Goal: Navigation & Orientation: Find specific page/section

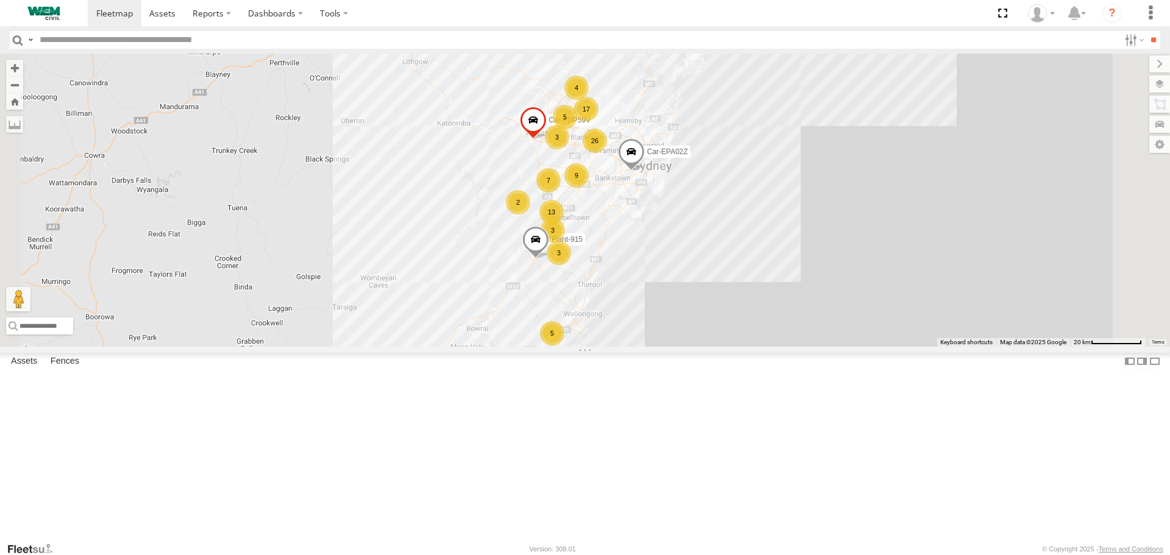
click at [98, 41] on input "text" at bounding box center [577, 40] width 1085 height 18
type input "******"
click at [1146, 31] on input "**" at bounding box center [1153, 40] width 14 height 18
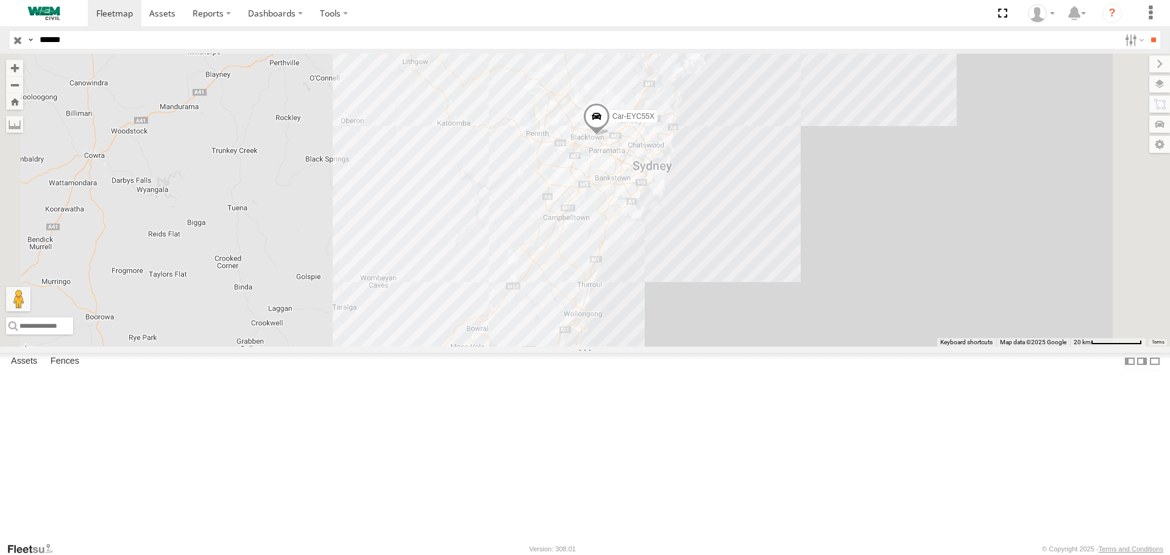
click at [0, 0] on div "Car-EYC55X" at bounding box center [0, 0] width 0 height 0
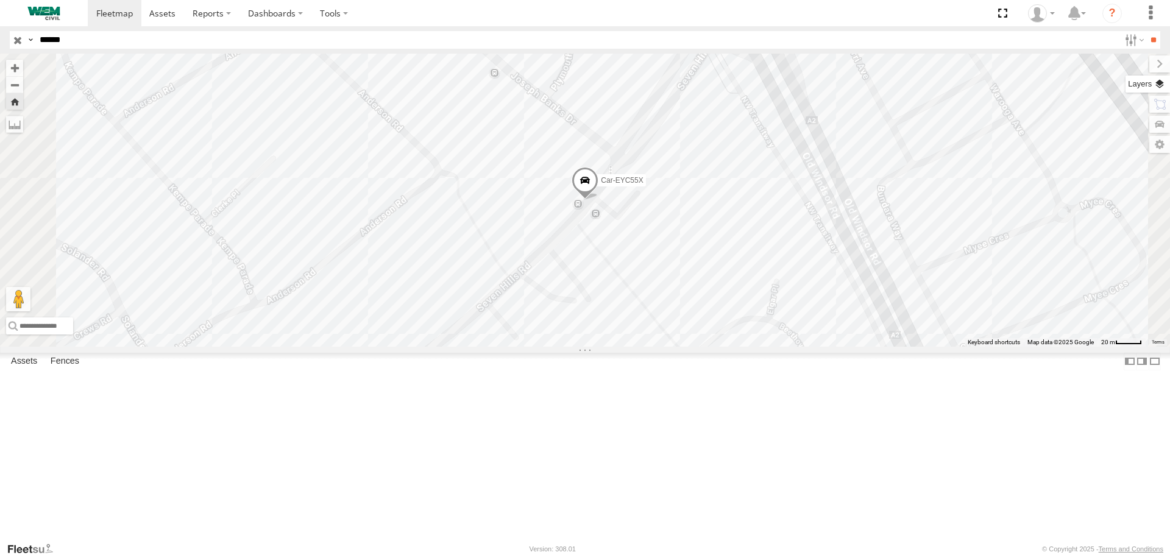
click at [1156, 88] on label at bounding box center [1148, 84] width 44 height 17
click at [0, 0] on span "Overlays" at bounding box center [0, 0] width 0 height 0
click at [0, 0] on label at bounding box center [0, 0] width 0 height 0
click at [0, 0] on span "Satellite" at bounding box center [0, 0] width 0 height 0
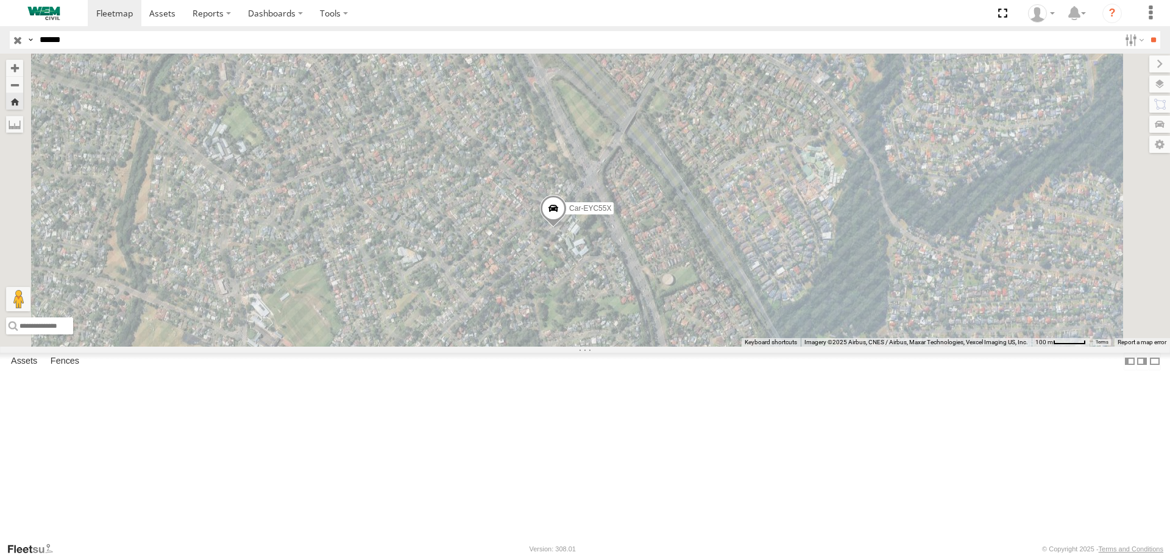
click at [0, 0] on span at bounding box center [0, 0] width 0 height 0
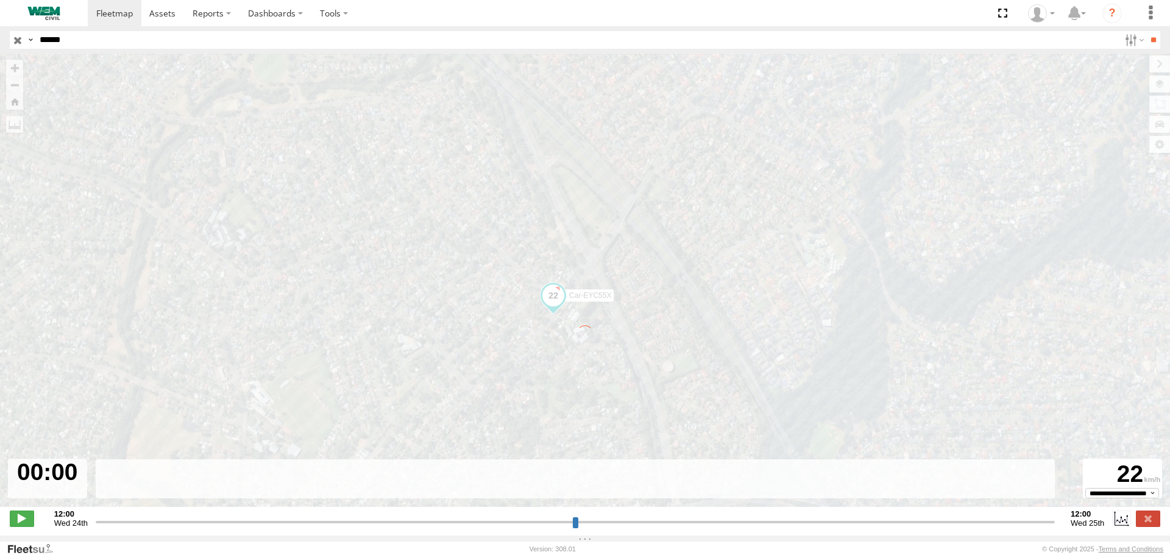
type input "**********"
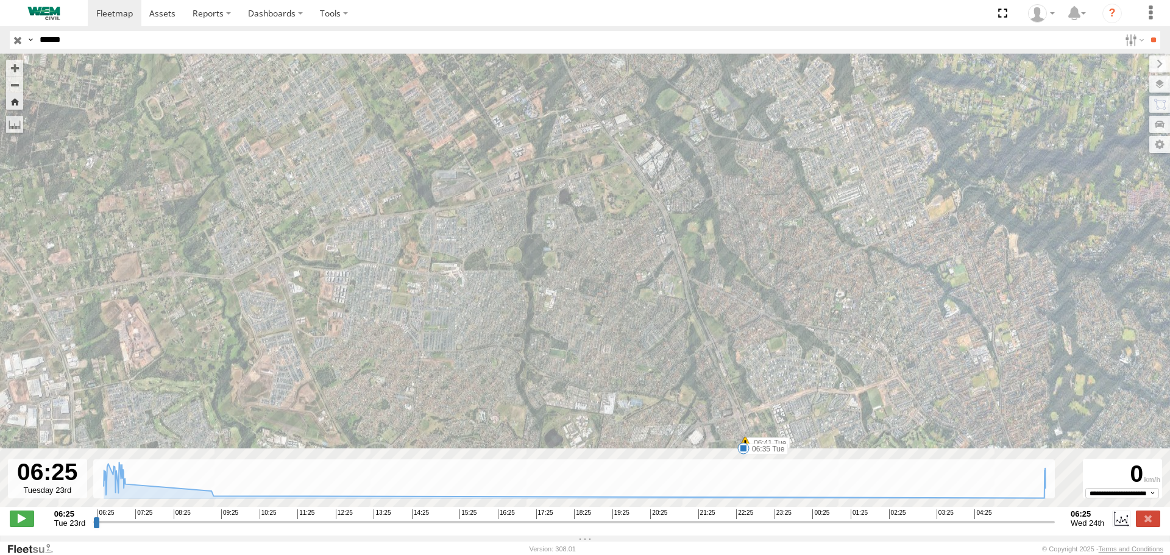
drag, startPoint x: 625, startPoint y: 254, endPoint x: 613, endPoint y: 44, distance: 209.3
click at [613, 44] on body at bounding box center [585, 277] width 1170 height 555
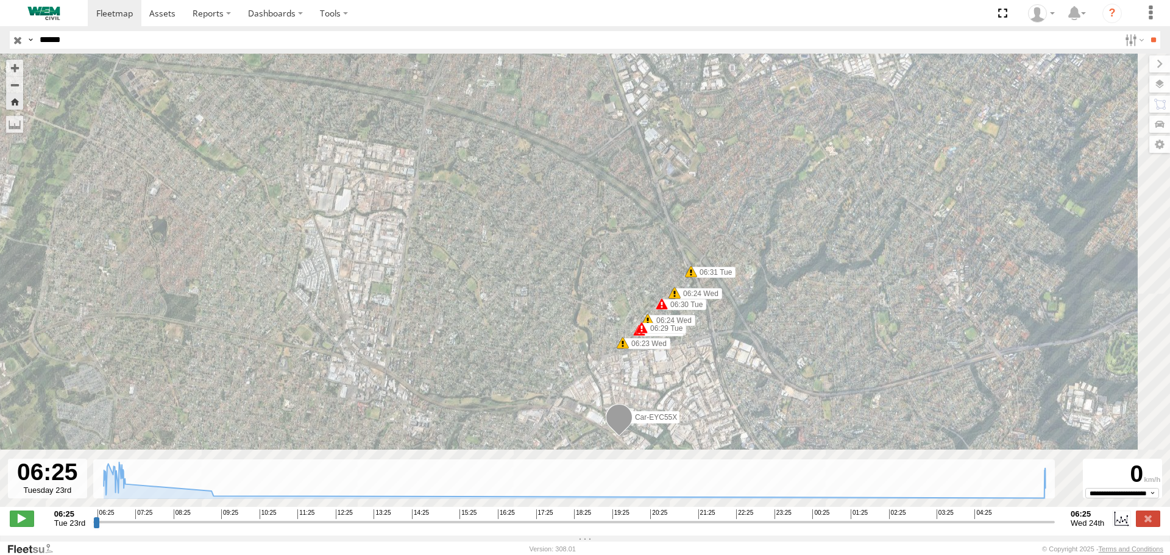
drag, startPoint x: 679, startPoint y: 232, endPoint x: 564, endPoint y: 53, distance: 213.3
click at [564, 53] on body at bounding box center [585, 277] width 1170 height 555
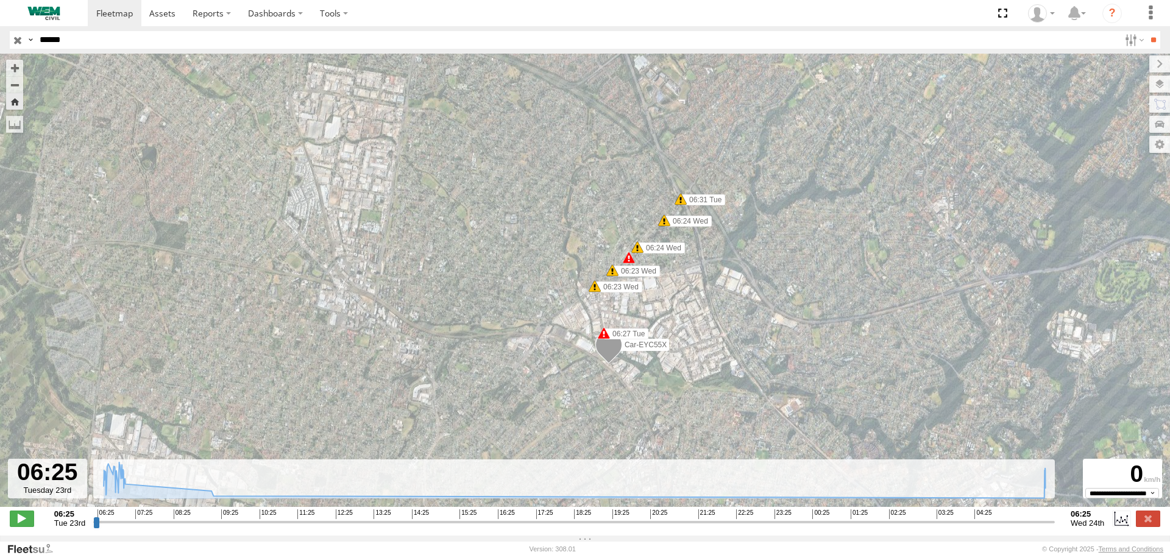
drag, startPoint x: 638, startPoint y: 285, endPoint x: 622, endPoint y: 192, distance: 94.1
click at [623, 193] on div "Car-EYC55X 06:35 Tue 06:41 Tue 07:00 Tue 09:44 Tue 12:33 Tue 12:33 Tue 15:10 Tu…" at bounding box center [585, 287] width 1170 height 466
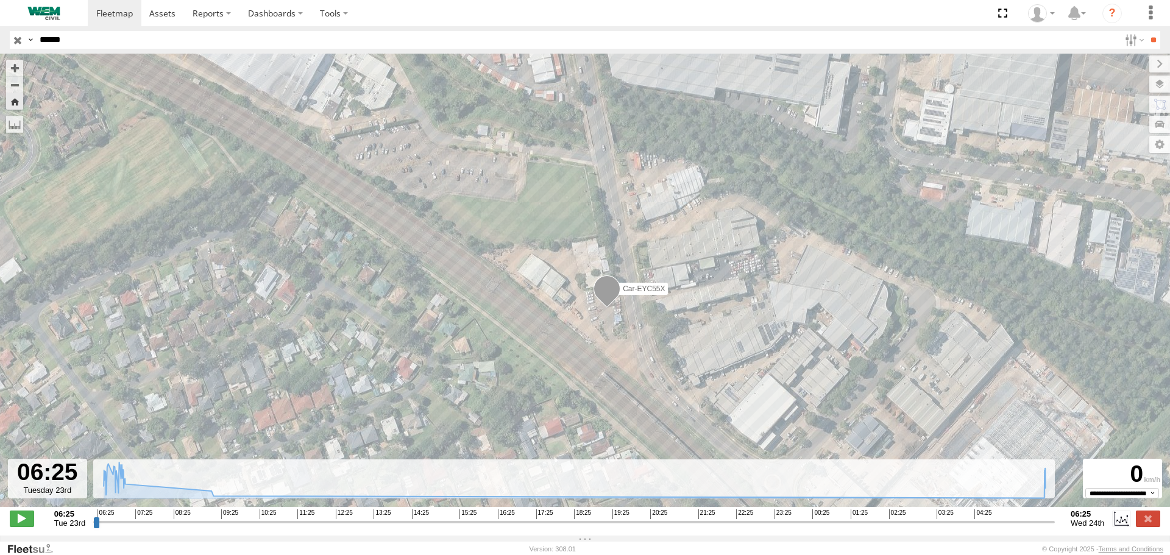
drag, startPoint x: 603, startPoint y: 188, endPoint x: 598, endPoint y: 228, distance: 40.5
click at [605, 224] on div "Car-EYC55X 06:35 Tue 06:41 Tue 07:00 Tue 09:44 Tue 12:33 Tue 12:33 Tue 15:10 Tu…" at bounding box center [585, 287] width 1170 height 466
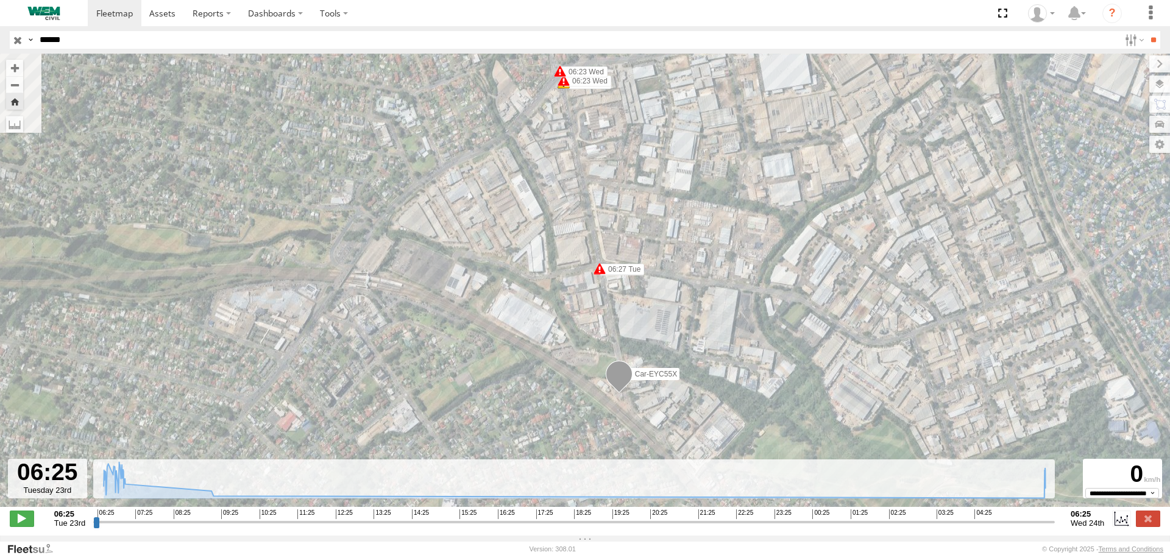
drag, startPoint x: 575, startPoint y: 169, endPoint x: 600, endPoint y: 337, distance: 170.0
click at [600, 337] on div "Car-EYC55X 06:35 Tue 06:41 Tue 07:00 Tue 09:44 Tue 12:33 Tue 12:33 Tue 15:10 Tu…" at bounding box center [585, 287] width 1170 height 466
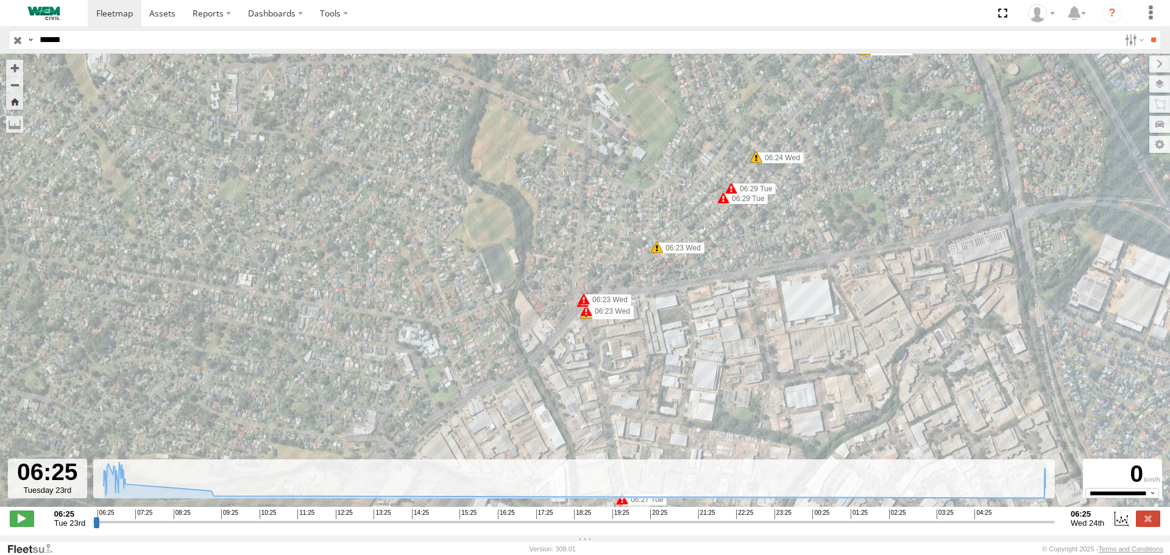
drag, startPoint x: 576, startPoint y: 218, endPoint x: 595, endPoint y: 346, distance: 128.8
click at [595, 317] on label "06:23 Wed" at bounding box center [610, 311] width 48 height 11
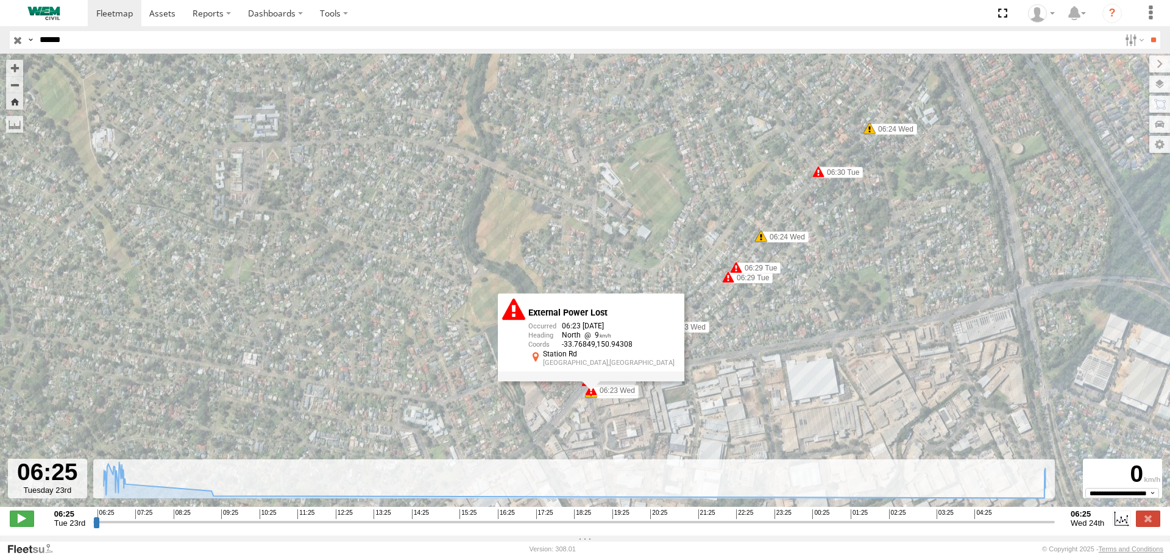
click at [584, 227] on div "Car-EYC55X 06:35 Tue 06:41 Tue 07:00 Tue 09:44 Tue 12:33 Tue 12:33 Tue 15:10 Tu…" at bounding box center [585, 287] width 1170 height 466
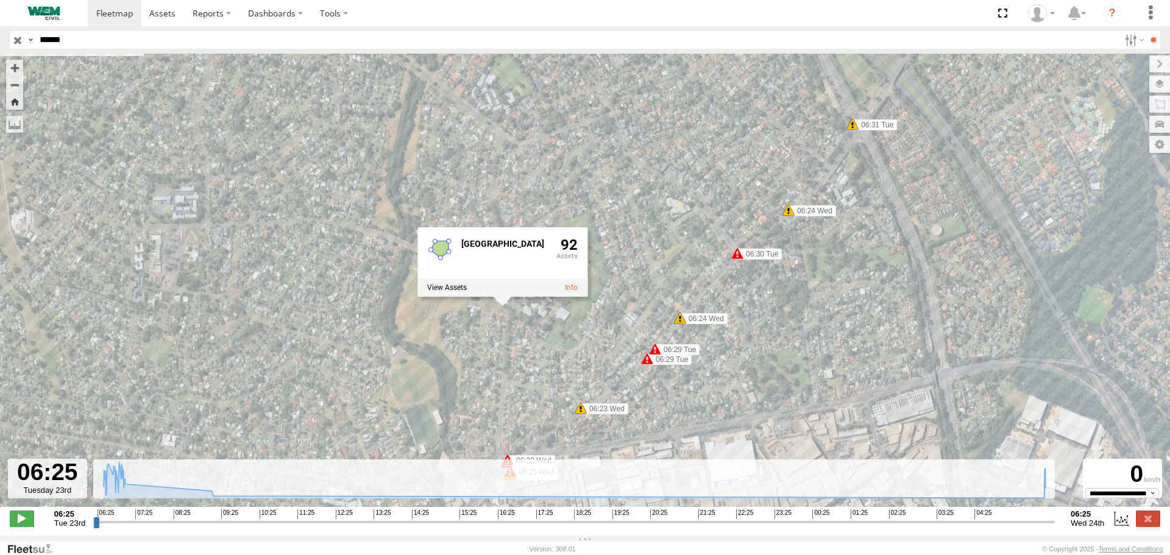
drag, startPoint x: 652, startPoint y: 245, endPoint x: 605, endPoint y: 294, distance: 68.1
click at [569, 330] on div "Car-EYC55X 06:35 Tue 06:41 Tue 07:00 Tue 09:44 Tue 12:33 Tue 12:33 Tue 15:10 Tu…" at bounding box center [585, 287] width 1170 height 466
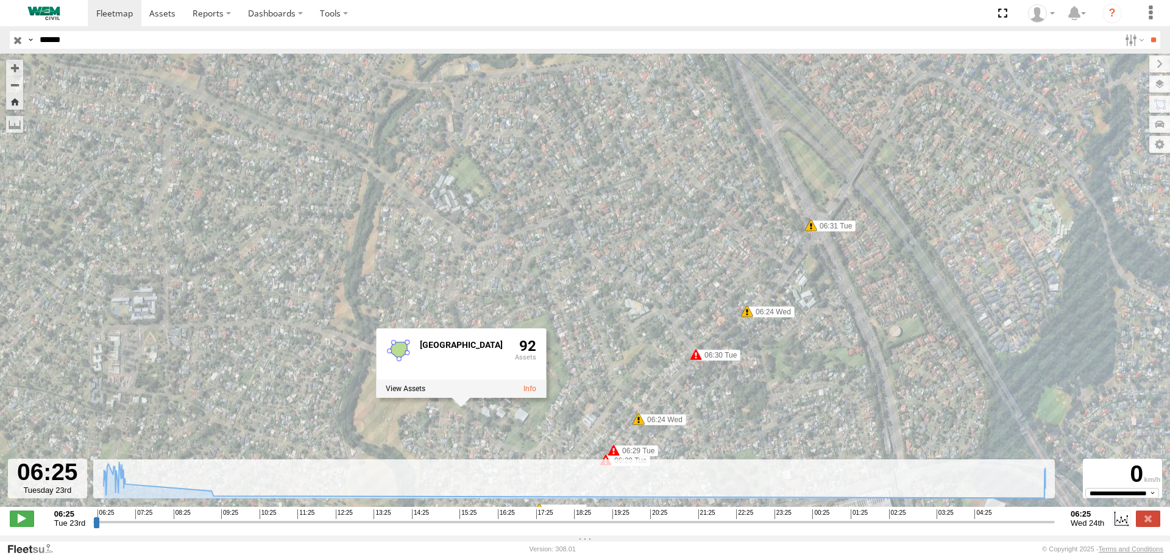
drag, startPoint x: 711, startPoint y: 168, endPoint x: 656, endPoint y: 316, distance: 157.9
click at [656, 319] on div "Car-EYC55X 06:35 Tue 06:41 Tue 07:00 Tue 09:44 Tue 12:33 Tue 12:33 Tue 15:10 Tu…" at bounding box center [585, 287] width 1170 height 466
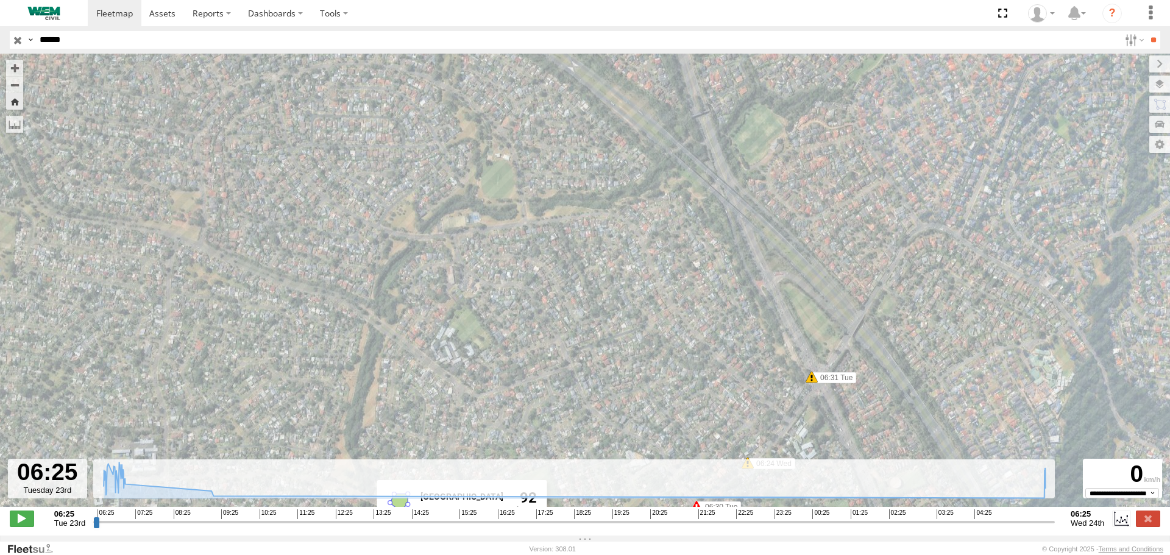
drag, startPoint x: 648, startPoint y: 239, endPoint x: 694, endPoint y: 413, distance: 179.6
click at [696, 409] on div "Car-EYC55X 06:35 Tue 06:41 Tue 07:00 Tue 09:44 Tue 12:33 Tue 12:33 Tue 15:10 Tu…" at bounding box center [585, 287] width 1170 height 466
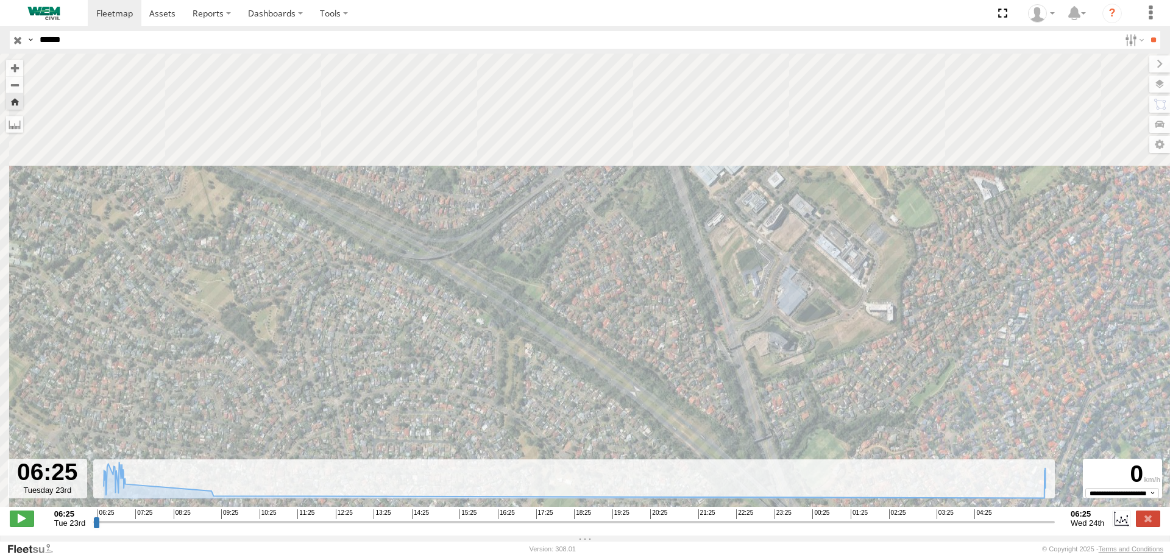
drag, startPoint x: 672, startPoint y: 369, endPoint x: 674, endPoint y: 424, distance: 54.9
click at [674, 424] on div "Car-EYC55X 06:35 Tue 06:41 Tue 07:00 Tue 09:44 Tue 12:33 Tue 12:33 Tue 15:10 Tu…" at bounding box center [585, 287] width 1170 height 466
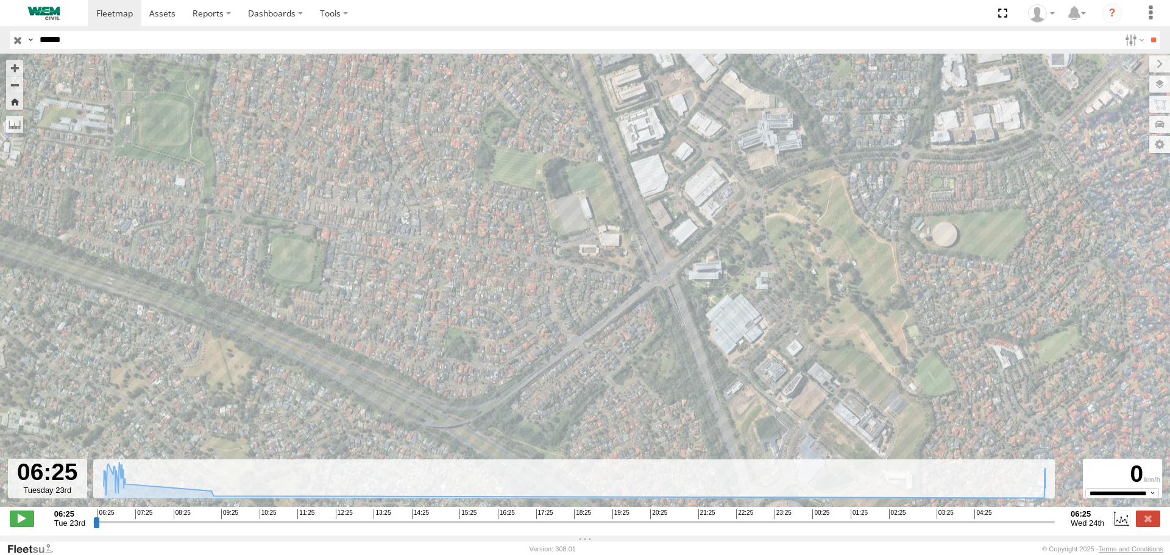
drag, startPoint x: 609, startPoint y: 296, endPoint x: 634, endPoint y: 396, distance: 102.9
click at [634, 394] on div "Car-EYC55X 06:35 Tue 06:41 Tue 07:00 Tue 09:44 Tue 12:33 Tue 12:33 Tue 15:10 Tu…" at bounding box center [585, 287] width 1170 height 466
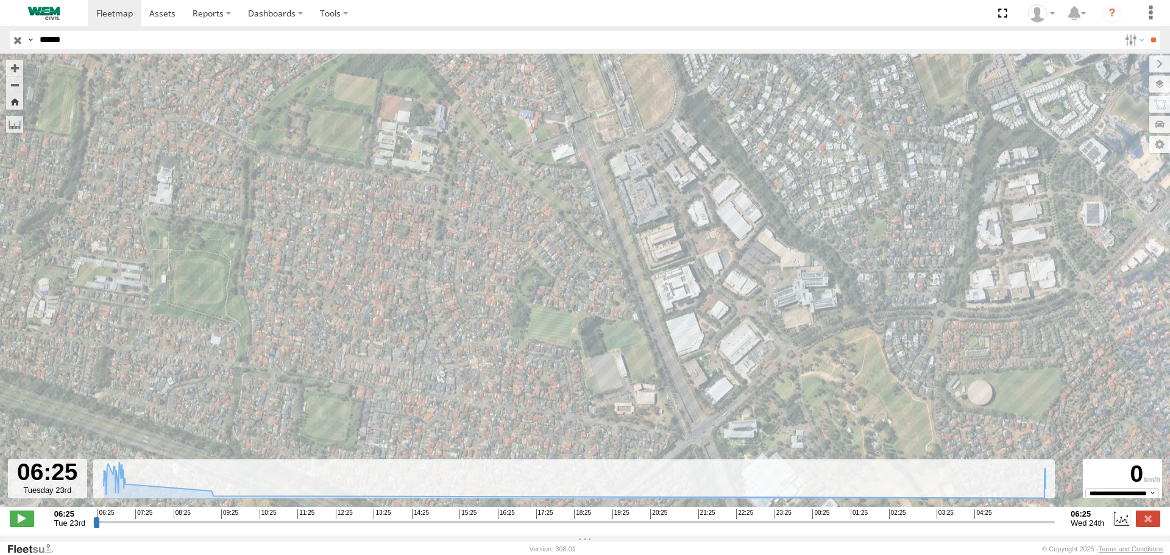
drag, startPoint x: 564, startPoint y: 232, endPoint x: 572, endPoint y: 374, distance: 142.2
click at [575, 369] on div "Car-EYC55X 06:35 Tue 06:41 Tue 07:00 Tue 09:44 Tue 12:33 Tue 12:33 Tue 15:10 Tu…" at bounding box center [585, 287] width 1170 height 466
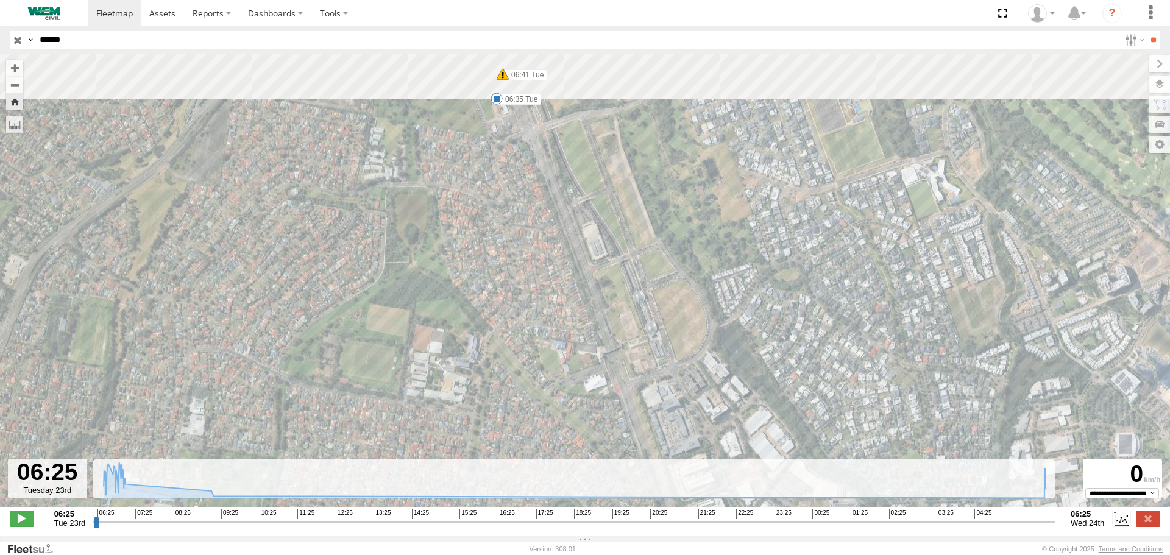
drag, startPoint x: 498, startPoint y: 197, endPoint x: 536, endPoint y: 378, distance: 184.3
click at [536, 377] on div "Car-EYC55X 06:35 Tue 06:41 Tue 07:00 Tue 09:44 Tue 12:33 Tue 12:33 Tue 15:10 Tu…" at bounding box center [585, 287] width 1170 height 466
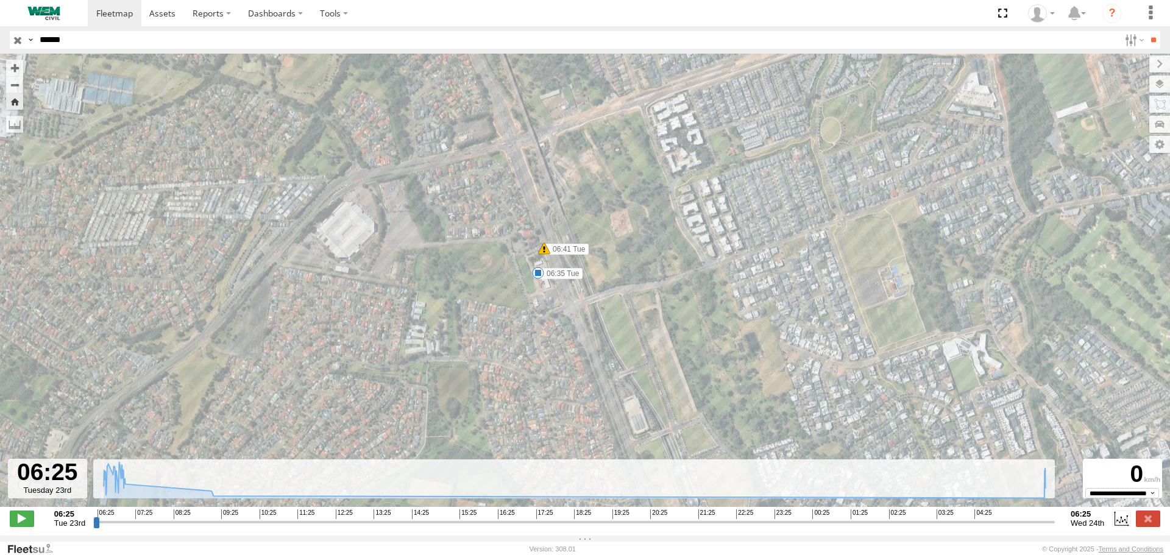
drag, startPoint x: 465, startPoint y: 212, endPoint x: 526, endPoint y: 361, distance: 161.3
click at [526, 361] on div "Car-EYC55X 06:35 Tue 06:41 Tue 07:00 Tue 09:44 Tue 12:33 Tue 12:33 Tue 15:10 Tu…" at bounding box center [585, 287] width 1170 height 466
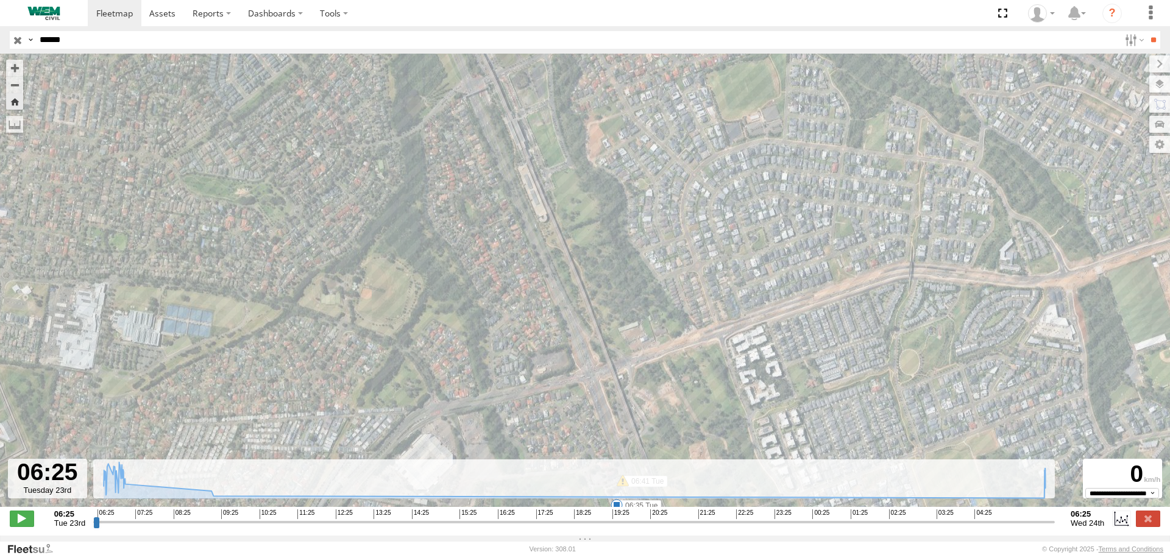
drag, startPoint x: 464, startPoint y: 271, endPoint x: 483, endPoint y: 327, distance: 59.2
click at [483, 327] on div "Car-EYC55X 06:35 Tue 06:41 Tue 07:00 Tue 09:44 Tue 12:33 Tue 12:33 Tue 15:10 Tu…" at bounding box center [585, 287] width 1170 height 466
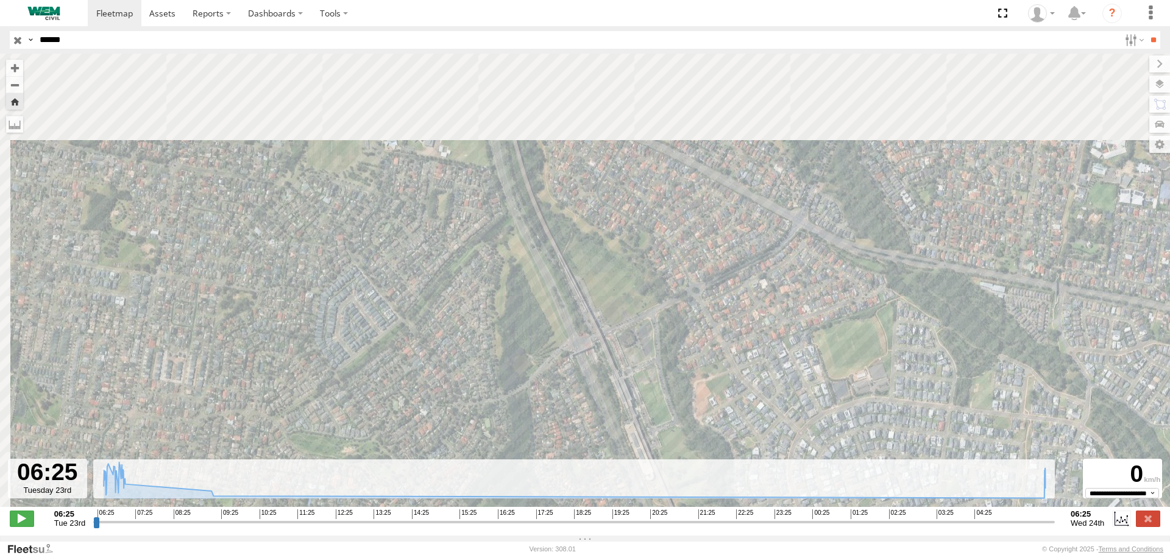
drag, startPoint x: 463, startPoint y: 256, endPoint x: 488, endPoint y: 306, distance: 55.9
click at [498, 333] on div "Car-EYC55X 06:35 Tue 06:41 Tue 07:00 Tue 09:44 Tue 12:33 Tue 12:33 Tue 15:10 Tu…" at bounding box center [585, 287] width 1170 height 466
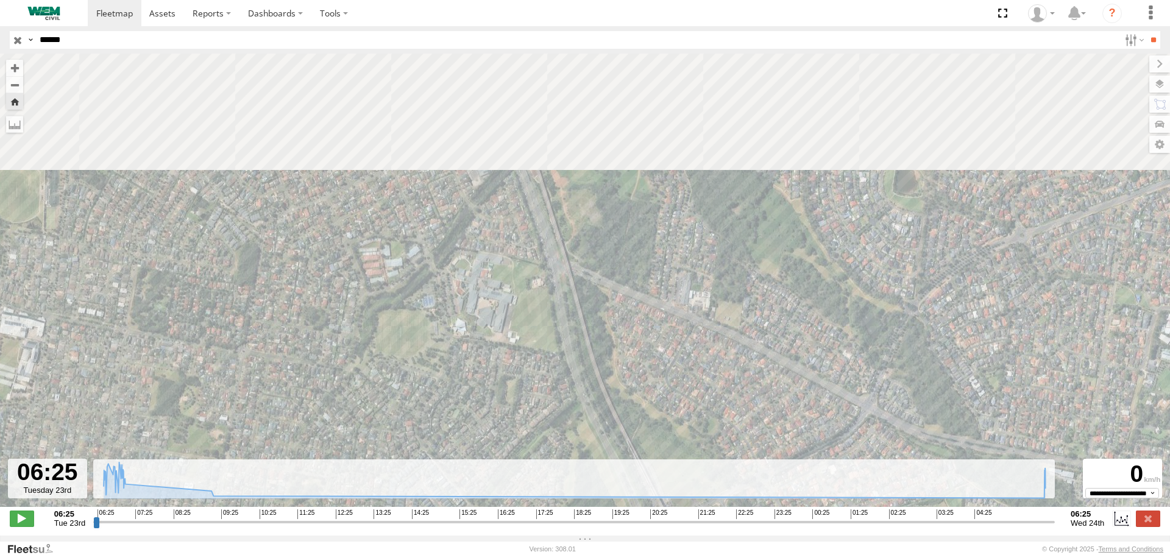
drag, startPoint x: 443, startPoint y: 179, endPoint x: 498, endPoint y: 371, distance: 199.2
click at [498, 371] on div "Car-EYC55X 06:35 Tue 06:41 Tue 07:00 Tue 09:44 Tue 12:33 Tue 12:33 Tue 15:10 Tu…" at bounding box center [585, 287] width 1170 height 466
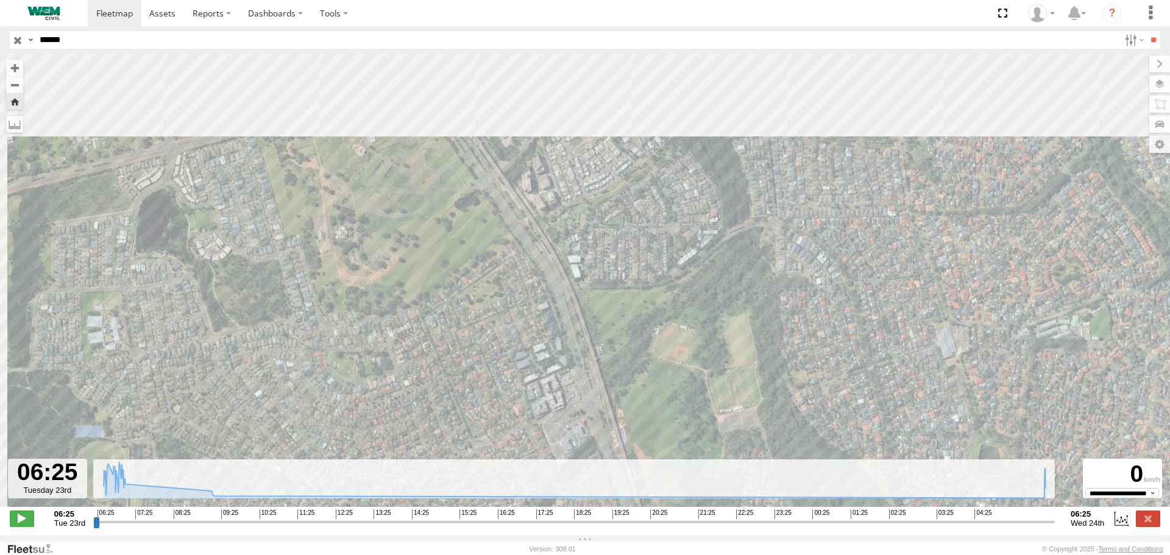
drag, startPoint x: 439, startPoint y: 205, endPoint x: 505, endPoint y: 361, distance: 168.5
click at [505, 361] on div "Car-EYC55X 06:35 Tue 06:41 Tue 07:00 Tue 09:44 Tue 12:33 Tue 12:33 Tue 15:10 Tu…" at bounding box center [585, 287] width 1170 height 466
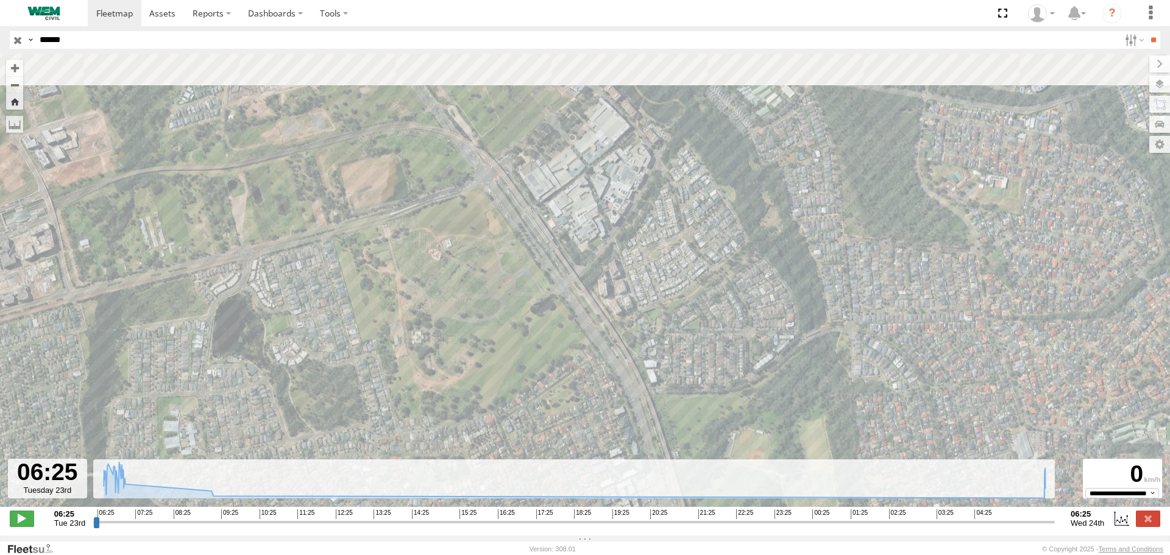
drag, startPoint x: 460, startPoint y: 278, endPoint x: 508, endPoint y: 362, distance: 96.9
click at [508, 362] on div "Car-EYC55X 06:35 Tue 06:41 Tue 07:00 Tue 09:44 Tue 12:33 Tue 12:33 Tue 15:10 Tu…" at bounding box center [585, 287] width 1170 height 466
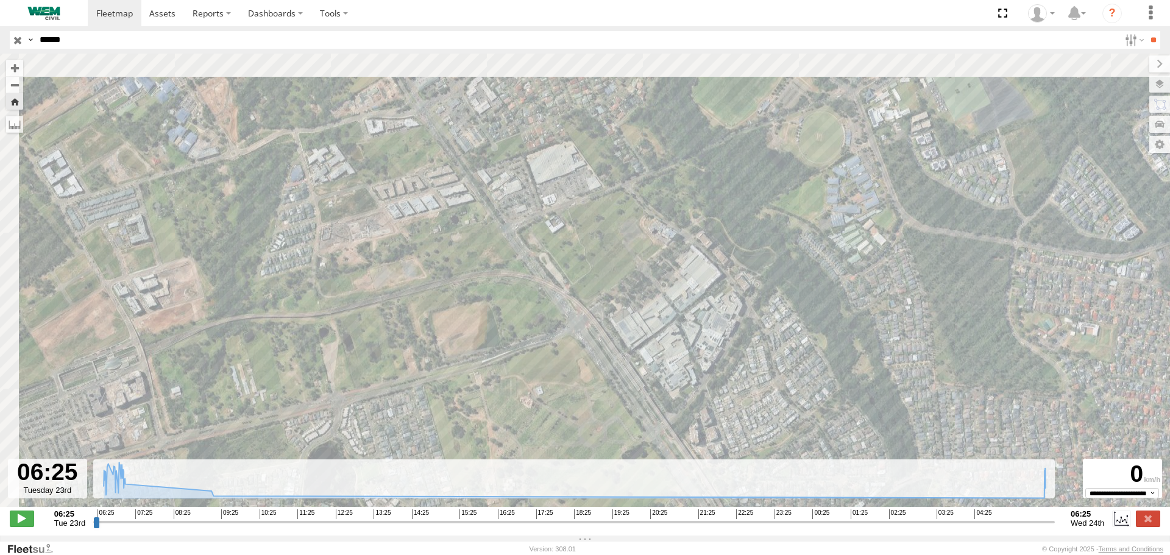
drag, startPoint x: 397, startPoint y: 201, endPoint x: 508, endPoint y: 375, distance: 206.1
click at [508, 375] on div "Car-EYC55X 06:35 Tue 06:41 Tue 07:00 Tue 09:44 Tue 12:33 Tue 12:33 Tue 15:10 Tu…" at bounding box center [585, 287] width 1170 height 466
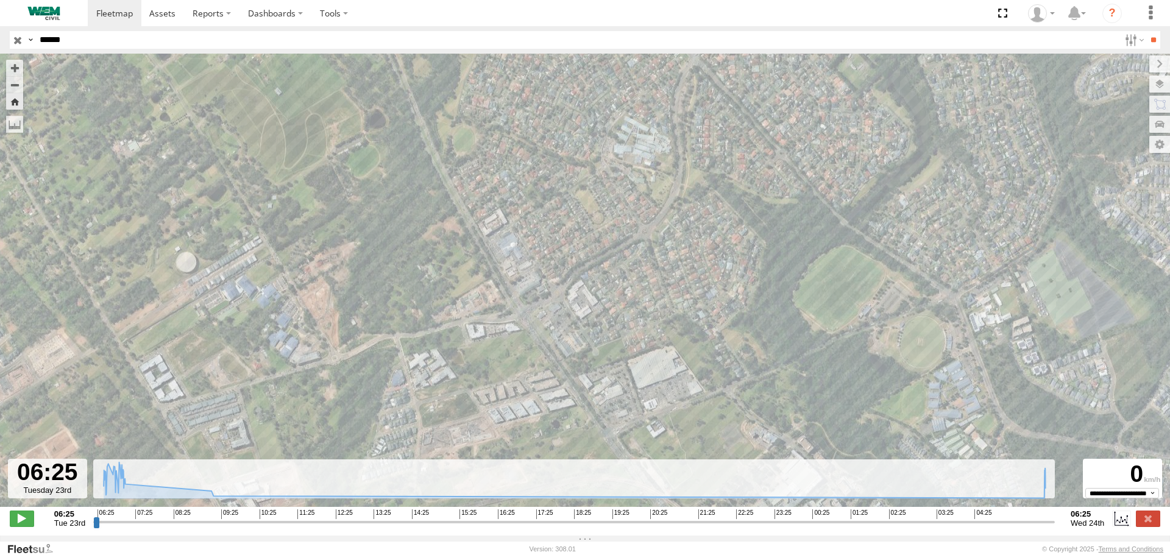
drag, startPoint x: 369, startPoint y: 173, endPoint x: 469, endPoint y: 344, distance: 197.7
click at [469, 344] on div "Car-EYC55X 06:35 Tue 06:41 Tue 07:00 Tue 09:44 Tue 12:33 Tue 12:33 Tue 15:10 Tu…" at bounding box center [585, 287] width 1170 height 466
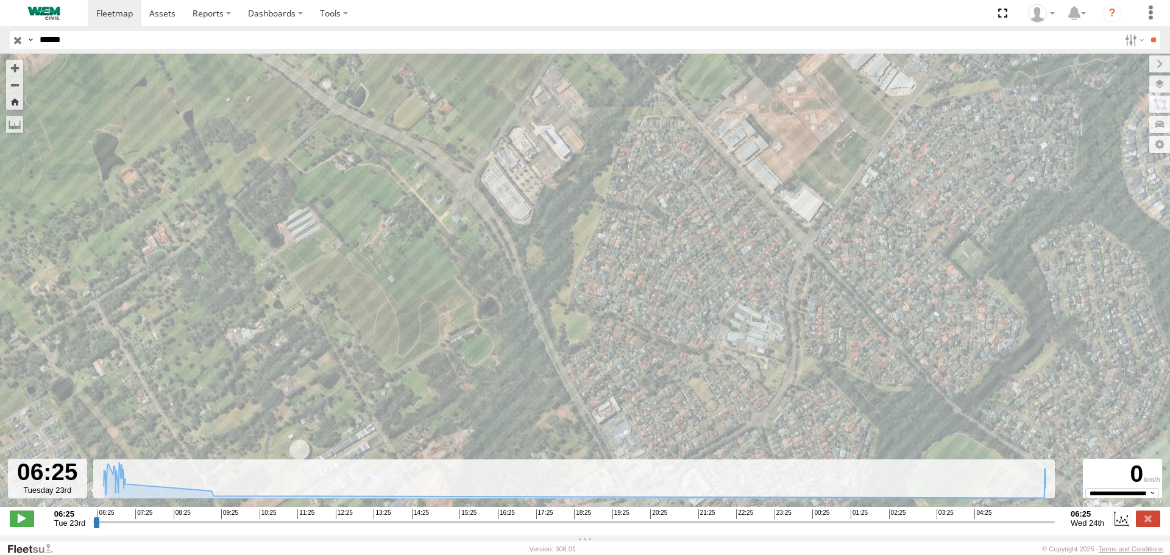
drag, startPoint x: 392, startPoint y: 229, endPoint x: 523, endPoint y: 396, distance: 212.7
click at [523, 396] on div "Car-EYC55X 06:35 Tue 06:41 Tue 07:00 Tue 09:44 Tue 12:33 Tue 12:33 Tue 15:10 Tu…" at bounding box center [585, 287] width 1170 height 466
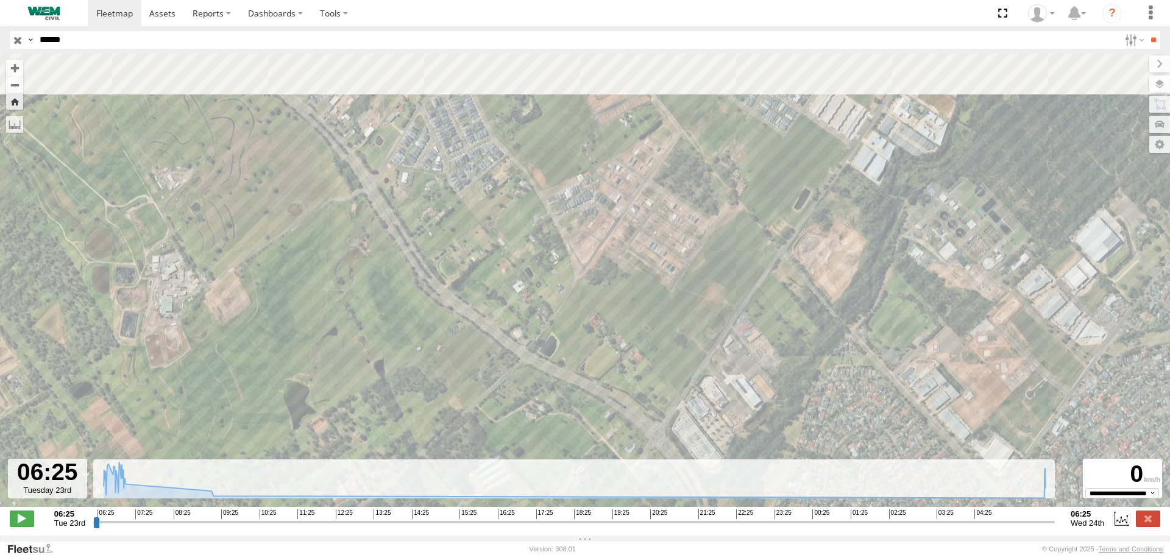
drag, startPoint x: 379, startPoint y: 291, endPoint x: 484, endPoint y: 488, distance: 223.5
click at [484, 488] on div "← Move left → Move right ↑ Move up ↓ Move down + Zoom in - Zoom out Home Jump l…" at bounding box center [585, 295] width 1170 height 482
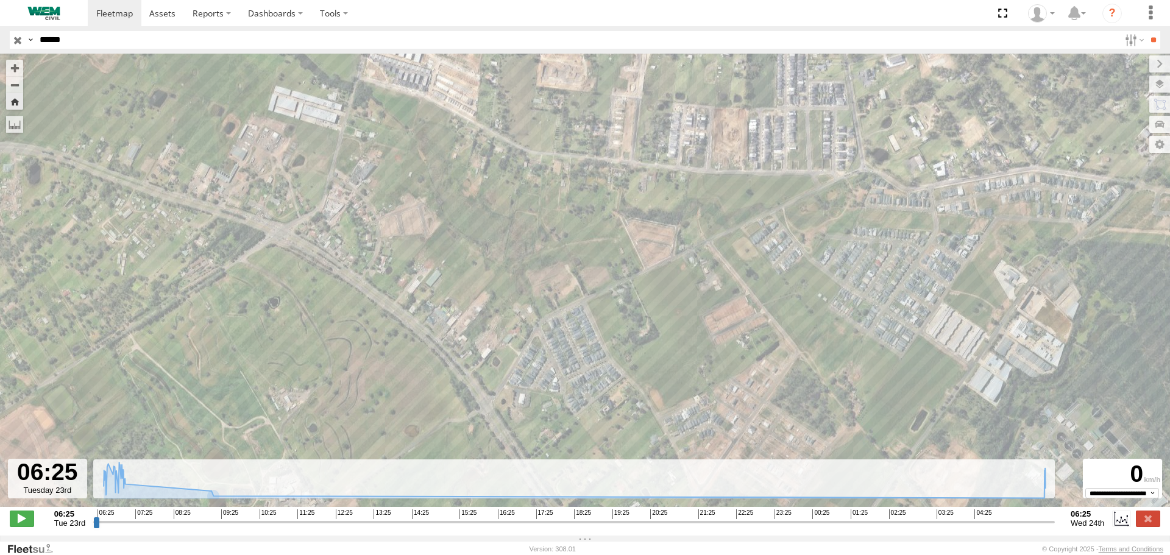
drag, startPoint x: 352, startPoint y: 309, endPoint x: 512, endPoint y: 417, distance: 193.5
click at [512, 417] on div "Car-EYC55X 06:35 Tue 06:41 Tue 07:00 Tue 09:44 Tue 12:33 Tue 12:33 Tue 15:10 Tu…" at bounding box center [585, 287] width 1170 height 466
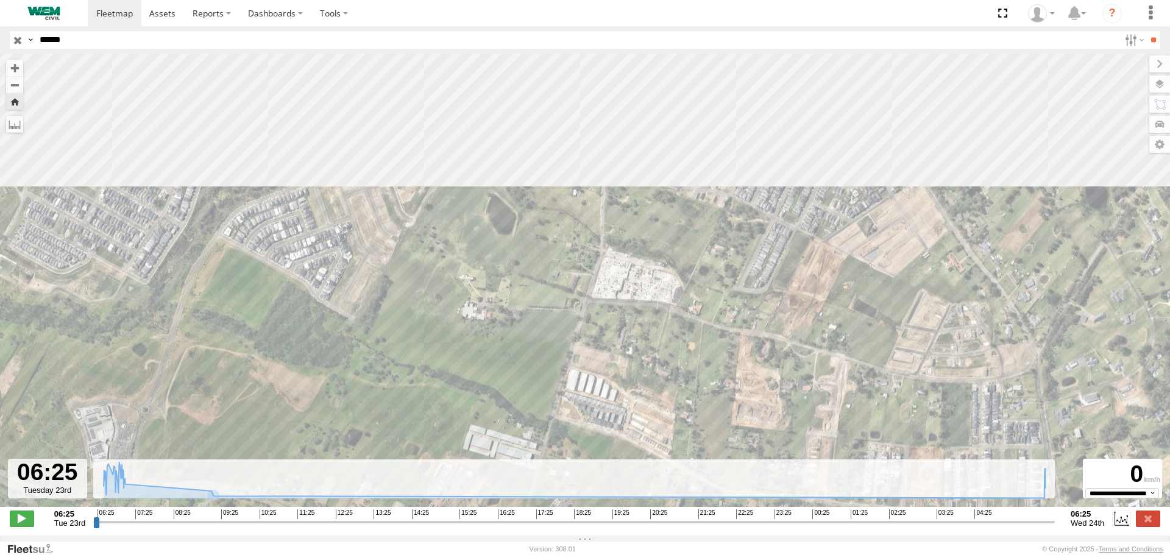
drag, startPoint x: 365, startPoint y: 265, endPoint x: 283, endPoint y: 467, distance: 217.6
click at [283, 466] on div "← Move left → Move right ↑ Move up ↓ Move down + Zoom in - Zoom out Home Jump l…" at bounding box center [585, 295] width 1170 height 482
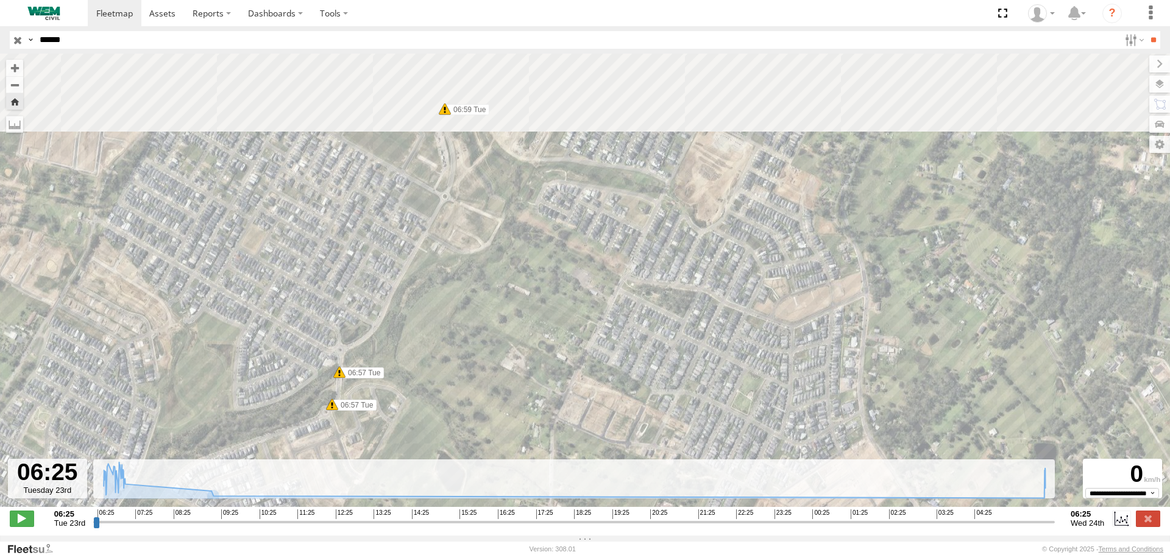
drag, startPoint x: 366, startPoint y: 402, endPoint x: 371, endPoint y: 462, distance: 59.9
click at [371, 459] on div "Car-EYC55X 06:35 Tue 06:41 Tue 07:00 Tue 09:44 Tue 12:33 Tue 12:33 Tue 15:10 Tu…" at bounding box center [585, 287] width 1170 height 466
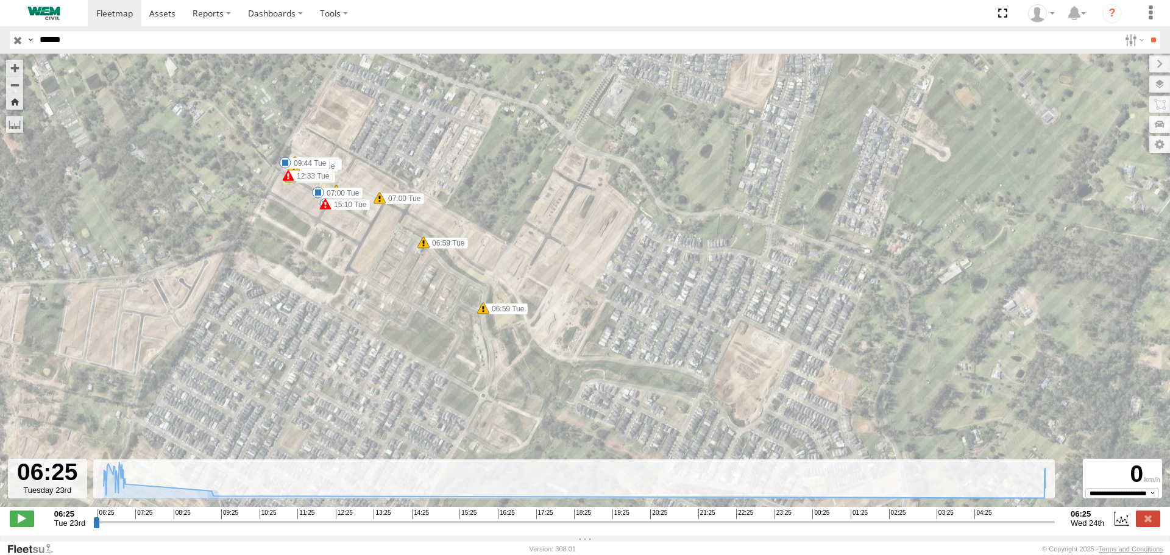
drag, startPoint x: 399, startPoint y: 310, endPoint x: 436, endPoint y: 431, distance: 126.7
click at [436, 431] on div "Car-EYC55X 06:35 Tue 06:41 Tue 07:00 Tue 09:44 Tue 12:33 Tue 12:33 Tue 15:10 Tu…" at bounding box center [585, 287] width 1170 height 466
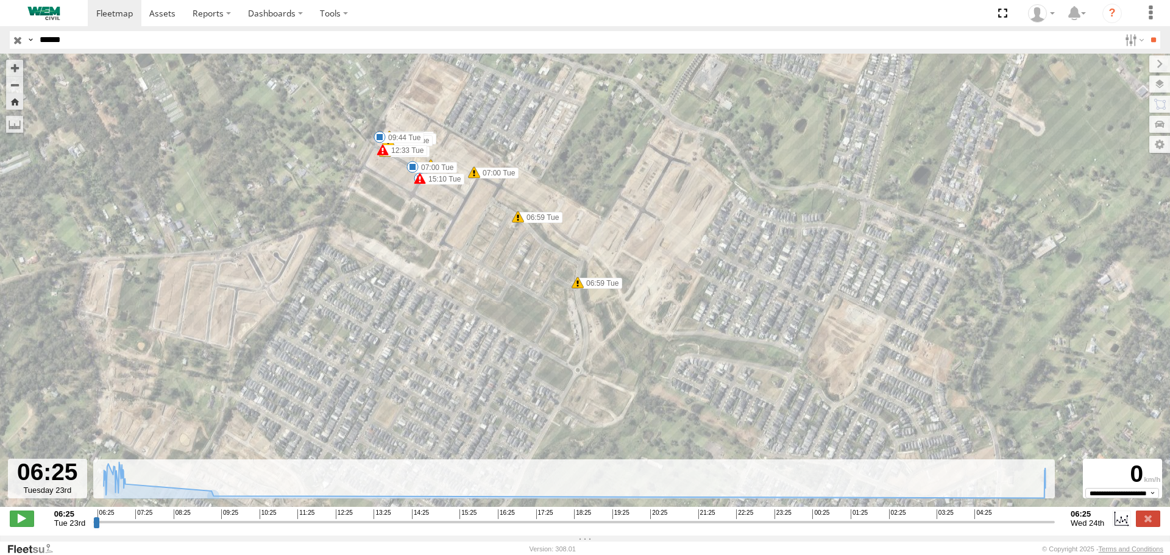
drag, startPoint x: 406, startPoint y: 322, endPoint x: 459, endPoint y: 211, distance: 123.2
click at [456, 216] on div "Car-EYC55X 06:35 Tue 06:41 Tue 07:00 Tue 09:44 Tue 12:33 Tue 12:33 Tue 15:10 Tu…" at bounding box center [585, 287] width 1170 height 466
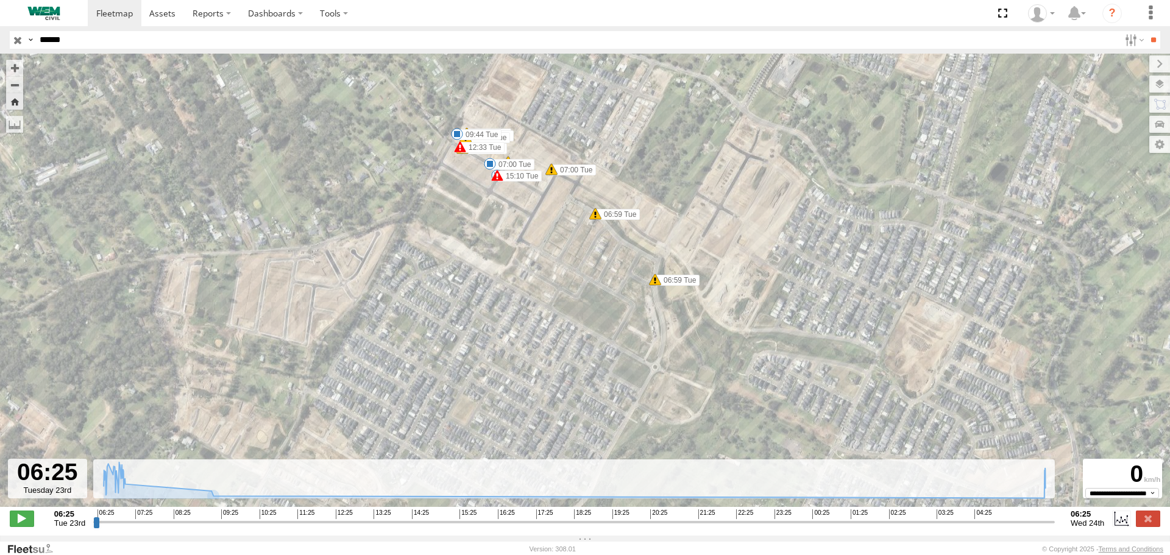
drag, startPoint x: 434, startPoint y: 341, endPoint x: 473, endPoint y: 369, distance: 47.2
click at [486, 389] on div "Car-EYC55X 06:35 Tue 06:41 Tue 07:00 Tue 09:44 Tue 12:33 Tue 12:33 Tue 15:10 Tu…" at bounding box center [585, 287] width 1170 height 466
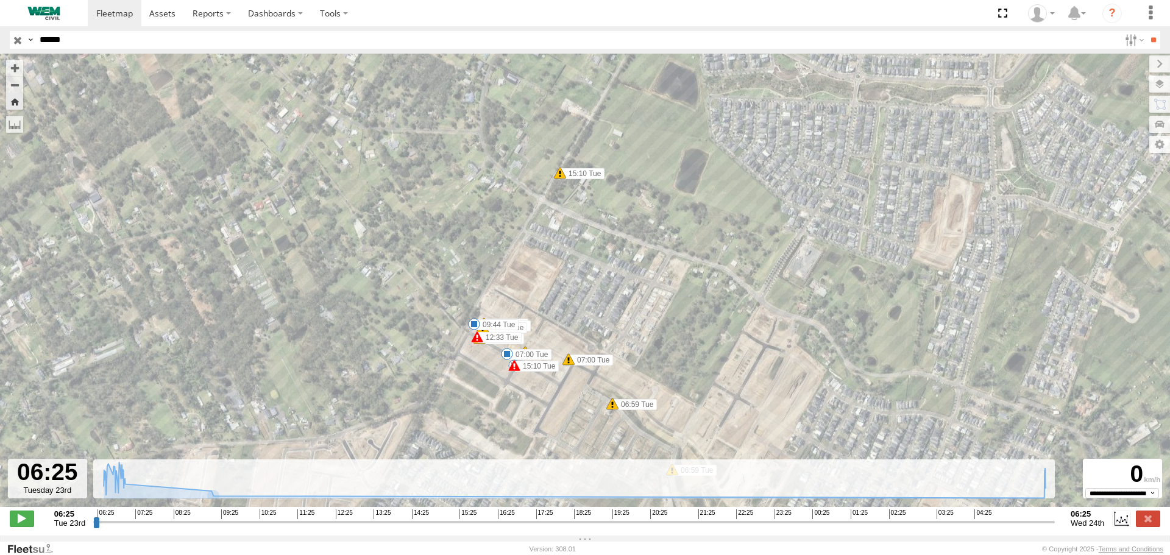
drag, startPoint x: 431, startPoint y: 266, endPoint x: 445, endPoint y: 385, distance: 119.7
click at [445, 385] on div "Car-EYC55X 06:35 Tue 06:41 Tue 07:00 Tue 09:44 Tue 12:33 Tue 12:33 Tue 15:10 Tu…" at bounding box center [585, 287] width 1170 height 466
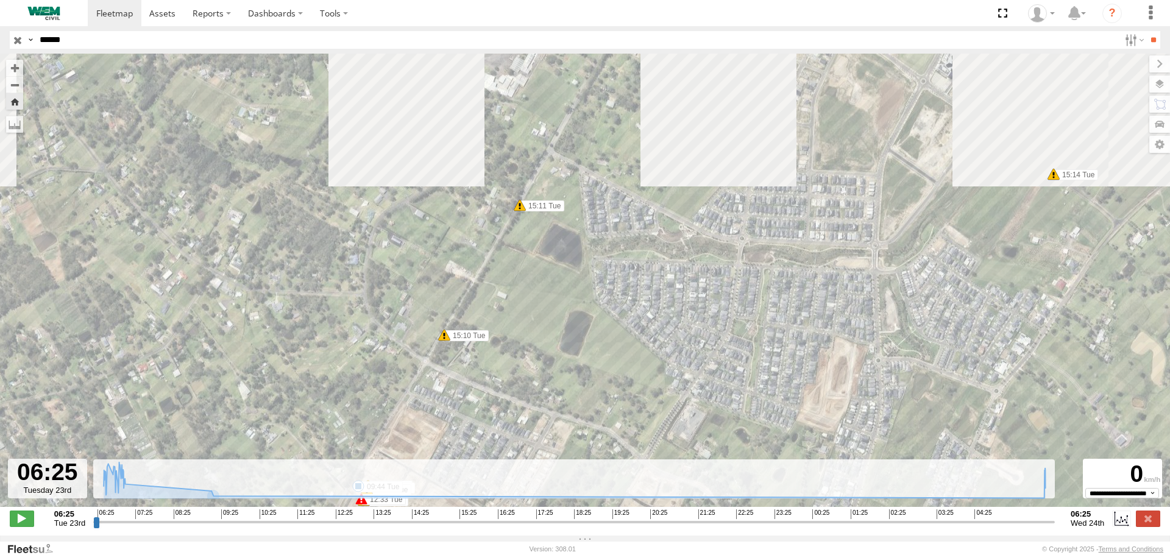
drag
click at [433, 413] on div "Car-EYC55X 06:35 Tue 06:41 Tue 07:00 Tue 09:44 Tue 12:33 Tue 12:33 Tue 15:10 Tu…" at bounding box center [585, 287] width 1170 height 466
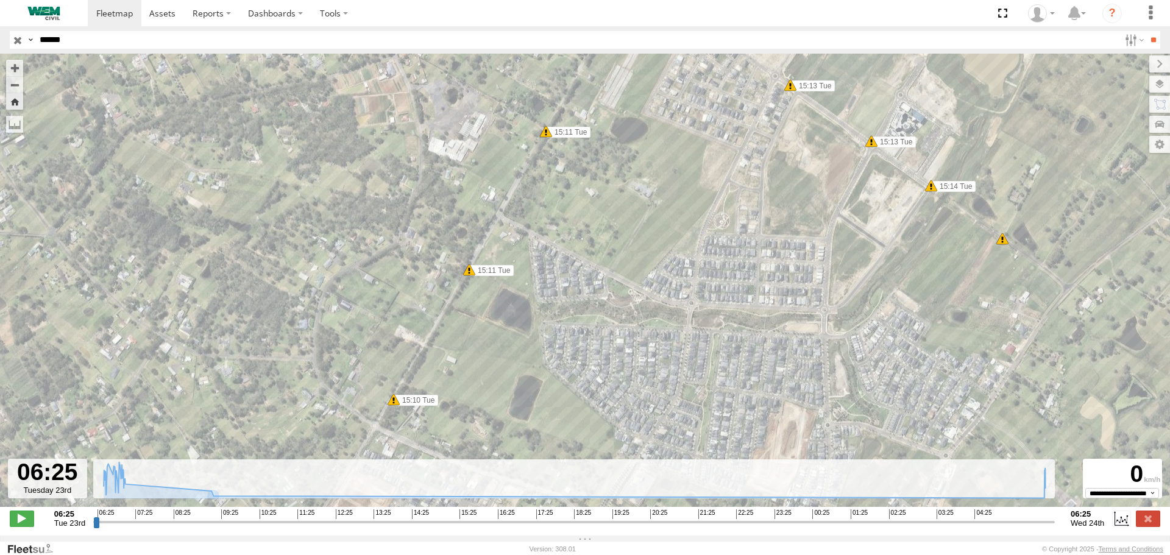
click at [402, 441] on div "Car-EYC55X 06:35 Tue 06:41 Tue 07:00 Tue 09:44 Tue 12:33 Tue 12:33 Tue 15:10 Tu…" at bounding box center [585, 287] width 1170 height 466
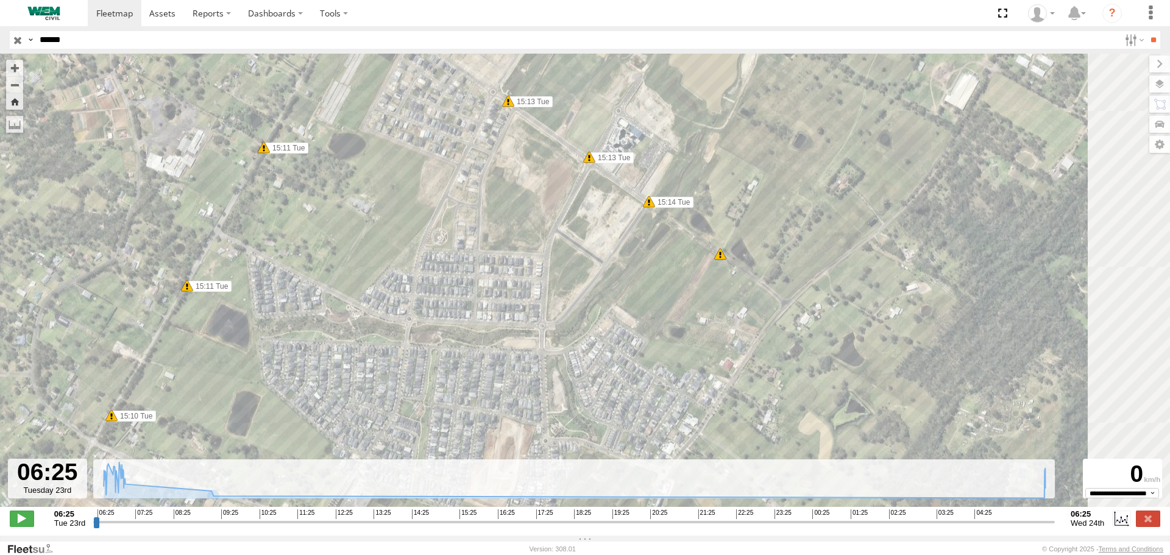
click at [514, 227] on div "Car-EYC55X 06:35 Tue 06:41 Tue 07:00 Tue 09:44 Tue 12:33 Tue 12:33 Tue 15:10 Tu…" at bounding box center [585, 287] width 1170 height 466
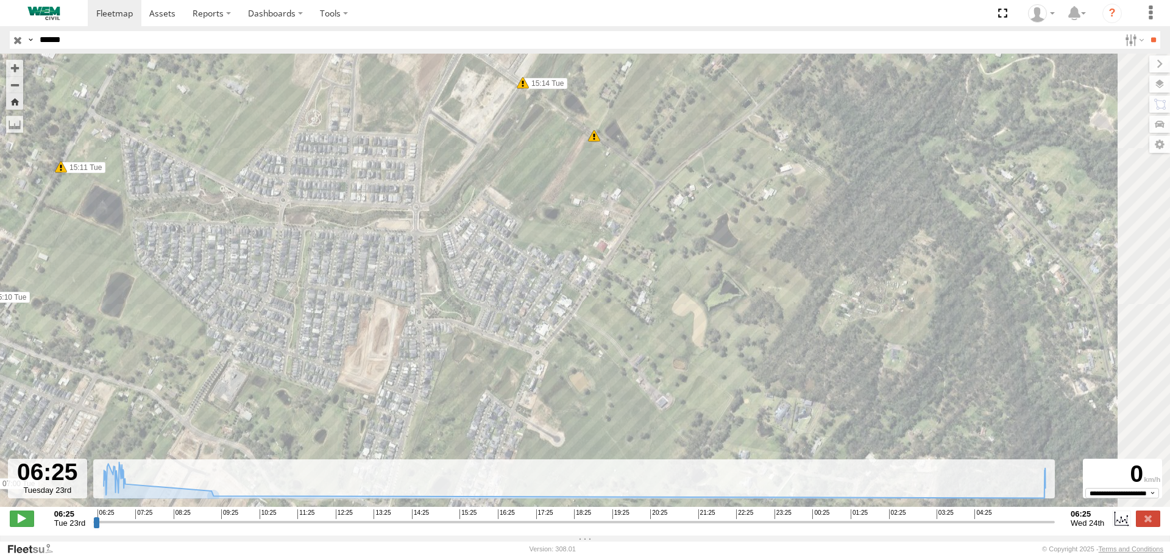
click at [529, 230] on div "Car-EYC55X 06:35 Tue 06:41 Tue 07:00 Tue 09:44 Tue 12:33 Tue 12:33 Tue 15:10 Tu…" at bounding box center [585, 287] width 1170 height 466
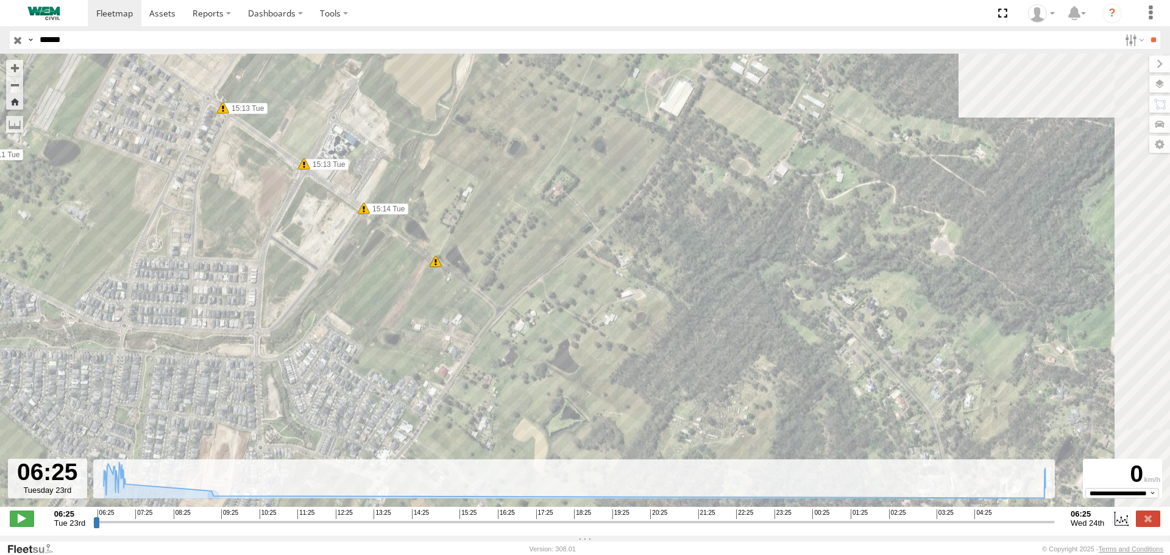
click at [353, 409] on div "Car-EYC55X 06:35 Tue 06:41 Tue 07:00 Tue 09:44 Tue 12:33 Tue 12:33 Tue 15:10 Tu…" at bounding box center [585, 287] width 1170 height 466
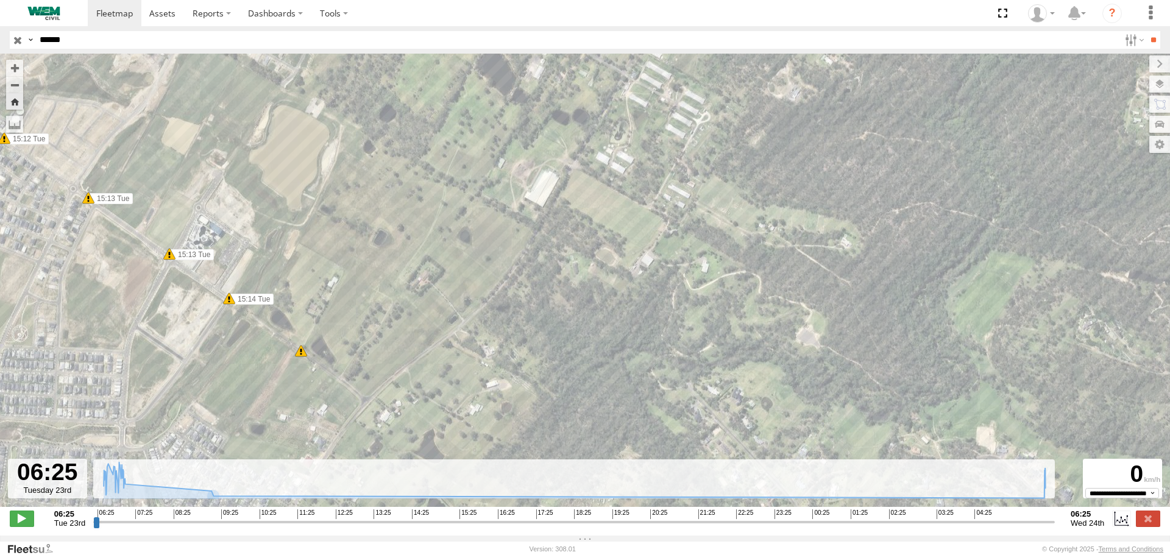
click at [380, 236] on div "Car-EYC55X 06:35 Tue 06:41 Tue 07:00 Tue 09:44 Tue 12:33 Tue 12:33 Tue 15:10 Tu…" at bounding box center [585, 287] width 1170 height 466
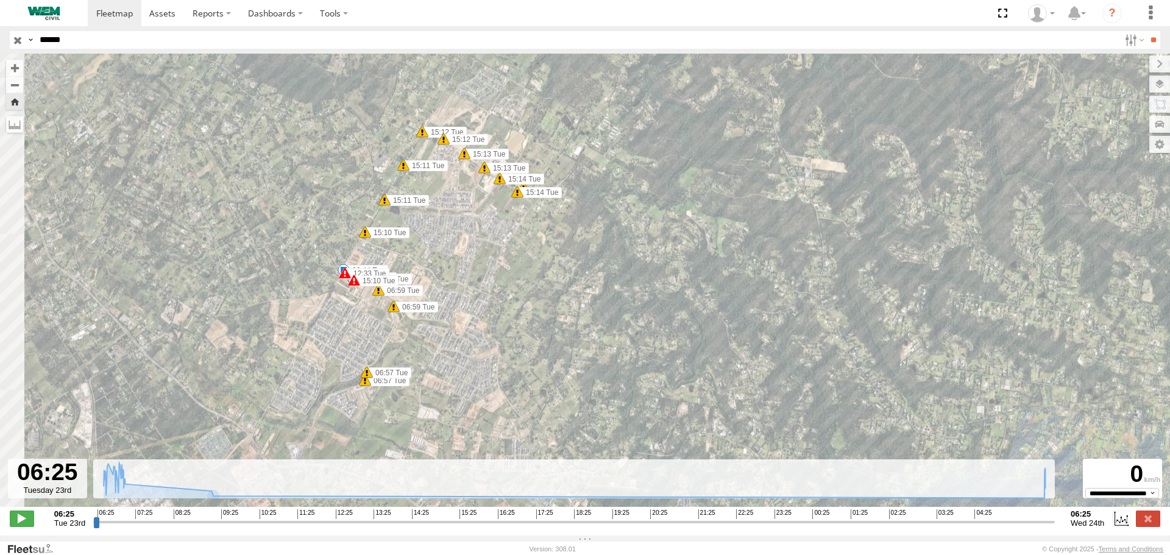
click at [489, 194] on div "Car-EYC55X 06:35 Tue 06:41 Tue 07:00 Tue 09:44 Tue 12:33 Tue 12:33 Tue 15:10 Tu…" at bounding box center [585, 287] width 1170 height 466
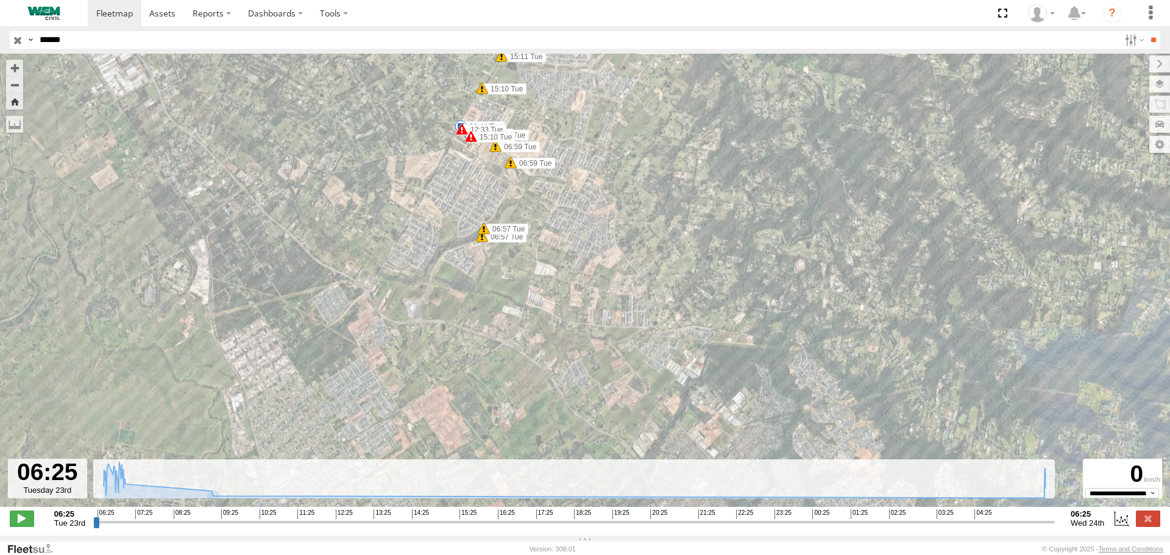
click at [425, 182] on div "Car-EYC55X 06:35 Tue 06:41 Tue 07:00 Tue 09:44 Tue 12:33 Tue 12:33 Tue 15:10 Tu…" at bounding box center [585, 287] width 1170 height 466
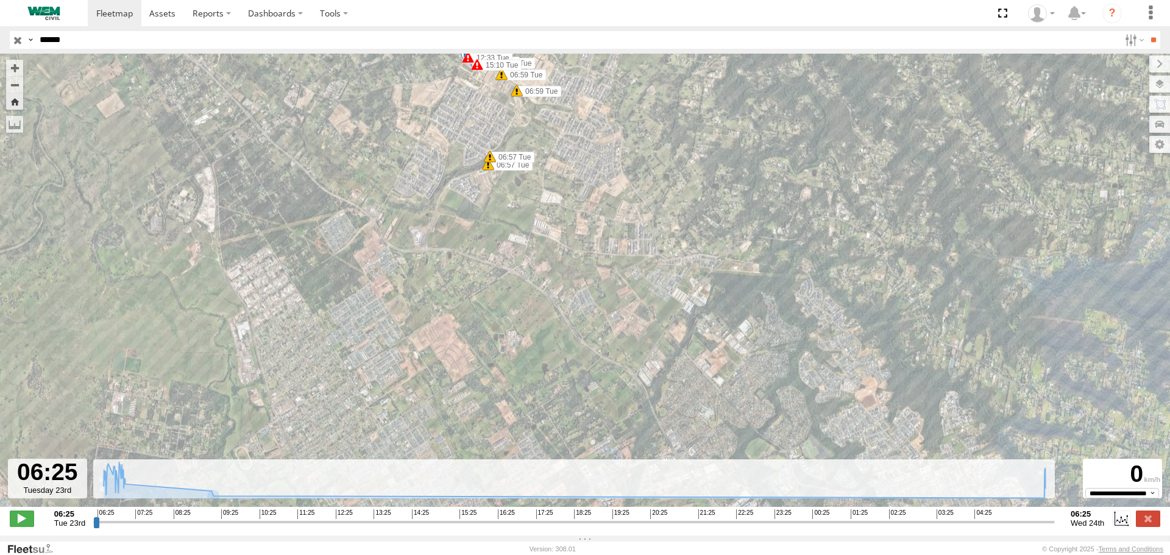
click at [18, 38] on input "button" at bounding box center [18, 40] width 16 height 18
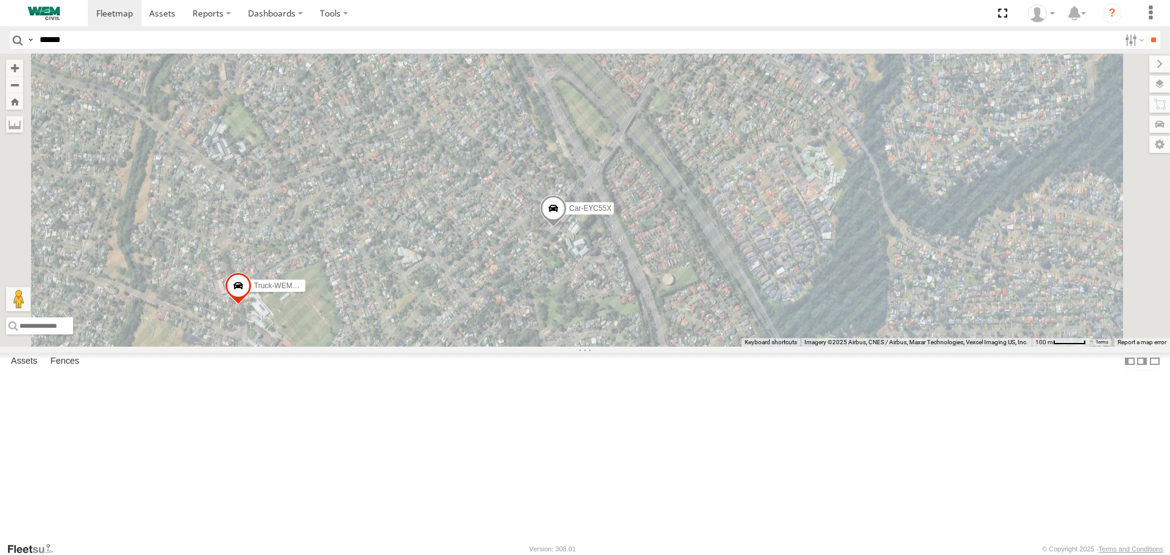
click at [0, 0] on span at bounding box center [0, 0] width 0 height 0
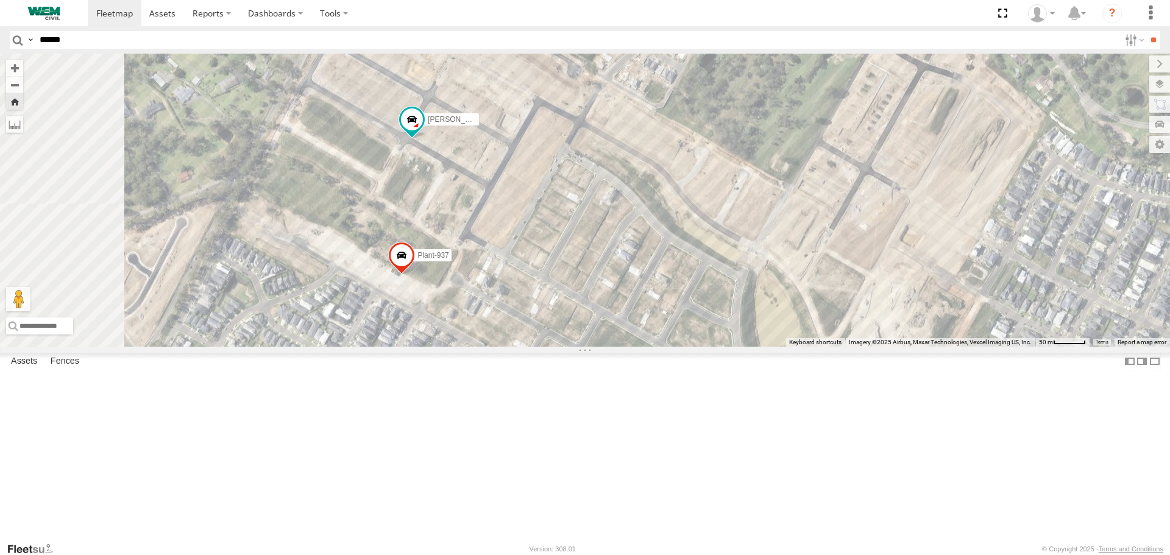
drag, startPoint x: 467, startPoint y: 208, endPoint x: 614, endPoint y: 264, distance: 156.6
click at [613, 264] on div "Plant-204 Plant-937 Mower-Toro" at bounding box center [585, 200] width 1170 height 293
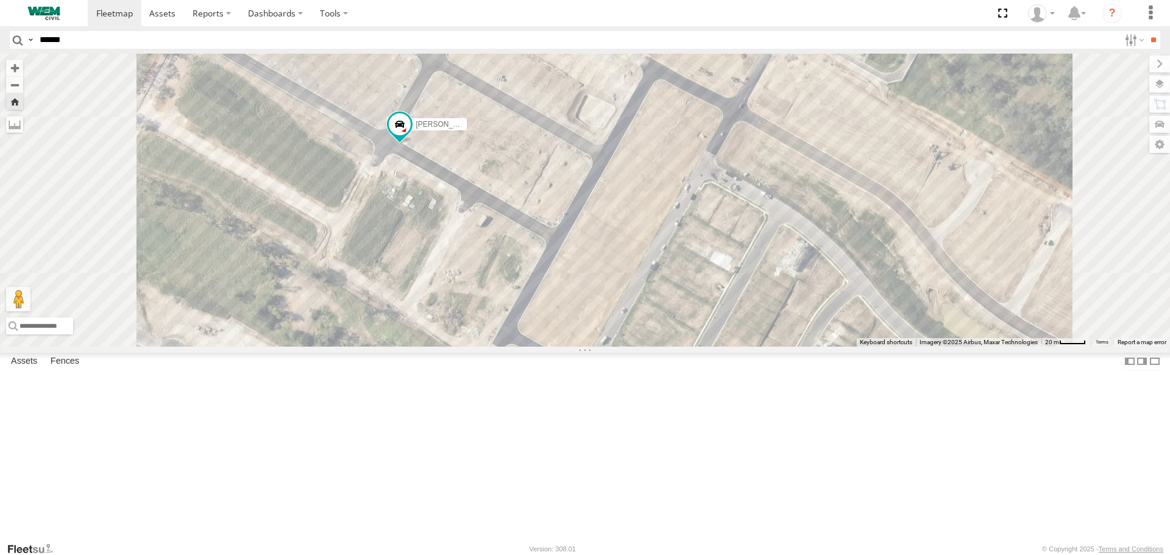
drag, startPoint x: 623, startPoint y: 239, endPoint x: 593, endPoint y: 321, distance: 86.6
click at [593, 321] on div "Plant-204 Plant-937 Mower-Toro" at bounding box center [585, 200] width 1170 height 293
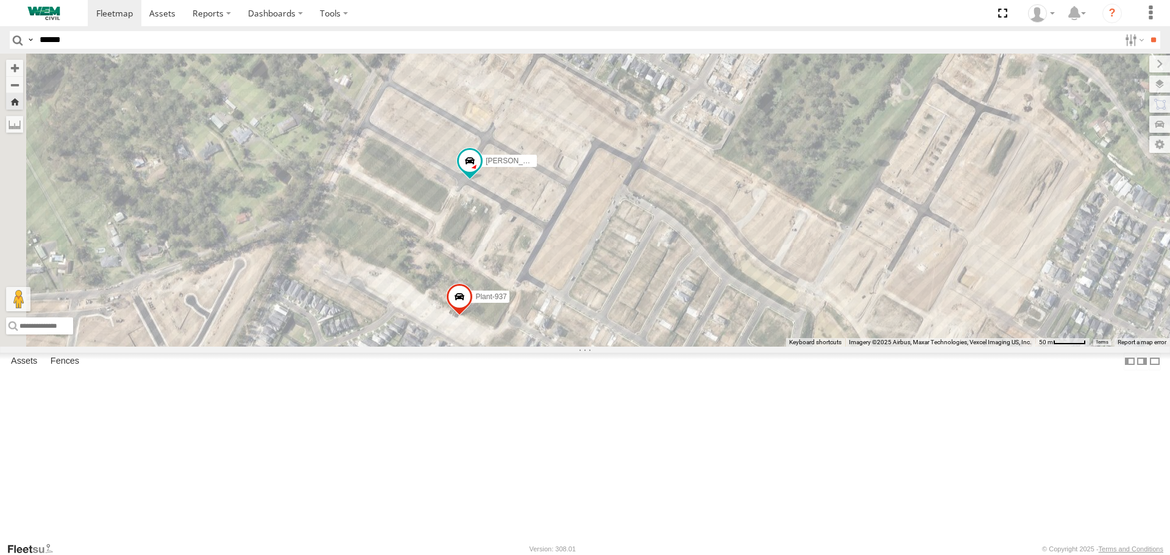
drag, startPoint x: 526, startPoint y: 282, endPoint x: 655, endPoint y: 302, distance: 130.7
click at [655, 302] on div "Plant-204 Plant-937 Mower-Toro" at bounding box center [585, 200] width 1170 height 293
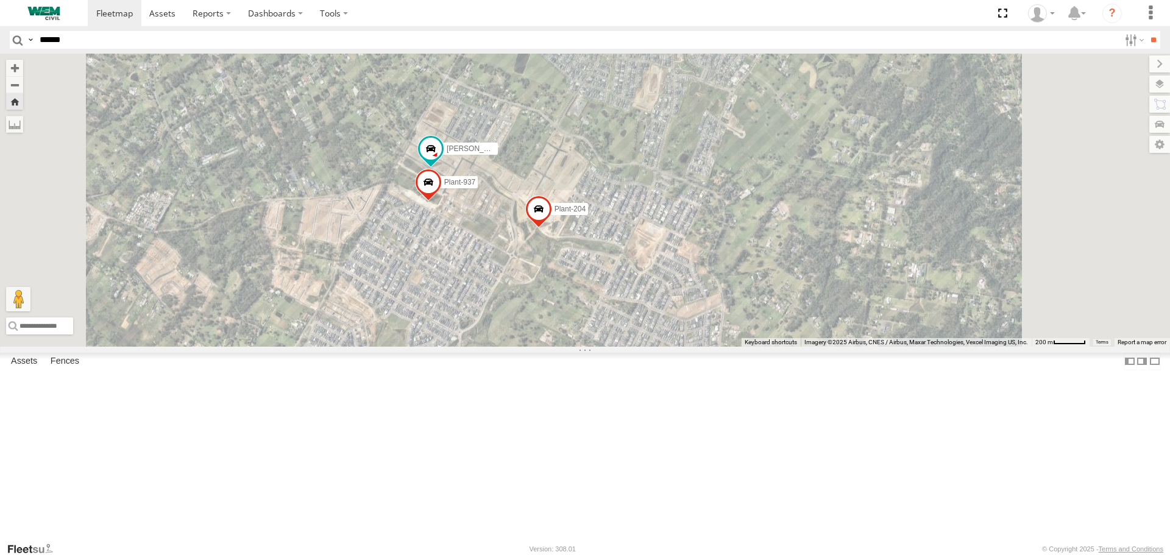
click at [0, 0] on span "Roadmap" at bounding box center [0, 0] width 0 height 0
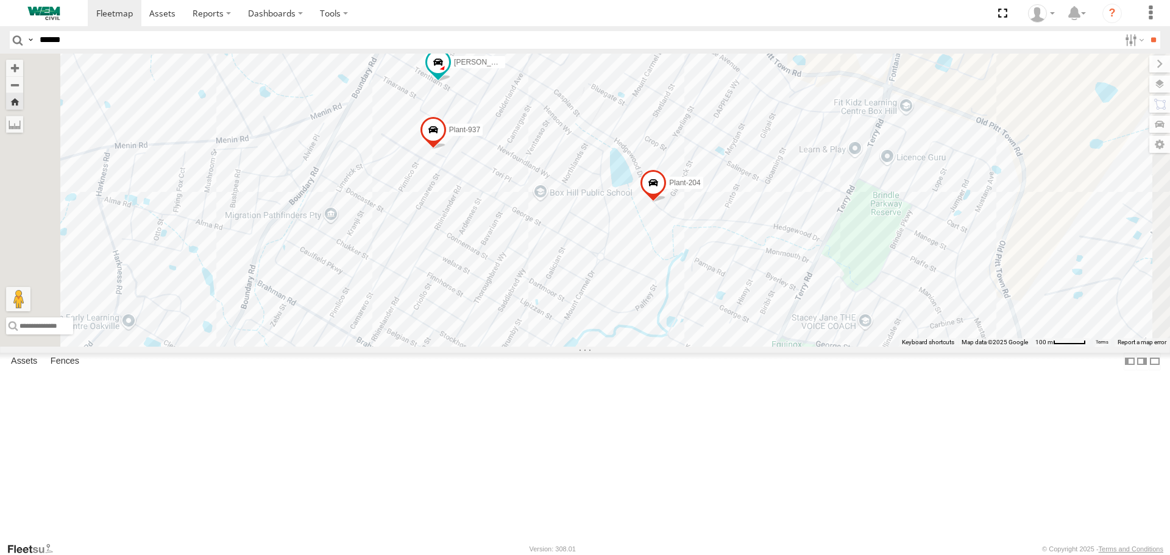
drag, startPoint x: 477, startPoint y: 285, endPoint x: 556, endPoint y: 188, distance: 126.0
click at [555, 188] on div "Plant-204 Plant-937 Mower-Toro" at bounding box center [585, 200] width 1170 height 293
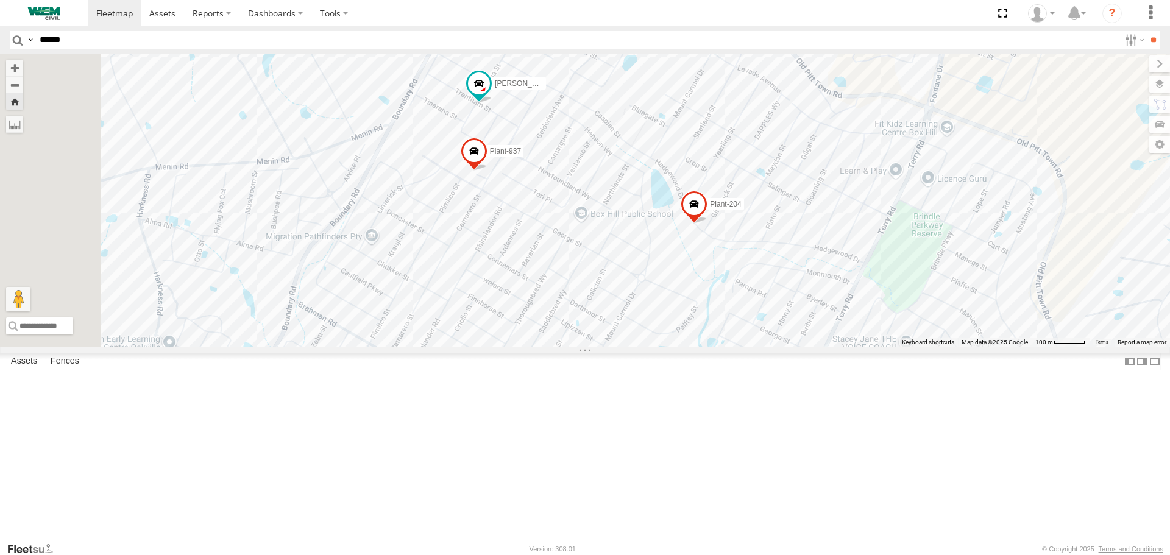
drag, startPoint x: 544, startPoint y: 166, endPoint x: 586, endPoint y: 303, distance: 143.8
click at [586, 301] on div "Plant-204 Plant-937 Mower-Toro" at bounding box center [585, 200] width 1170 height 293
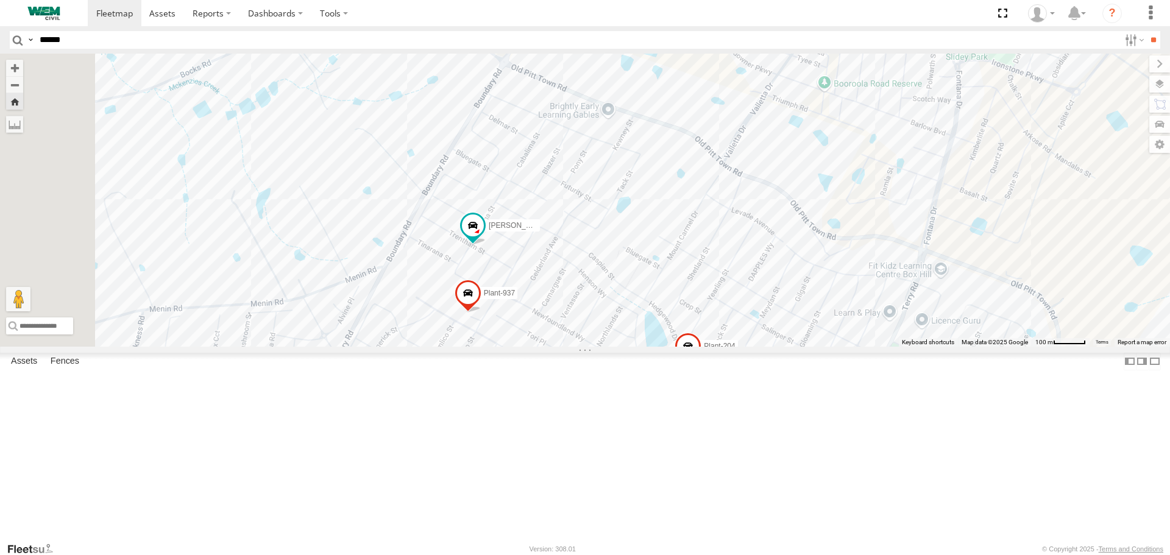
drag, startPoint x: 617, startPoint y: 221, endPoint x: 588, endPoint y: 349, distance: 131.3
click at [588, 346] on div "Plant-204 Plant-937 Mower-Toro" at bounding box center [585, 200] width 1170 height 293
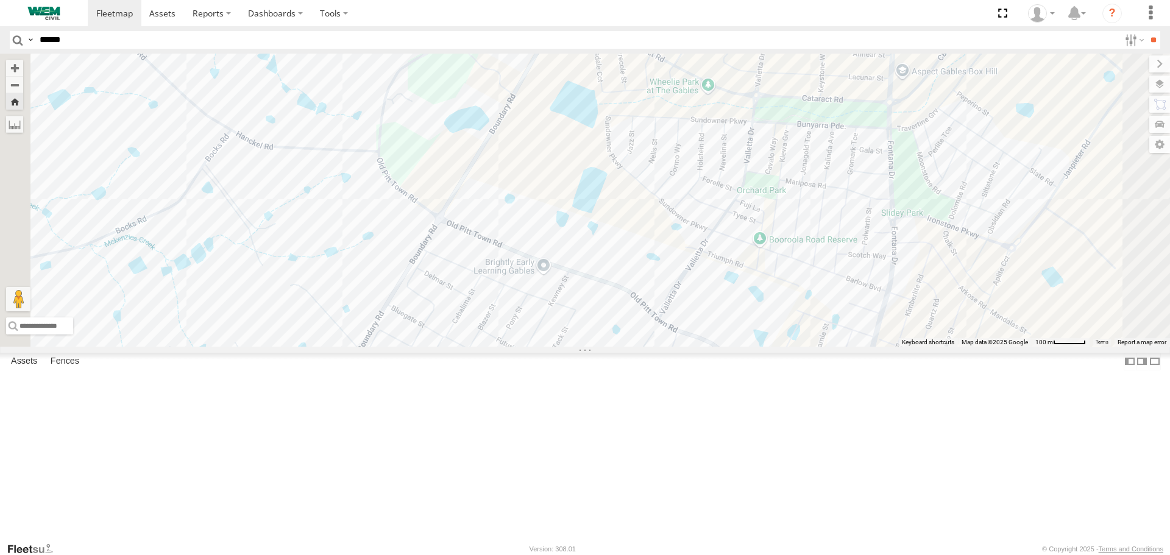
drag, startPoint x: 640, startPoint y: 251, endPoint x: 562, endPoint y: 346, distance: 122.9
click at [564, 343] on div "Plant-204 Plant-937 Mower-Toro" at bounding box center [585, 200] width 1170 height 293
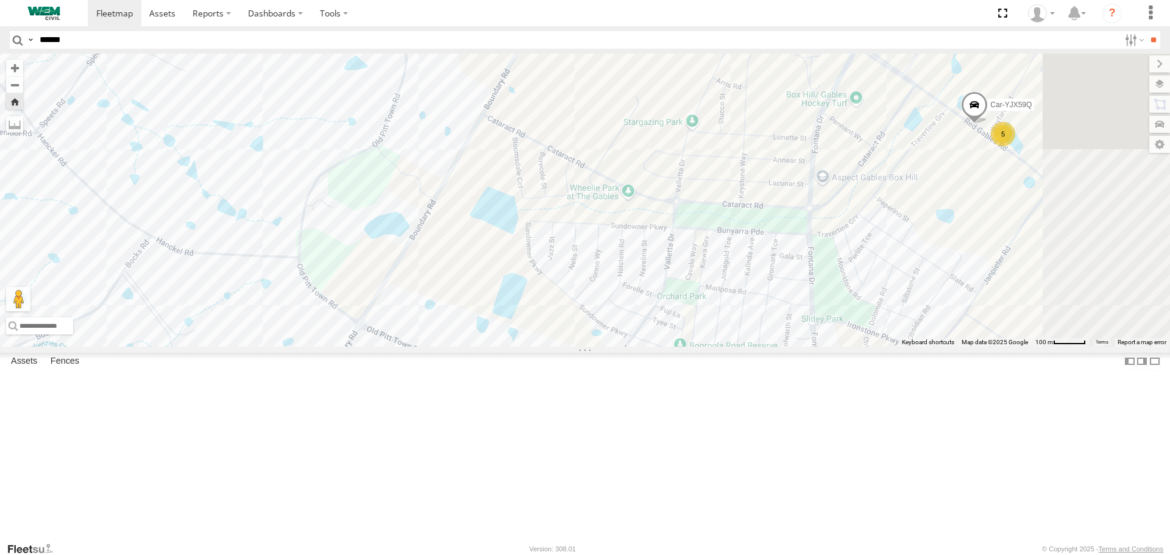
drag, startPoint x: 633, startPoint y: 221, endPoint x: 551, endPoint y: 355, distance: 156.5
click at [553, 346] on div "Plant-204 Plant-937 Mower-Toro 5 Car-YJX59Q" at bounding box center [585, 200] width 1170 height 293
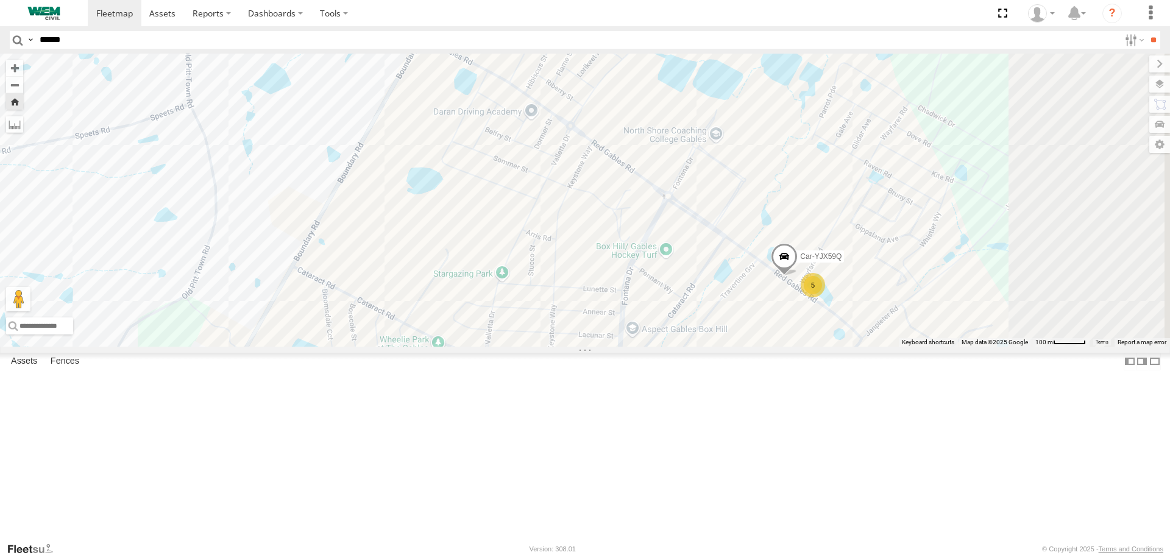
drag, startPoint x: 582, startPoint y: 348, endPoint x: 544, endPoint y: 209, distance: 144.1
click at [541, 227] on div "Plant-204 Plant-937 Mower-Toro 5 Car-YJX59Q" at bounding box center [585, 200] width 1170 height 293
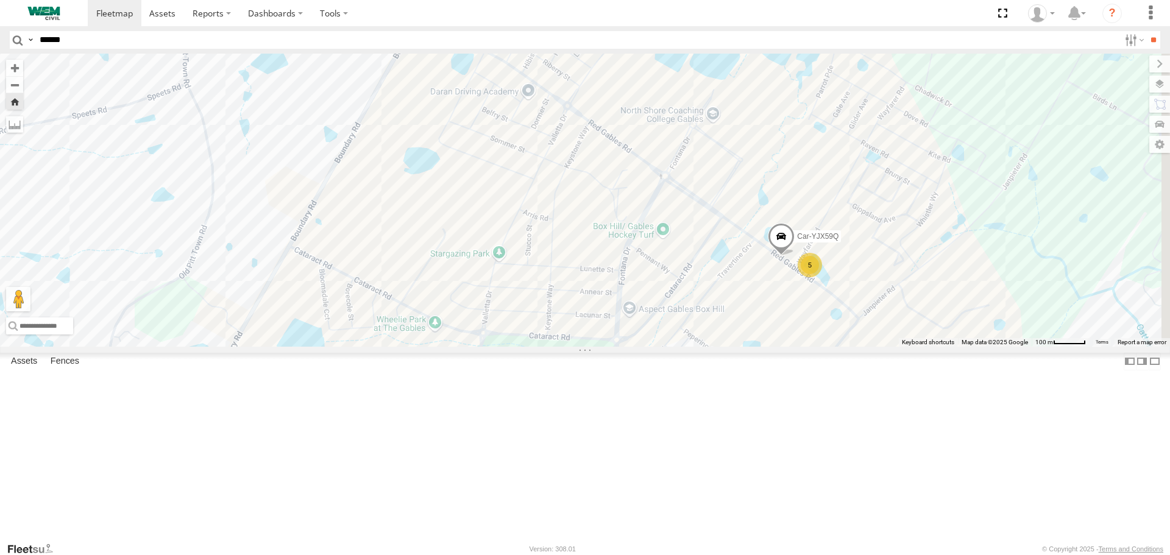
drag, startPoint x: 527, startPoint y: 254, endPoint x: 612, endPoint y: 77, distance: 195.4
click at [609, 82] on div "Plant-204 Plant-937 Mower-Toro 5 Car-YJX59Q" at bounding box center [585, 200] width 1170 height 293
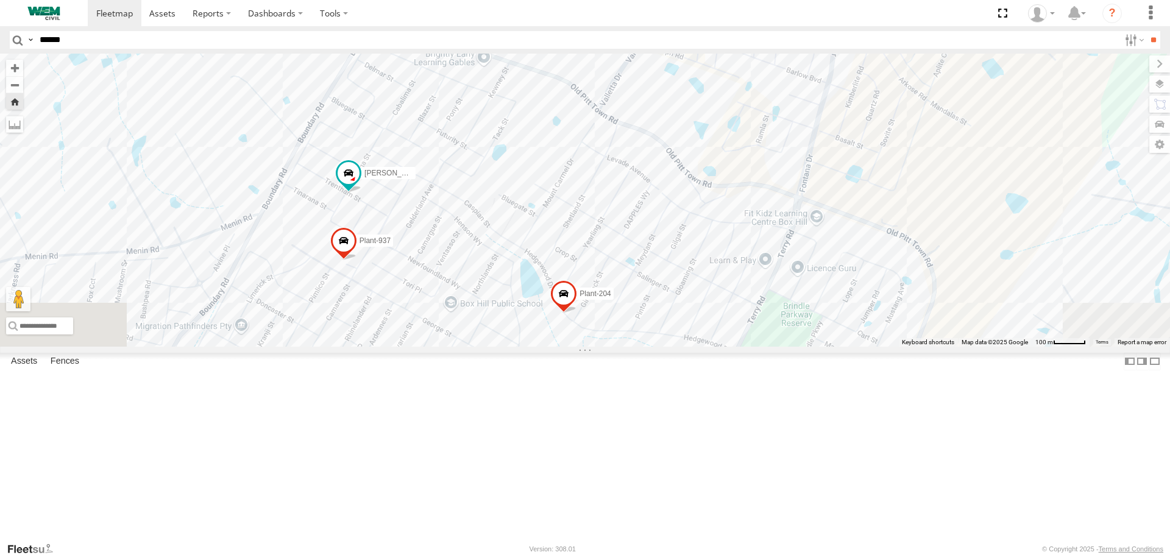
drag, startPoint x: 568, startPoint y: 235, endPoint x: 619, endPoint y: 141, distance: 106.4
click at [609, 156] on div "Plant-204 Plant-937 Mower-Toro 5 Car-YJX59Q" at bounding box center [585, 200] width 1170 height 293
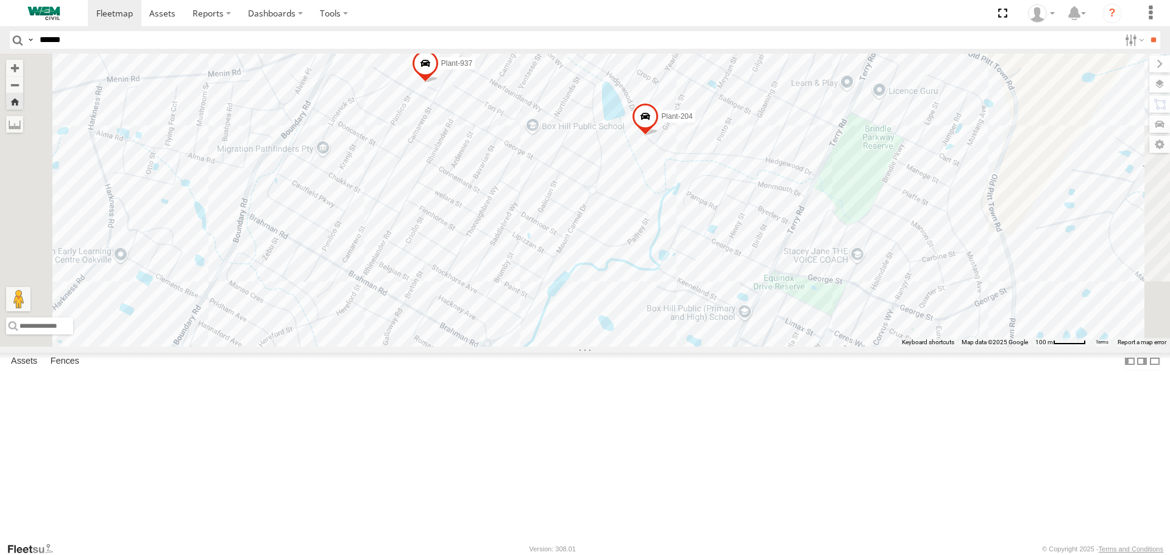
drag, startPoint x: 611, startPoint y: 222, endPoint x: 617, endPoint y: 197, distance: 26.3
click at [617, 197] on div "Plant-204 Plant-937 Mower-Toro 5 Car-YJX59Q" at bounding box center [585, 200] width 1170 height 293
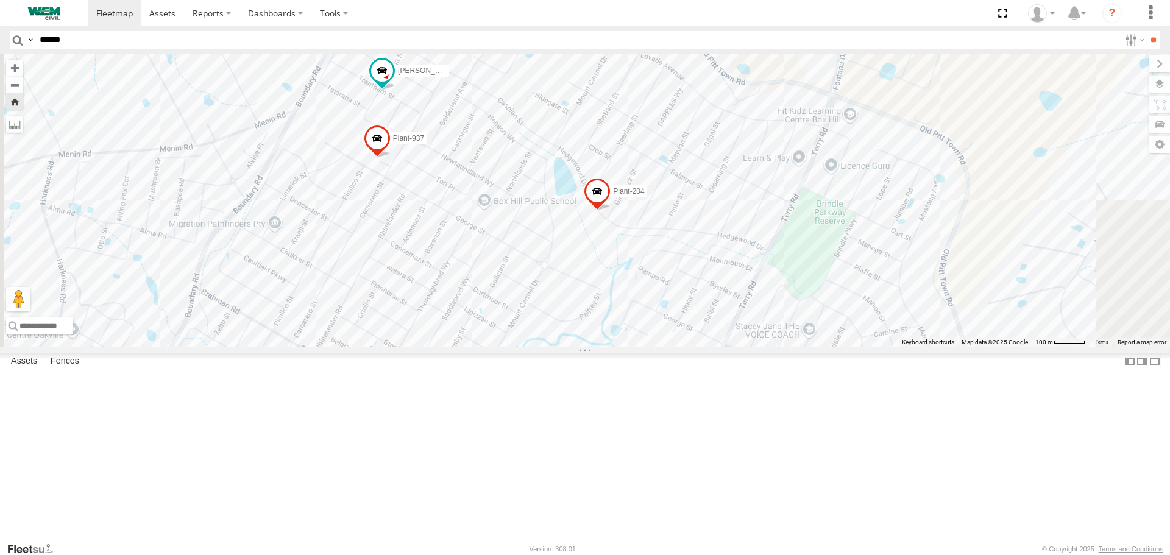
drag, startPoint x: 516, startPoint y: 141, endPoint x: 458, endPoint y: 250, distance: 123.5
click at [458, 249] on div "Plant-204 Plant-937 Mower-Toro 5 Car-YJX59Q" at bounding box center [585, 200] width 1170 height 293
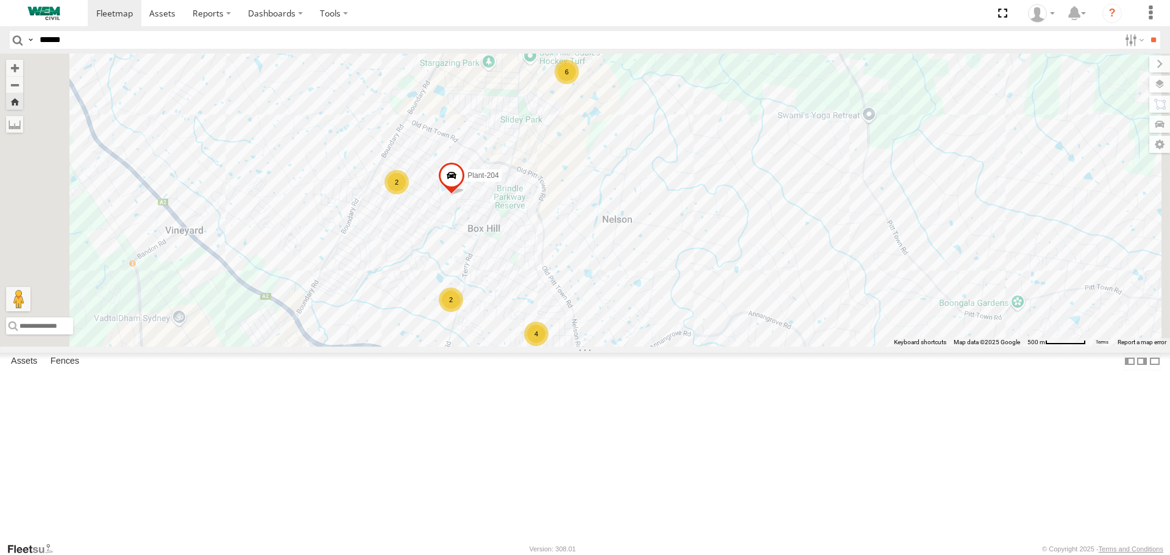
drag, startPoint x: 484, startPoint y: 263, endPoint x: 530, endPoint y: 324, distance: 77.0
click at [530, 324] on div "Plant-204 Car-YJX55Z 353785724587323 6 4 2 2" at bounding box center [585, 200] width 1170 height 293
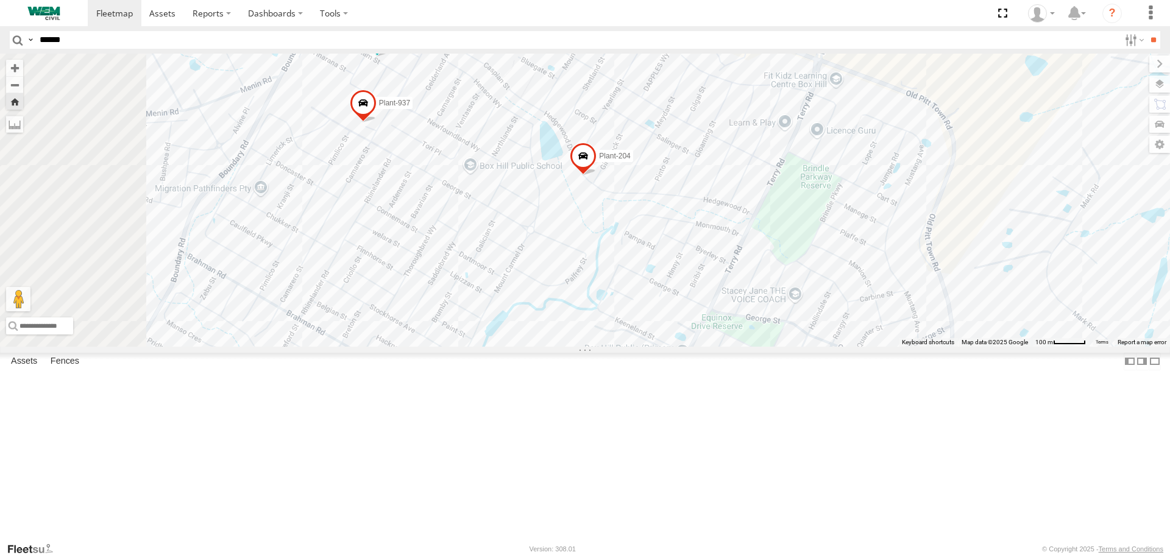
drag, startPoint x: 534, startPoint y: 223, endPoint x: 639, endPoint y: 172, distance: 115.8
click at [612, 178] on div "Plant-204 Car-YJX55Z 353785724587323 Plant-937 Mower-Toro" at bounding box center [585, 200] width 1170 height 293
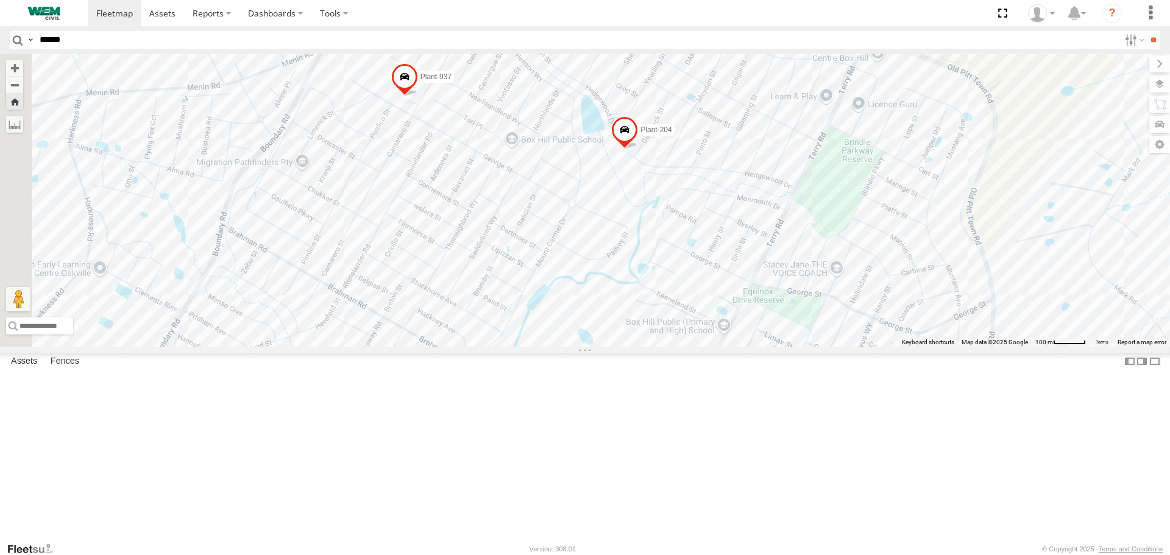
drag, startPoint x: 539, startPoint y: 280, endPoint x: 580, endPoint y: 194, distance: 94.6
click at [580, 194] on div "Plant-204 Car-YJX55Z 353785724587323 Plant-937 Mower-Toro" at bounding box center [585, 200] width 1170 height 293
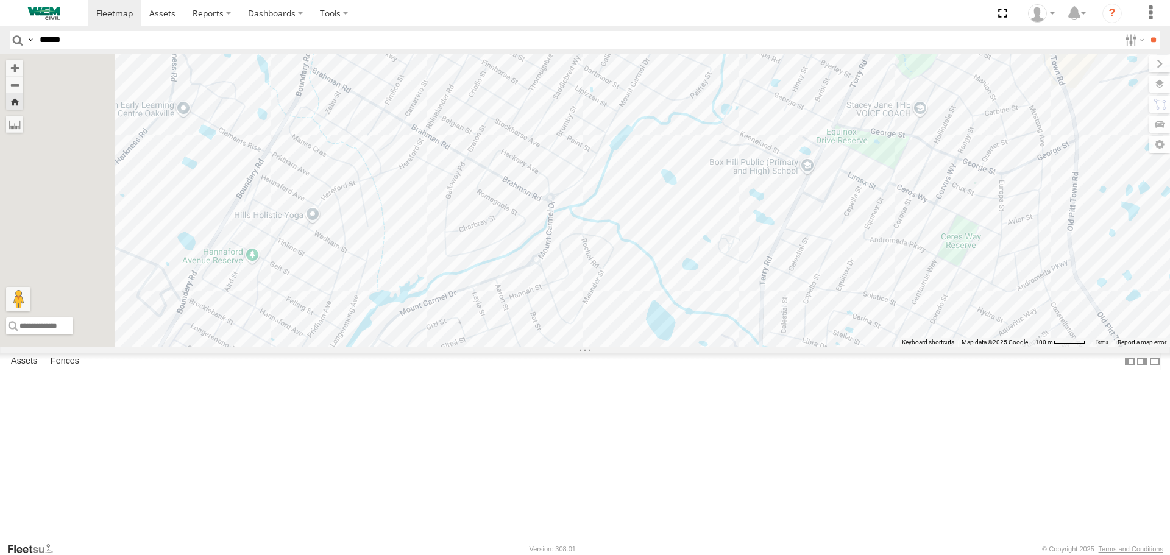
drag, startPoint x: 534, startPoint y: 252, endPoint x: 617, endPoint y: 197, distance: 99.7
click at [617, 197] on div "Plant-204 Car-YJX55Z 353785724587323 Plant-937 Mower-Toro 2" at bounding box center [585, 200] width 1170 height 293
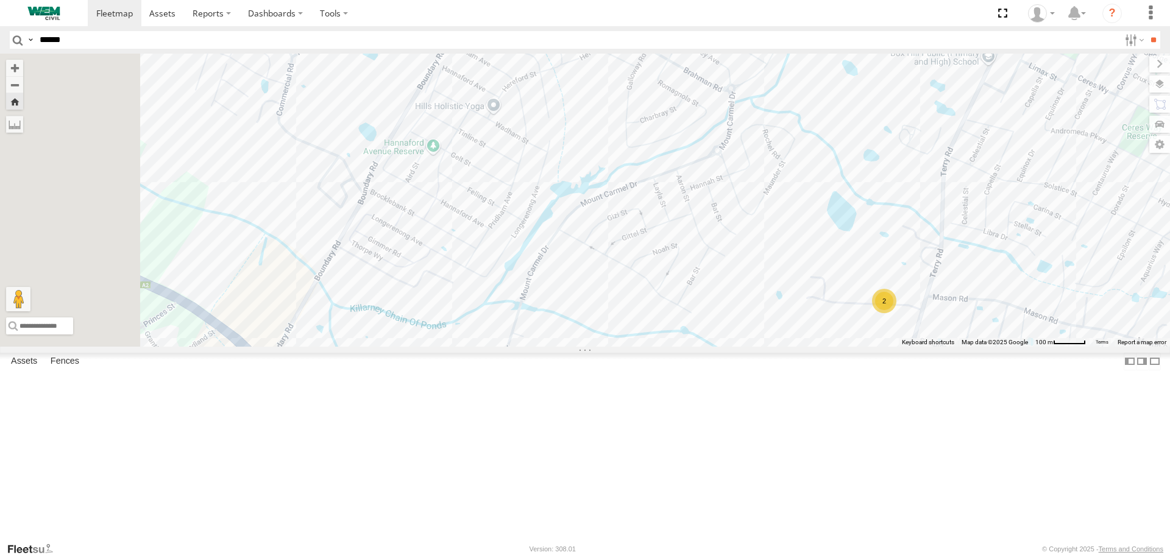
drag, startPoint x: 581, startPoint y: 270, endPoint x: 575, endPoint y: 222, distance: 48.0
click at [575, 222] on div "Plant-204 Car-YJX55Z 353785724587323 Plant-937 Mower-Toro 2" at bounding box center [585, 200] width 1170 height 293
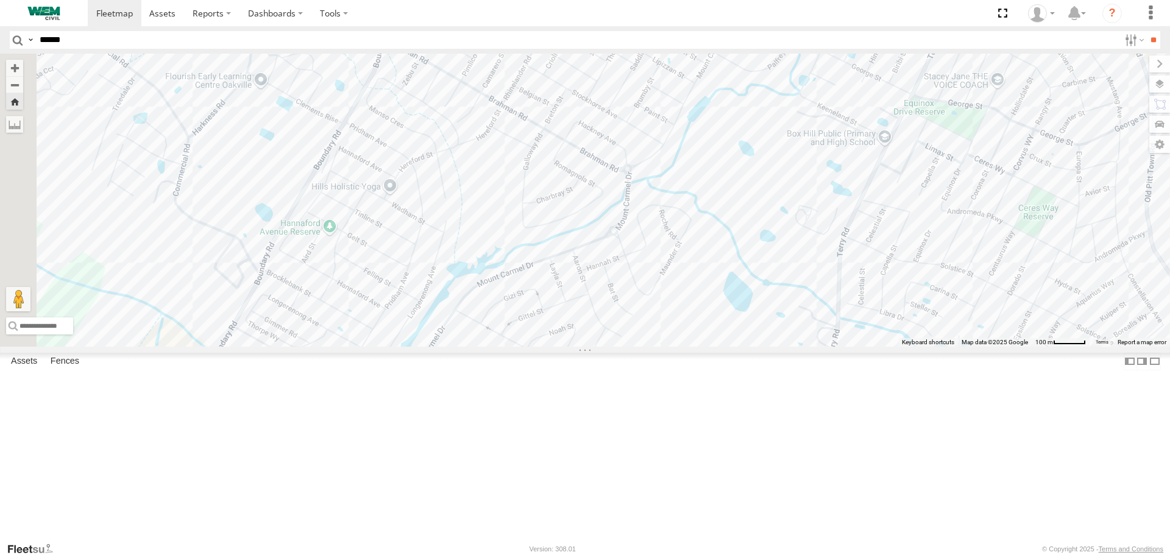
drag, startPoint x: 576, startPoint y: 250, endPoint x: 519, endPoint y: 319, distance: 89.6
click at [508, 346] on div "Plant-204 Car-YJX55Z 353785724587323 Plant-937 Mower-Toro 2" at bounding box center [585, 200] width 1170 height 293
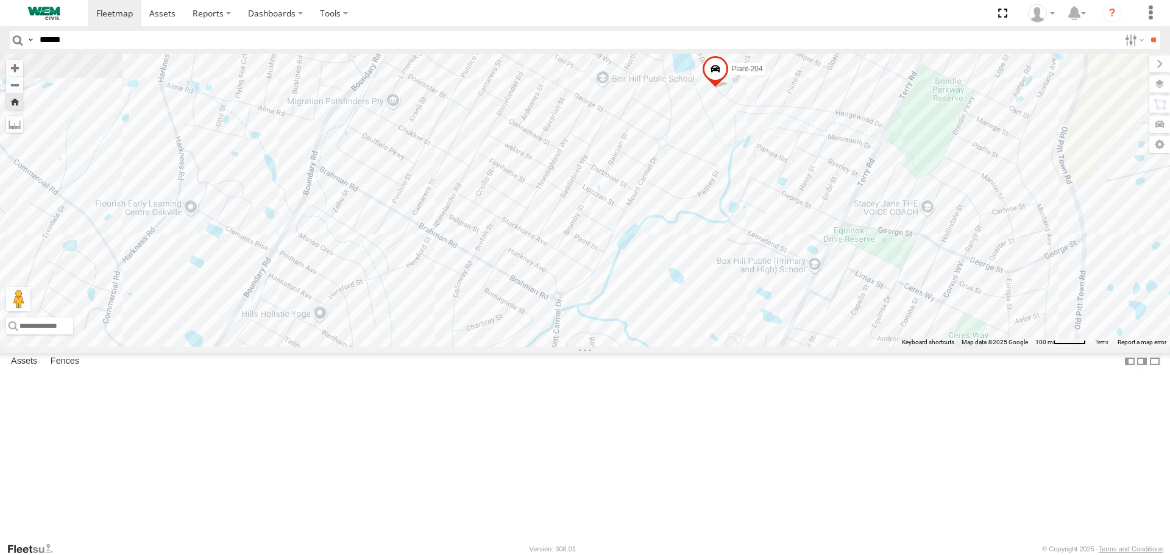
drag, startPoint x: 575, startPoint y: 232, endPoint x: 473, endPoint y: 308, distance: 126.6
click at [475, 307] on div "Plant-204 Car-YJX55Z 353785724587323 Plant-937 Mower-Toro 2" at bounding box center [585, 200] width 1170 height 293
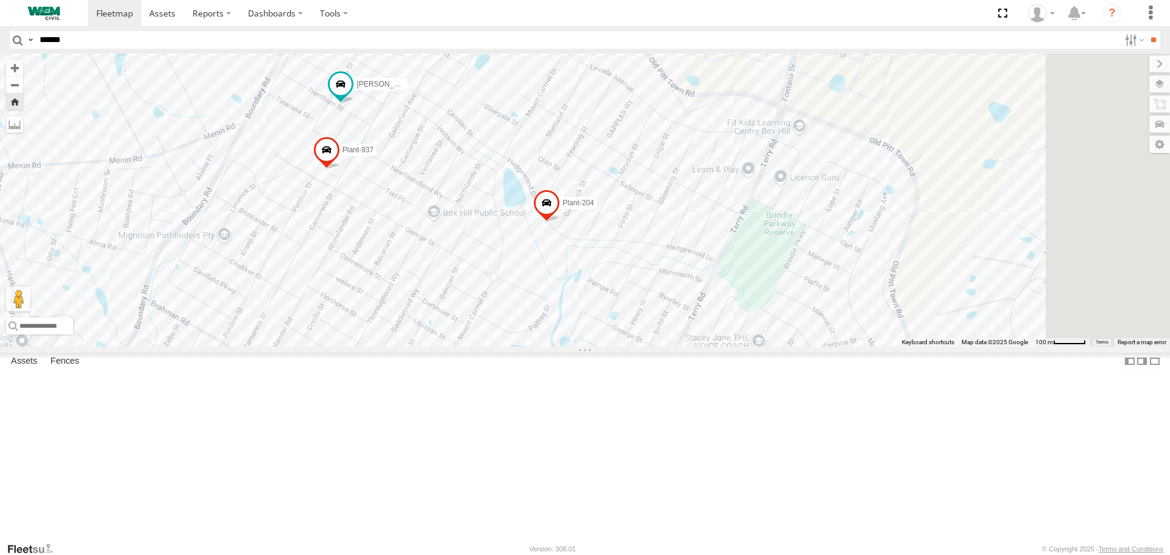
drag, startPoint x: 553, startPoint y: 202, endPoint x: 542, endPoint y: 245, distance: 44.0
click at [542, 245] on div "Plant-204 Car-YJX55Z 353785724587323 Plant-937 Mower-Toro 2" at bounding box center [585, 200] width 1170 height 293
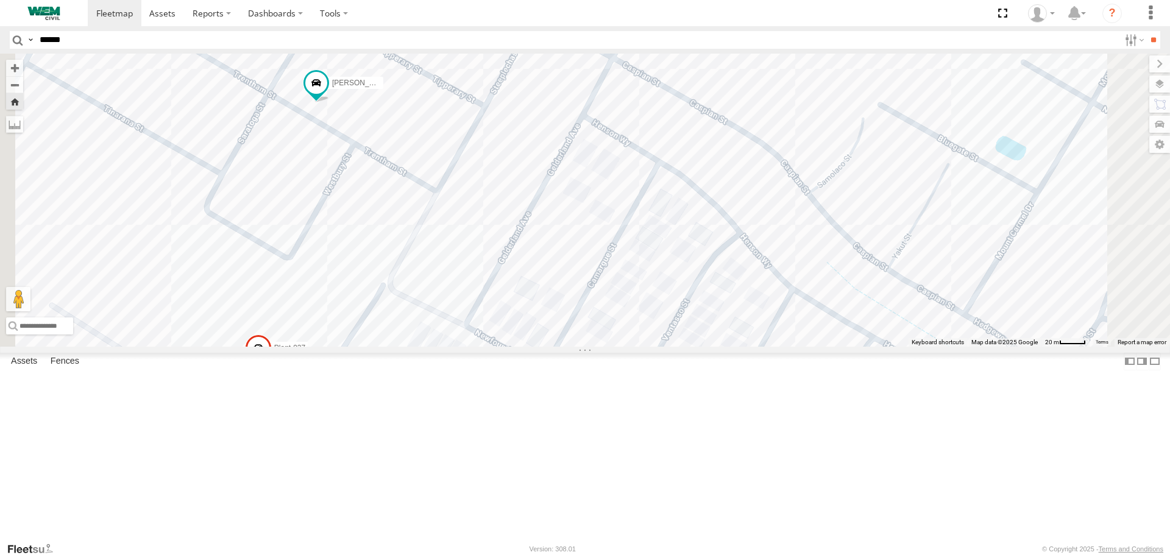
click at [110, 43] on input "******" at bounding box center [577, 40] width 1085 height 18
type input "******"
click at [1146, 31] on input "**" at bounding box center [1153, 40] width 14 height 18
click at [0, 0] on span at bounding box center [0, 0] width 0 height 0
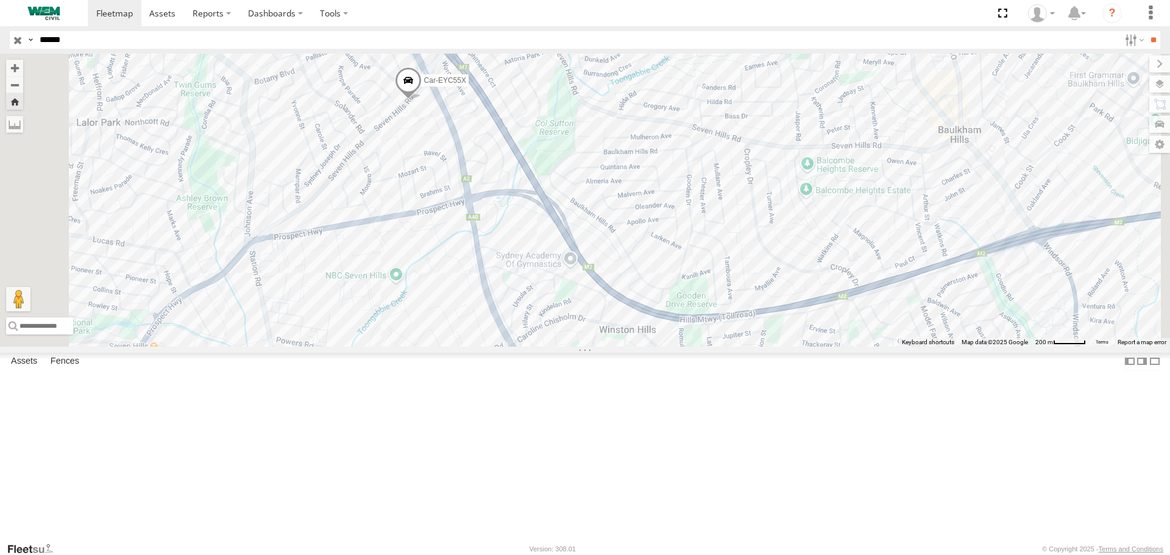
drag, startPoint x: 462, startPoint y: 271, endPoint x: 557, endPoint y: 234, distance: 102.1
click at [556, 234] on div "Car-EYC55X" at bounding box center [585, 200] width 1170 height 293
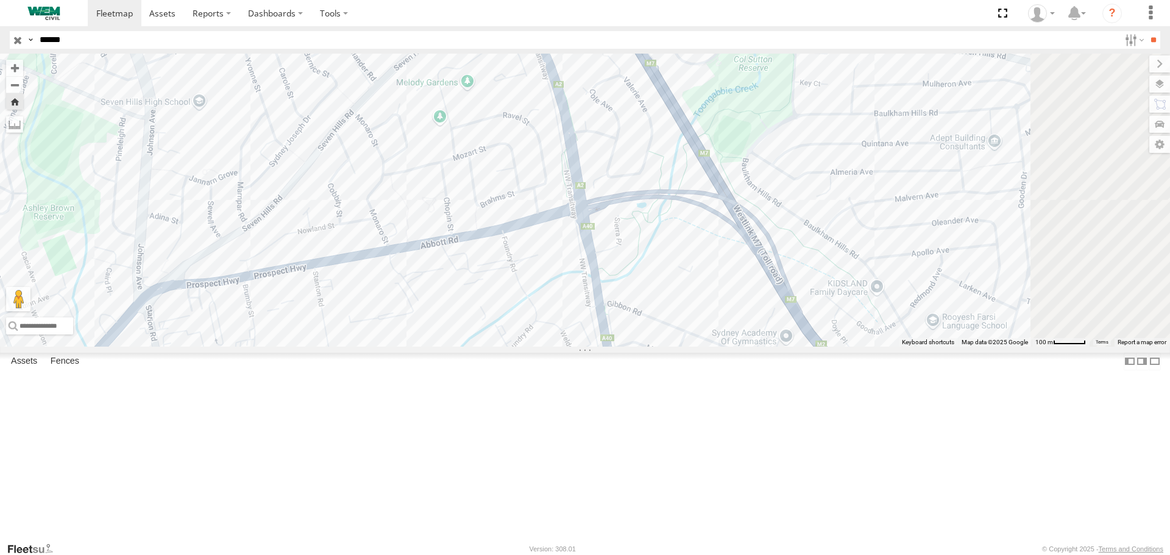
drag, startPoint x: 597, startPoint y: 190, endPoint x: 390, endPoint y: 390, distance: 287.4
click at [390, 346] on div "Car-EYC55X" at bounding box center [585, 200] width 1170 height 293
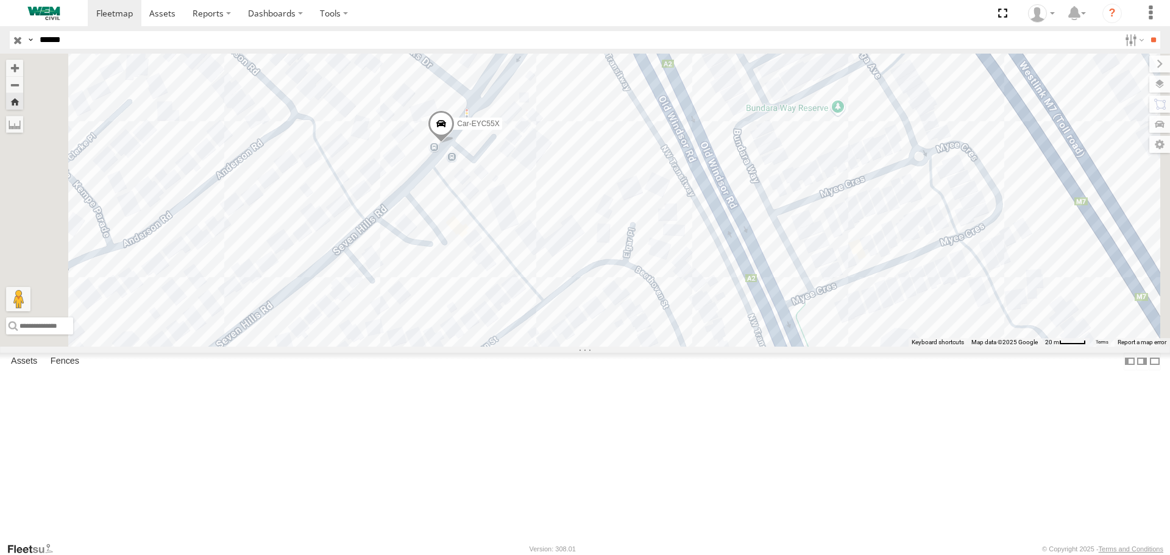
drag, startPoint x: 697, startPoint y: 139, endPoint x: 697, endPoint y: 250, distance: 111.5
click at [697, 249] on div "Car-EYC55X" at bounding box center [585, 200] width 1170 height 293
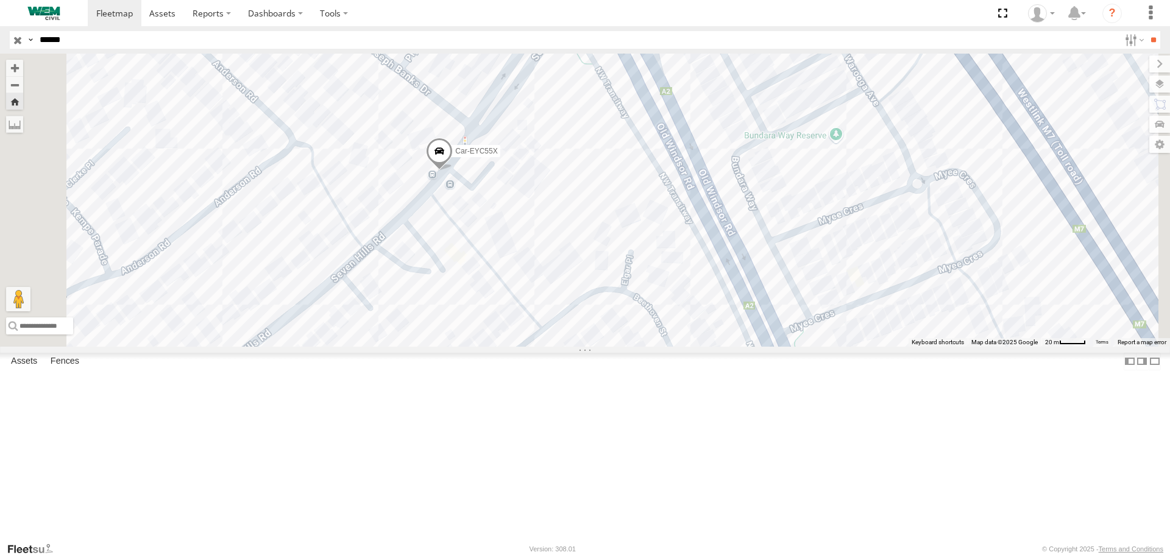
click at [0, 0] on label at bounding box center [0, 0] width 0 height 0
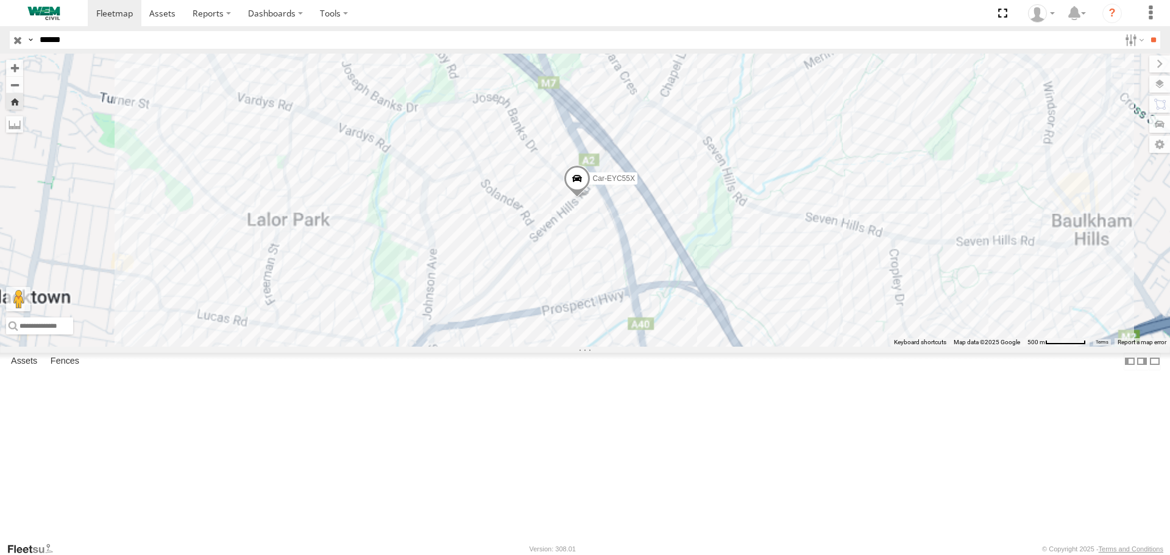
click at [0, 0] on span "Satellite" at bounding box center [0, 0] width 0 height 0
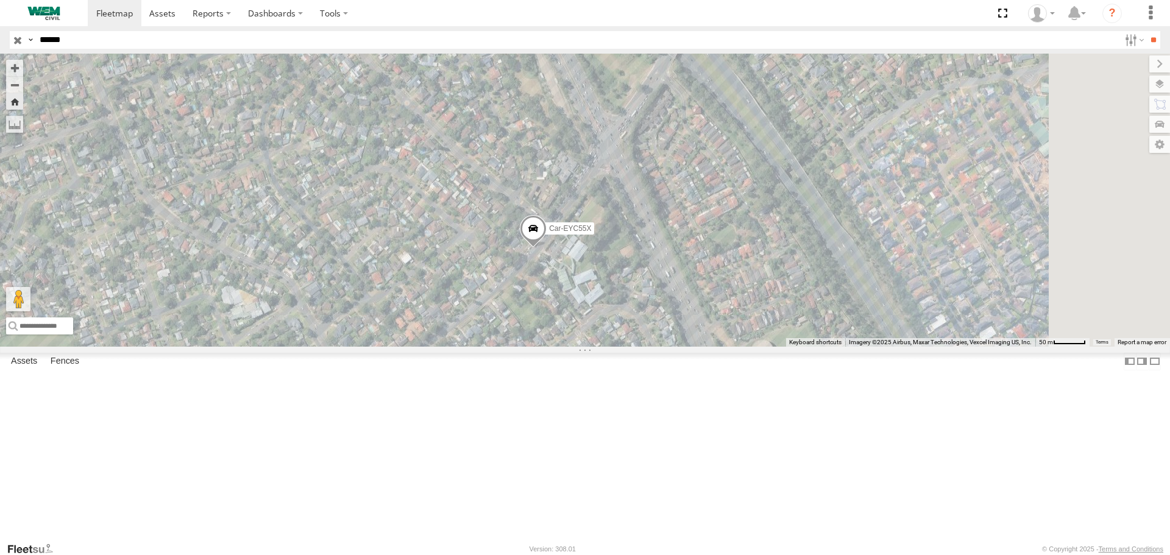
drag, startPoint x: 774, startPoint y: 337, endPoint x: 570, endPoint y: 307, distance: 205.8
click at [572, 310] on div "Car-EYC55X" at bounding box center [585, 200] width 1170 height 293
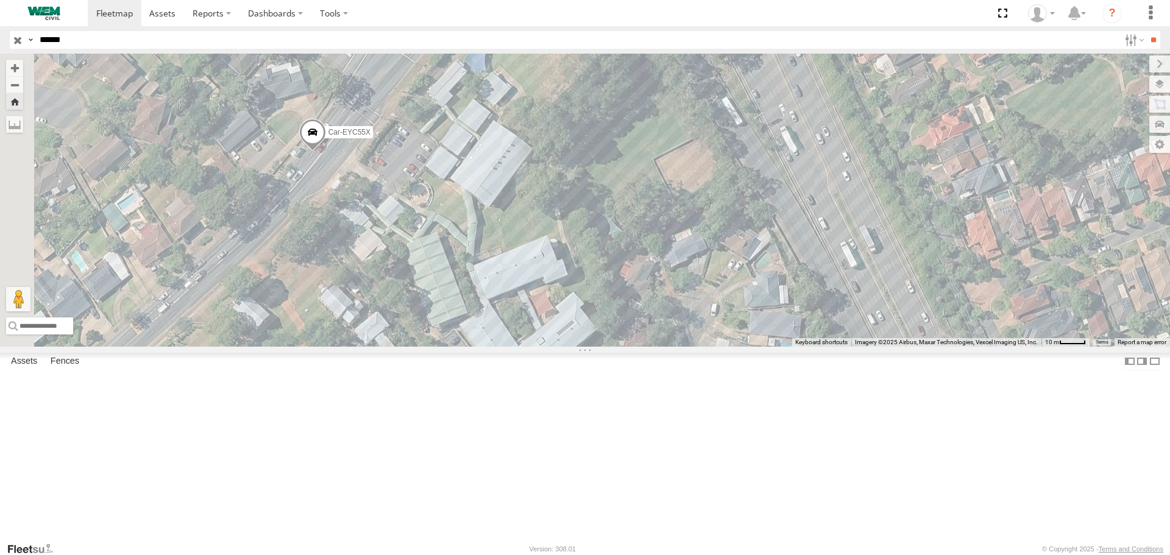
drag, startPoint x: 570, startPoint y: 381, endPoint x: 706, endPoint y: 196, distance: 230.1
click at [701, 199] on div "Car-EYC55X" at bounding box center [585, 200] width 1170 height 293
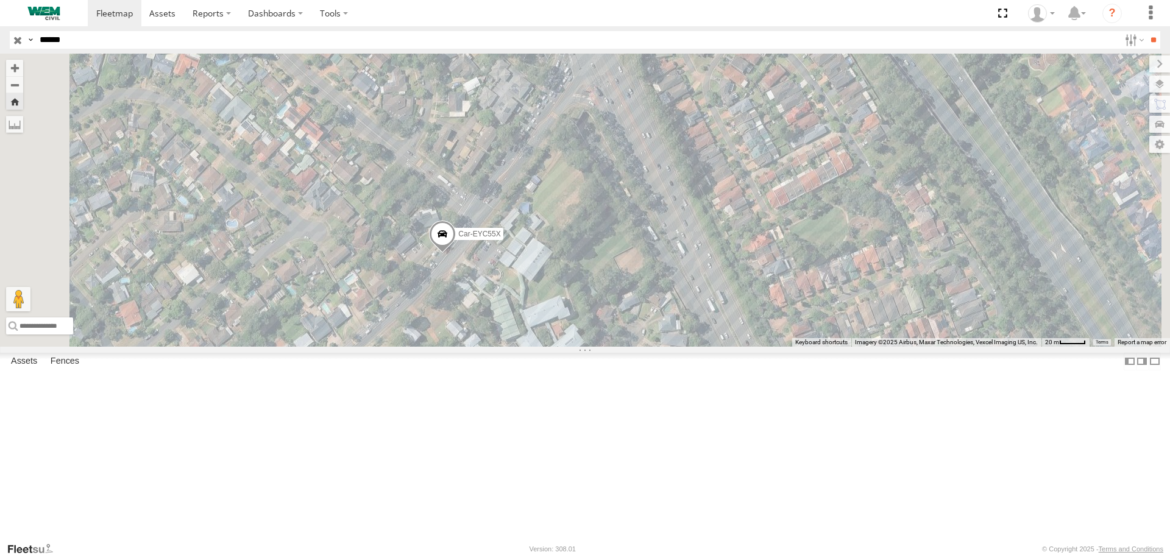
drag, startPoint x: 649, startPoint y: 158, endPoint x: 686, endPoint y: 303, distance: 150.3
click at [686, 303] on div "Car-EYC55X" at bounding box center [585, 200] width 1170 height 293
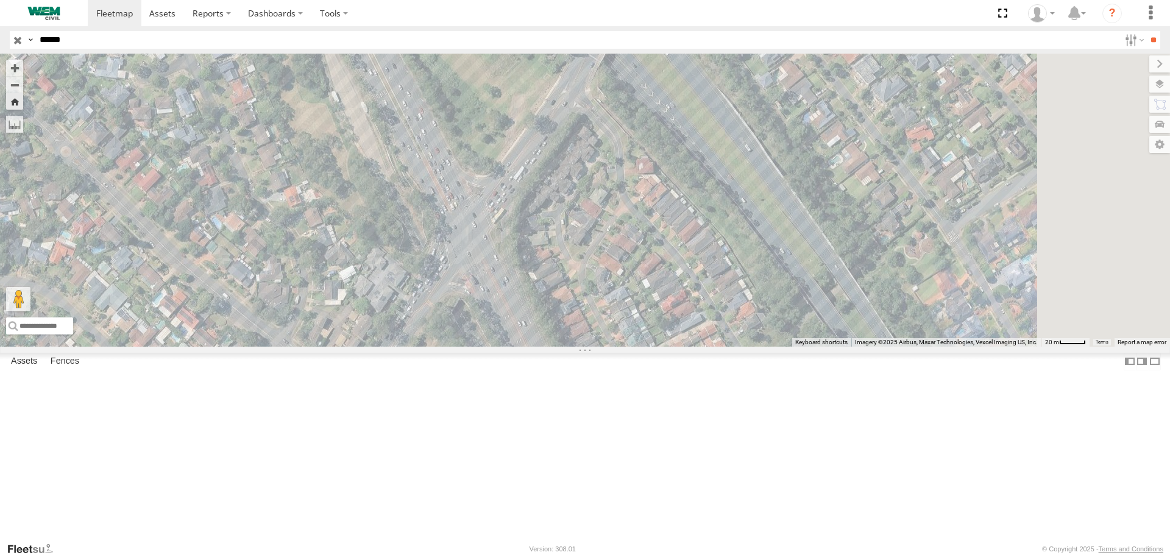
drag, startPoint x: 684, startPoint y: 272, endPoint x: 557, endPoint y: 449, distance: 217.0
click at [557, 346] on div "Car-EYC55X" at bounding box center [585, 200] width 1170 height 293
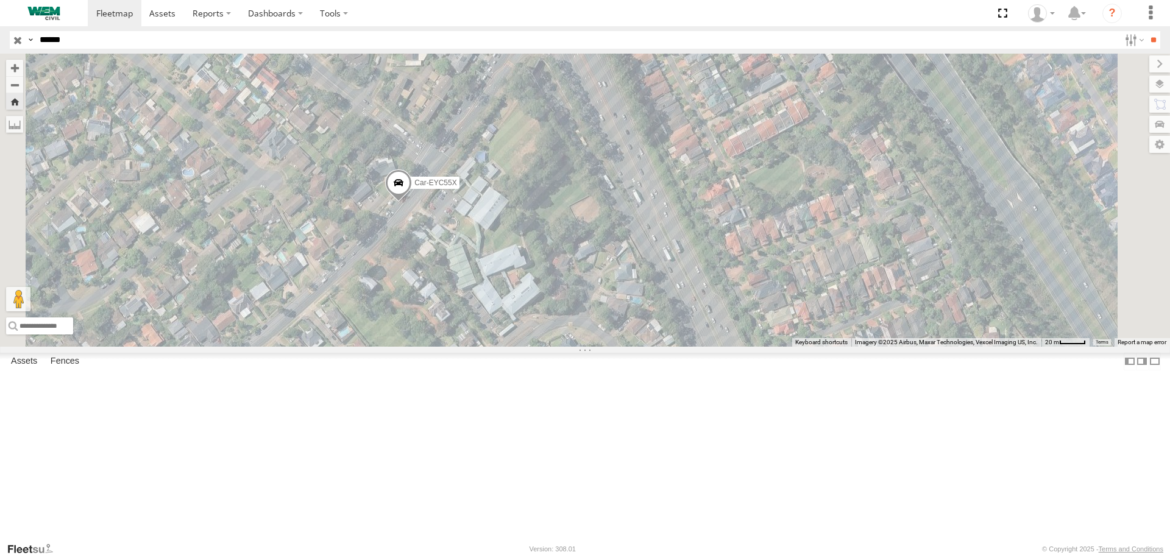
drag, startPoint x: 582, startPoint y: 391, endPoint x: 674, endPoint y: 146, distance: 262.3
click at [674, 146] on div "Car-EYC55X" at bounding box center [585, 200] width 1170 height 293
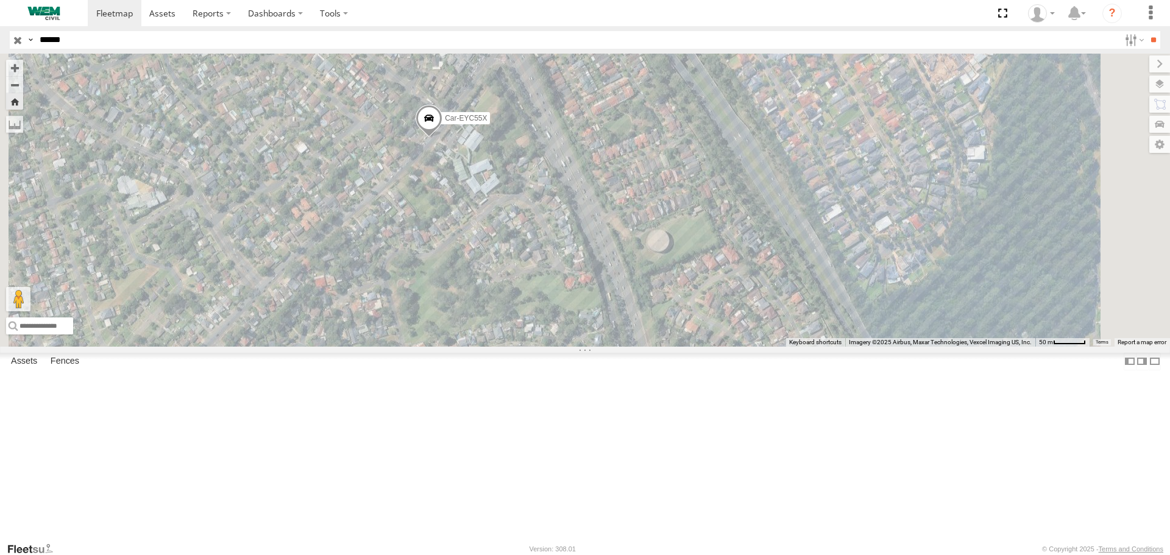
click at [0, 0] on span "Satellite + Roadmap" at bounding box center [0, 0] width 0 height 0
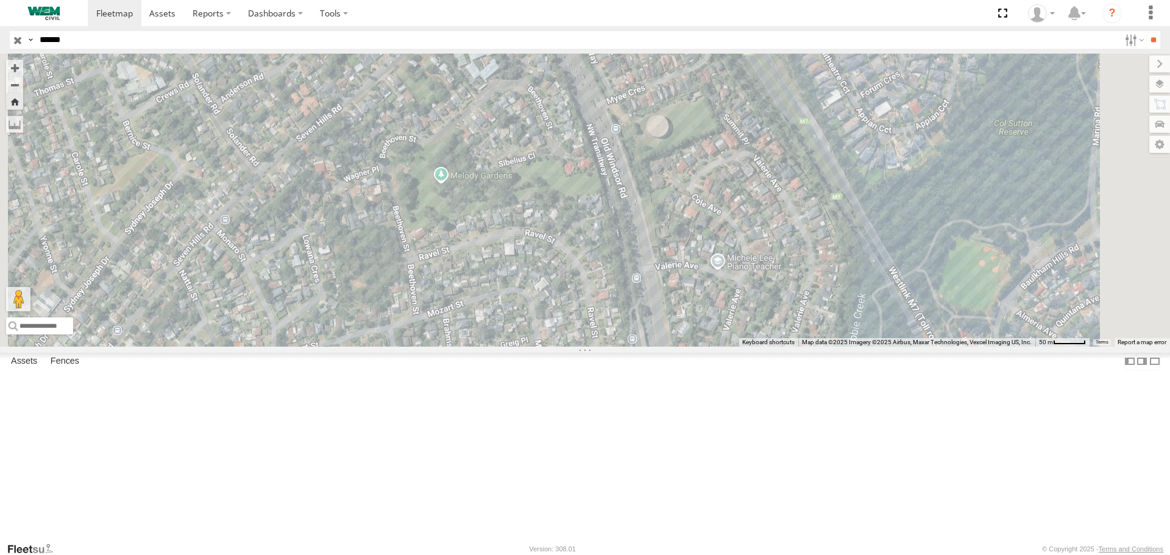
drag, startPoint x: 600, startPoint y: 280, endPoint x: 604, endPoint y: 158, distance: 121.3
click at [604, 158] on div "Car-EYC55X" at bounding box center [585, 200] width 1170 height 293
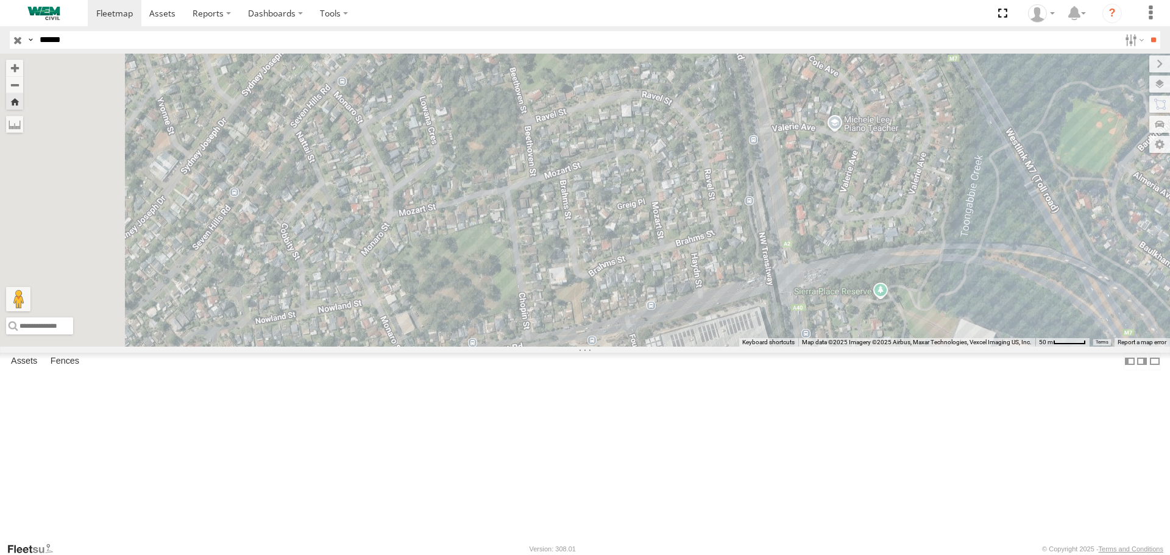
drag, startPoint x: 525, startPoint y: 282, endPoint x: 661, endPoint y: 141, distance: 196.1
click at [663, 133] on div "Car-EYC55X" at bounding box center [585, 200] width 1170 height 293
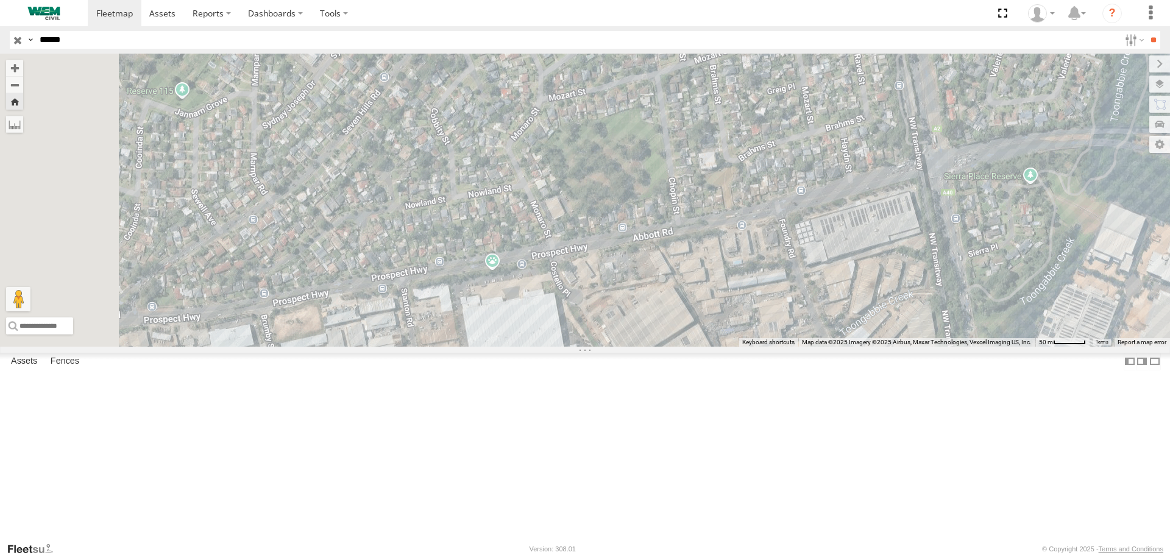
drag, startPoint x: 593, startPoint y: 206, endPoint x: 661, endPoint y: 166, distance: 78.7
click at [660, 166] on div "Car-EYC55X" at bounding box center [585, 200] width 1170 height 293
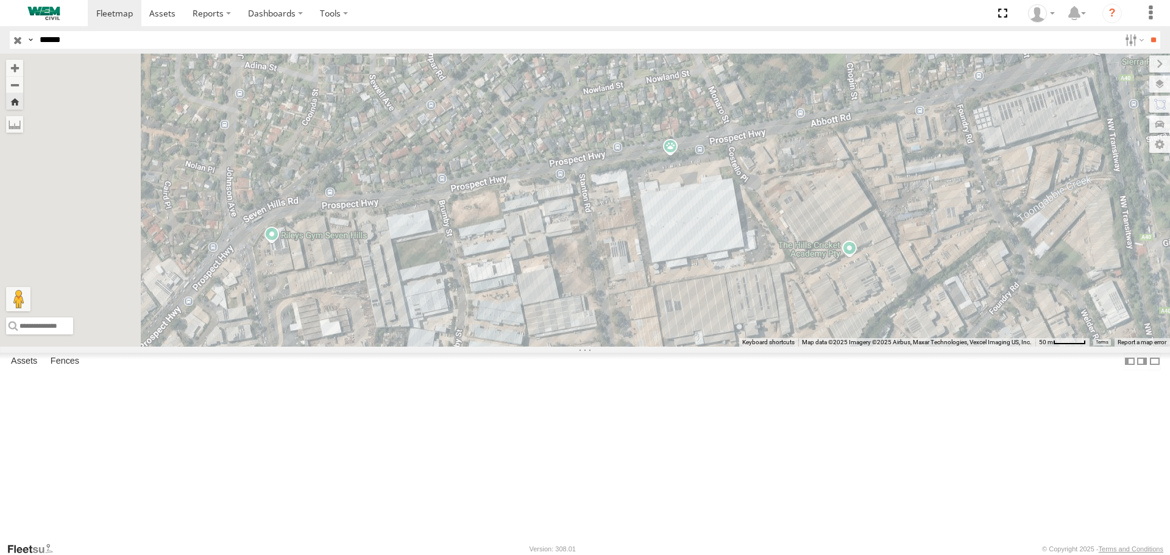
drag, startPoint x: 575, startPoint y: 248, endPoint x: 714, endPoint y: 161, distance: 164.0
click at [709, 162] on div "Car-EYC55X" at bounding box center [585, 200] width 1170 height 293
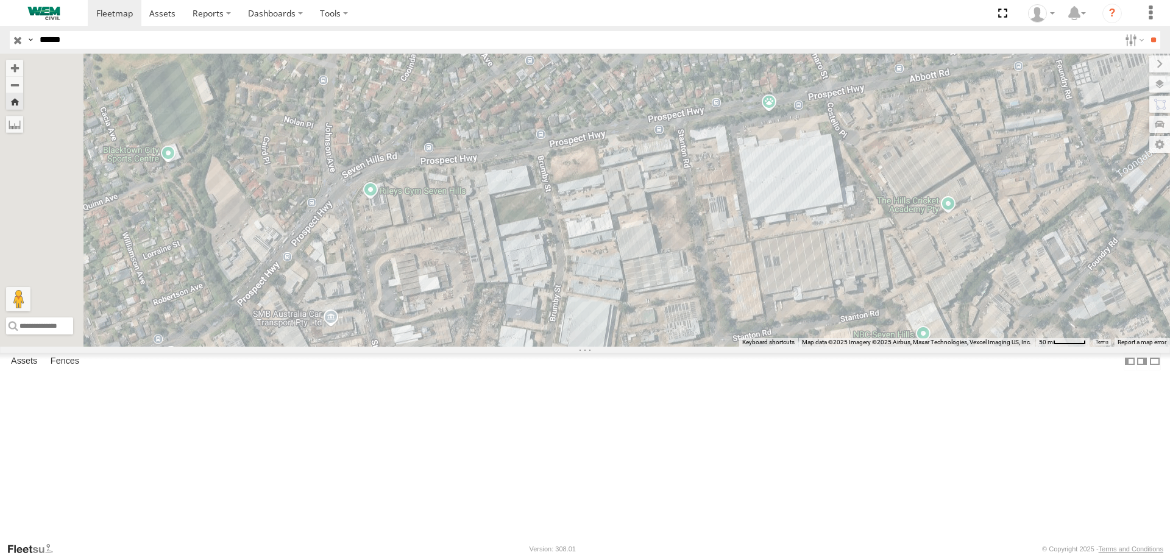
drag, startPoint x: 639, startPoint y: 232, endPoint x: 698, endPoint y: 193, distance: 70.6
click at [698, 193] on div "Car-EYC55X" at bounding box center [585, 200] width 1170 height 293
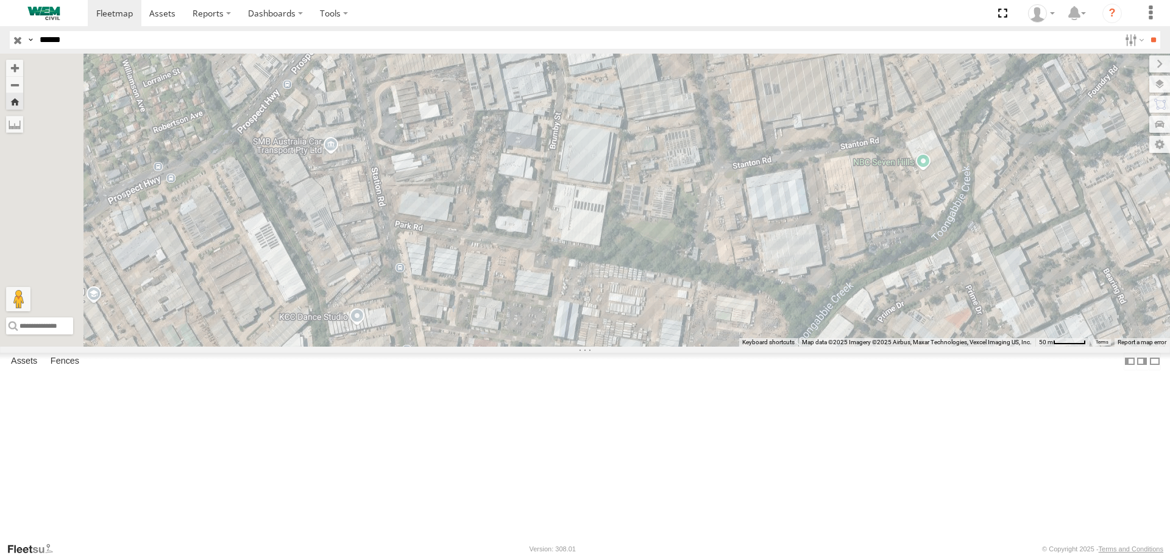
drag, startPoint x: 556, startPoint y: 213, endPoint x: 556, endPoint y: 112, distance: 101.8
click at [555, 112] on div "Car-EYC55X" at bounding box center [585, 200] width 1170 height 293
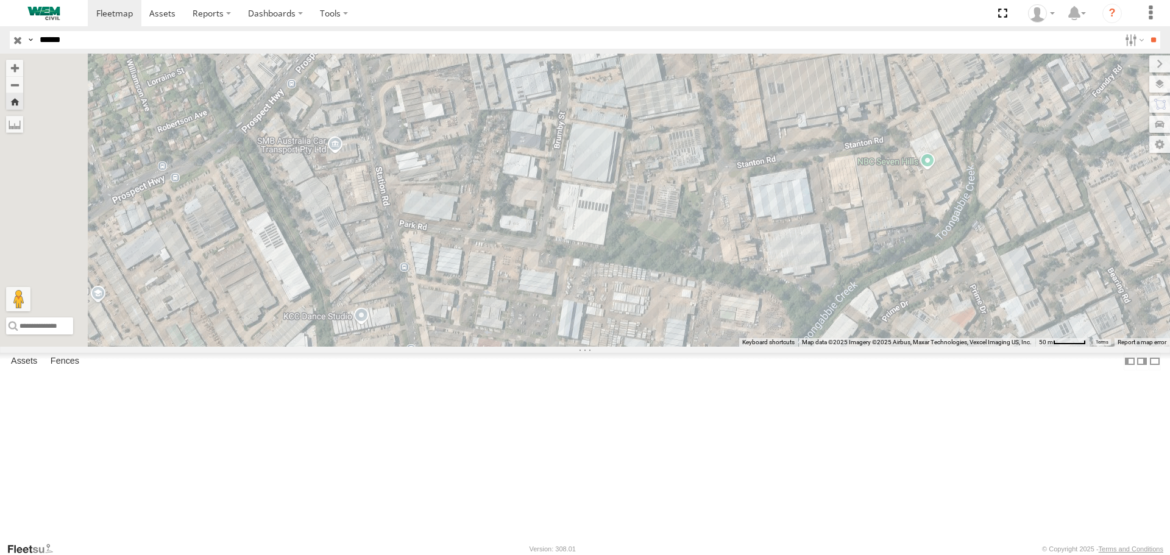
drag, startPoint x: 575, startPoint y: 383, endPoint x: 565, endPoint y: 408, distance: 27.6
click at [565, 346] on div "Car-EYC55X" at bounding box center [585, 200] width 1170 height 293
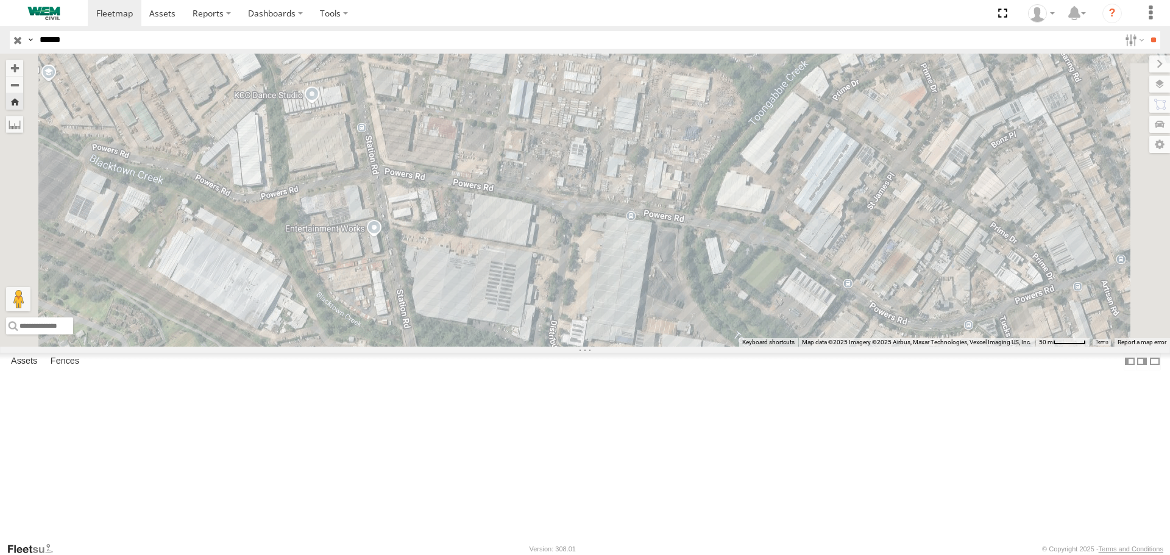
drag, startPoint x: 568, startPoint y: 405, endPoint x: 537, endPoint y: 154, distance: 252.9
click at [537, 154] on div "Car-EYC55X" at bounding box center [585, 200] width 1170 height 293
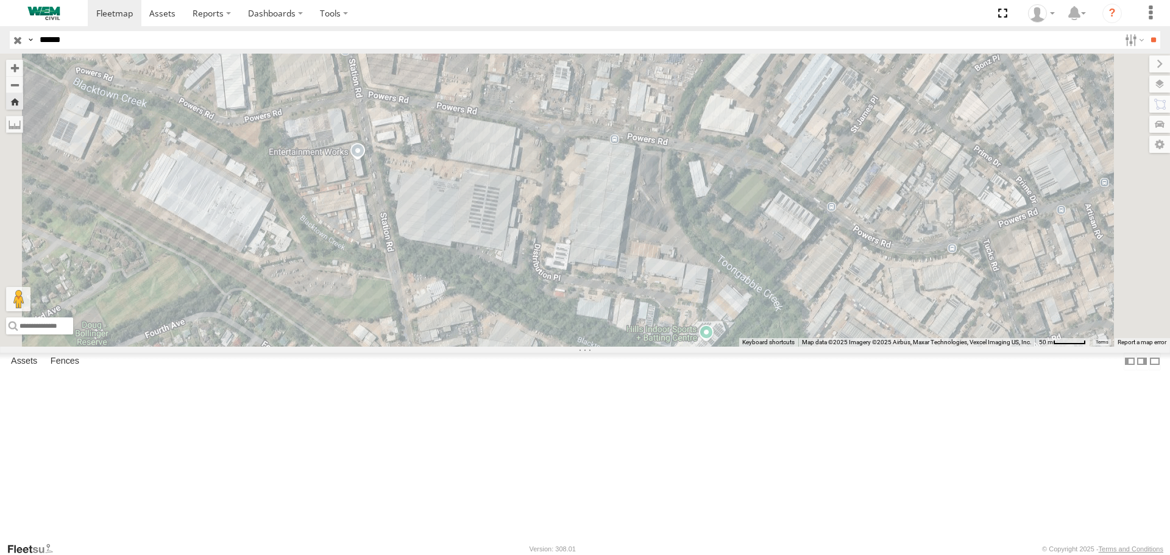
drag, startPoint x: 518, startPoint y: 284, endPoint x: 560, endPoint y: 384, distance: 108.4
click at [515, 247] on div "Car-EYC55X" at bounding box center [585, 200] width 1170 height 293
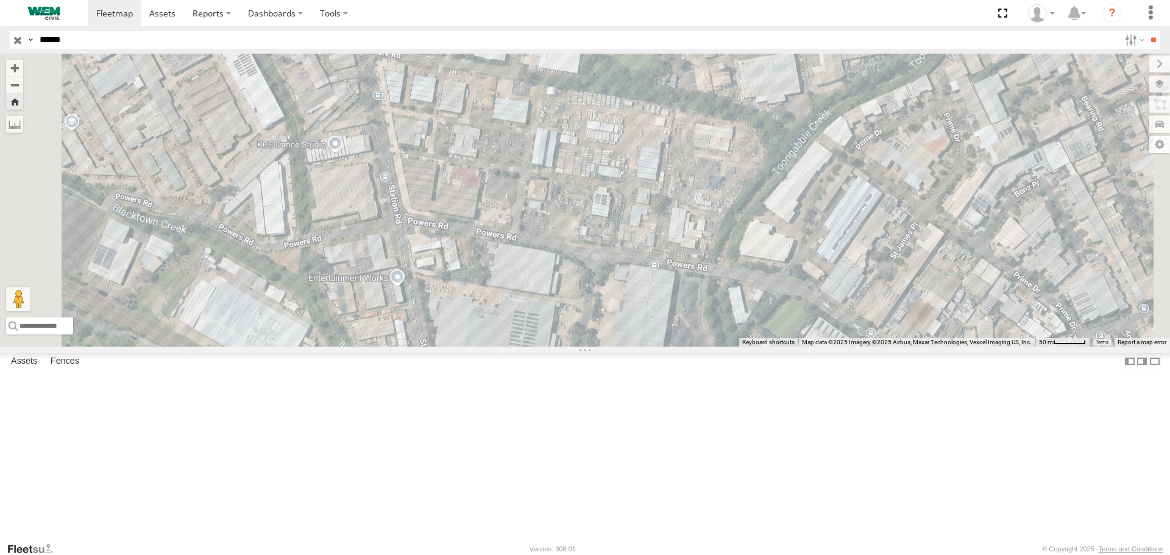
drag, startPoint x: 577, startPoint y: 346, endPoint x: 603, endPoint y: 459, distance: 116.2
click at [603, 346] on div "Car-EYC55X" at bounding box center [585, 200] width 1170 height 293
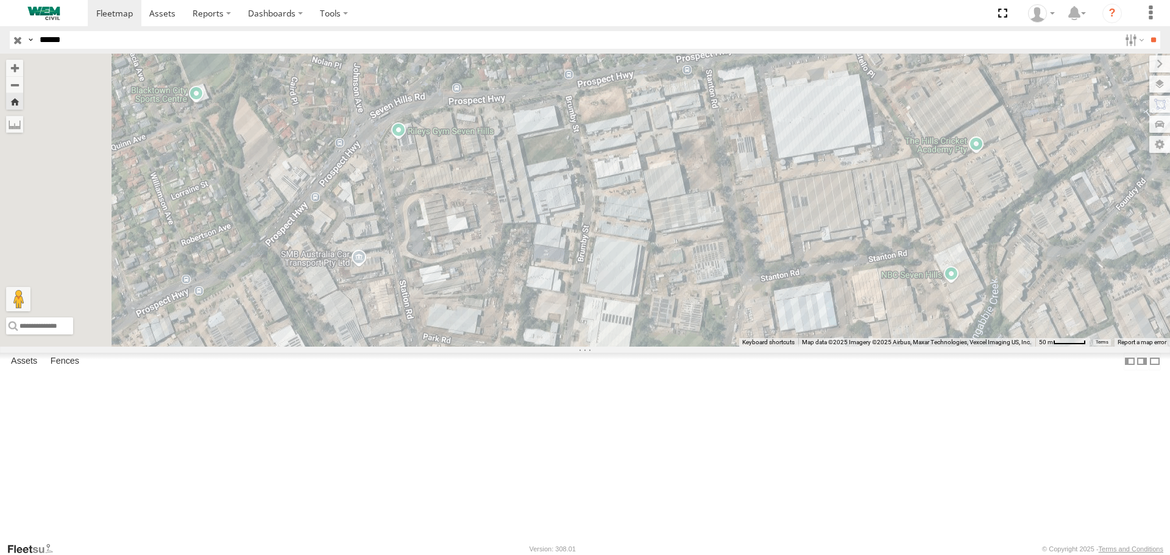
drag, startPoint x: 523, startPoint y: 170, endPoint x: 530, endPoint y: 249, distance: 79.6
click at [530, 249] on div "Car-EYC55X" at bounding box center [585, 200] width 1170 height 293
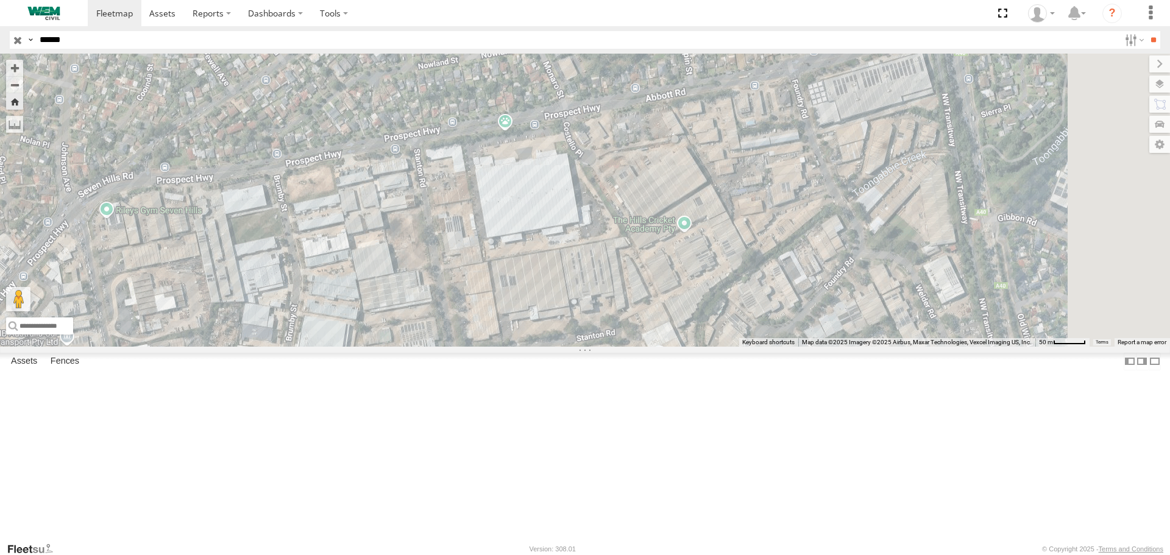
drag, startPoint x: 751, startPoint y: 184, endPoint x: 450, endPoint y: 255, distance: 309.2
click at [430, 264] on div "Car-EYC55X" at bounding box center [585, 200] width 1170 height 293
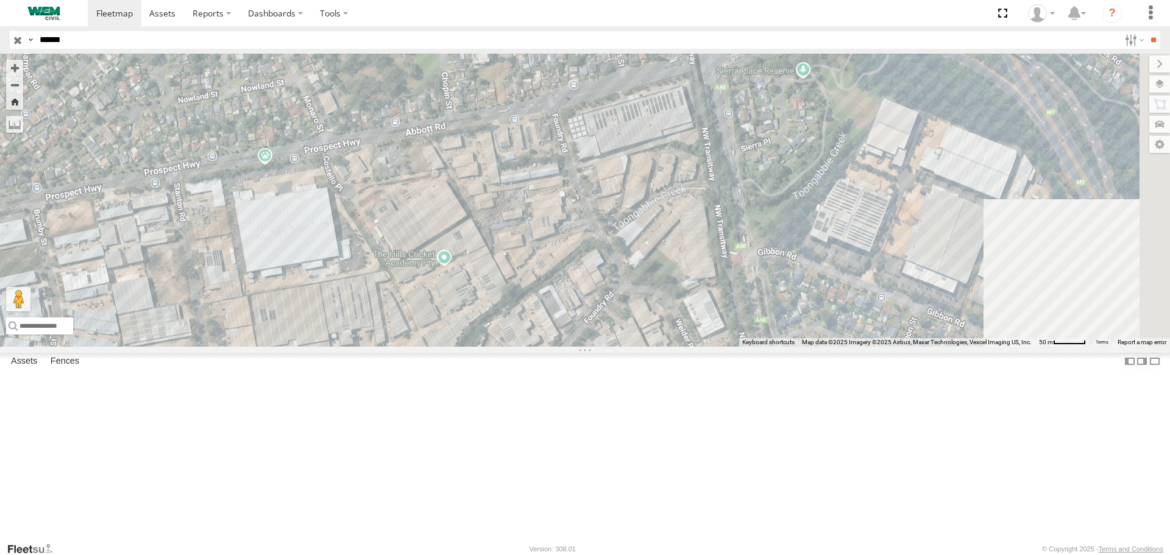
drag, startPoint x: 618, startPoint y: 213, endPoint x: 427, endPoint y: 245, distance: 194.0
click at [427, 245] on div "Car-EYC55X" at bounding box center [585, 200] width 1170 height 293
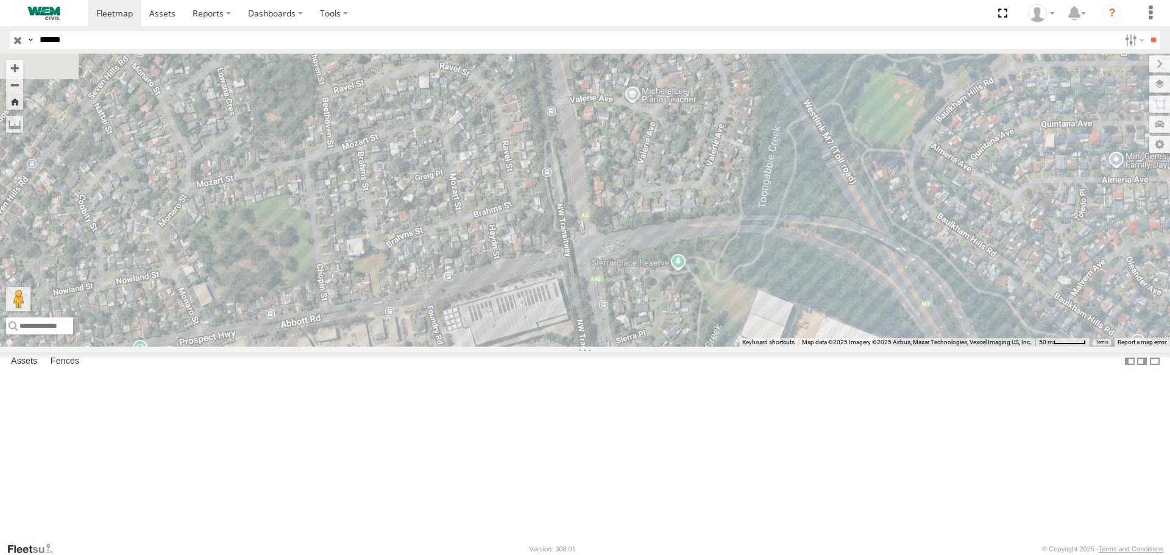
drag, startPoint x: 756, startPoint y: 171, endPoint x: 689, endPoint y: 327, distance: 170.4
click at [703, 346] on div "Car-EYC55X" at bounding box center [585, 200] width 1170 height 293
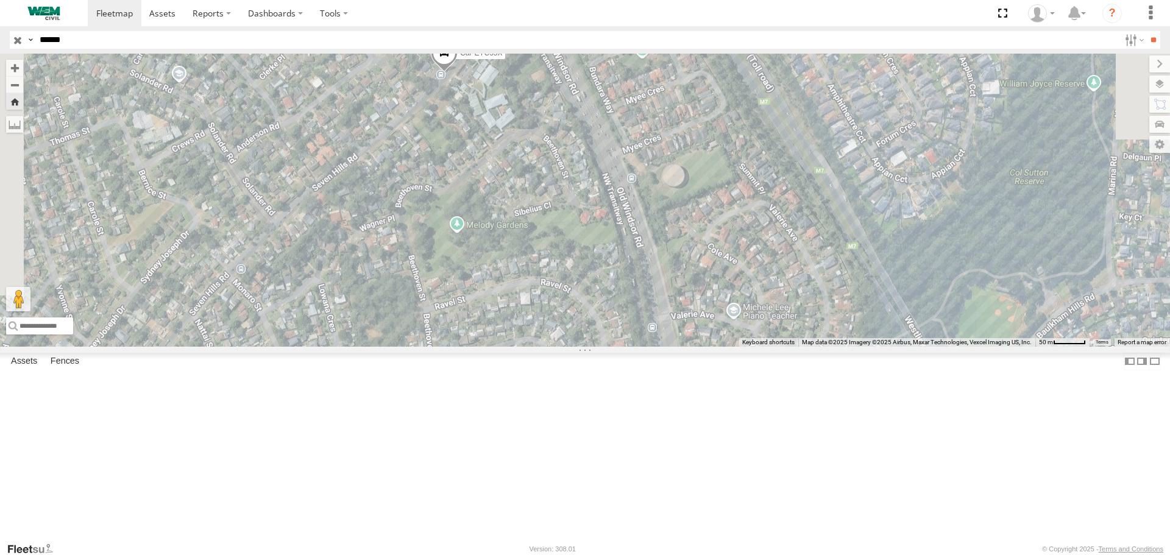
drag, startPoint x: 593, startPoint y: 142, endPoint x: 687, endPoint y: 347, distance: 225.5
click at [687, 346] on div "Car-EYC55X" at bounding box center [585, 200] width 1170 height 293
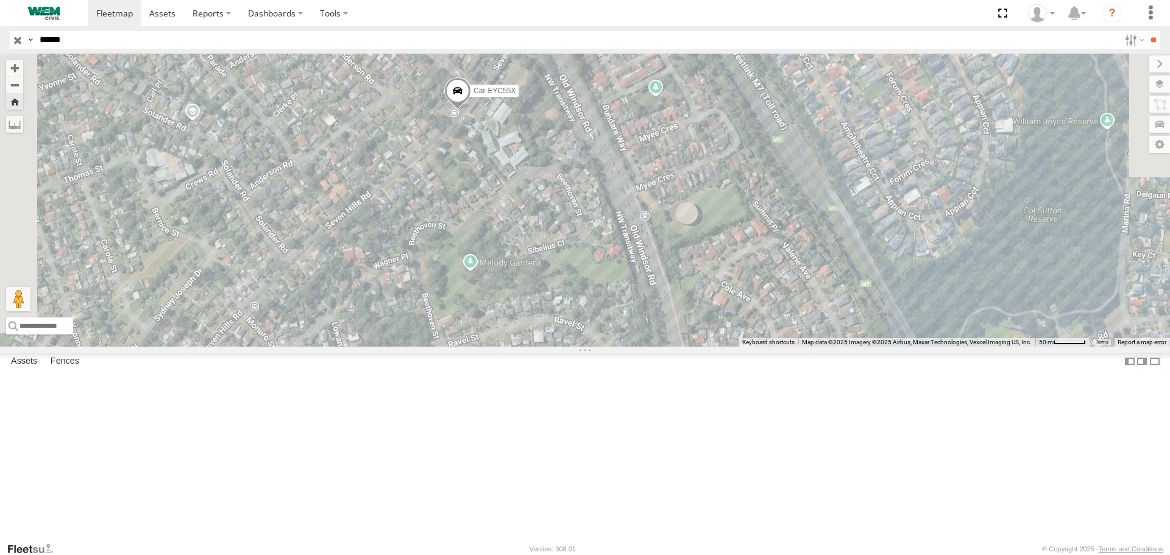
drag, startPoint x: 622, startPoint y: 192, endPoint x: 637, endPoint y: 233, distance: 43.6
click at [637, 233] on div "Car-EYC55X" at bounding box center [585, 200] width 1170 height 293
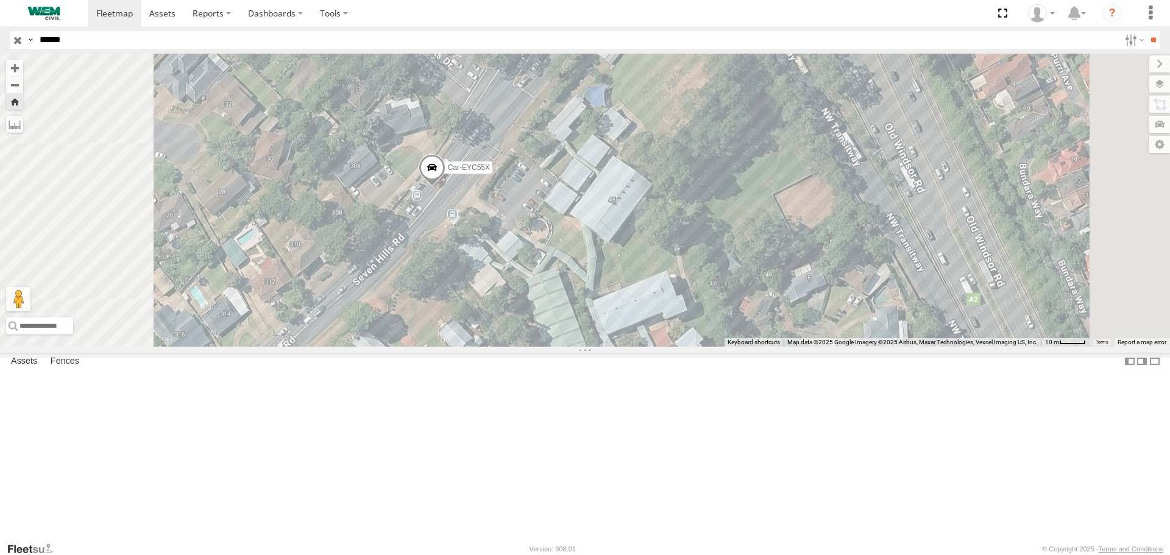
drag, startPoint x: 599, startPoint y: 250, endPoint x: 601, endPoint y: 332, distance: 81.7
click at [601, 330] on div "Car-EYC55X" at bounding box center [585, 200] width 1170 height 293
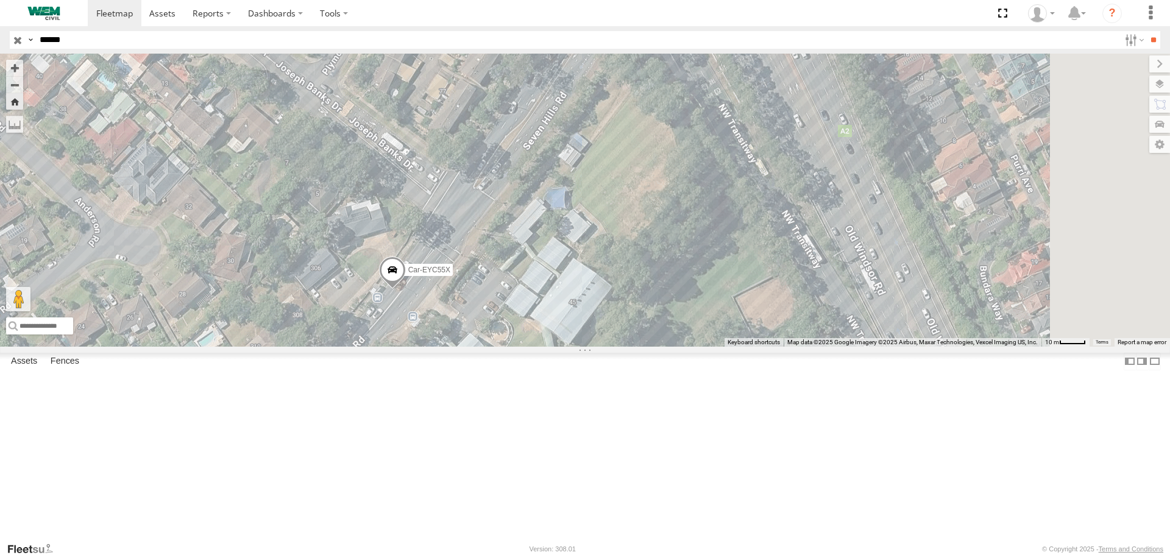
drag, startPoint x: 595, startPoint y: 306, endPoint x: 542, endPoint y: 353, distance: 70.3
click at [564, 335] on div "Car-EYC55X" at bounding box center [585, 200] width 1170 height 293
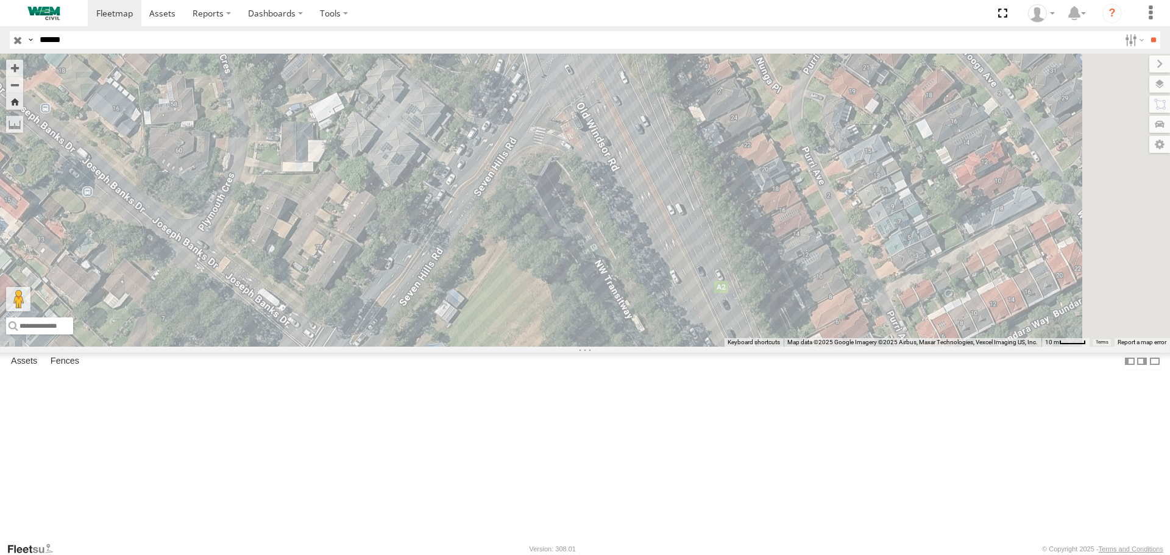
drag, startPoint x: 635, startPoint y: 187, endPoint x: 562, endPoint y: 303, distance: 136.9
click at [564, 300] on div "Car-EYC55X" at bounding box center [585, 200] width 1170 height 293
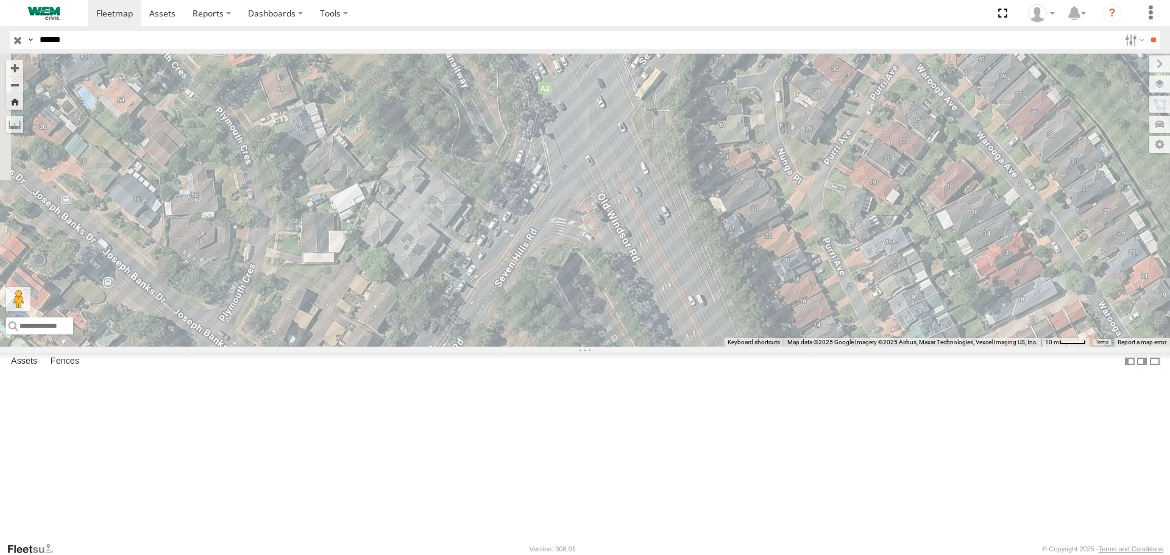
drag, startPoint x: 576, startPoint y: 330, endPoint x: 750, endPoint y: 221, distance: 204.8
click at [750, 221] on div "Car-EYC55X" at bounding box center [585, 200] width 1170 height 293
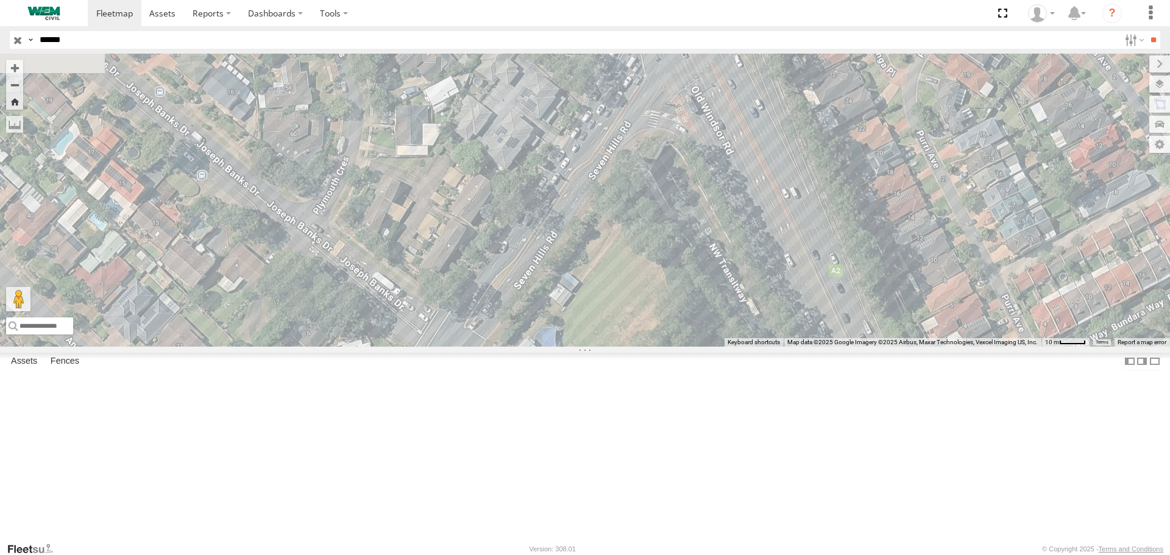
drag, startPoint x: 674, startPoint y: 364, endPoint x: 750, endPoint y: 218, distance: 164.6
click at [750, 218] on div "Car-EYC55X" at bounding box center [585, 200] width 1170 height 293
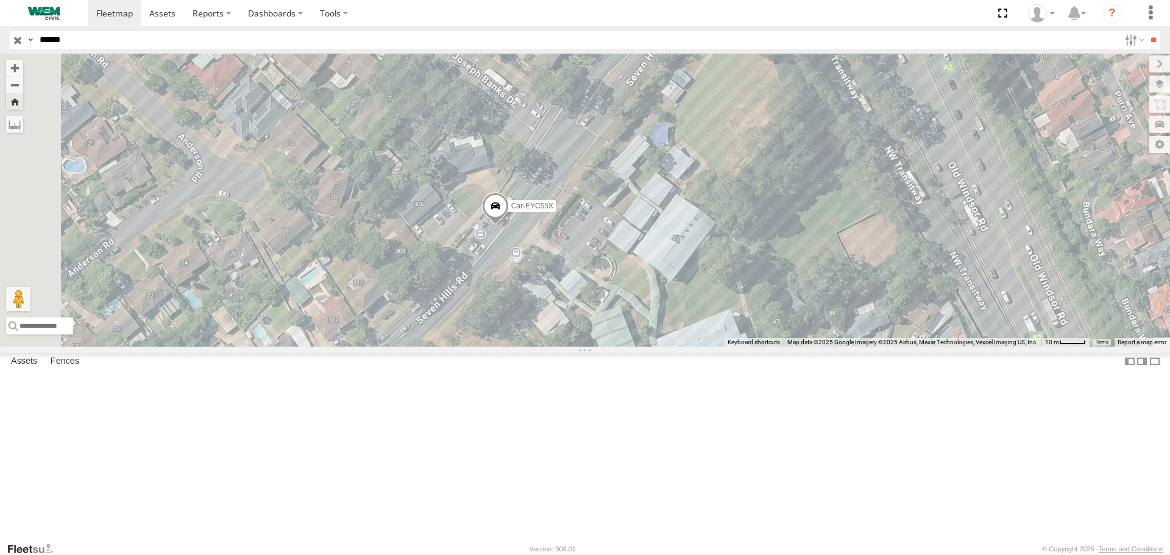
drag, startPoint x: 656, startPoint y: 338, endPoint x: 655, endPoint y: 311, distance: 26.8
click at [655, 311] on div "Car-EYC55X" at bounding box center [585, 200] width 1170 height 293
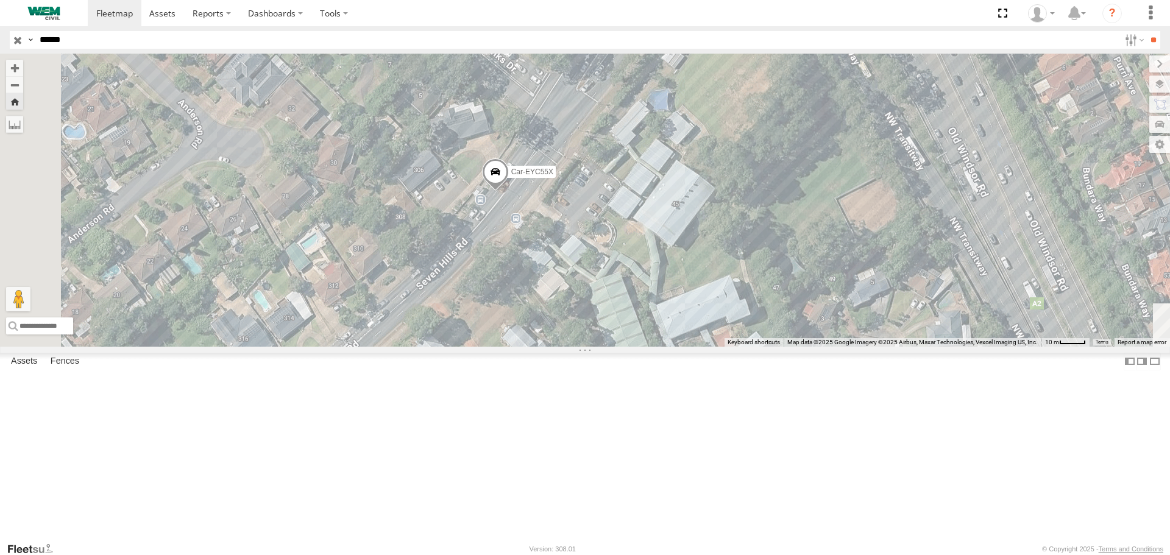
click at [509, 191] on span at bounding box center [495, 174] width 27 height 33
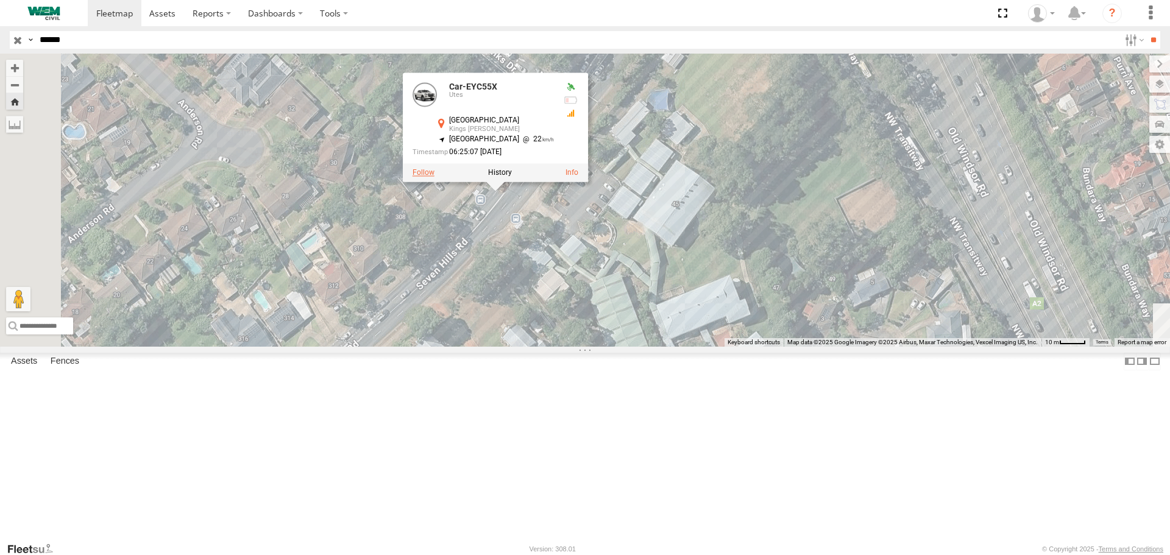
click at [434, 177] on label at bounding box center [424, 173] width 22 height 9
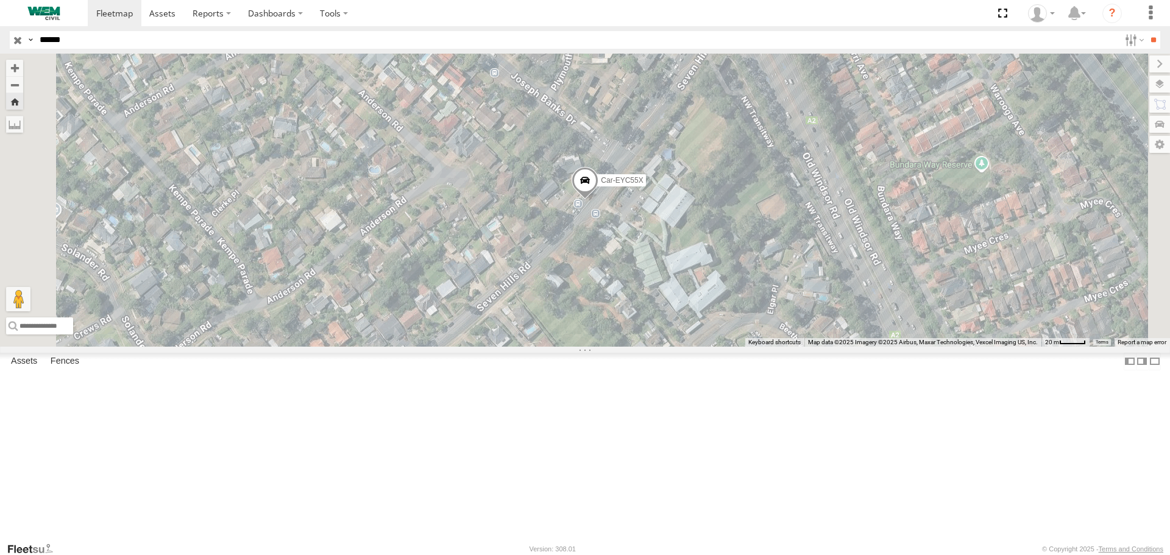
click at [598, 200] on span at bounding box center [585, 183] width 27 height 33
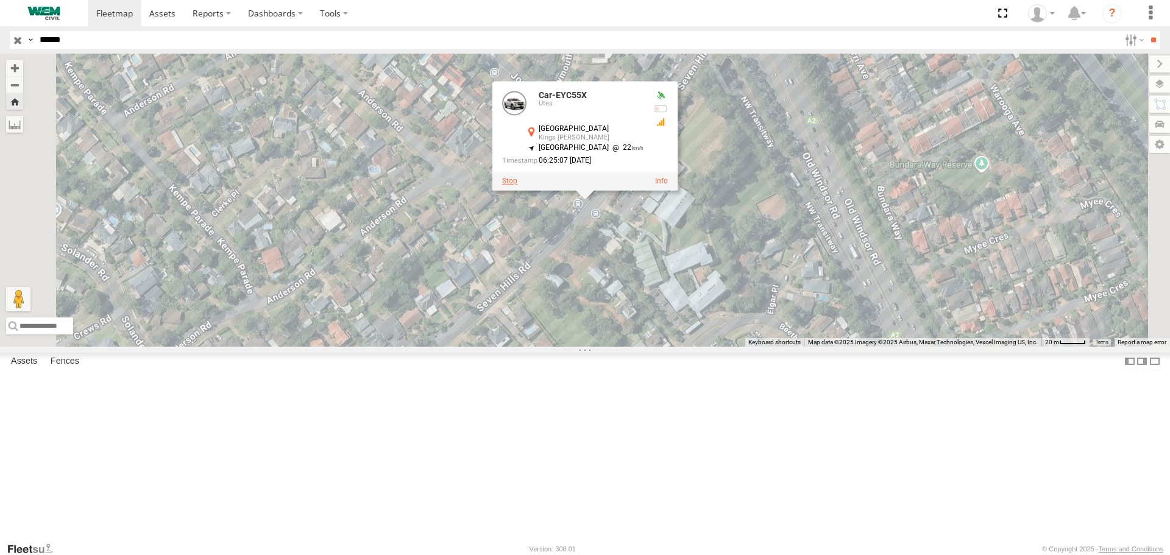
click at [517, 186] on label at bounding box center [509, 181] width 15 height 9
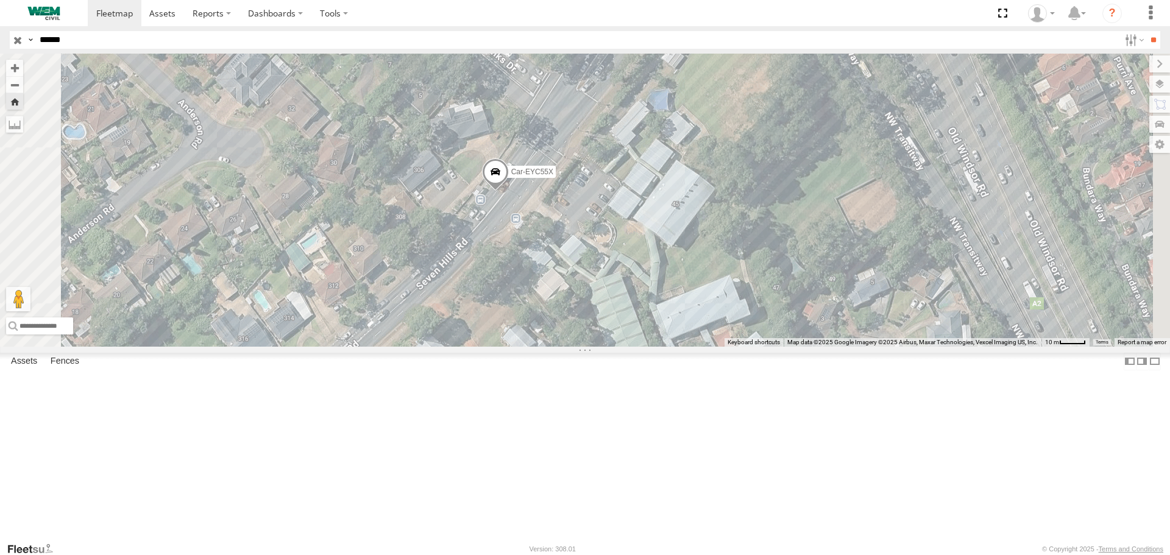
click at [0, 0] on div "Car-EYC55X Utes Seven Hills Rd Kings Langley -33.7599 150.95406 Video" at bounding box center [0, 0] width 0 height 0
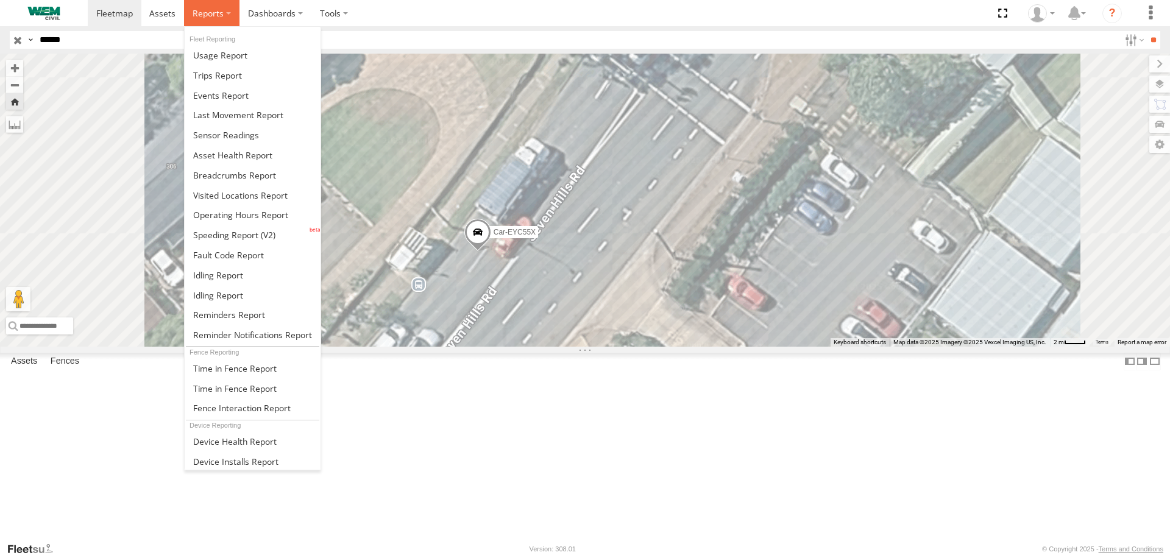
click at [217, 15] on span at bounding box center [208, 13] width 31 height 12
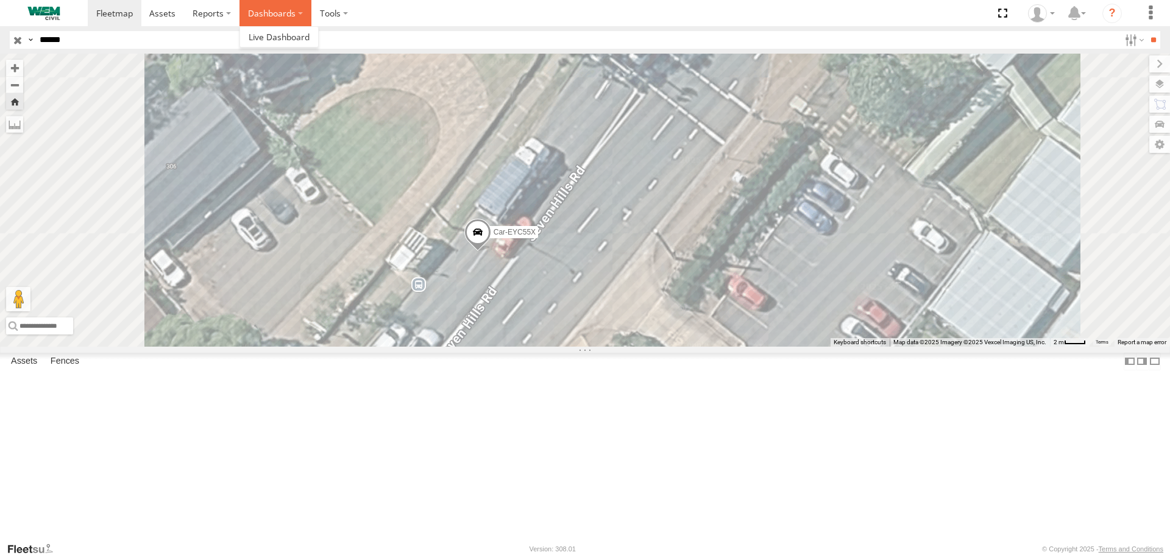
click at [299, 12] on label "Dashboards" at bounding box center [275, 13] width 72 height 26
click at [260, 34] on span at bounding box center [279, 37] width 61 height 12
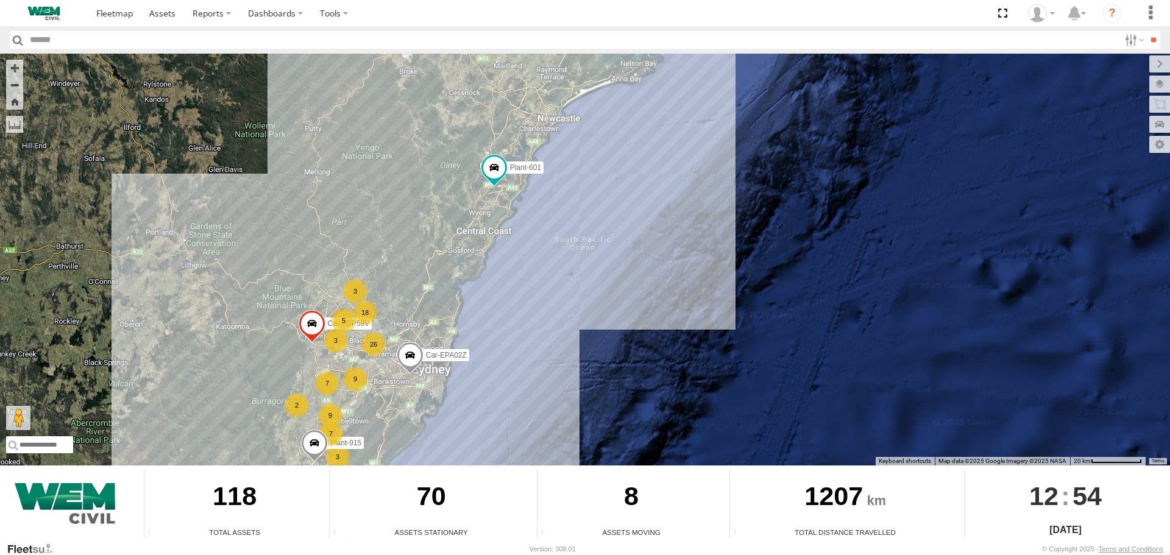
drag, startPoint x: 520, startPoint y: 260, endPoint x: 339, endPoint y: 367, distance: 210.1
click at [336, 369] on div "5 3 5 3 26 9 18 Car-EPA02Z 7 9 Plant-915 7 3 Plant-601 2 Car-FDP59V" at bounding box center [585, 260] width 1170 height 412
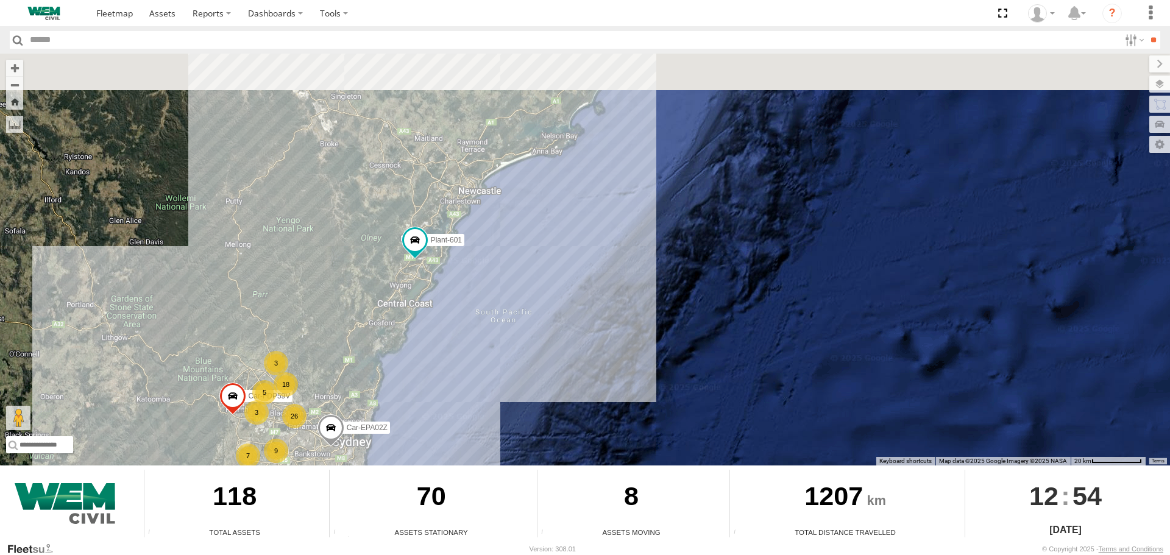
drag, startPoint x: 417, startPoint y: 215, endPoint x: 313, endPoint y: 302, distance: 135.8
click at [313, 302] on div "5 3 5 3 26 9 18 Car-EPA02Z 7 9 Plant-915 7 3 Plant-601 2 Car-FDP59V" at bounding box center [585, 260] width 1170 height 412
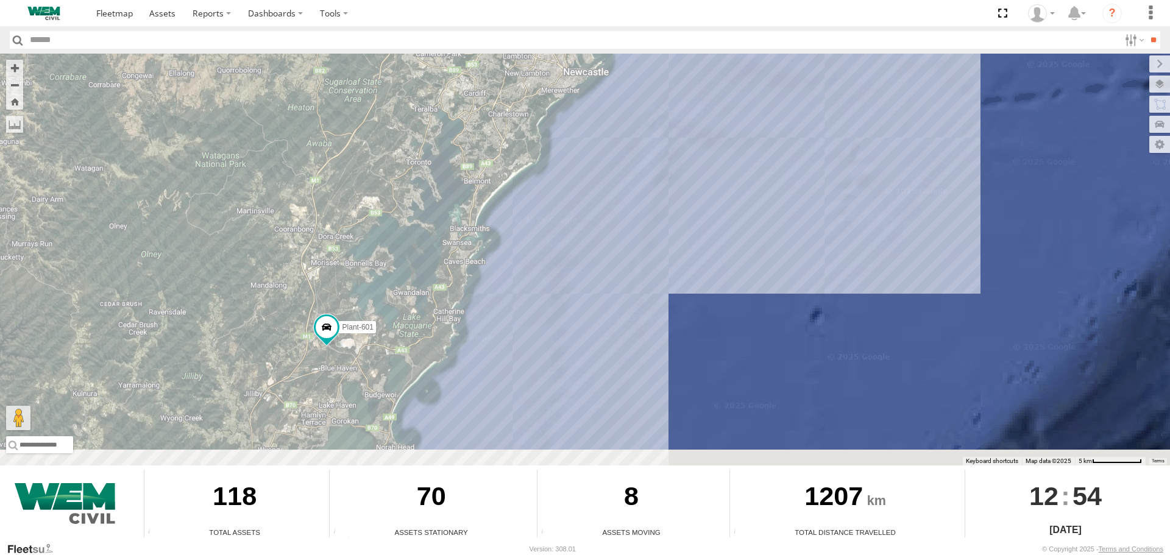
drag, startPoint x: 364, startPoint y: 307, endPoint x: 414, endPoint y: 230, distance: 91.3
click at [413, 230] on div "Car-EPA02Z Plant-915 Plant-601 Car-FDP59V" at bounding box center [585, 260] width 1170 height 412
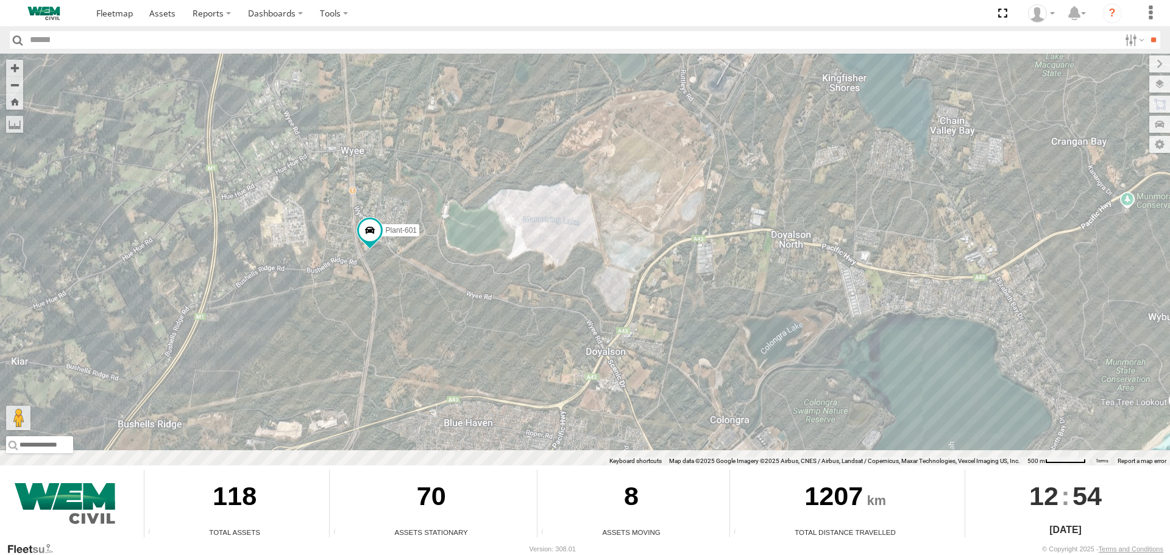
drag, startPoint x: 377, startPoint y: 307, endPoint x: 401, endPoint y: 215, distance: 94.6
click at [402, 200] on div "Car-EPA02Z Plant-915 Plant-601 Car-FDP59V" at bounding box center [585, 260] width 1170 height 412
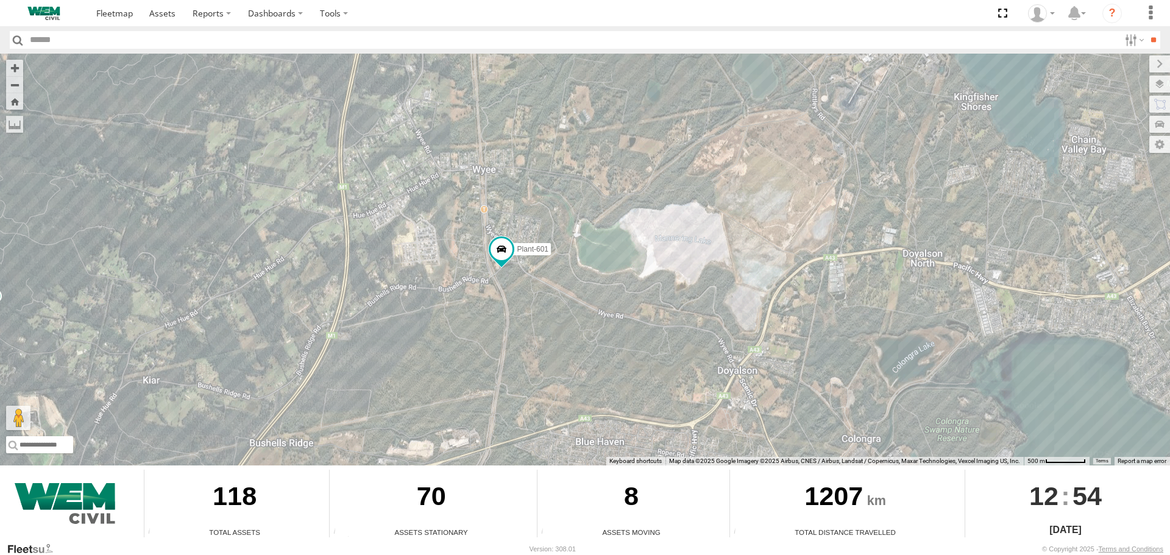
drag, startPoint x: 280, startPoint y: 205, endPoint x: 469, endPoint y: 285, distance: 205.3
click at [469, 285] on div "Car-EPA02Z Plant-915 Plant-601 Car-FDP59V" at bounding box center [585, 260] width 1170 height 412
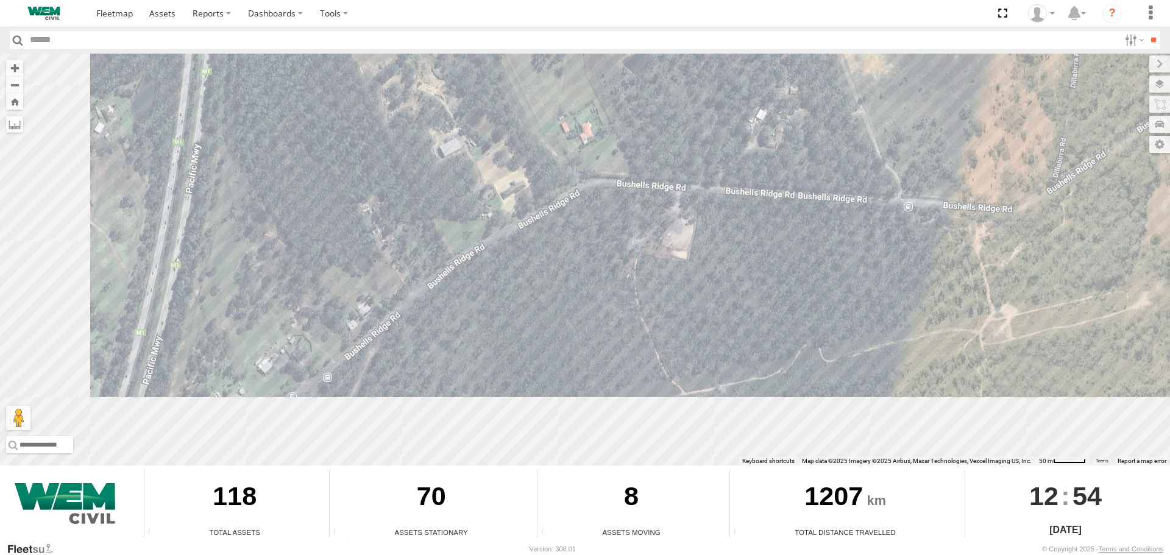
drag, startPoint x: 261, startPoint y: 293, endPoint x: 430, endPoint y: 140, distance: 227.4
click at [430, 140] on div "Car-EPA02Z Plant-915 Plant-601 Car-FDP59V" at bounding box center [585, 260] width 1170 height 412
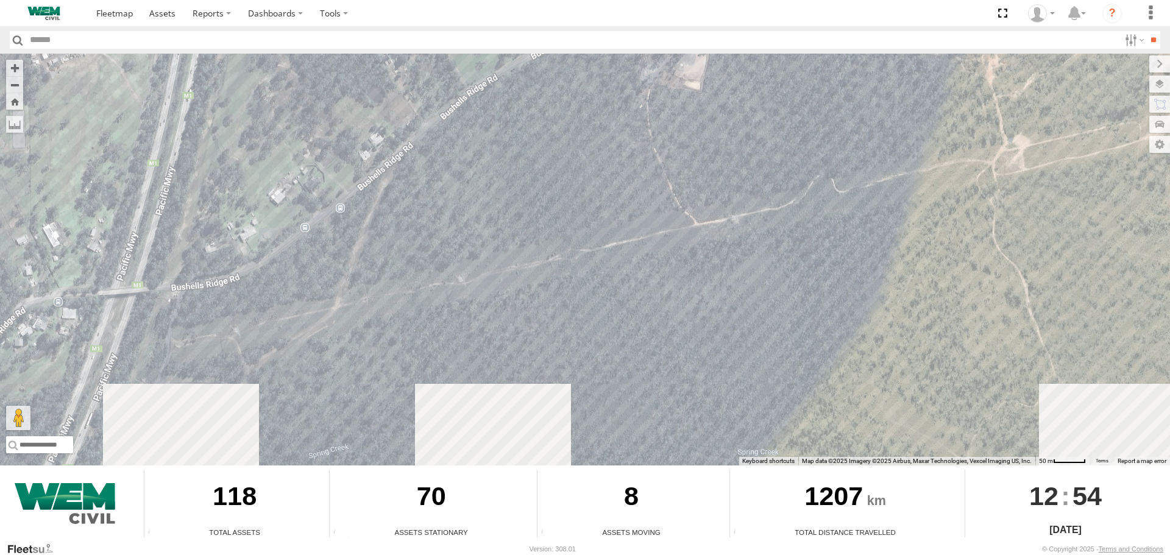
drag, startPoint x: 442, startPoint y: 314, endPoint x: 405, endPoint y: 196, distance: 123.9
click at [405, 197] on div "Car-EPA02Z Plant-915 Plant-601 Car-FDP59V" at bounding box center [585, 260] width 1170 height 412
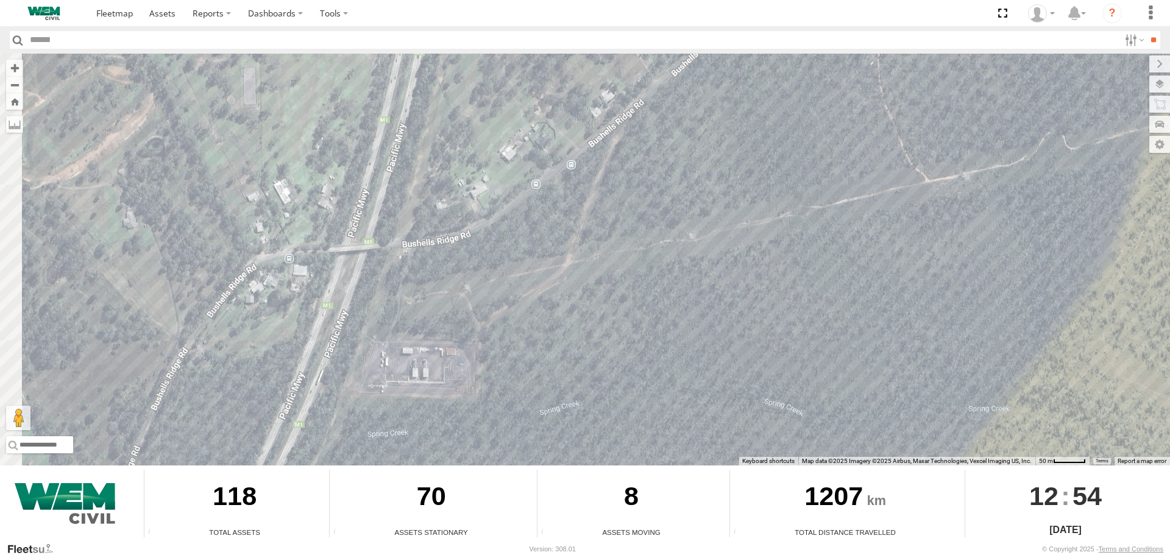
drag, startPoint x: 325, startPoint y: 242, endPoint x: 573, endPoint y: 204, distance: 250.9
click at [573, 204] on div "Car-EPA02Z Plant-915 Plant-601 Car-FDP59V" at bounding box center [585, 260] width 1170 height 412
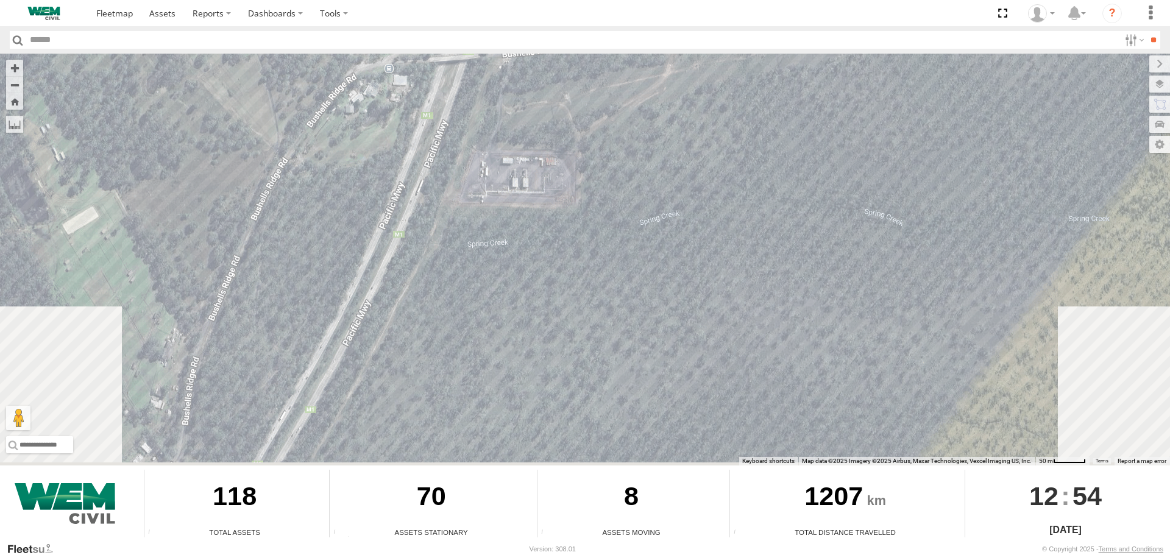
drag, startPoint x: 381, startPoint y: 299, endPoint x: 453, endPoint y: 111, distance: 201.2
click at [450, 114] on div "Car-EPA02Z Plant-915 Plant-601 Car-FDP59V" at bounding box center [585, 260] width 1170 height 412
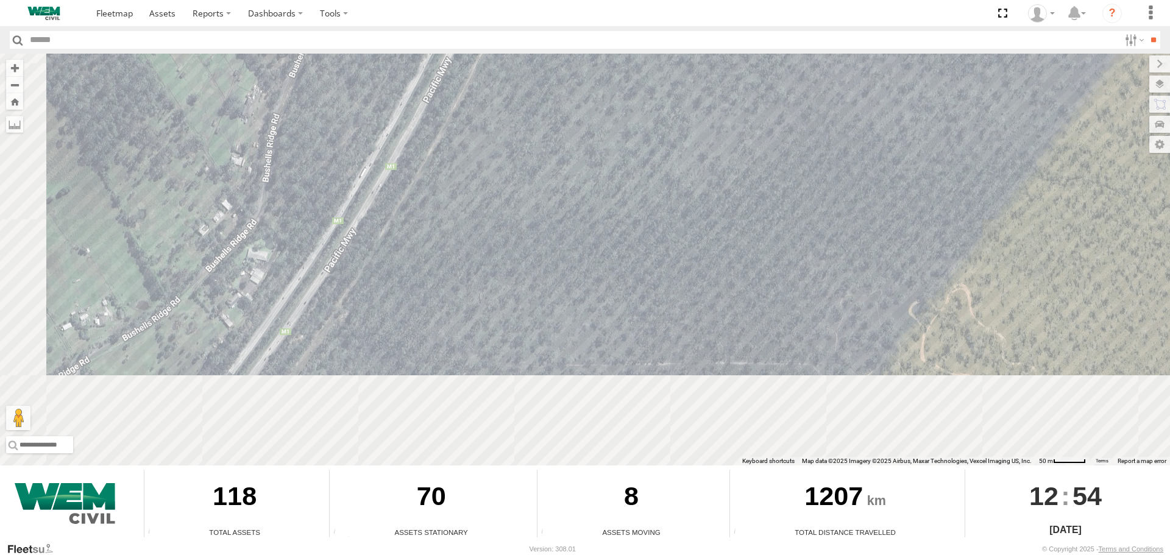
drag, startPoint x: 412, startPoint y: 282, endPoint x: 498, endPoint y: 57, distance: 240.7
click at [488, 65] on div "Car-EPA02Z Plant-915 Plant-601 Car-FDP59V" at bounding box center [585, 260] width 1170 height 412
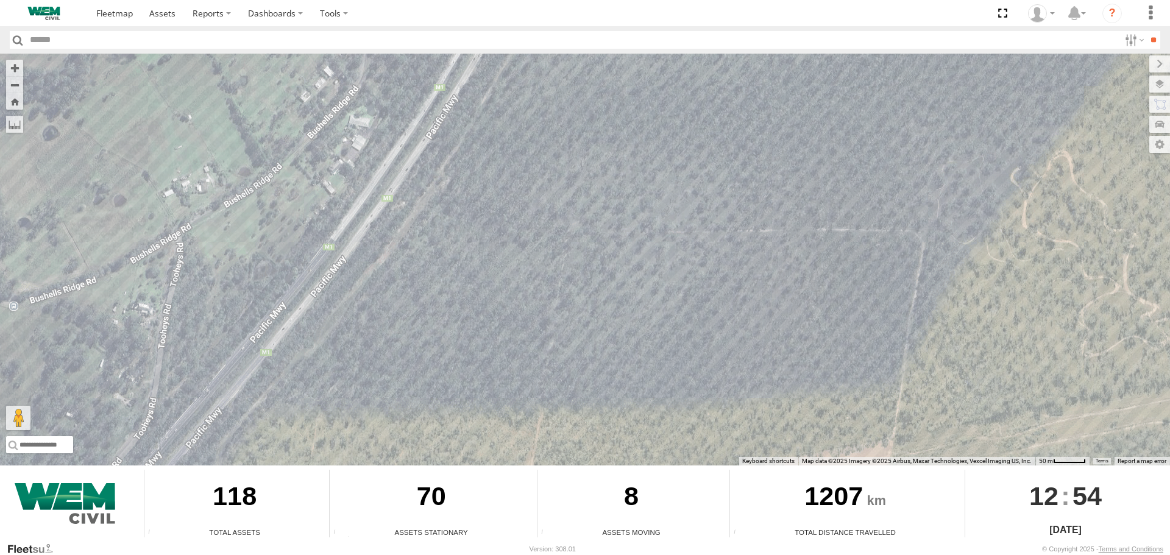
drag, startPoint x: 356, startPoint y: 205, endPoint x: 600, endPoint y: 110, distance: 261.6
click at [600, 110] on div "Car-EPA02Z Plant-915 Plant-601 Car-FDP59V" at bounding box center [585, 260] width 1170 height 412
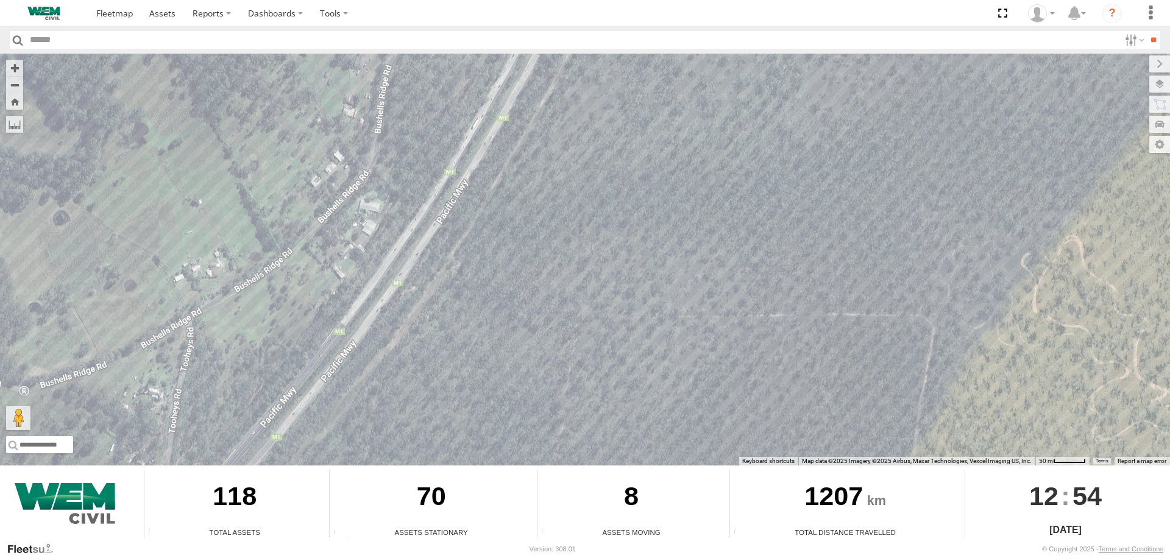
drag, startPoint x: 704, startPoint y: 148, endPoint x: 419, endPoint y: 230, distance: 296.1
click at [385, 338] on div "Car-EPA02Z Plant-915 Plant-601 Car-FDP59V" at bounding box center [585, 260] width 1170 height 412
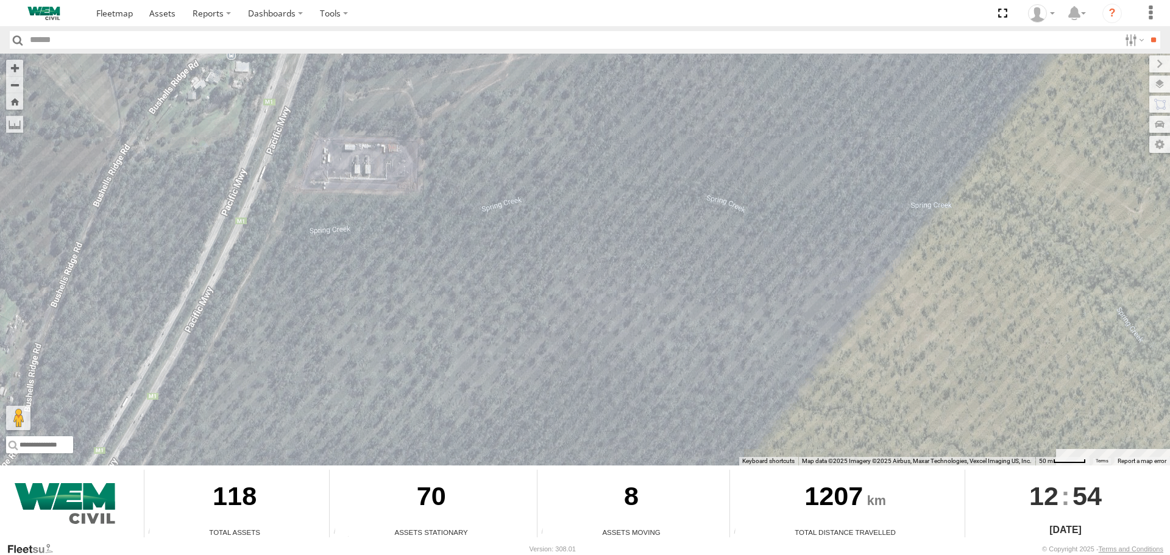
drag, startPoint x: 492, startPoint y: 119, endPoint x: 319, endPoint y: 199, distance: 191.1
click at [286, 290] on div "Car-EPA02Z Plant-915 Plant-601 Car-FDP59V" at bounding box center [585, 260] width 1170 height 412
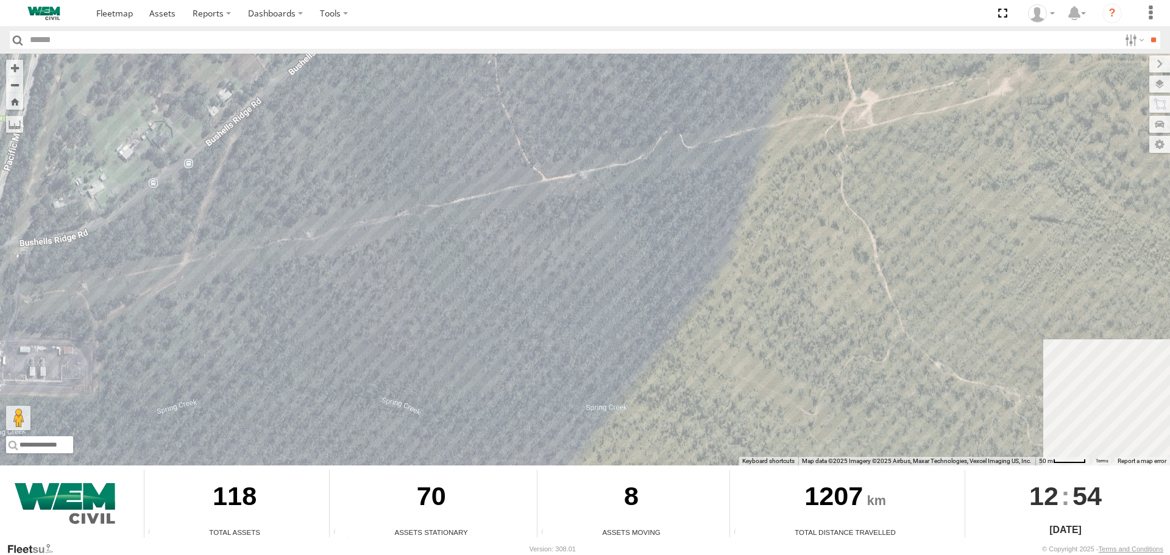
drag, startPoint x: 460, startPoint y: 121, endPoint x: 273, endPoint y: 230, distance: 216.6
click at [276, 229] on div "Car-EPA02Z Plant-915 Plant-601 Car-FDP59V" at bounding box center [585, 260] width 1170 height 412
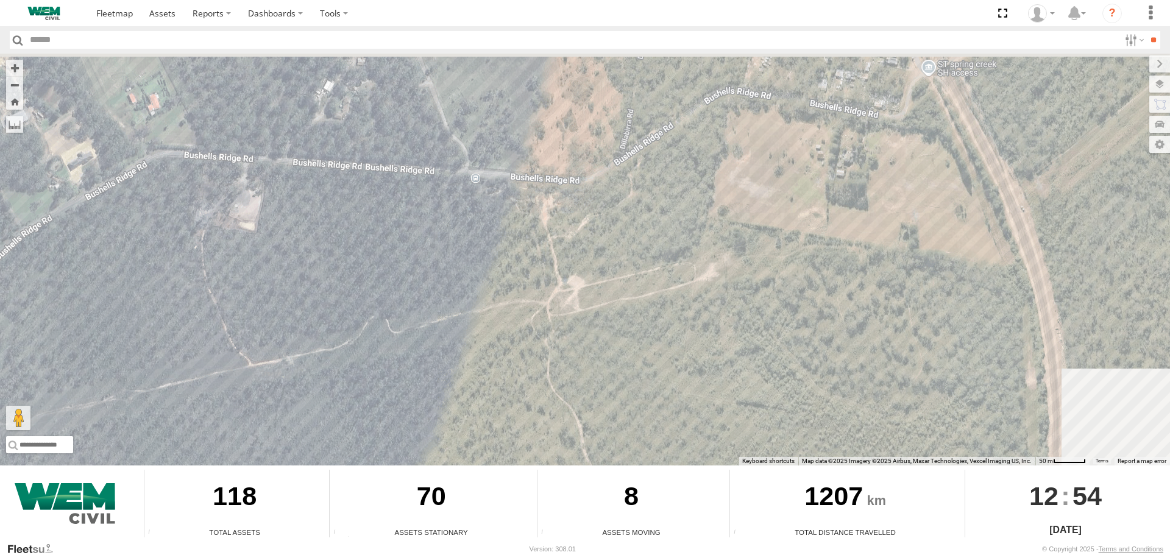
drag, startPoint x: 470, startPoint y: 134, endPoint x: 305, endPoint y: 266, distance: 211.7
click at [305, 266] on div "Car-EPA02Z Plant-915 Plant-601 Car-FDP59V" at bounding box center [585, 260] width 1170 height 412
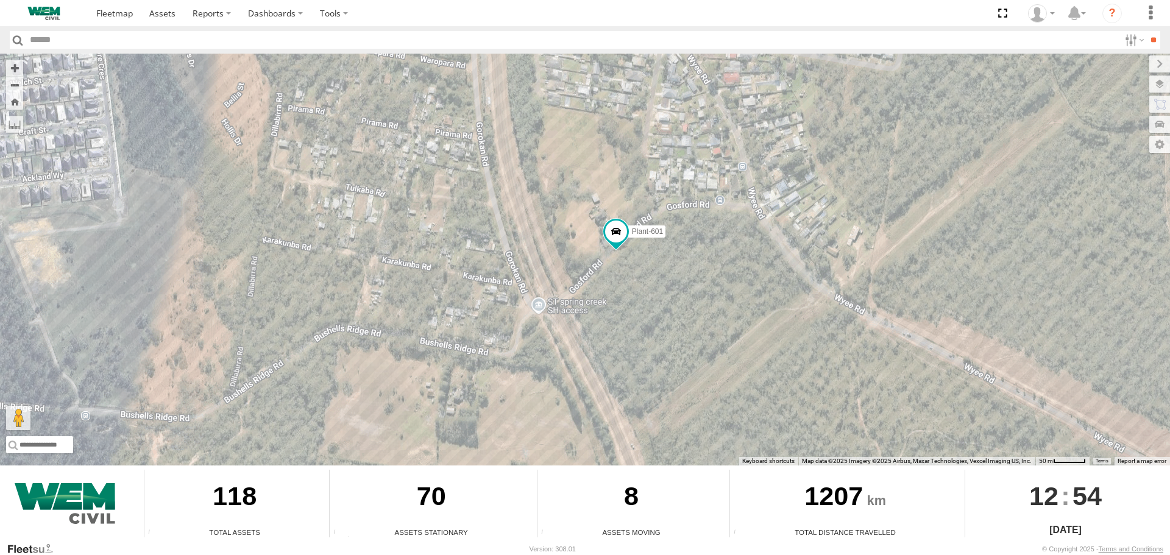
drag, startPoint x: 519, startPoint y: 212, endPoint x: 303, endPoint y: 301, distance: 232.8
click at [300, 308] on div "Car-EPA02Z Plant-915 Plant-601 Car-FDP59V" at bounding box center [585, 260] width 1170 height 412
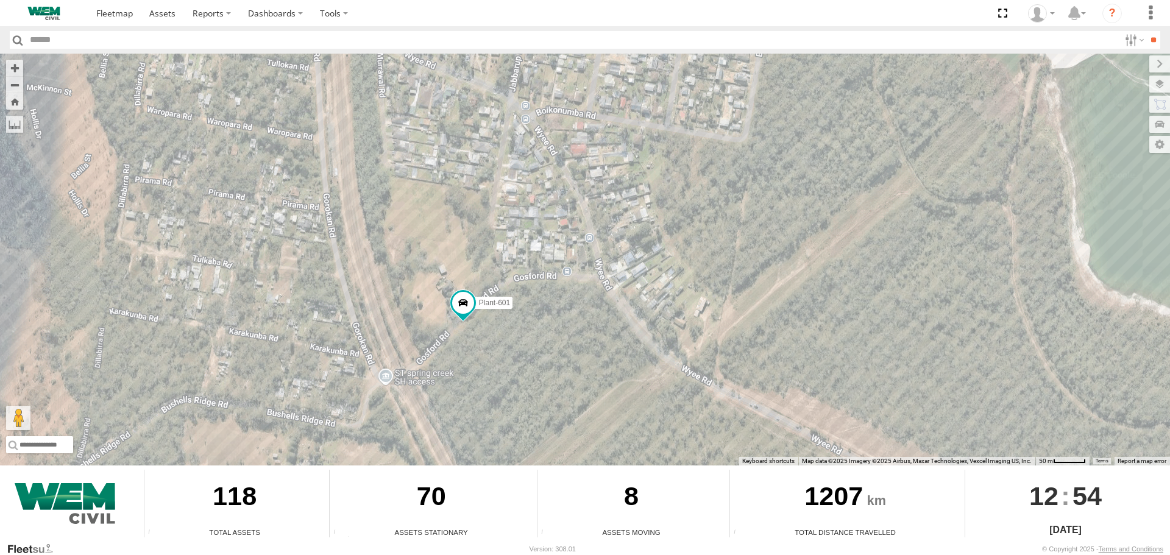
drag, startPoint x: 536, startPoint y: 300, endPoint x: 453, endPoint y: 335, distance: 89.3
click at [455, 335] on div "Car-EPA02Z Plant-915 Plant-601 Car-FDP59V" at bounding box center [585, 260] width 1170 height 412
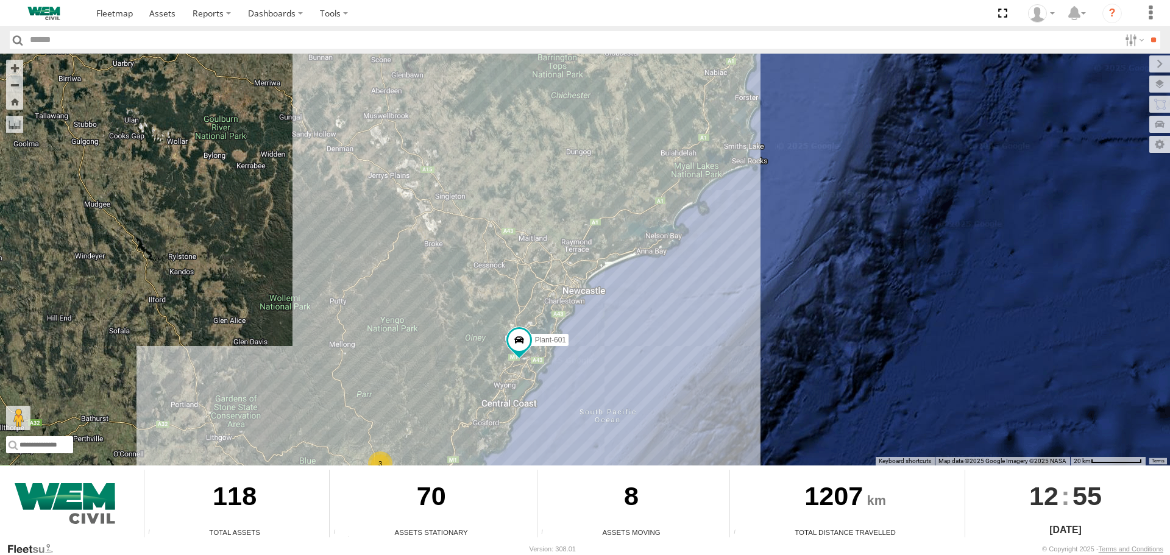
drag, startPoint x: 597, startPoint y: 147, endPoint x: 416, endPoint y: 442, distance: 346.2
click at [425, 437] on div "5 3 5 3 26 9 18 Car-EPA02Z 7 9 Plant-915 7 3 Plant-601 2 Car-FDP59V" at bounding box center [585, 260] width 1170 height 412
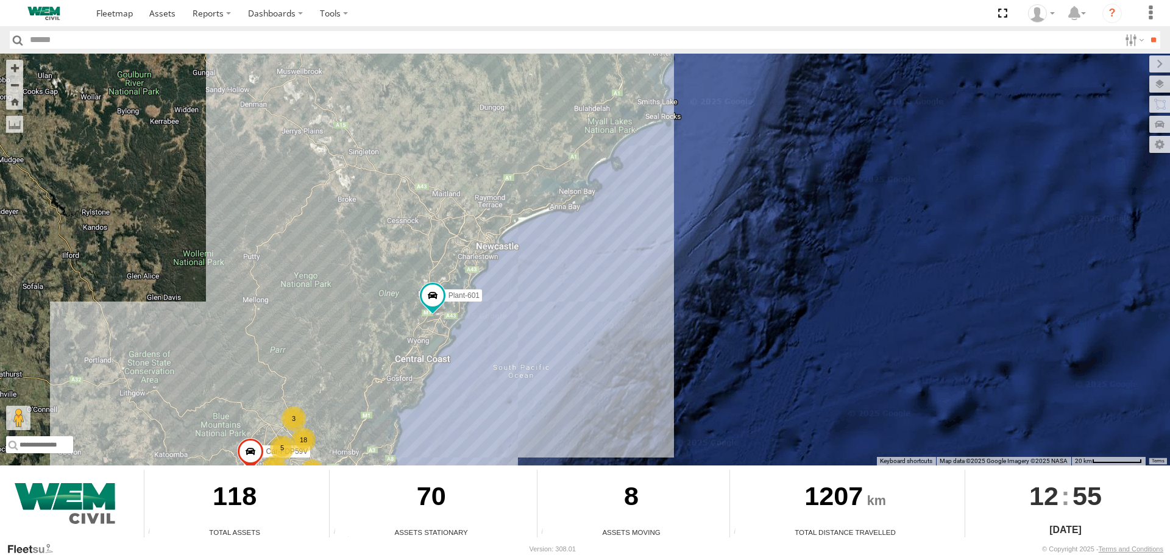
drag, startPoint x: 428, startPoint y: 346, endPoint x: 417, endPoint y: 256, distance: 90.9
click at [417, 256] on div "5 3 5 3 26 9 18 Car-EPA02Z 7 9 Plant-915 7 3 Plant-601 2 Car-FDP59V" at bounding box center [585, 260] width 1170 height 412
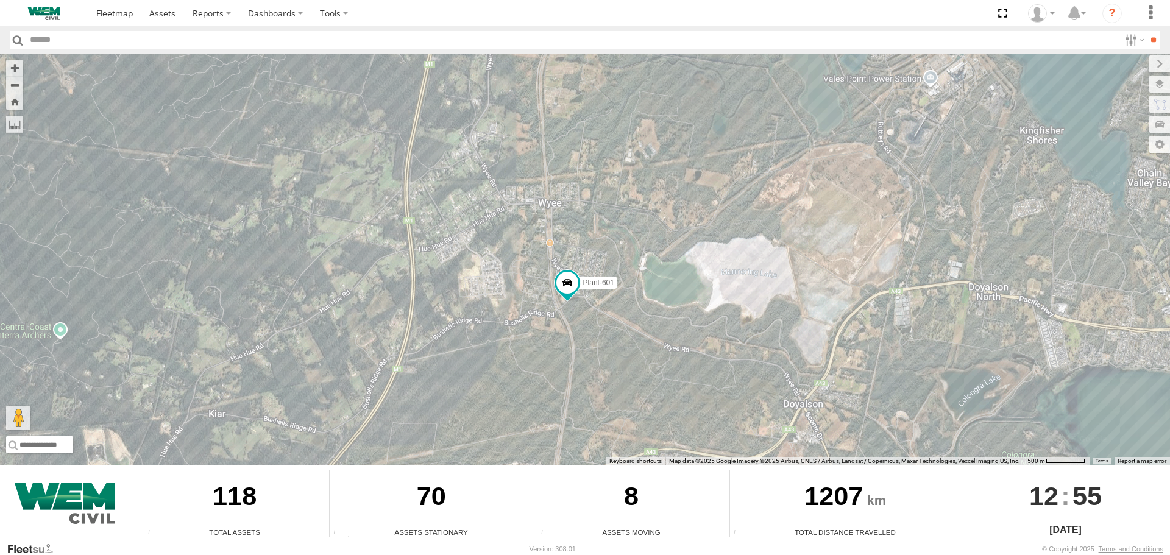
drag, startPoint x: 637, startPoint y: 297, endPoint x: 433, endPoint y: 352, distance: 212.1
click at [430, 356] on div "Car-EPA02Z Plant-915 Plant-601 Car-FDP59V" at bounding box center [585, 260] width 1170 height 412
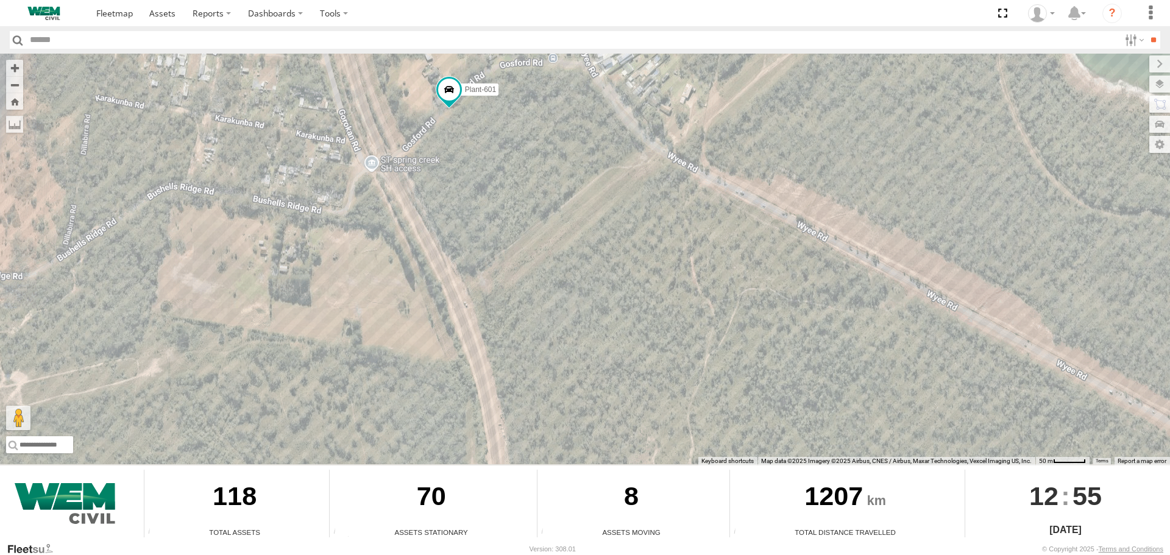
drag, startPoint x: 664, startPoint y: 370, endPoint x: 582, endPoint y: 229, distance: 163.6
click at [573, 214] on div "Car-EPA02Z Plant-915 Plant-601 Car-FDP59V" at bounding box center [585, 260] width 1170 height 412
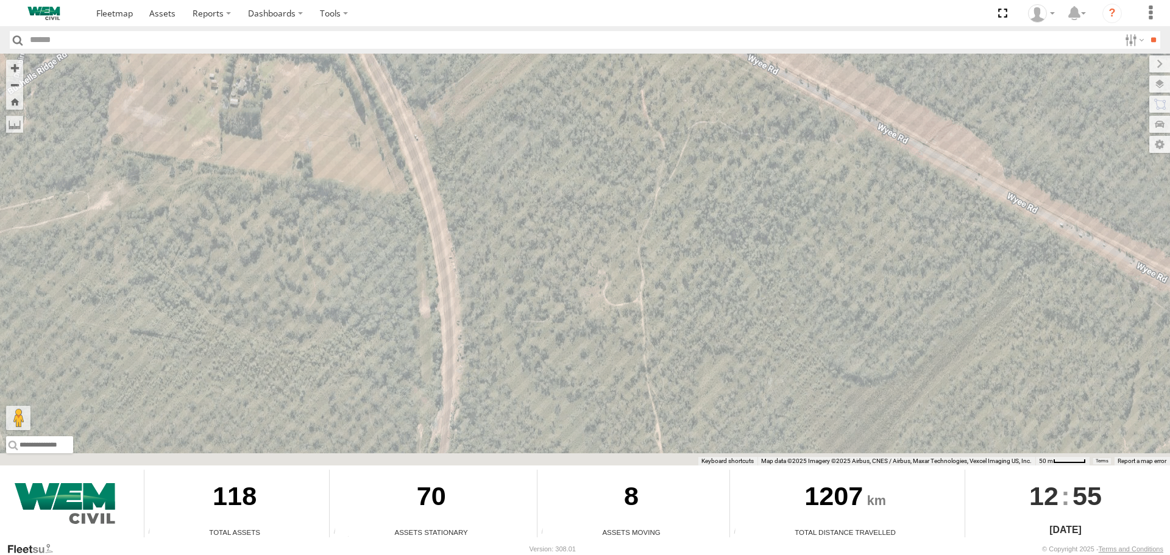
drag, startPoint x: 591, startPoint y: 323, endPoint x: 553, endPoint y: 166, distance: 161.1
click at [553, 167] on div "Car-EPA02Z Plant-915 Plant-601 Car-FDP59V" at bounding box center [585, 260] width 1170 height 412
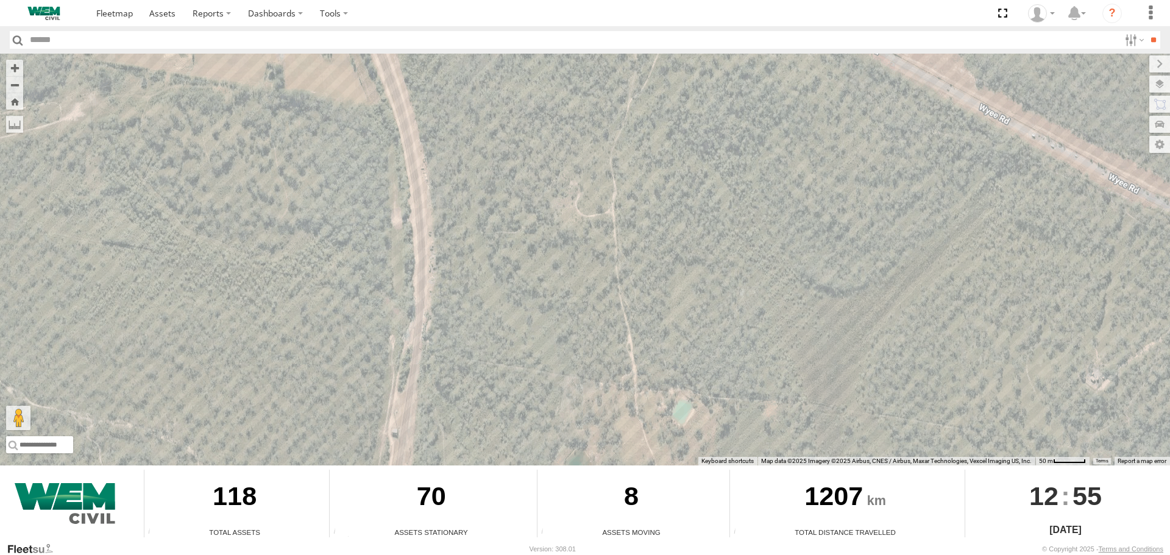
drag, startPoint x: 536, startPoint y: 339, endPoint x: 503, endPoint y: 153, distance: 189.2
click at [503, 153] on div "Car-EPA02Z Plant-915 Plant-601 Car-FDP59V" at bounding box center [585, 260] width 1170 height 412
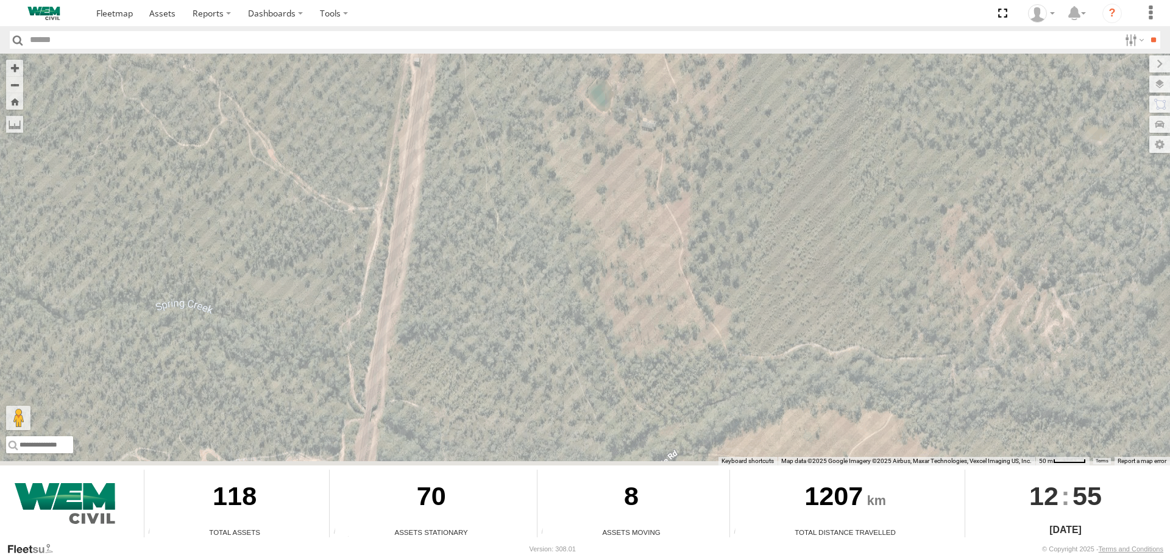
drag, startPoint x: 447, startPoint y: 310, endPoint x: 540, endPoint y: 102, distance: 227.8
click at [537, 105] on div "Car-EPA02Z Plant-915 Plant-601 Car-FDP59V" at bounding box center [585, 260] width 1170 height 412
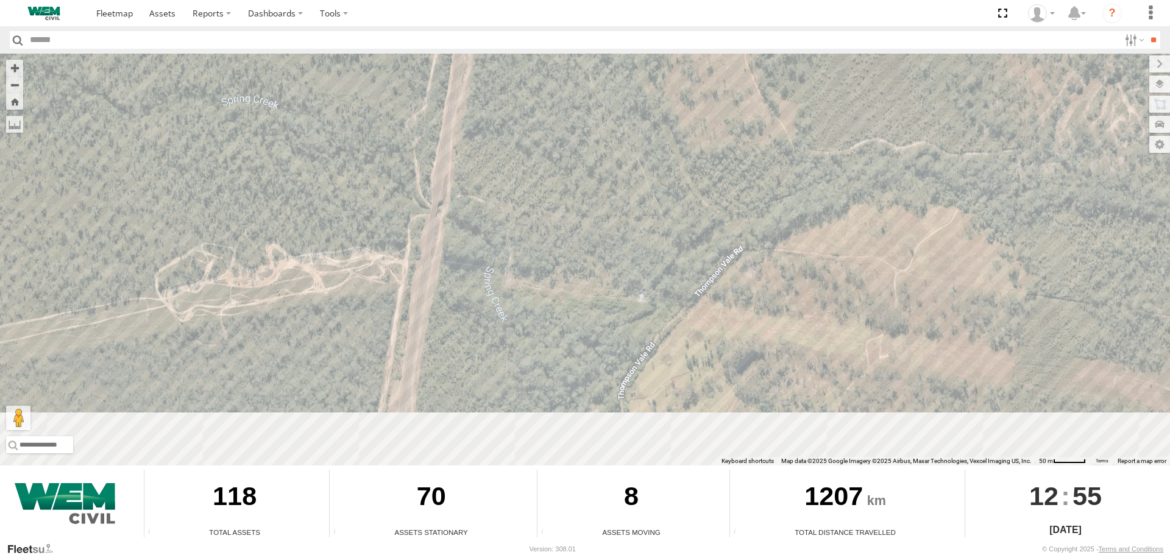
drag, startPoint x: 495, startPoint y: 296, endPoint x: 516, endPoint y: 126, distance: 171.8
click at [514, 127] on div "Car-EPA02Z Plant-915 Plant-601 Car-FDP59V" at bounding box center [585, 260] width 1170 height 412
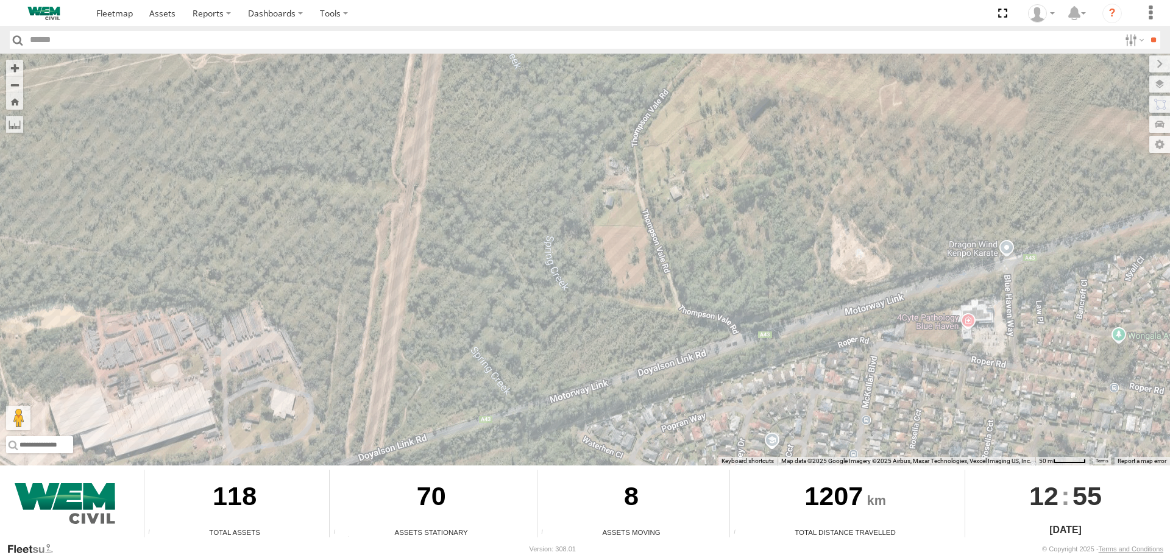
drag, startPoint x: 467, startPoint y: 332, endPoint x: 482, endPoint y: 116, distance: 216.2
click at [482, 119] on div "Car-EPA02Z Plant-915 Plant-601 Car-FDP59V" at bounding box center [585, 260] width 1170 height 412
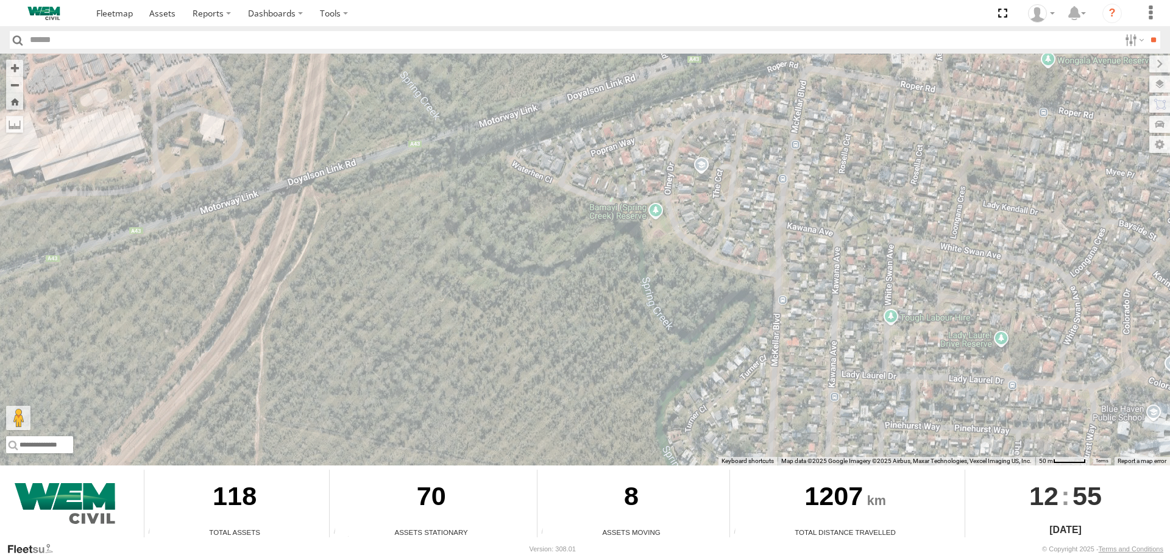
drag, startPoint x: 512, startPoint y: 303, endPoint x: 425, endPoint y: 190, distance: 143.0
click at [425, 190] on div "Car-EPA02Z Plant-915 Plant-601 Car-FDP59V" at bounding box center [585, 260] width 1170 height 412
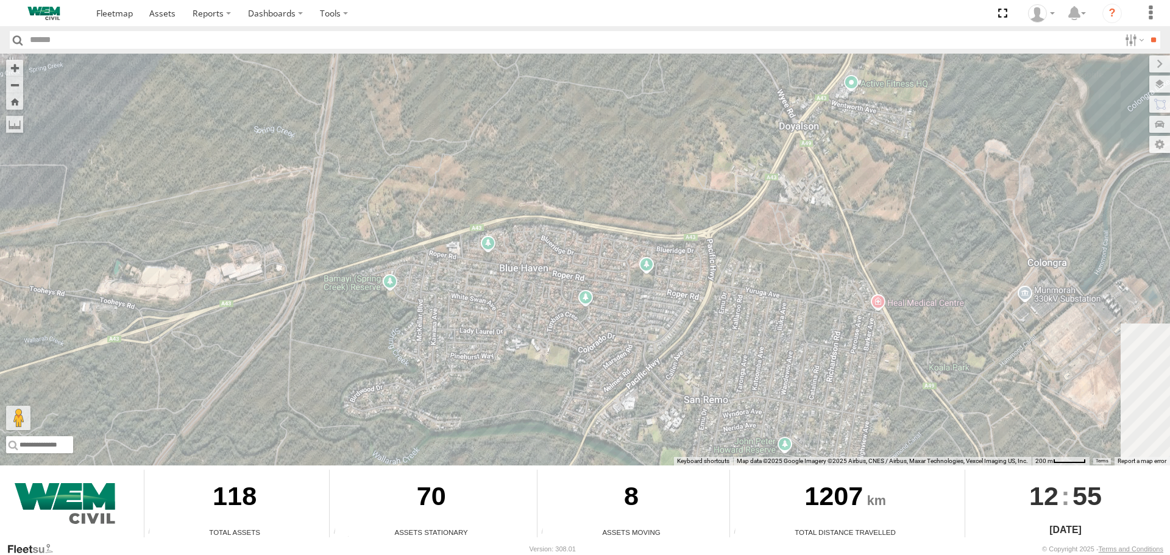
drag, startPoint x: 601, startPoint y: 202, endPoint x: 420, endPoint y: 334, distance: 223.7
click at [426, 332] on div "Car-EPA02Z Plant-915 Plant-601 Car-FDP59V" at bounding box center [585, 260] width 1170 height 412
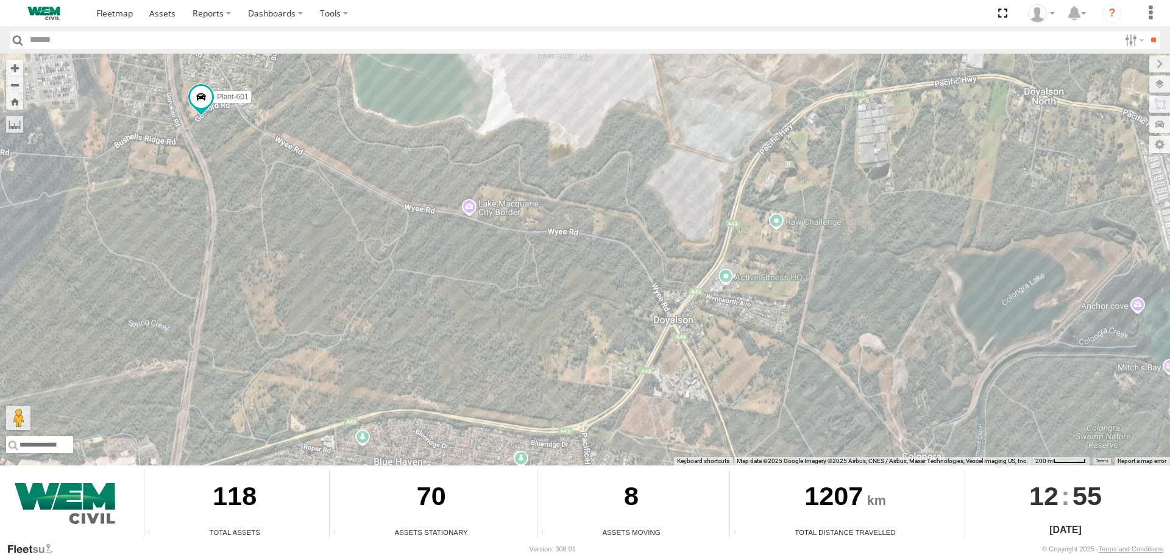
drag, startPoint x: 590, startPoint y: 172, endPoint x: 552, endPoint y: 333, distance: 164.7
click at [552, 333] on div "Car-EPA02Z Plant-915 Plant-601 Car-FDP59V" at bounding box center [585, 260] width 1170 height 412
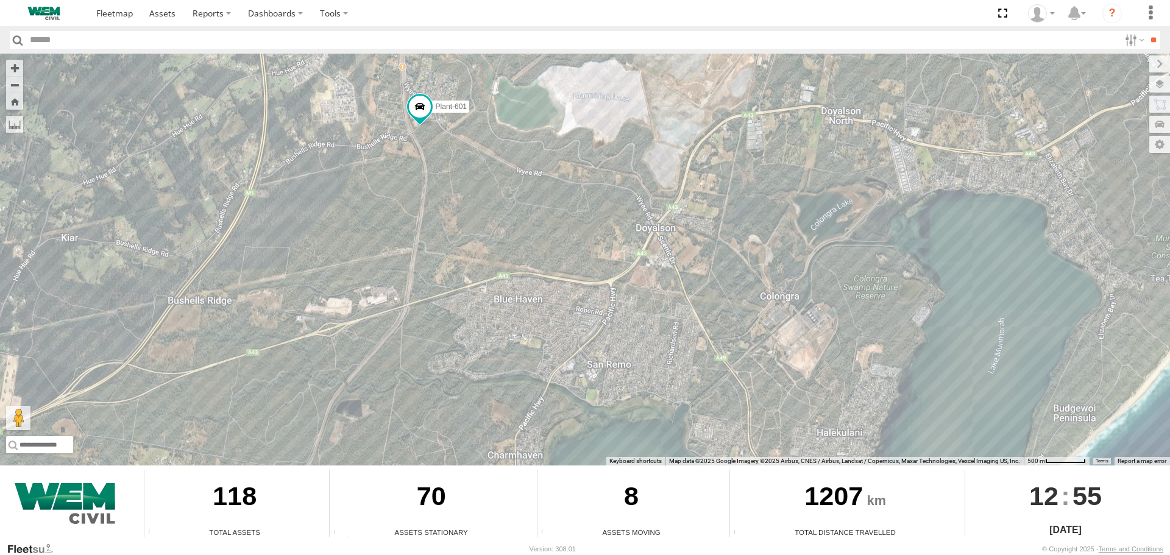
drag, startPoint x: 397, startPoint y: 341, endPoint x: 457, endPoint y: 251, distance: 107.7
click at [455, 254] on div "Car-EPA02Z Plant-915 Plant-601 Car-FDP59V" at bounding box center [585, 260] width 1170 height 412
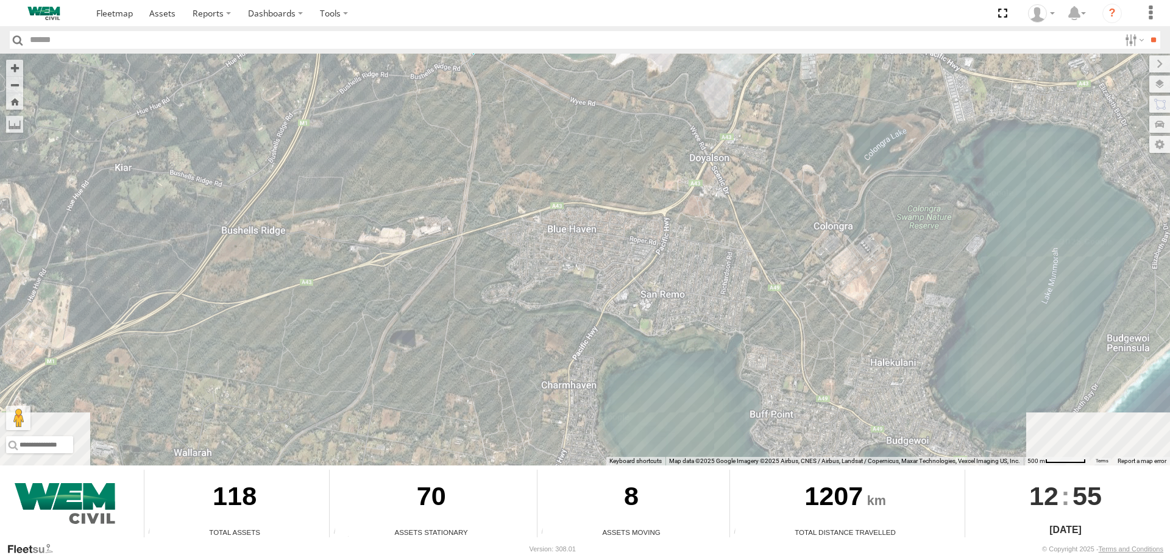
drag, startPoint x: 421, startPoint y: 324, endPoint x: 498, endPoint y: 223, distance: 127.4
click at [497, 225] on div "Car-EPA02Z Plant-915 Plant-601 Car-FDP59V" at bounding box center [585, 260] width 1170 height 412
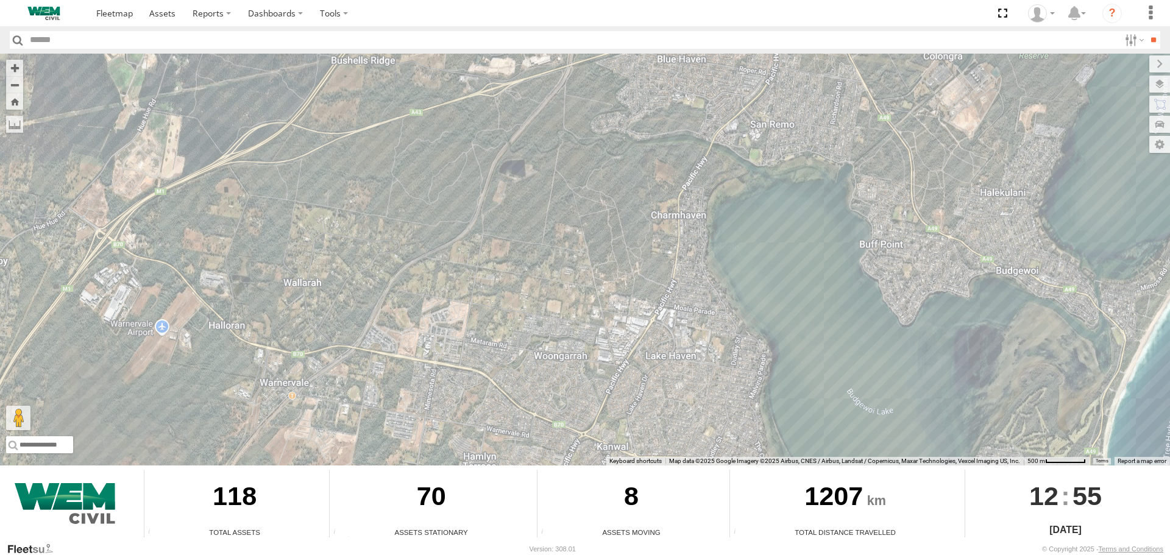
drag, startPoint x: 441, startPoint y: 319, endPoint x: 508, endPoint y: 204, distance: 133.8
click at [508, 204] on div "Car-EPA02Z Plant-915 Plant-601 Car-FDP59V" at bounding box center [585, 260] width 1170 height 412
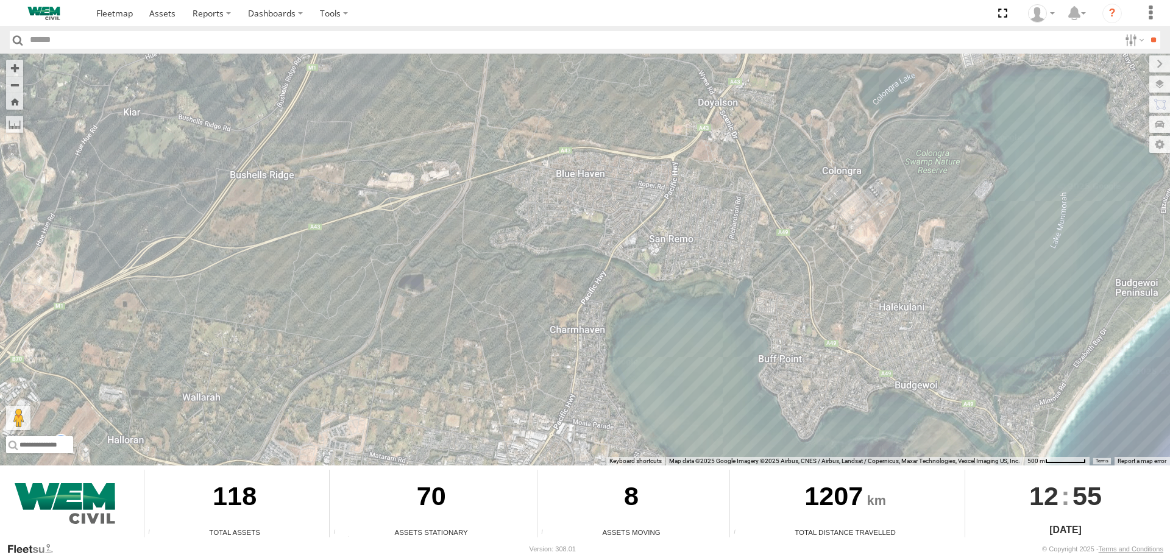
drag, startPoint x: 512, startPoint y: 196, endPoint x: 392, endPoint y: 352, distance: 197.7
click at [392, 352] on div "Car-EPA02Z Plant-915 Plant-601 Car-FDP59V" at bounding box center [585, 260] width 1170 height 412
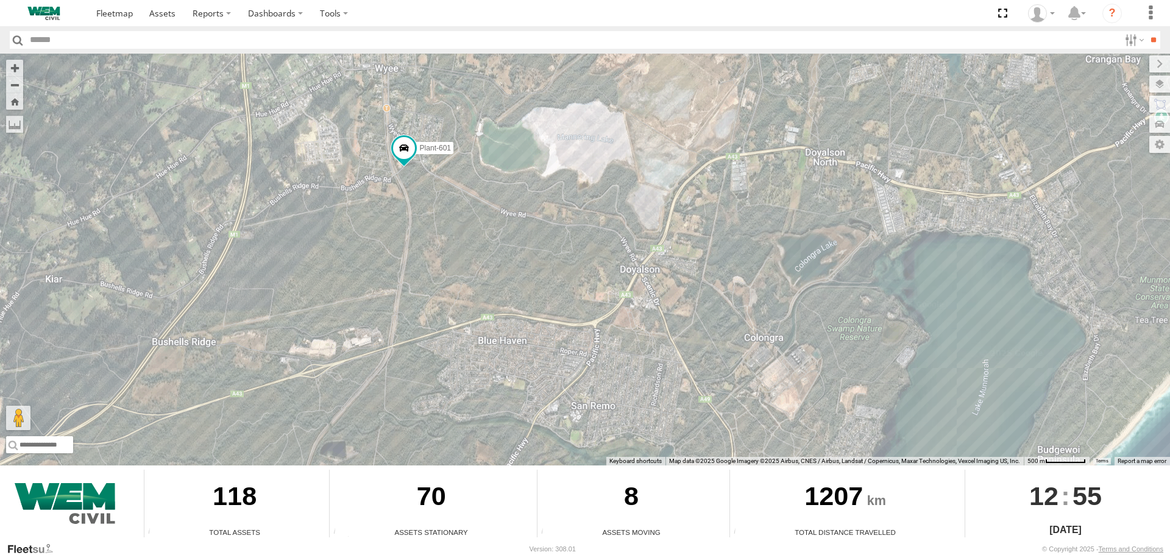
drag, startPoint x: 452, startPoint y: 274, endPoint x: 424, endPoint y: 342, distance: 73.8
click at [425, 340] on div "Car-EPA02Z Plant-915 Plant-601 Car-FDP59V" at bounding box center [585, 260] width 1170 height 412
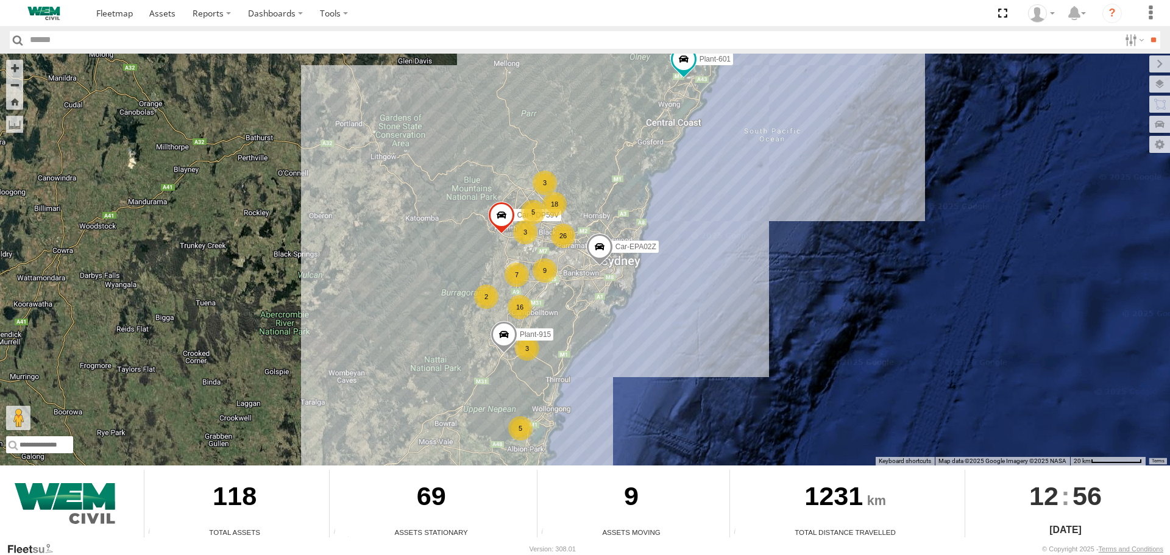
drag, startPoint x: 69, startPoint y: 42, endPoint x: 64, endPoint y: 48, distance: 8.2
click at [67, 43] on input "text" at bounding box center [573, 40] width 1094 height 18
type input "******"
click at [1146, 31] on input "**" at bounding box center [1153, 40] width 14 height 18
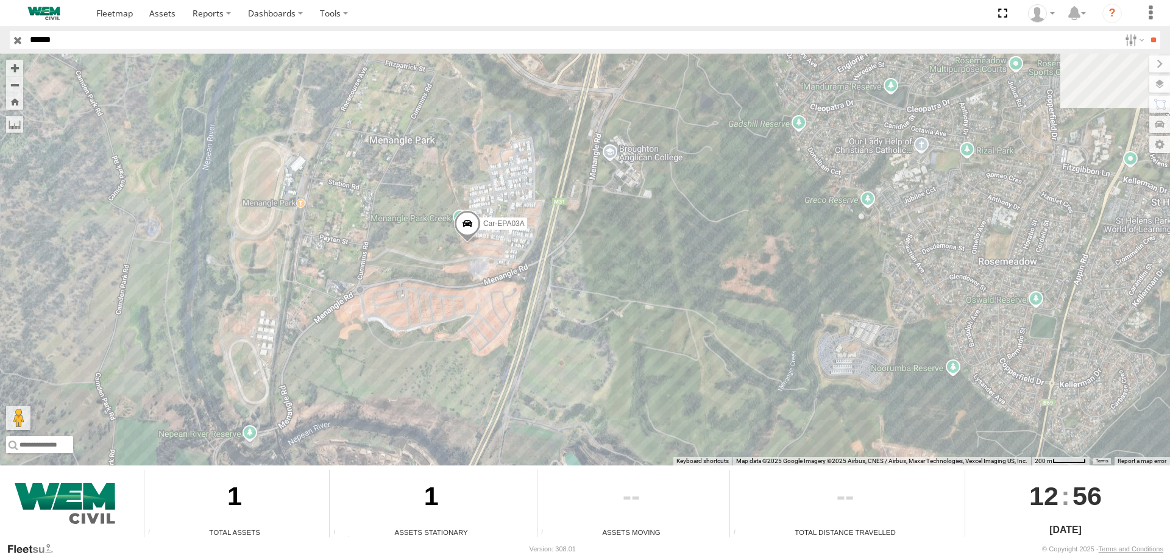
drag, startPoint x: 545, startPoint y: 247, endPoint x: 402, endPoint y: 220, distance: 146.3
click at [402, 220] on div "Car-EPA03A" at bounding box center [585, 260] width 1170 height 412
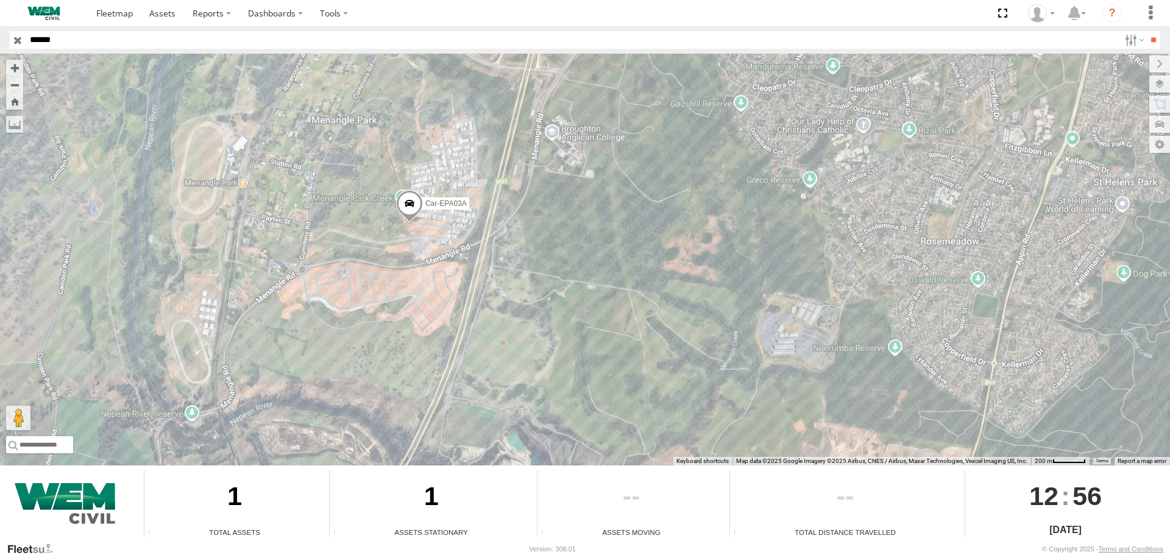
click at [17, 42] on input "button" at bounding box center [18, 40] width 16 height 18
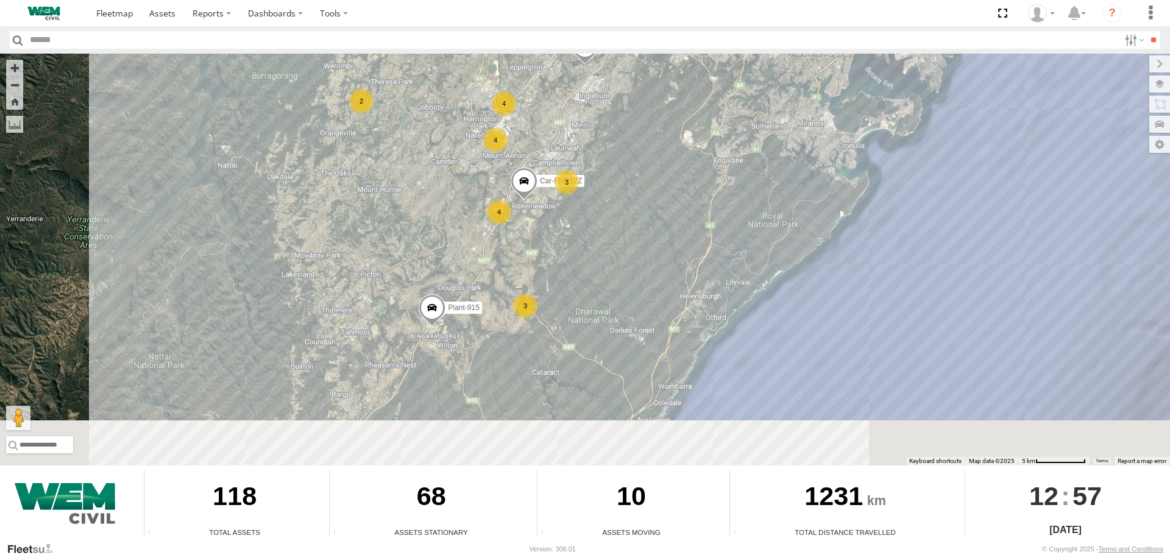
drag, startPoint x: 503, startPoint y: 335, endPoint x: 611, endPoint y: 161, distance: 204.2
click at [579, 170] on div "3" at bounding box center [567, 182] width 24 height 24
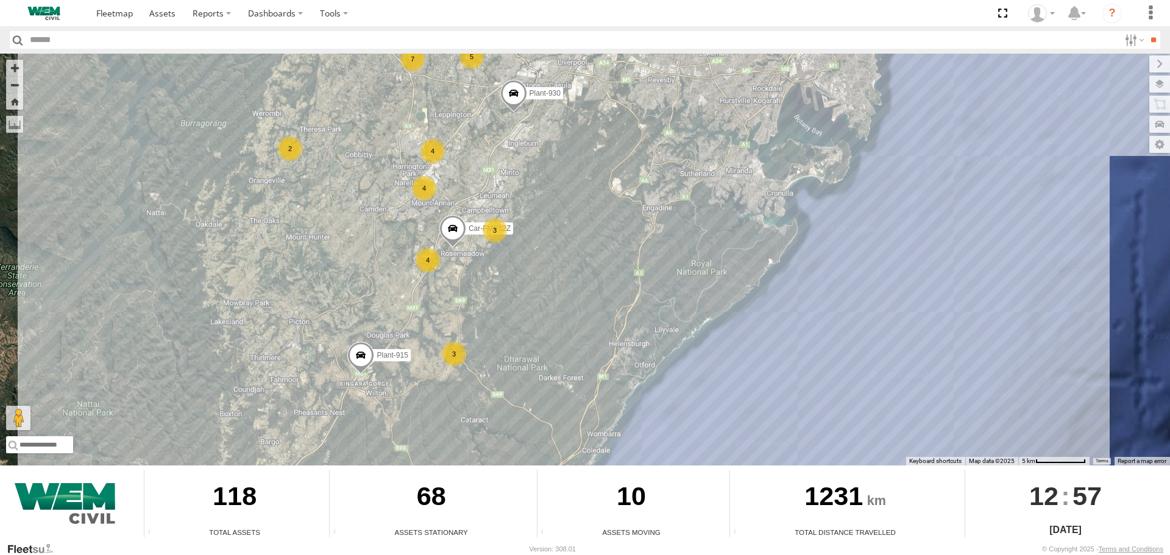
drag, startPoint x: 569, startPoint y: 193, endPoint x: 452, endPoint y: 292, distance: 153.5
click at [452, 292] on div "Car-EPA02Z Plant-915 Plant-601 Car-FDP59V Plant-930 Car-FMP12Z 3 Test Triton 5 …" at bounding box center [585, 260] width 1170 height 412
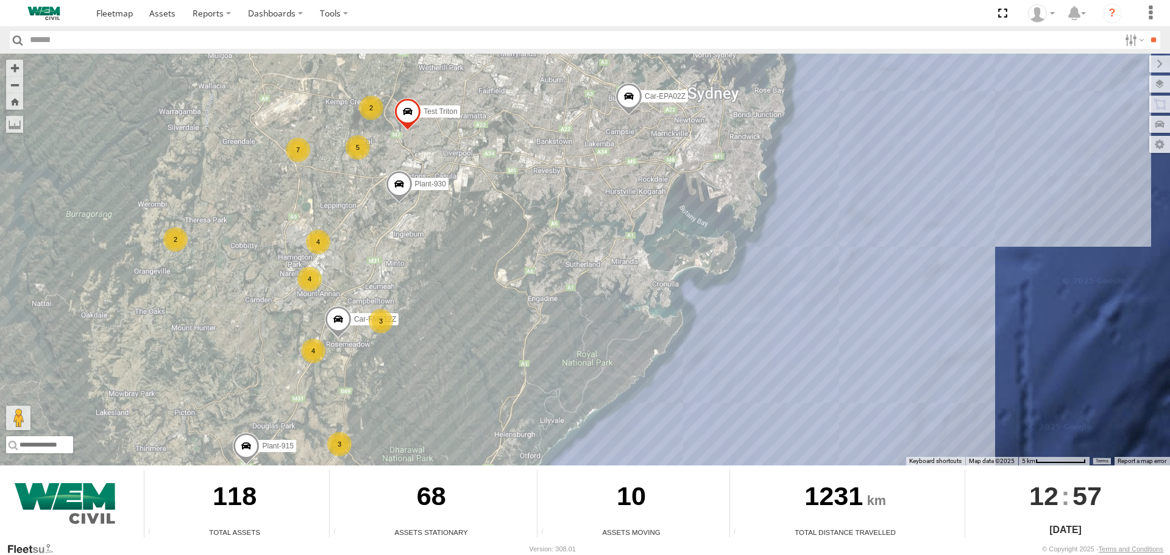
drag, startPoint x: 491, startPoint y: 174, endPoint x: 372, endPoint y: 272, distance: 154.2
click at [372, 272] on div "Car-EPA02Z Plant-915 Plant-601 Car-FDP59V Plant-930 Car-FMP12Z 3 Test Triton 5 …" at bounding box center [585, 260] width 1170 height 412
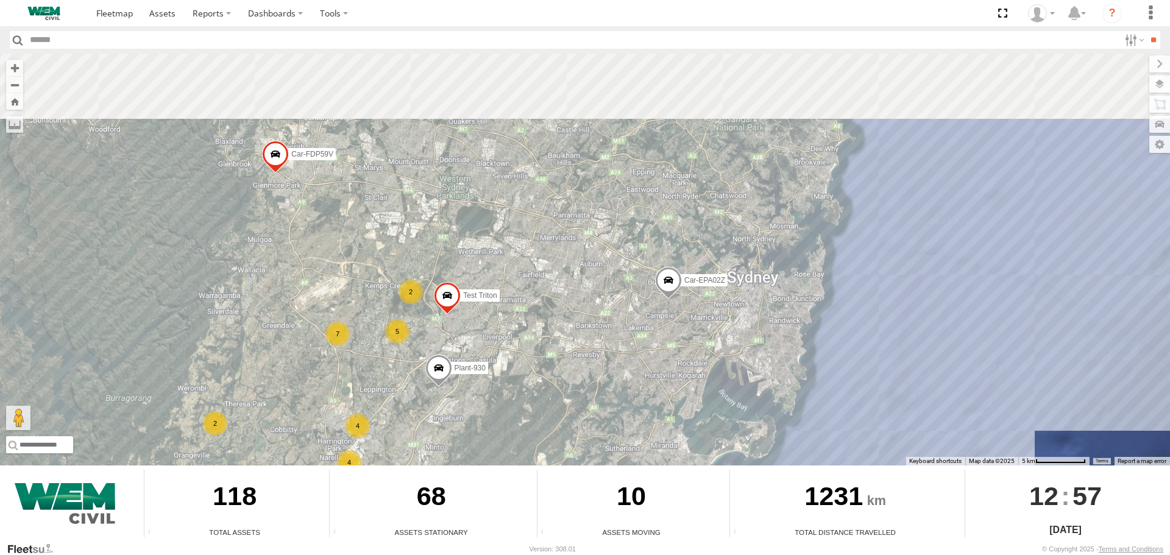
drag, startPoint x: 337, startPoint y: 165, endPoint x: 378, endPoint y: 352, distance: 191.6
click at [378, 352] on div "Car-EPA02Z Plant-915 Plant-601 Car-FDP59V Plant-930 Car-FMP12Z 3 Test Triton 5 …" at bounding box center [585, 260] width 1170 height 412
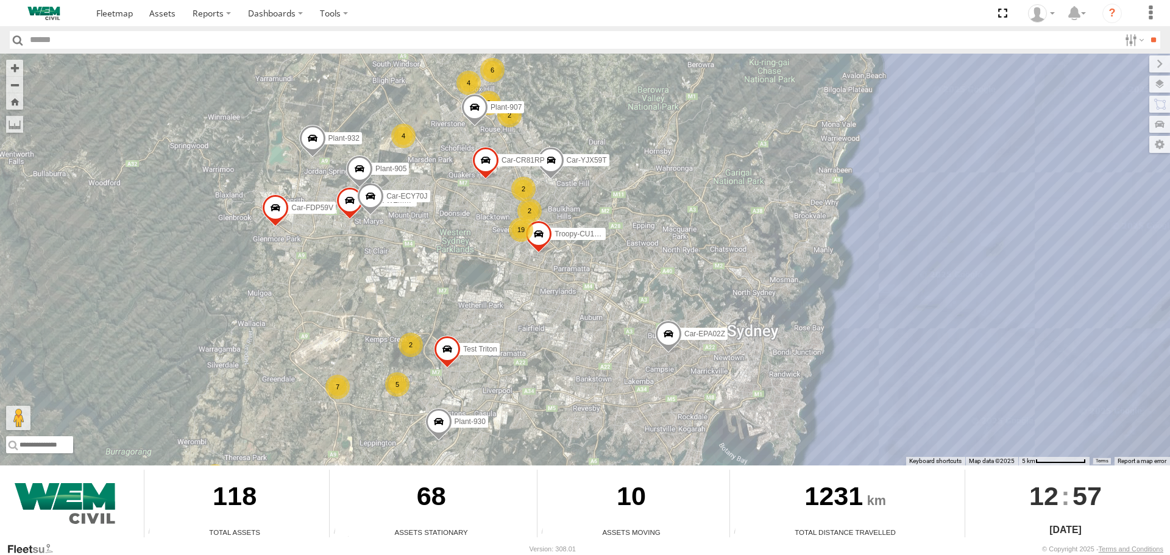
drag, startPoint x: 463, startPoint y: 220, endPoint x: 414, endPoint y: 400, distance: 186.8
click at [414, 400] on div "Car-EPA02Z Plant-915 Plant-601 Car-FDP59V Plant-930 Car-FMP12Z 3 Test Triton 5 …" at bounding box center [585, 260] width 1170 height 412
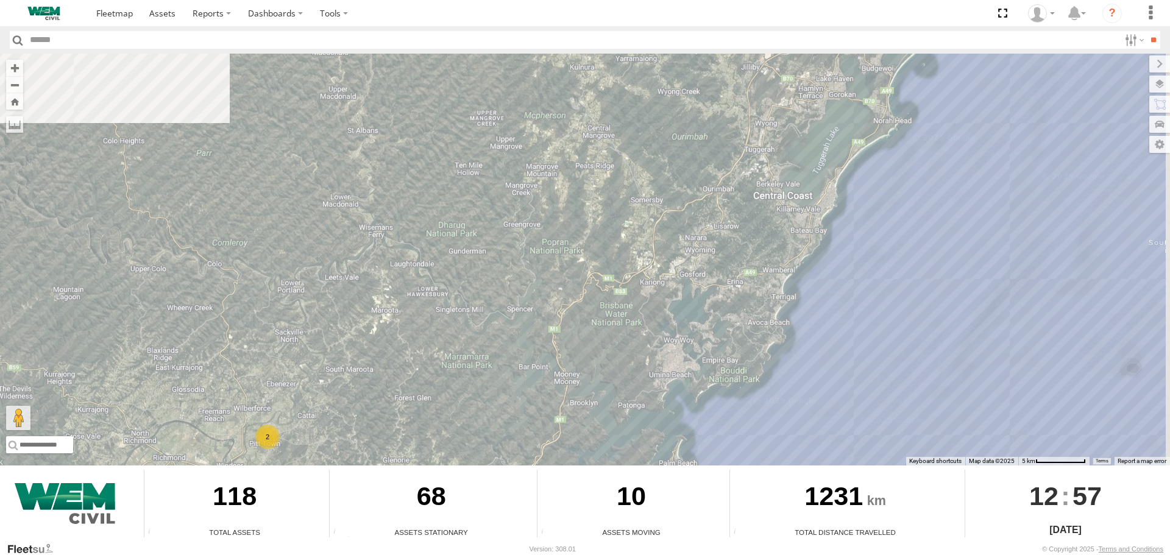
drag, startPoint x: 444, startPoint y: 322, endPoint x: 394, endPoint y: 386, distance: 80.7
click at [394, 386] on div "Car-EPA02Z Plant-915 Plant-601 Car-FDP59V Plant-930 Car-FMP12Z 3 Test Triton 5 …" at bounding box center [585, 260] width 1170 height 412
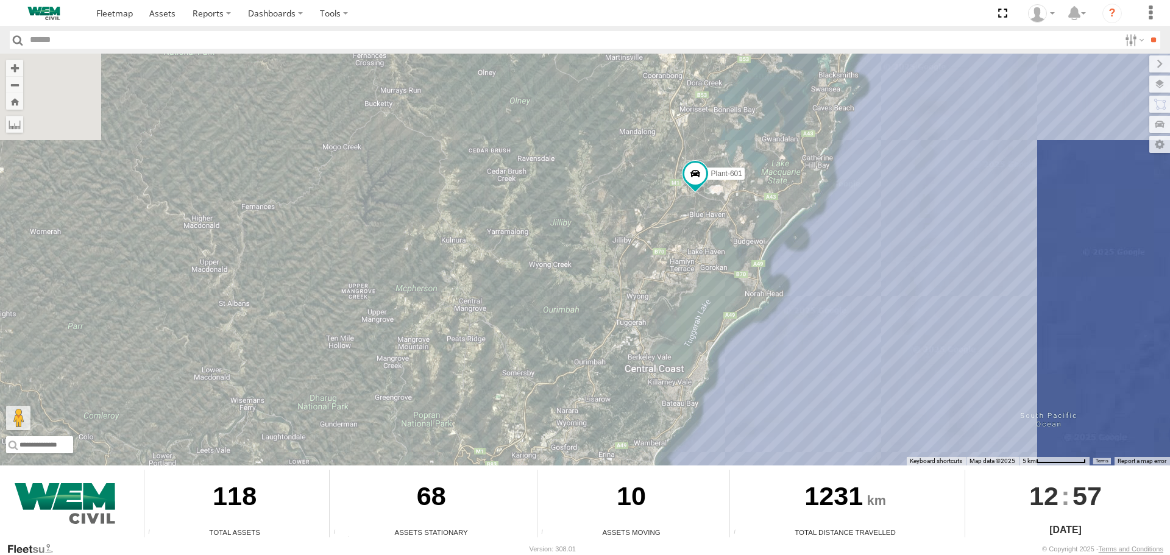
drag, startPoint x: 498, startPoint y: 246, endPoint x: 377, endPoint y: 410, distance: 204.4
click at [377, 410] on div "Car-EPA02Z Plant-915 Plant-601 Car-FDP59V Plant-930 Car-FMP12Z 3 Test Triton 5 …" at bounding box center [585, 260] width 1170 height 412
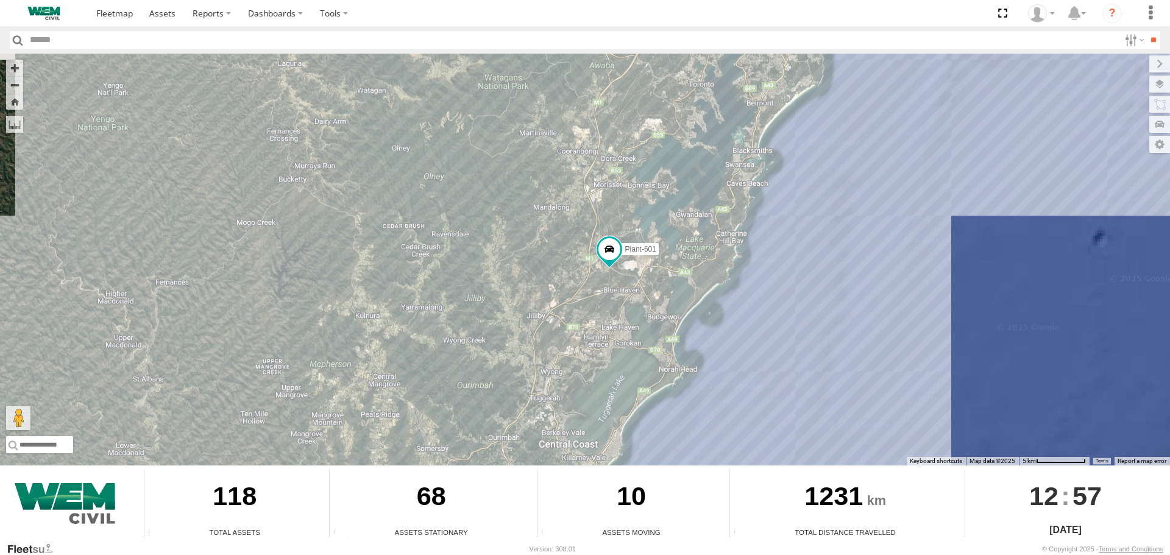
drag, startPoint x: 411, startPoint y: 372, endPoint x: 570, endPoint y: 163, distance: 262.6
click at [559, 168] on div "Car-EPA02Z Plant-915 Plant-601 Car-FDP59V Plant-930 Car-FMP12Z 3 Test Triton 5 …" at bounding box center [585, 260] width 1170 height 412
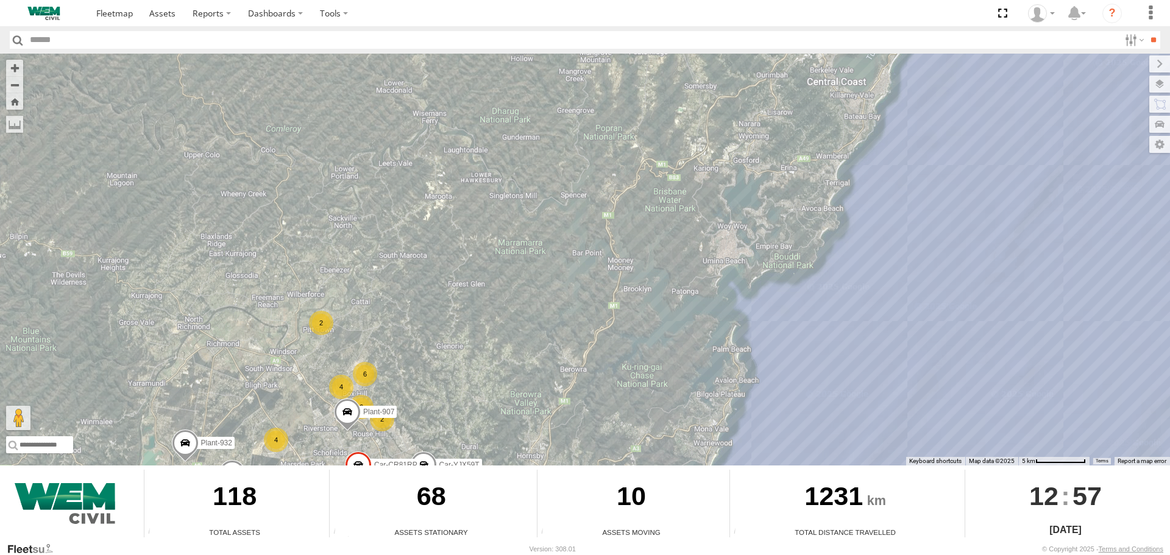
drag, startPoint x: 381, startPoint y: 429, endPoint x: 530, endPoint y: 260, distance: 225.3
click at [524, 263] on div "Car-EPA02Z Plant-915 Plant-601 Car-FDP59V Plant-930 Car-FMP12Z 3 Test Triton 5 …" at bounding box center [585, 260] width 1170 height 412
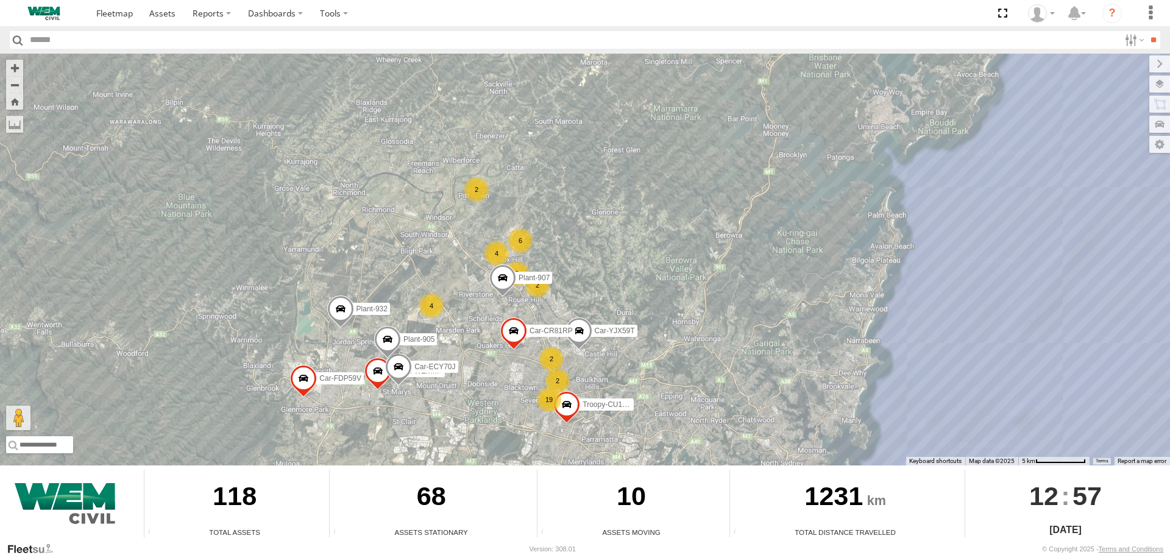
drag, startPoint x: 504, startPoint y: 267, endPoint x: 443, endPoint y: 289, distance: 64.8
click at [443, 289] on div "Car-EPA02Z Plant-915 Plant-601 Car-FDP59V Plant-930 Car-FMP12Z 3 Test Triton 5 …" at bounding box center [585, 260] width 1170 height 412
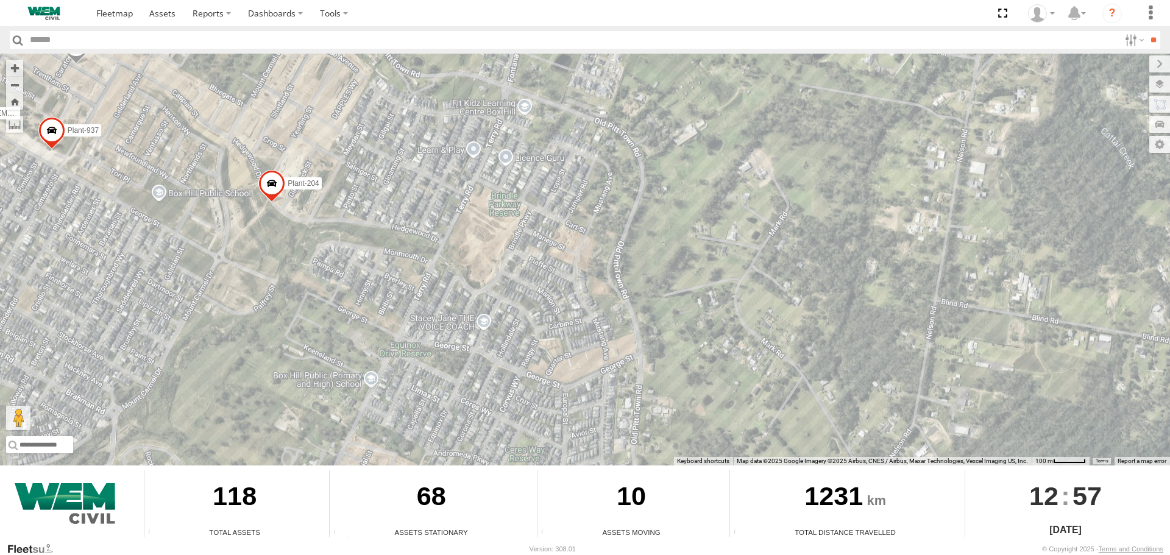
drag, startPoint x: 314, startPoint y: 223, endPoint x: 445, endPoint y: 396, distance: 217.1
click at [439, 395] on div "Car-EPA02Z Plant-915 Plant-601 Car-FDP59V Plant-930 Car-FMP12Z Test Triton Plan…" at bounding box center [585, 260] width 1170 height 412
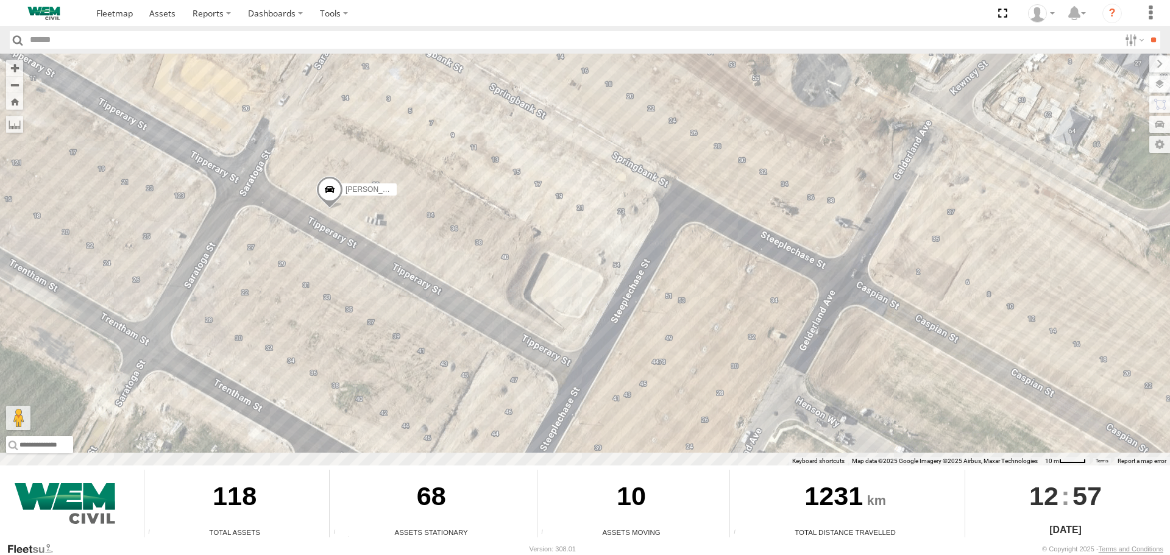
drag, startPoint x: 451, startPoint y: 284, endPoint x: 514, endPoint y: 205, distance: 101.4
click at [514, 205] on div "Car-EPA02Z Plant-915 Plant-601 Car-FDP59V Plant-930 Car-FMP12Z Test Triton Plan…" at bounding box center [585, 260] width 1170 height 412
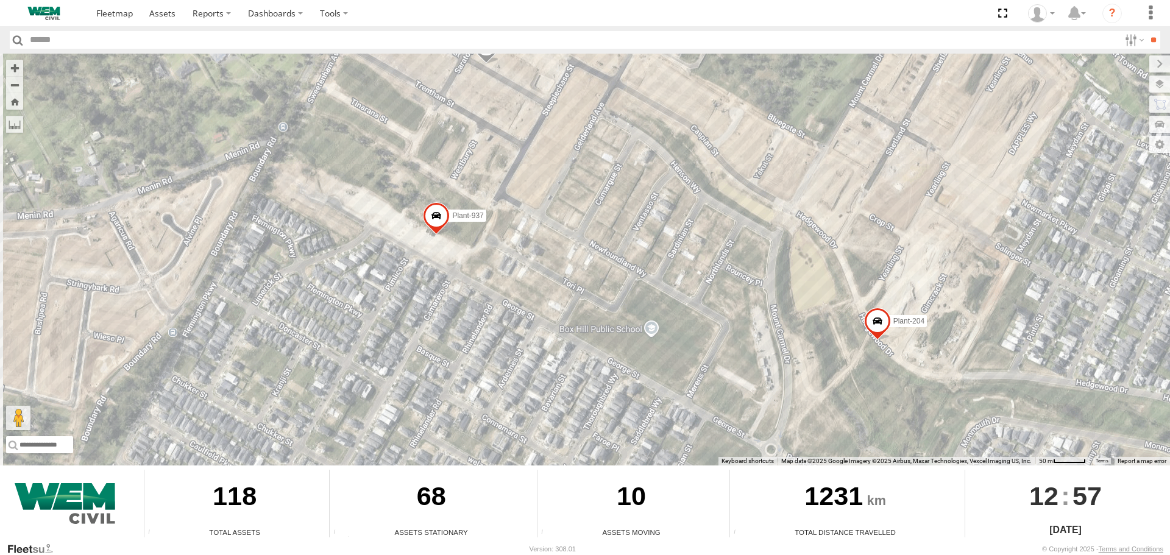
drag, startPoint x: 336, startPoint y: 259, endPoint x: 388, endPoint y: 143, distance: 127.4
click at [388, 143] on div "Car-EPA02Z Plant-915 Plant-601 Car-FDP59V Plant-930 Car-FMP12Z Test Triton Plan…" at bounding box center [585, 260] width 1170 height 412
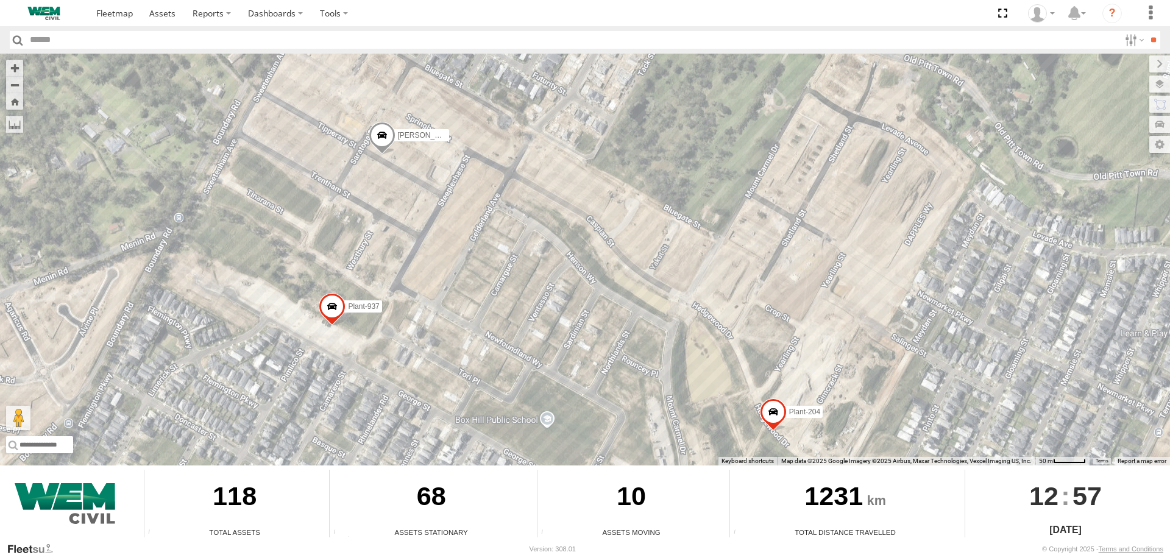
drag, startPoint x: 484, startPoint y: 138, endPoint x: 380, endPoint y: 236, distance: 143.5
click at [380, 236] on div "Car-EPA02Z Plant-915 Plant-601 Car-FDP59V Plant-930 Car-FMP12Z Test Triton Plan…" at bounding box center [585, 260] width 1170 height 412
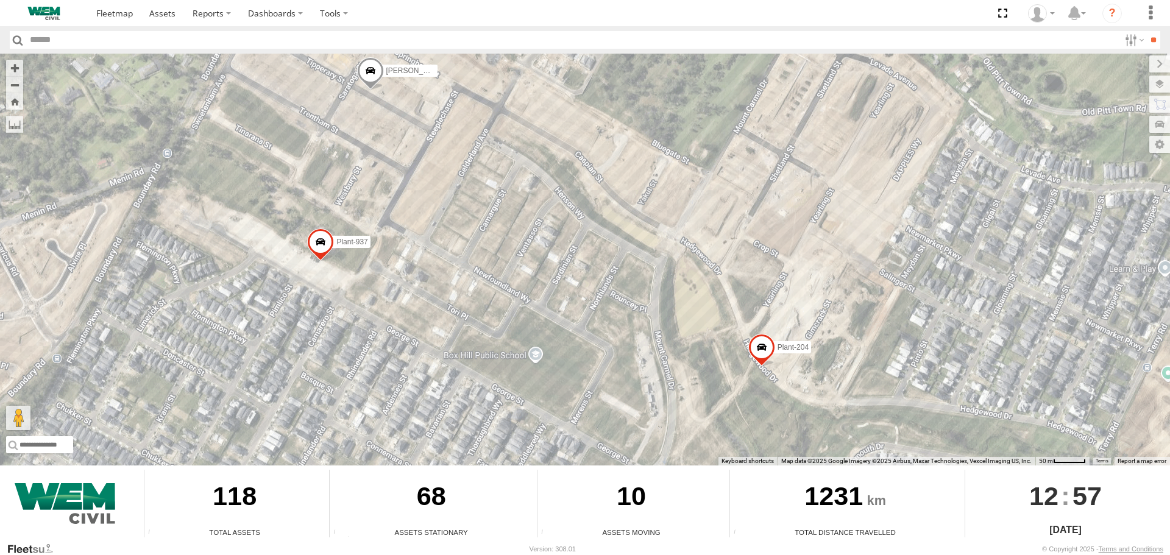
drag, startPoint x: 408, startPoint y: 270, endPoint x: 409, endPoint y: 192, distance: 78.0
click at [408, 194] on div "Car-EPA02Z Plant-915 Plant-601 Car-FDP59V Plant-930 Car-FMP12Z Test Triton Plan…" at bounding box center [585, 260] width 1170 height 412
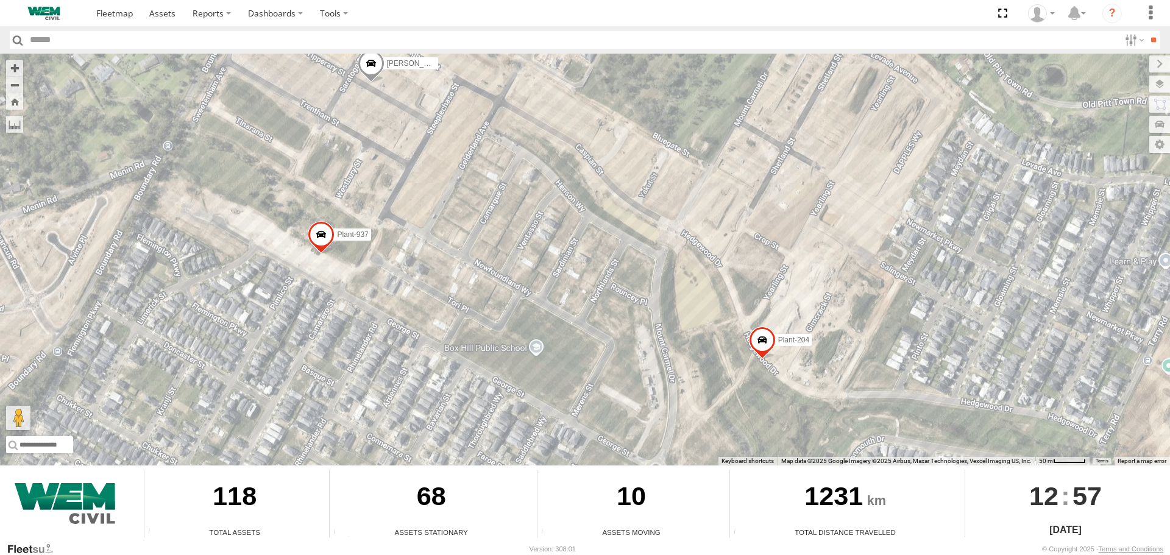
drag, startPoint x: 412, startPoint y: 206, endPoint x: 371, endPoint y: 320, distance: 121.0
click at [371, 320] on div "Car-EPA02Z Plant-915 Plant-601 Car-FDP59V Plant-930 Car-FMP12Z Test Triton Plan…" at bounding box center [585, 260] width 1170 height 412
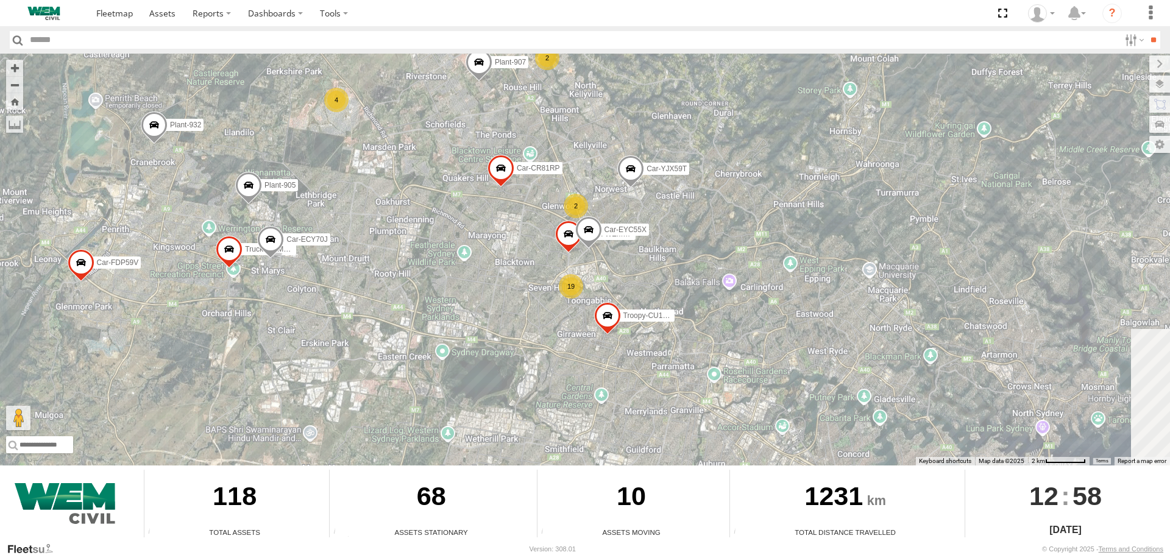
drag, startPoint x: 553, startPoint y: 277, endPoint x: 302, endPoint y: 305, distance: 252.0
click at [304, 305] on div "Car-EPA02Z Plant-915 Plant-601 Car-FDP59V 4 19 Plant-905 Troopy-CU16LP Car-EYC5…" at bounding box center [585, 260] width 1170 height 412
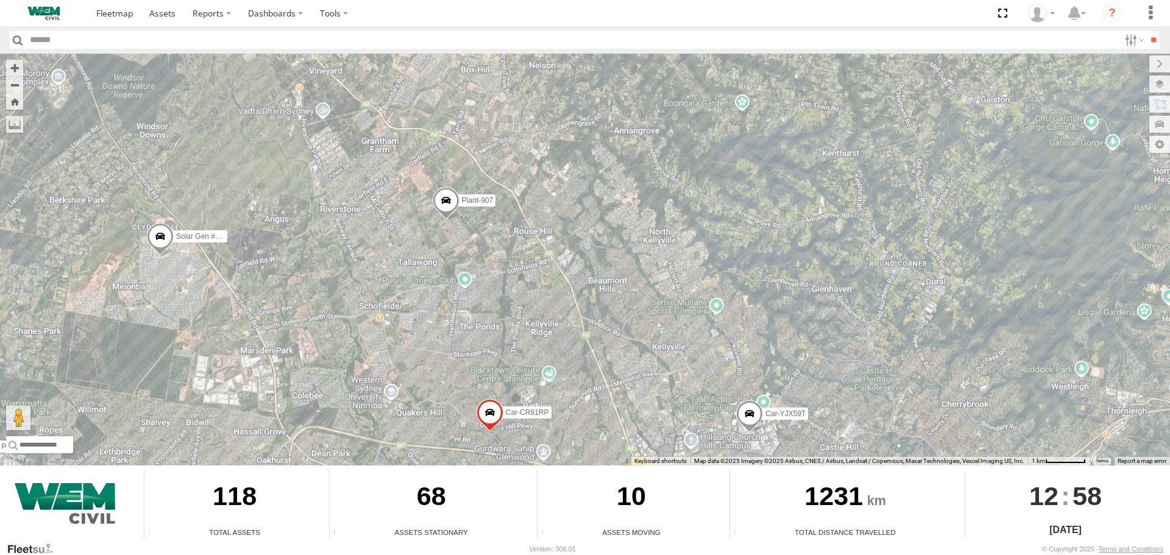
drag, startPoint x: 335, startPoint y: 170, endPoint x: 320, endPoint y: 367, distance: 197.4
click at [320, 388] on div "Car-EPA02Z Plant-915 Plant-601 Car-FDP59V Plant-905 Troopy-CU16LP Car-EYC55X Ca…" at bounding box center [585, 260] width 1170 height 412
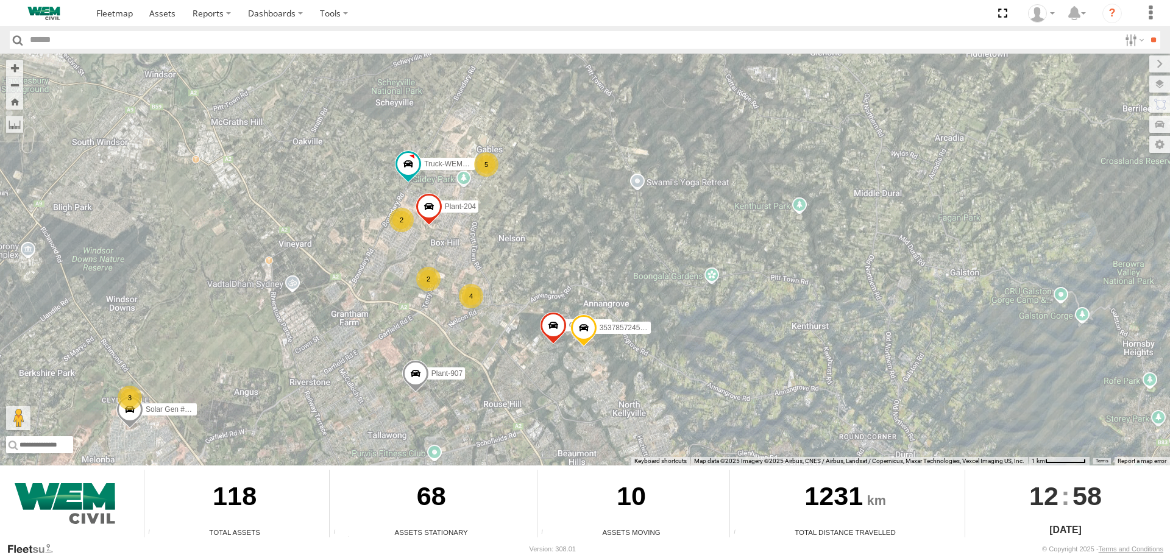
drag, startPoint x: 360, startPoint y: 244, endPoint x: 319, endPoint y: 428, distance: 188.5
click at [319, 428] on div "Car-EPA02Z Plant-915 Plant-601 Car-FDP59V Plant-905 Troopy-CU16LP Car-EYC55X Ca…" at bounding box center [585, 260] width 1170 height 412
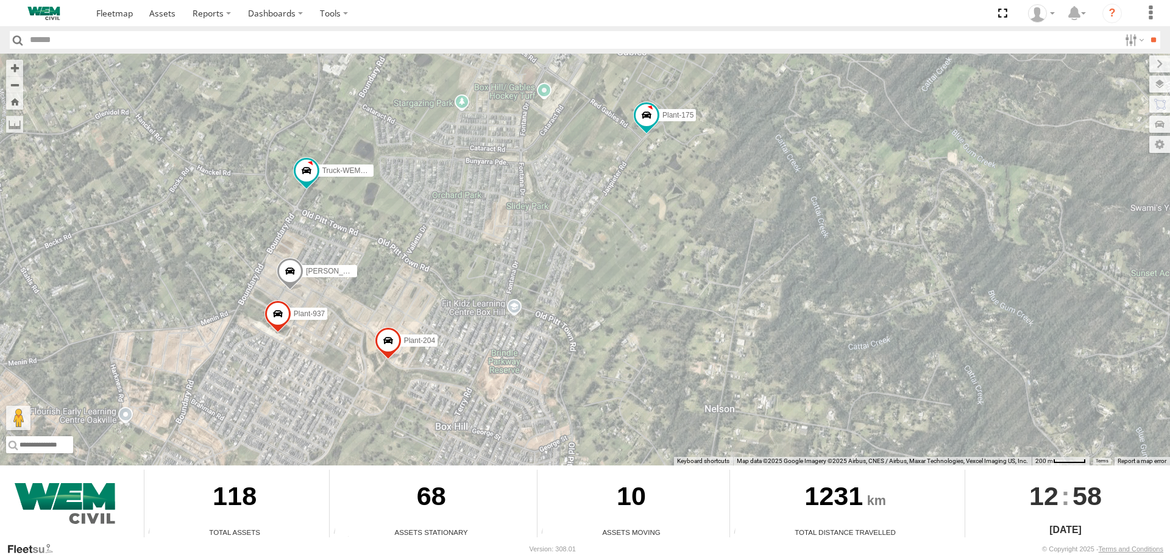
drag, startPoint x: 340, startPoint y: 241, endPoint x: 346, endPoint y: 313, distance: 72.2
click at [346, 311] on div "Car-EPA02Z Plant-915 Plant-601 Car-FDP59V Plant-905 Troopy-CU16LP Car-EYC55X Ca…" at bounding box center [585, 260] width 1170 height 412
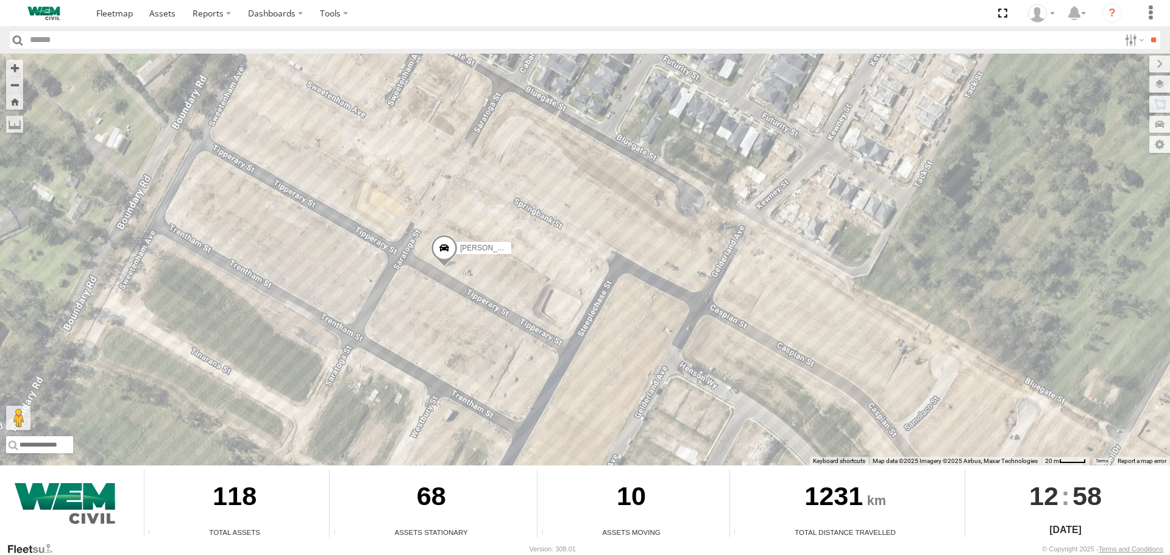
drag, startPoint x: 236, startPoint y: 369, endPoint x: 581, endPoint y: 261, distance: 361.0
click at [581, 261] on div "Car-EPA02Z Plant-915 Plant-601 Car-FDP59V Plant-905 Troopy-CU16LP Car-EYC55X Ca…" at bounding box center [585, 260] width 1170 height 412
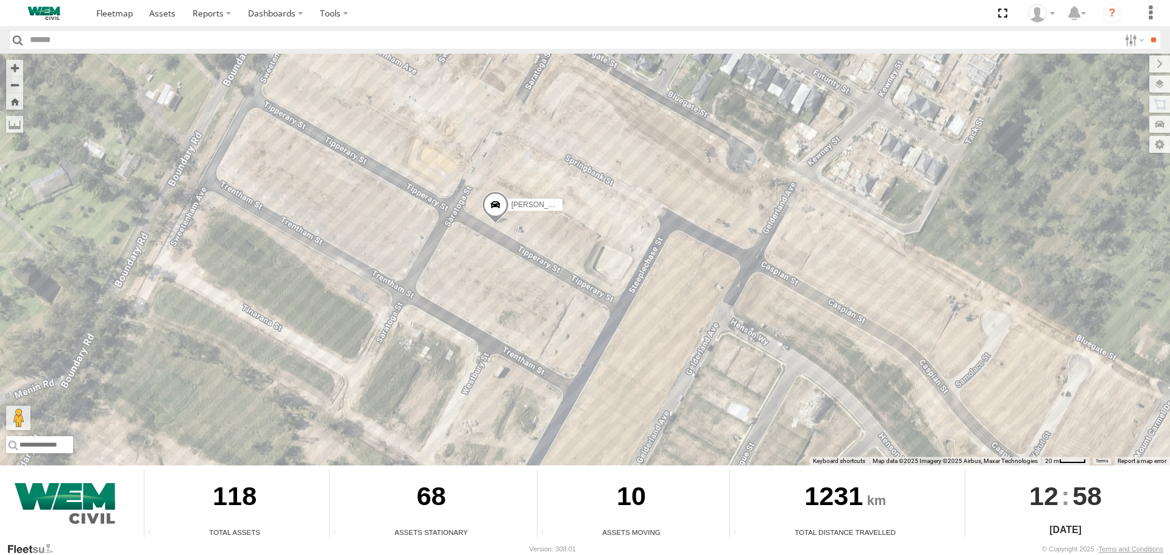
drag, startPoint x: 544, startPoint y: 305, endPoint x: 559, endPoint y: 243, distance: 64.0
click at [559, 243] on div "Car-EPA02Z Plant-915 Plant-601 Car-FDP59V Plant-905 Troopy-CU16LP Car-EYC55X Ca…" at bounding box center [585, 260] width 1170 height 412
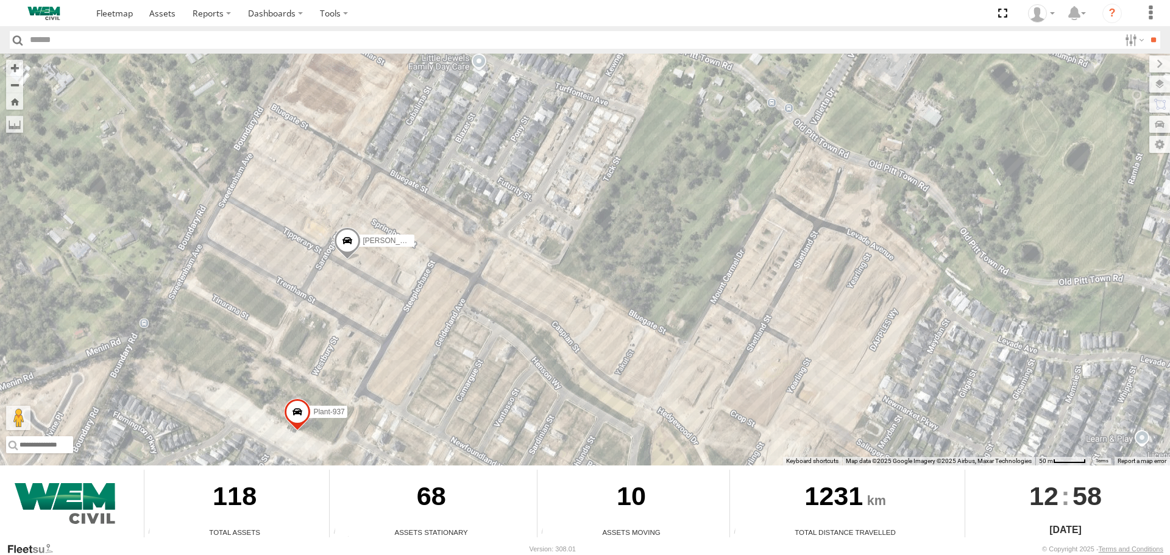
click at [88, 41] on input "text" at bounding box center [573, 40] width 1094 height 18
click at [1146, 31] on input "**" at bounding box center [1153, 40] width 14 height 18
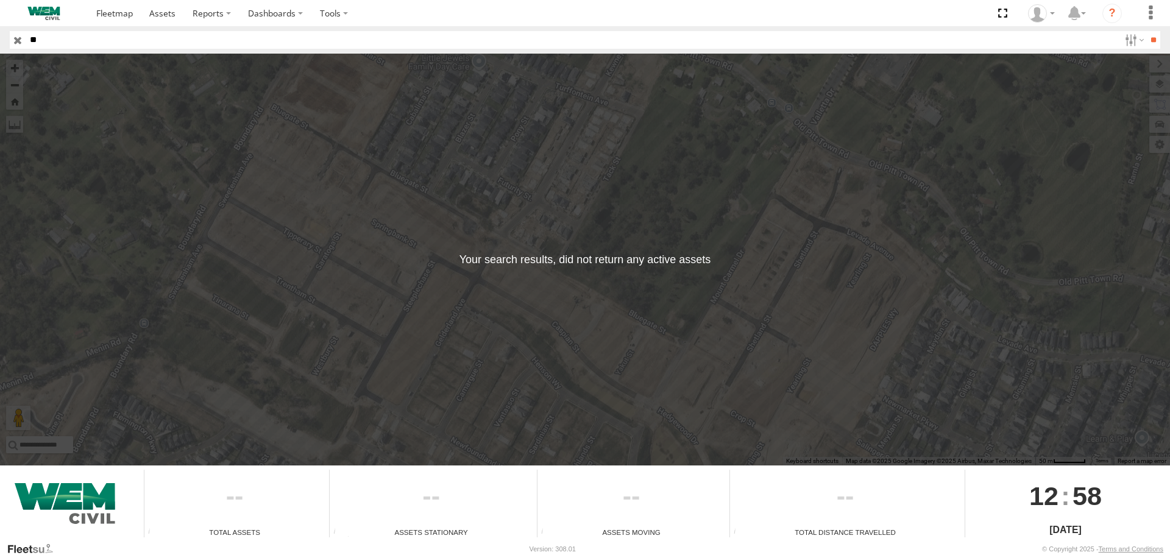
type input "*"
click at [1146, 31] on input "**" at bounding box center [1153, 40] width 14 height 18
type input "*"
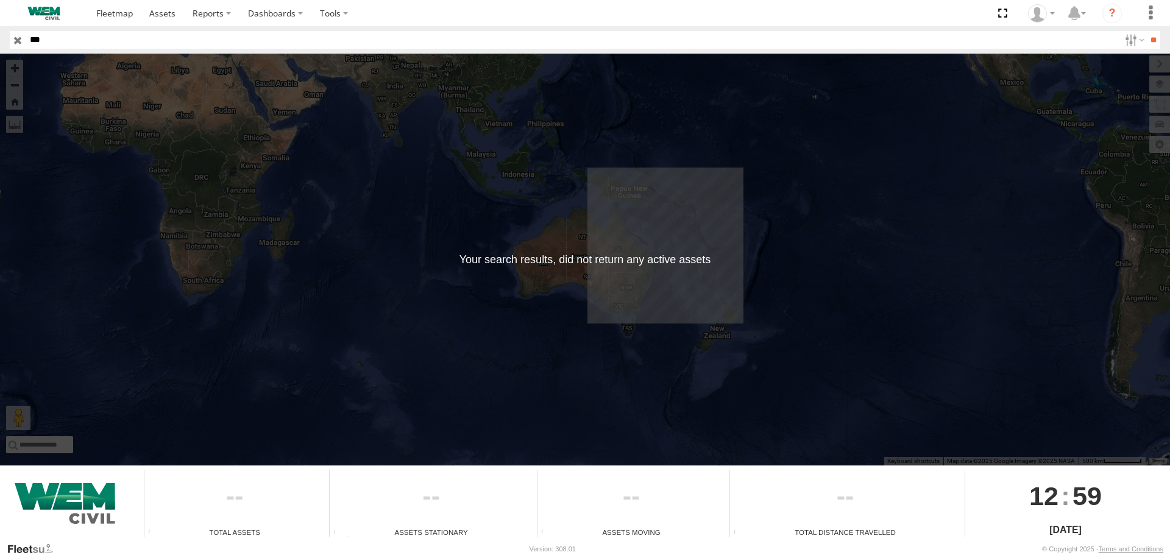
click at [14, 38] on input "button" at bounding box center [18, 40] width 16 height 18
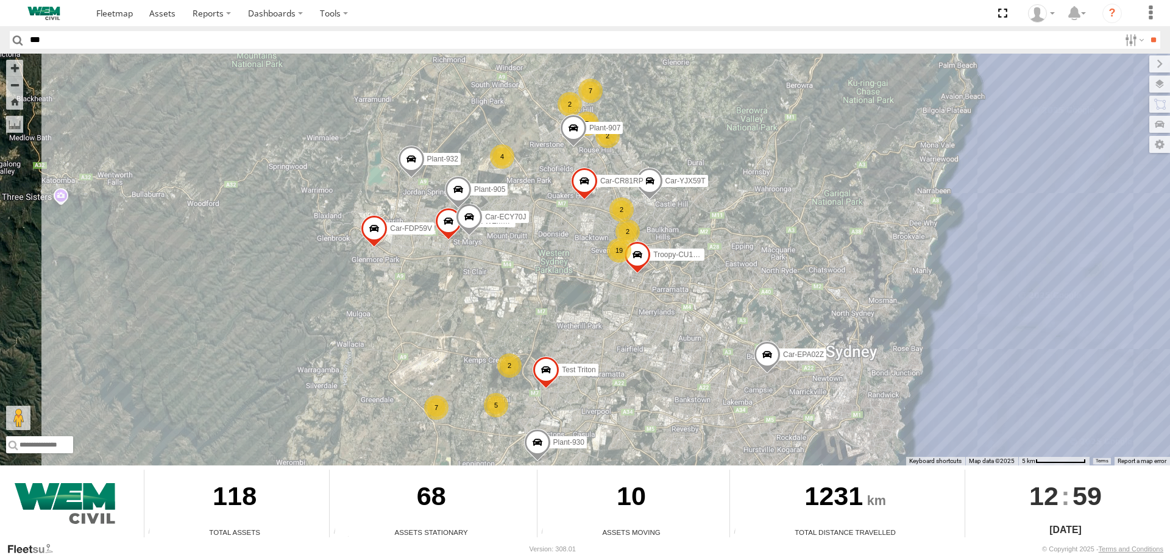
drag, startPoint x: 559, startPoint y: 242, endPoint x: 502, endPoint y: 305, distance: 84.6
click at [511, 300] on div "Car-EPA02Z Plant-915 Plant-601 Car-FDP59V 4 19 Test Triton 7 7 5 7 Plant-905 Tr…" at bounding box center [585, 260] width 1170 height 412
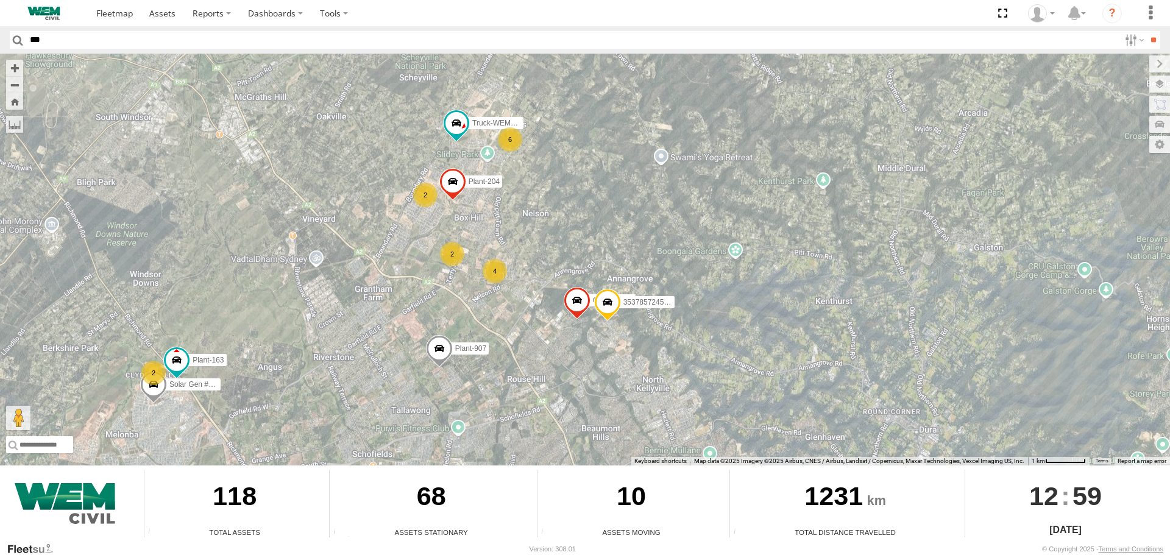
drag, startPoint x: 495, startPoint y: 163, endPoint x: 509, endPoint y: 218, distance: 57.3
click at [509, 218] on div "Car-EPA02Z Plant-915 Plant-601 Car-FDP59V Test Triton Plant-905 Troopy-CU16LP P…" at bounding box center [585, 260] width 1170 height 412
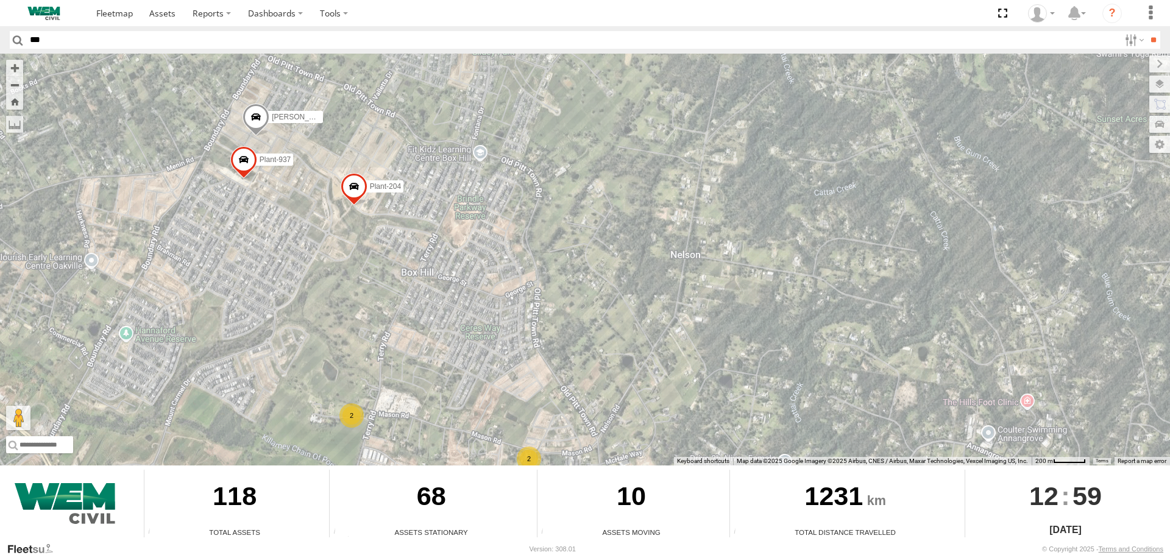
drag, startPoint x: 425, startPoint y: 218, endPoint x: 479, endPoint y: 246, distance: 60.5
click at [478, 246] on div "Car-EPA02Z Plant-915 Plant-601 Car-FDP59V Test Triton Plant-905 Troopy-CU16LP P…" at bounding box center [585, 260] width 1170 height 412
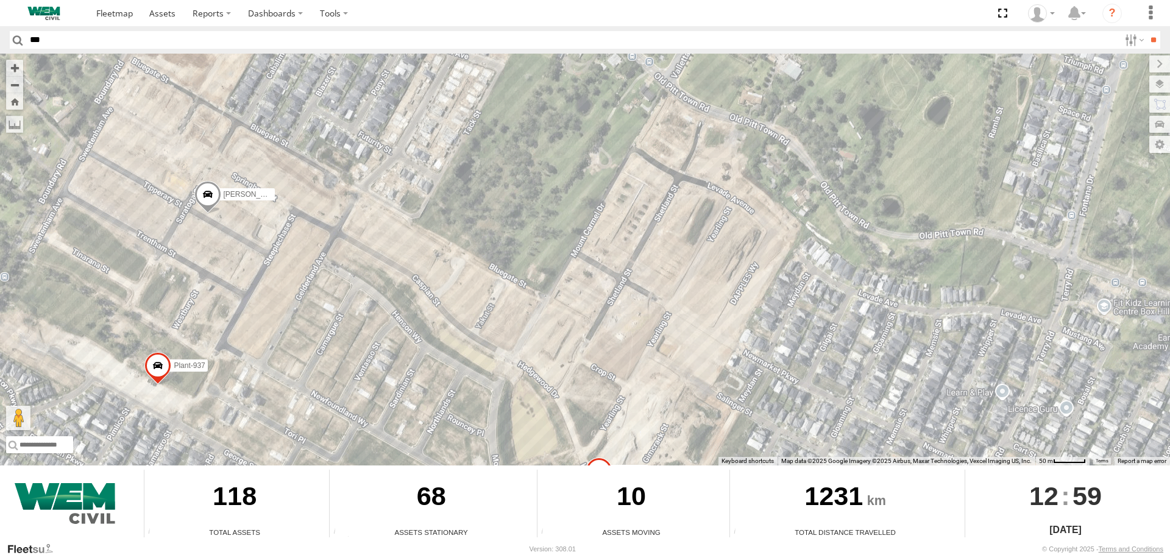
drag, startPoint x: 214, startPoint y: 156, endPoint x: 333, endPoint y: 222, distance: 136.4
click at [311, 219] on div "Car-EPA02Z Plant-915 Plant-601 Car-FDP59V Test Triton Plant-905 Troopy-CU16LP P…" at bounding box center [585, 260] width 1170 height 412
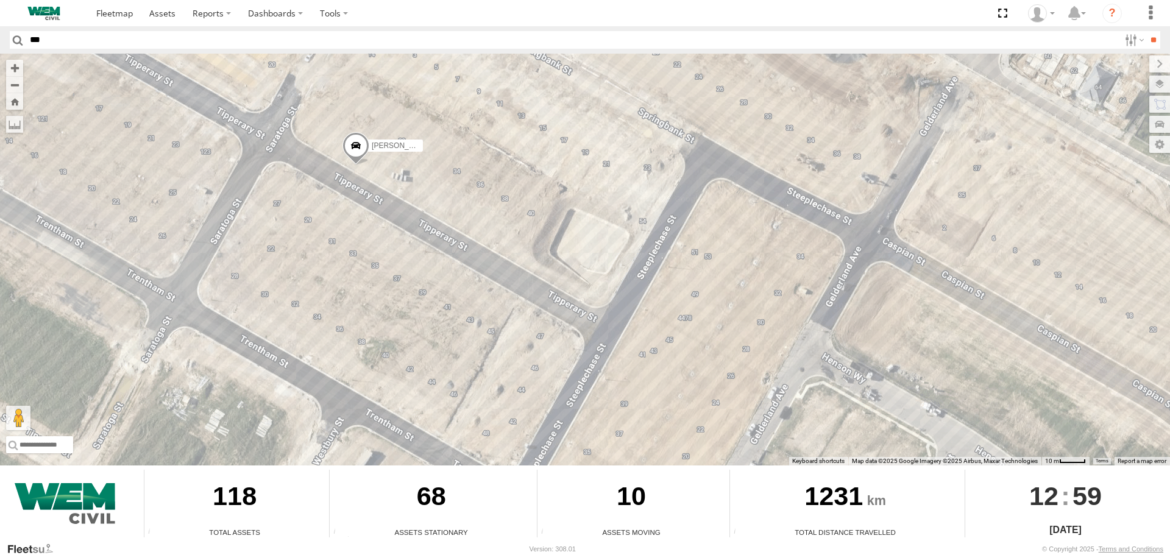
drag, startPoint x: 277, startPoint y: 233, endPoint x: 417, endPoint y: 179, distance: 150.5
click at [417, 179] on div "Car-EPA02Z Plant-915 Plant-601 Car-FDP59V Test Triton Plant-905 Troopy-CU16LP P…" at bounding box center [585, 260] width 1170 height 412
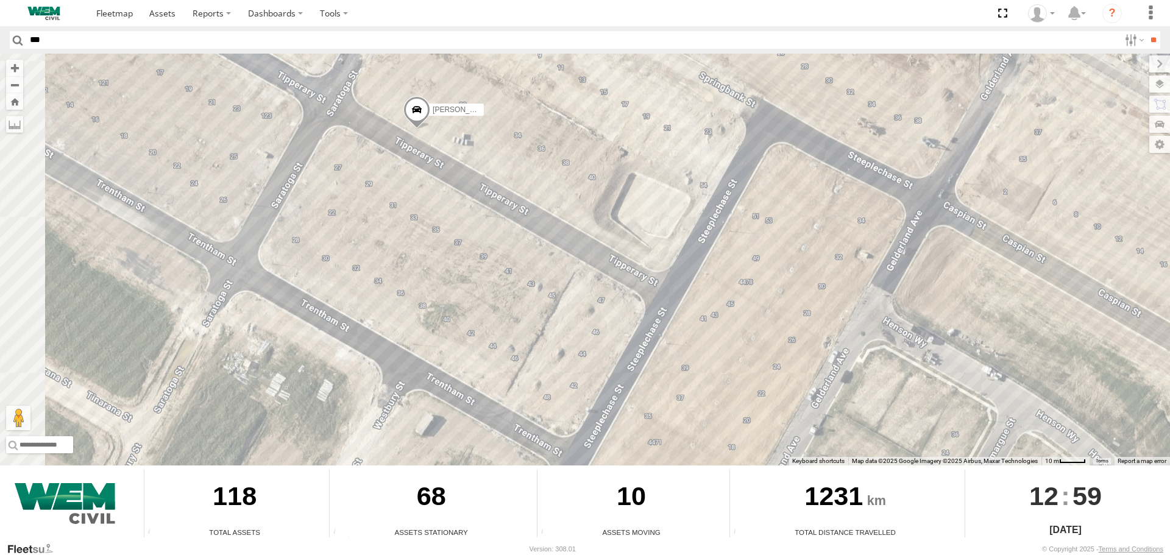
drag, startPoint x: 336, startPoint y: 224, endPoint x: 405, endPoint y: 180, distance: 82.5
click at [405, 180] on div "Car-EPA02Z Plant-915 Plant-601 Car-FDP59V Test Triton Plant-905 Troopy-CU16LP P…" at bounding box center [585, 260] width 1170 height 412
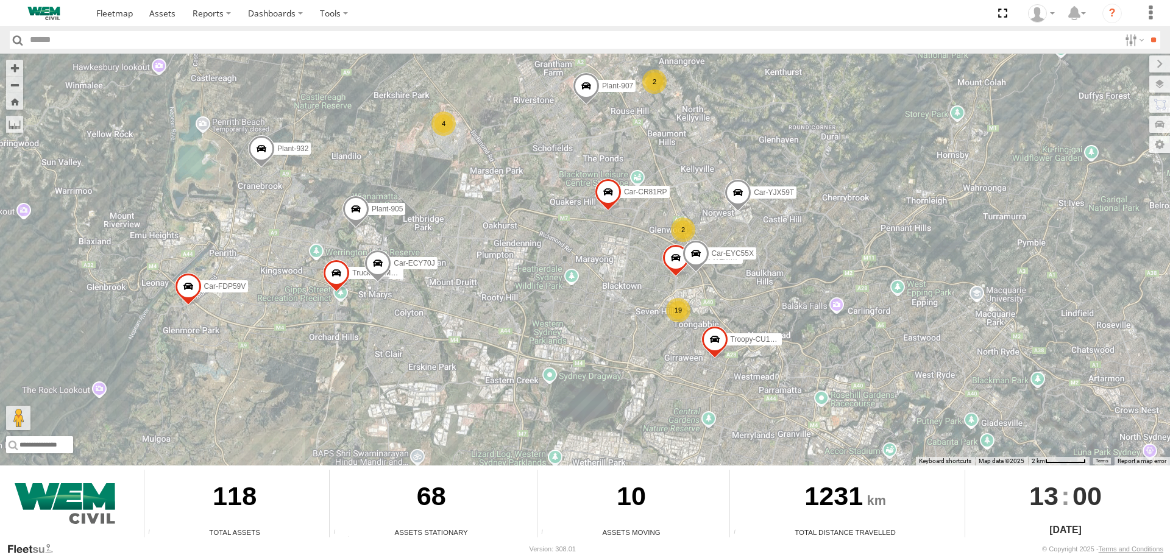
drag, startPoint x: 495, startPoint y: 182, endPoint x: 512, endPoint y: 290, distance: 109.8
click at [512, 290] on div "Car-EPA02Z Plant-915 Plant-601 Car-FDP59V Test Triton Plant-930 Plant-932 Car-C…" at bounding box center [585, 260] width 1170 height 412
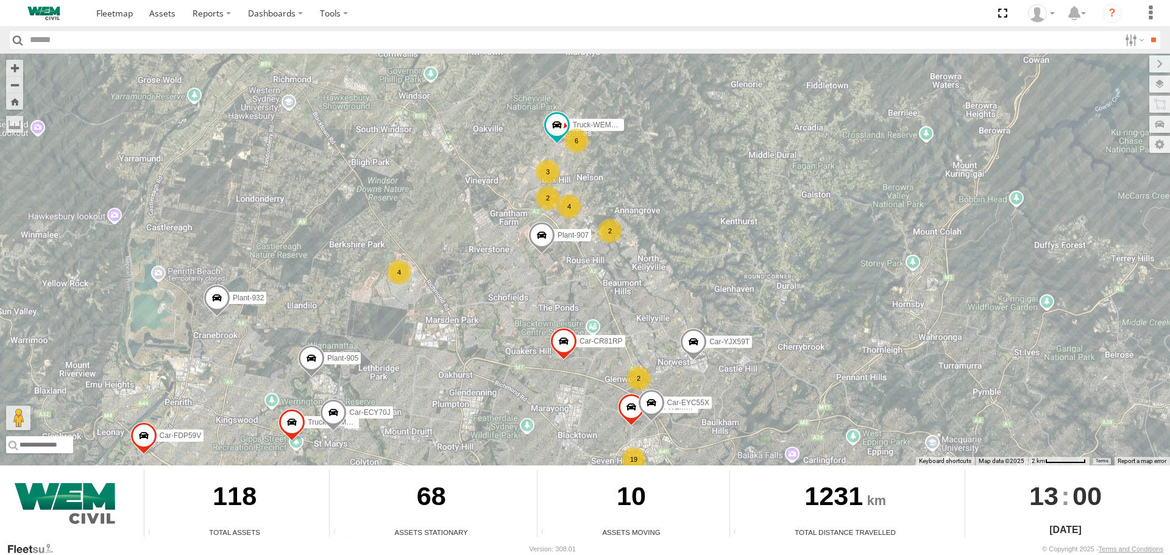
drag, startPoint x: 563, startPoint y: 285, endPoint x: 462, endPoint y: 260, distance: 104.1
click at [469, 258] on div "Car-EPA02Z Plant-915 Plant-601 Car-FDP59V Test Triton Plant-930 Plant-932 Car-C…" at bounding box center [585, 260] width 1170 height 412
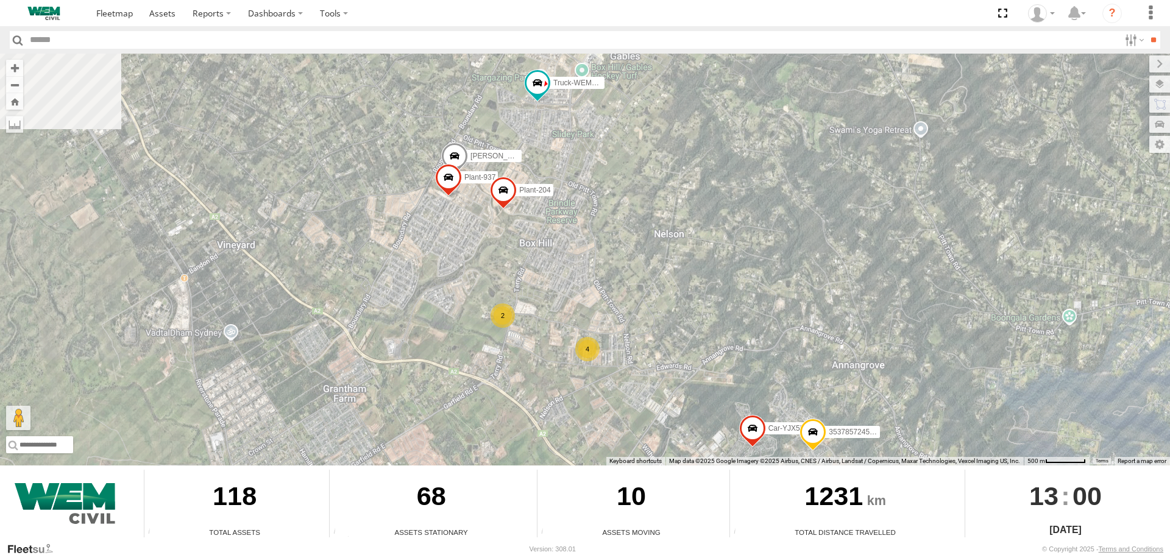
drag, startPoint x: 545, startPoint y: 154, endPoint x: 470, endPoint y: 303, distance: 167.9
click at [473, 299] on div "Car-EPA02Z Plant-915 Plant-601 Car-FDP59V Test Triton Plant-930 Plant-932 Car-C…" at bounding box center [585, 260] width 1170 height 412
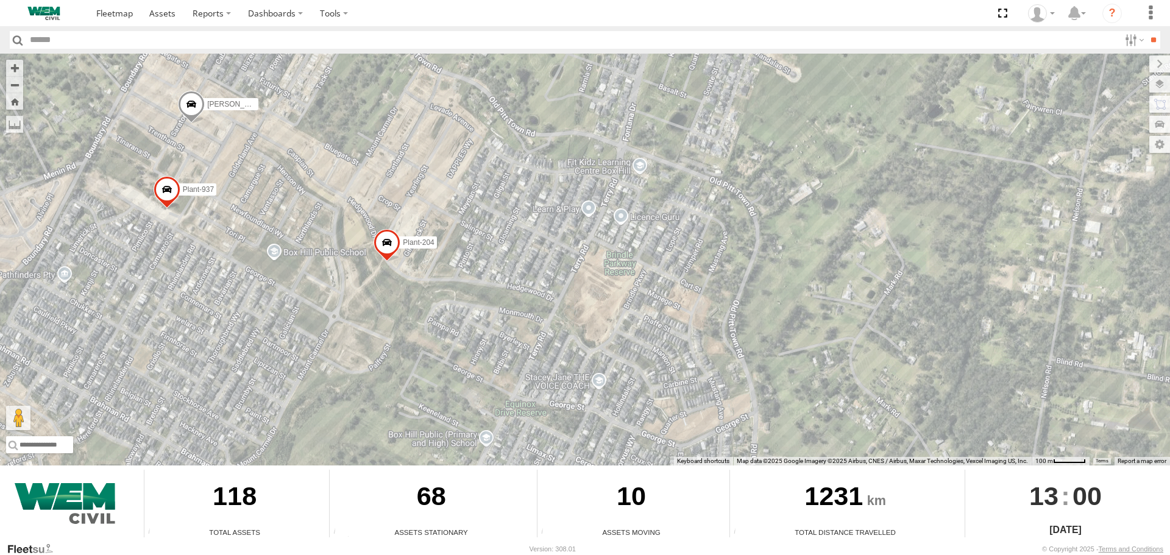
click at [193, 104] on span at bounding box center [191, 107] width 27 height 33
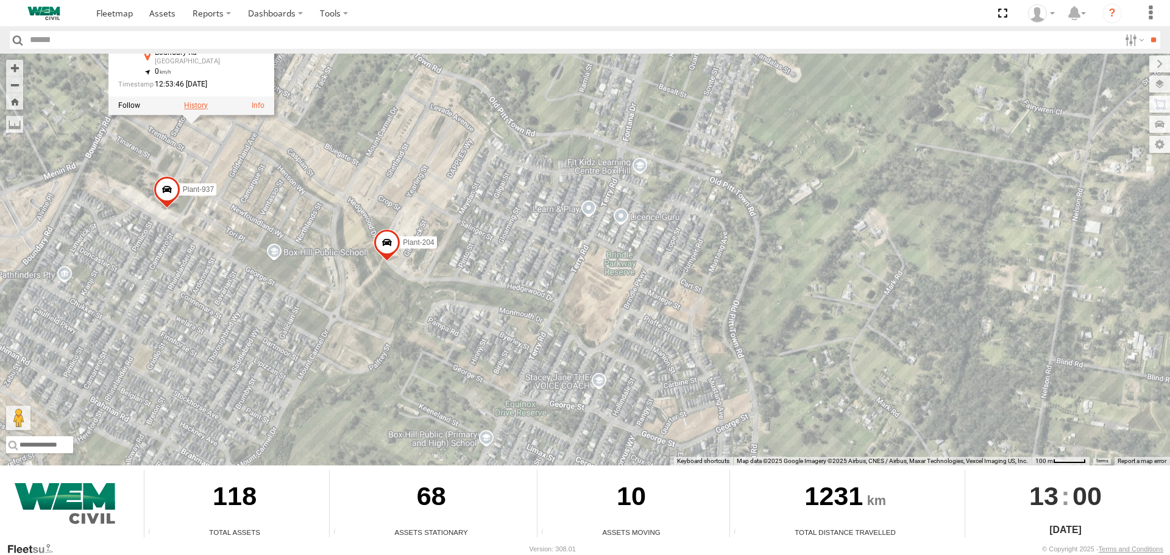
click at [193, 104] on label at bounding box center [196, 105] width 24 height 9
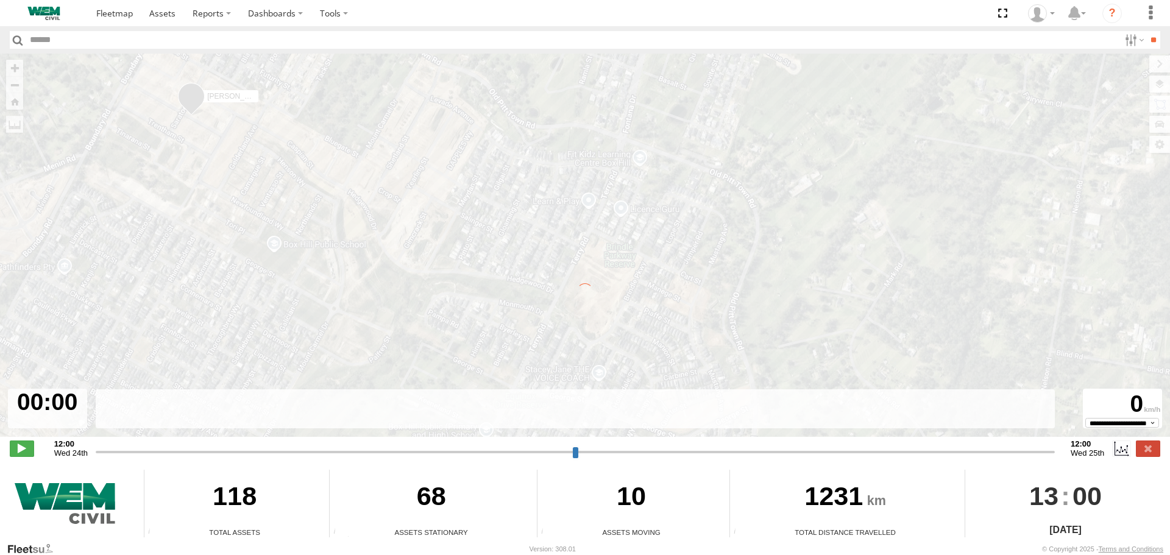
type input "**********"
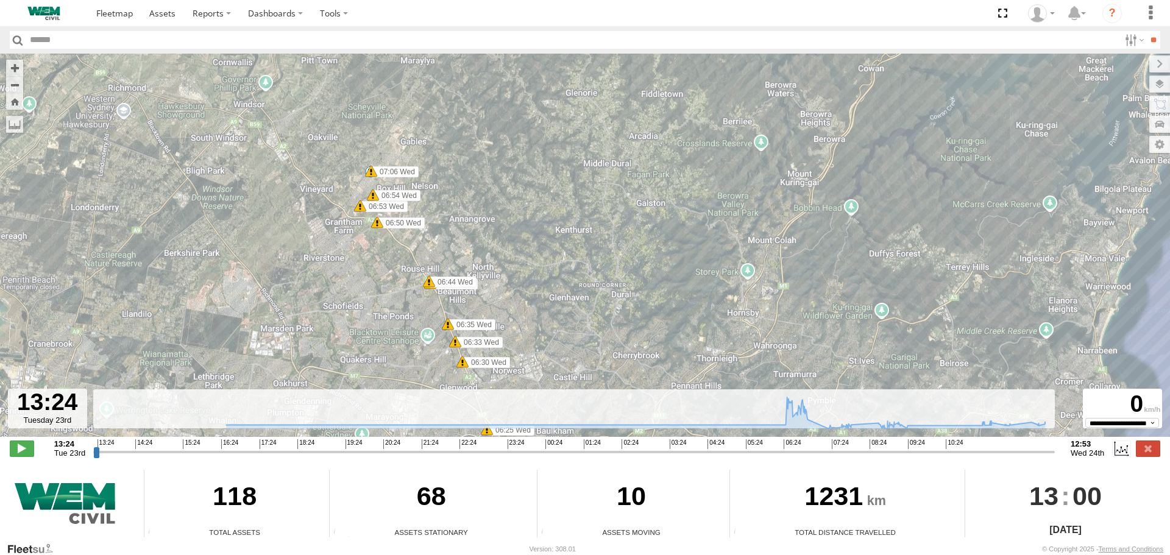
drag, startPoint x: 559, startPoint y: 190, endPoint x: 396, endPoint y: 291, distance: 191.6
click at [396, 291] on div "Mower-Toro 16:33 Tue 06:25 Wed 06:30 Wed 06:33 Wed 06:35 Wed 06:43 Wed 06:44 We…" at bounding box center [585, 252] width 1170 height 396
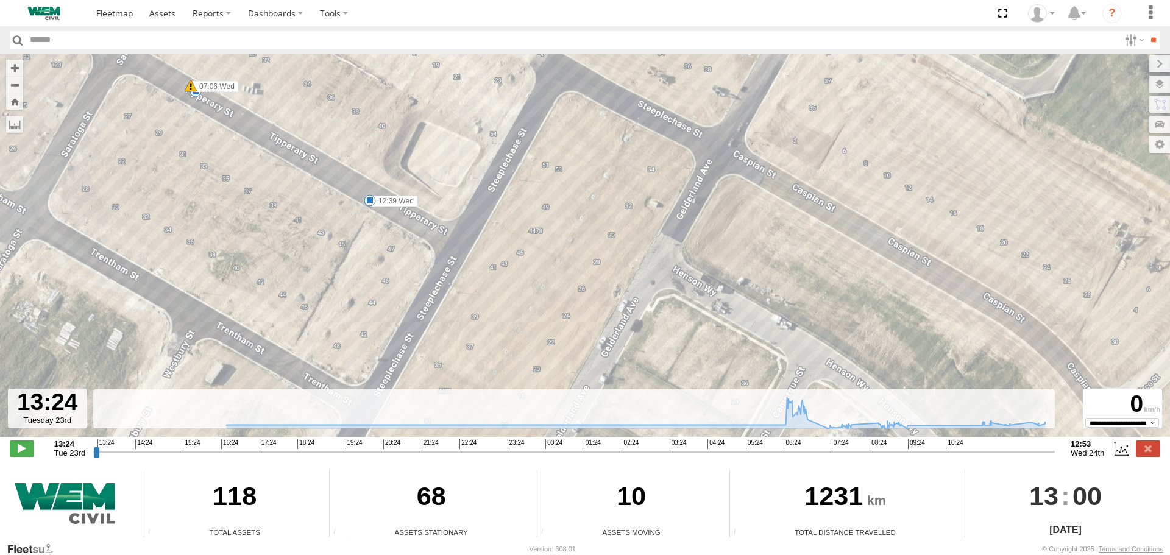
drag, startPoint x: 275, startPoint y: 220, endPoint x: 371, endPoint y: 81, distance: 169.0
click at [366, 83] on div "Mower-Toro 16:33 Tue 06:25 Wed 06:30 Wed 06:33 Wed 06:35 Wed 06:43 Wed 06:44 We…" at bounding box center [585, 252] width 1170 height 396
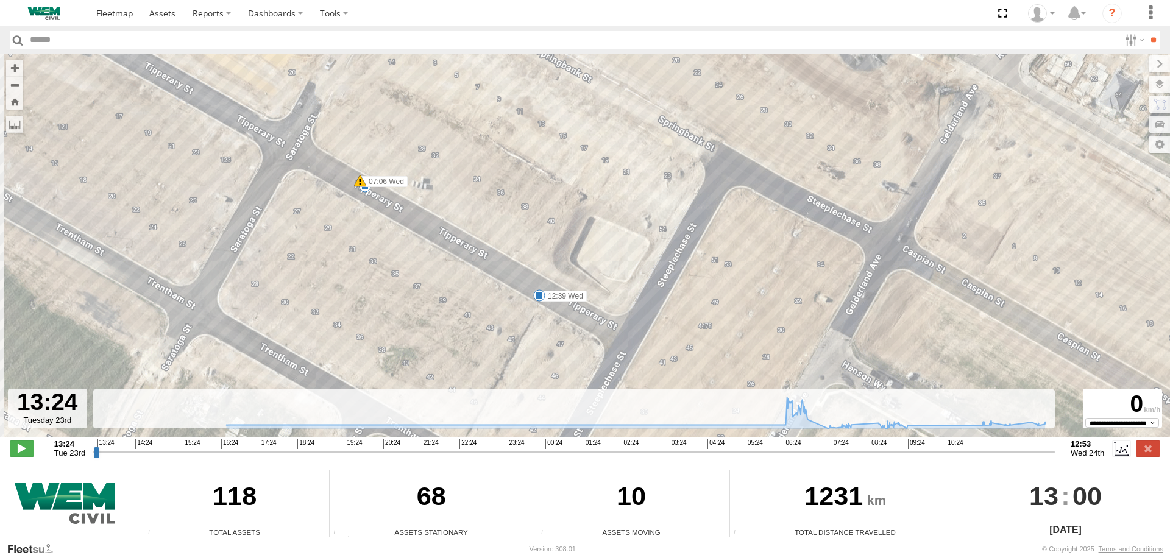
drag, startPoint x: 283, startPoint y: 128, endPoint x: 410, endPoint y: 283, distance: 200.5
click at [408, 279] on div "Mower-Toro 16:33 Tue 06:25 Wed 06:30 Wed 06:33 Wed 06:35 Wed 06:43 Wed 06:44 We…" at bounding box center [585, 252] width 1170 height 396
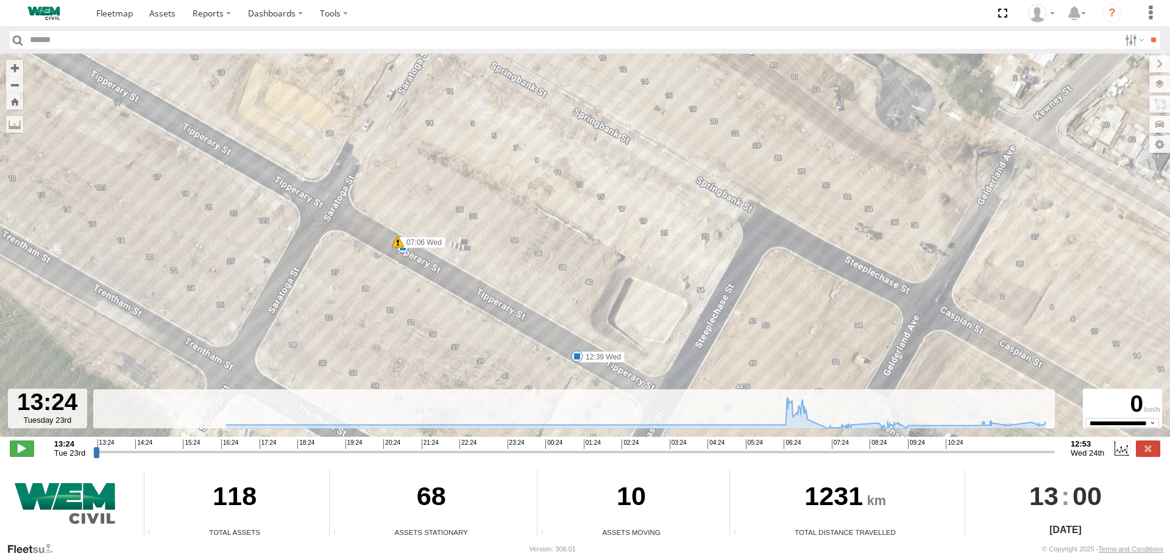
drag, startPoint x: 399, startPoint y: 286, endPoint x: 375, endPoint y: 368, distance: 85.5
click at [378, 363] on div "Mower-Toro 16:33 Tue 06:25 Wed 06:30 Wed 06:33 Wed 06:35 Wed 06:43 Wed 06:44 We…" at bounding box center [585, 252] width 1170 height 396
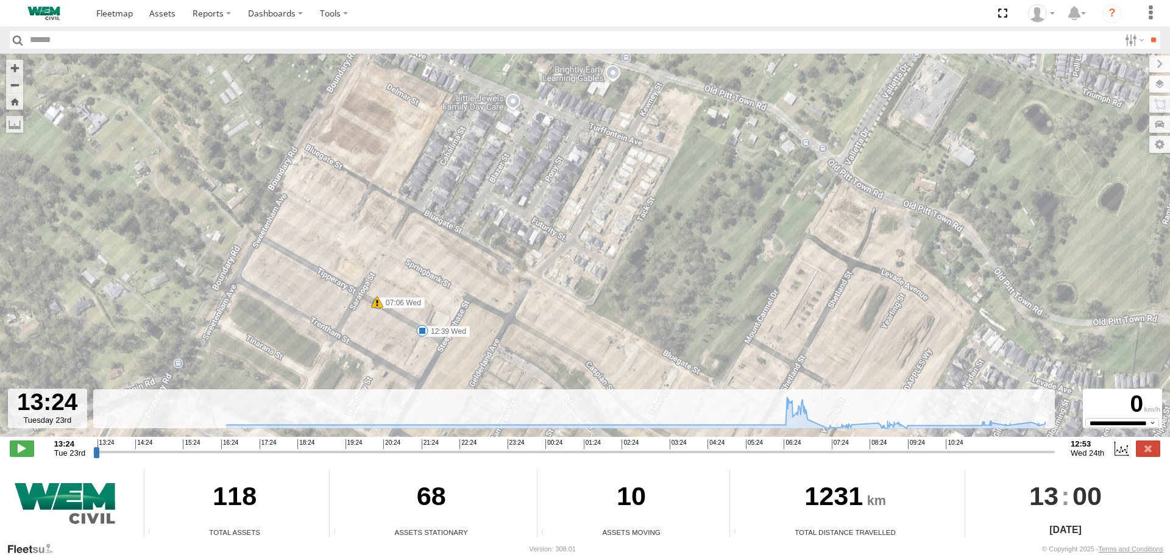
drag, startPoint x: 422, startPoint y: 283, endPoint x: 423, endPoint y: 235, distance: 47.5
click at [423, 236] on div "Mower-Toro 16:33 Tue 06:25 Wed 06:30 Wed 06:33 Wed 06:35 Wed 06:43 Wed 06:44 We…" at bounding box center [585, 252] width 1170 height 396
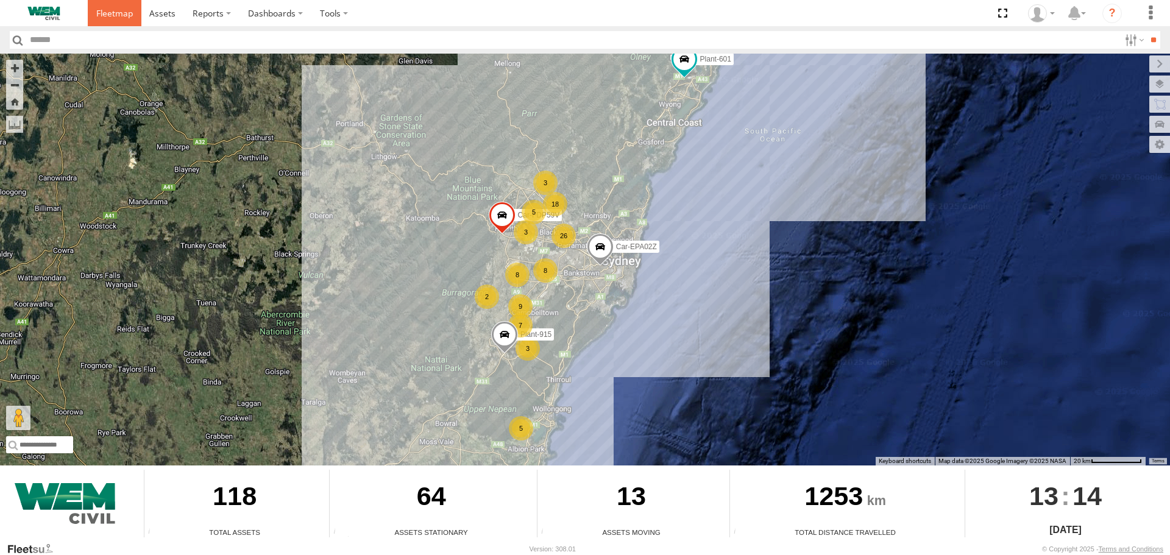
click at [124, 3] on link at bounding box center [115, 13] width 54 height 26
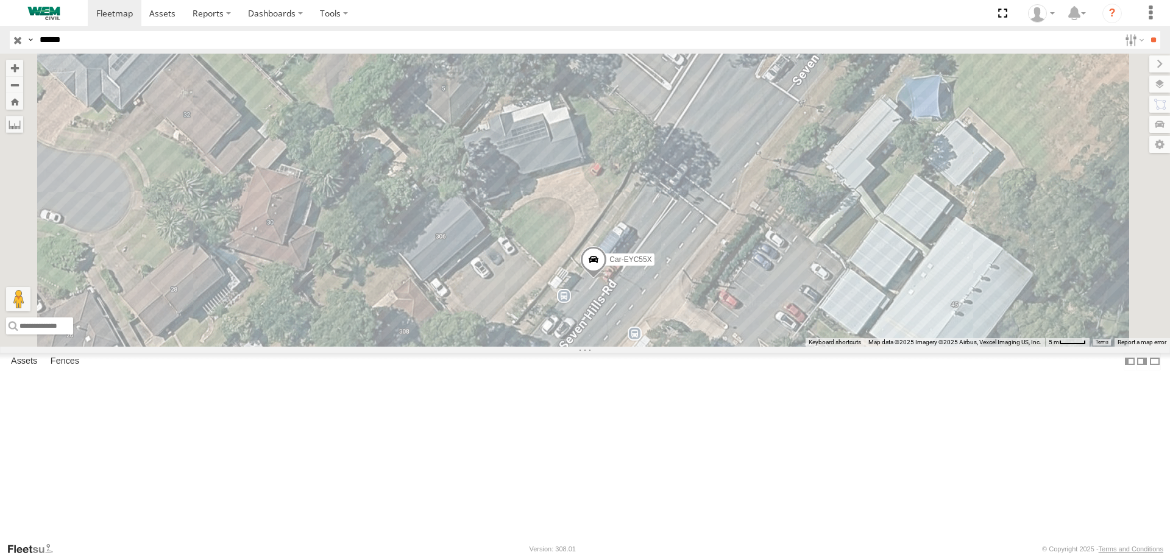
click at [18, 41] on input "button" at bounding box center [18, 40] width 16 height 18
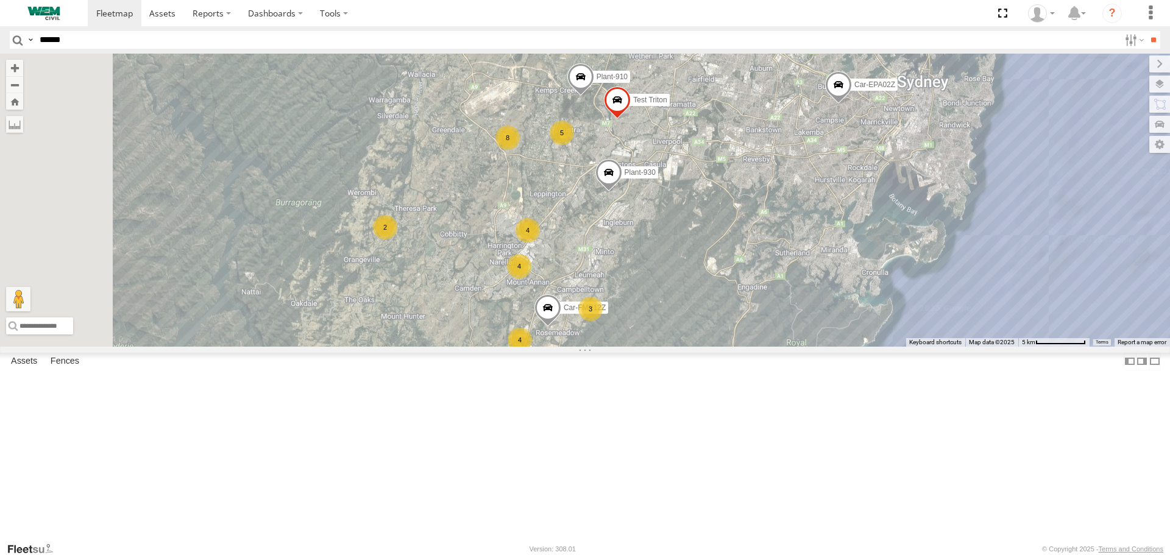
drag, startPoint x: 683, startPoint y: 291, endPoint x: 780, endPoint y: 161, distance: 162.3
click at [776, 165] on div "Car-EPA02Z Plant-915 Plant-601 Car-FDP59V 4 19 Test Triton 7 5 8 4 Plant-905 Tr…" at bounding box center [585, 200] width 1170 height 293
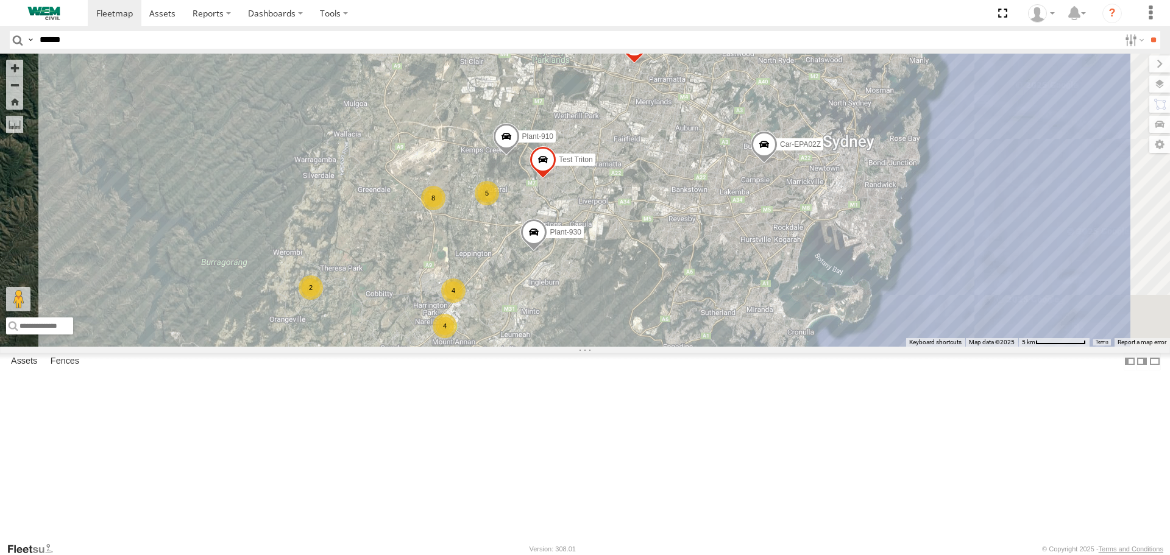
drag, startPoint x: 765, startPoint y: 246, endPoint x: 651, endPoint y: 332, distance: 141.9
click at [651, 332] on div "Car-EPA02Z Plant-915 Plant-601 Car-FDP59V 4 19 Test Triton 7 5 8 4 Plant-905 Tr…" at bounding box center [585, 200] width 1170 height 293
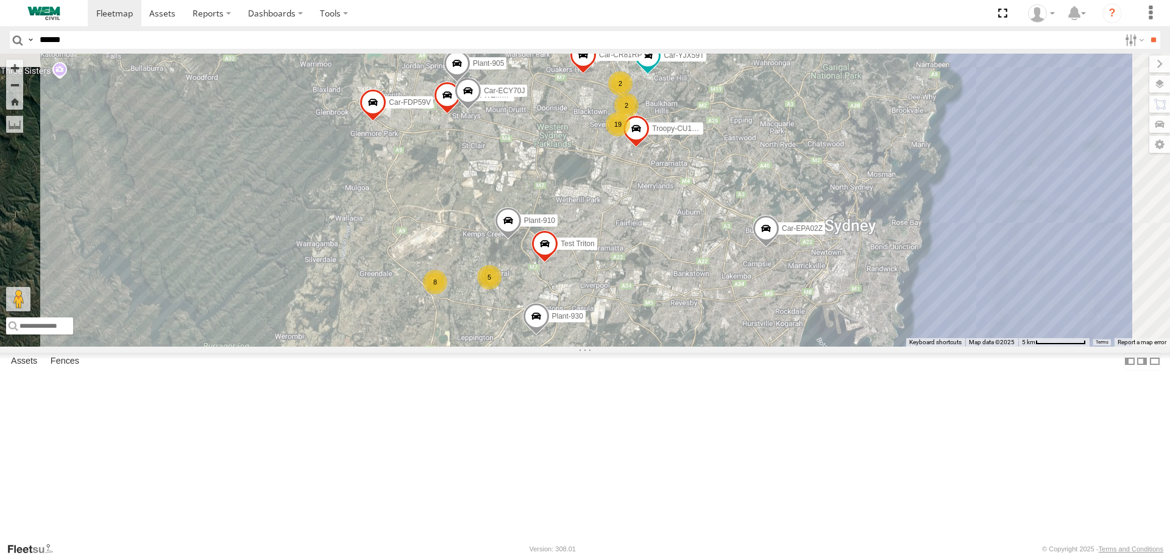
drag, startPoint x: 720, startPoint y: 210, endPoint x: 741, endPoint y: 285, distance: 78.5
click at [741, 285] on div "Car-EPA02Z Plant-915 Plant-601 Car-FDP59V 4 19 Test Triton 7 5 8 4 Plant-905 Tr…" at bounding box center [585, 200] width 1170 height 293
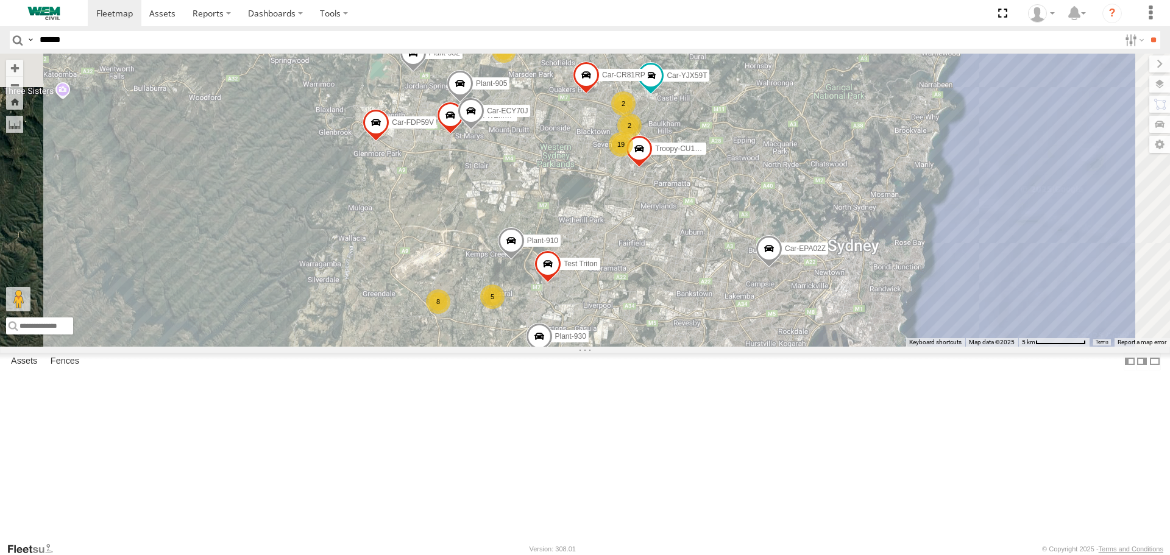
drag, startPoint x: 703, startPoint y: 252, endPoint x: 717, endPoint y: 266, distance: 19.8
click at [715, 266] on div "Car-EPA02Z Plant-915 Plant-601 Car-FDP59V 4 19 Test Triton 7 5 8 4 Plant-905 Tr…" at bounding box center [585, 200] width 1170 height 293
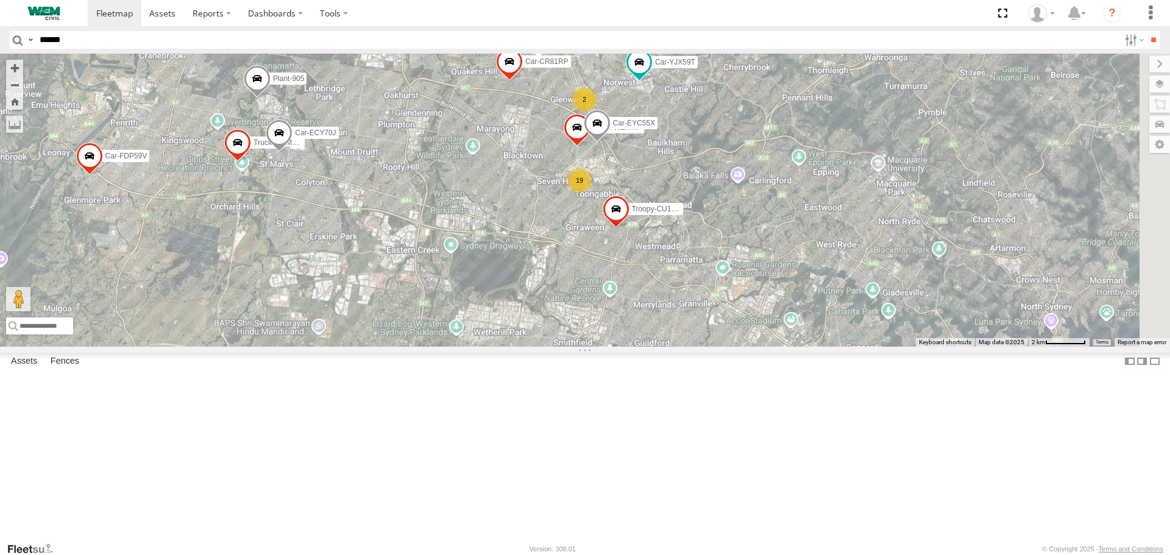
drag, startPoint x: 679, startPoint y: 199, endPoint x: 553, endPoint y: 205, distance: 126.3
click at [553, 205] on div "Car-EPA02Z Plant-915 Plant-601 Car-FDP59V Test Triton Plant-905 Troopy-CU16LP P…" at bounding box center [585, 200] width 1170 height 293
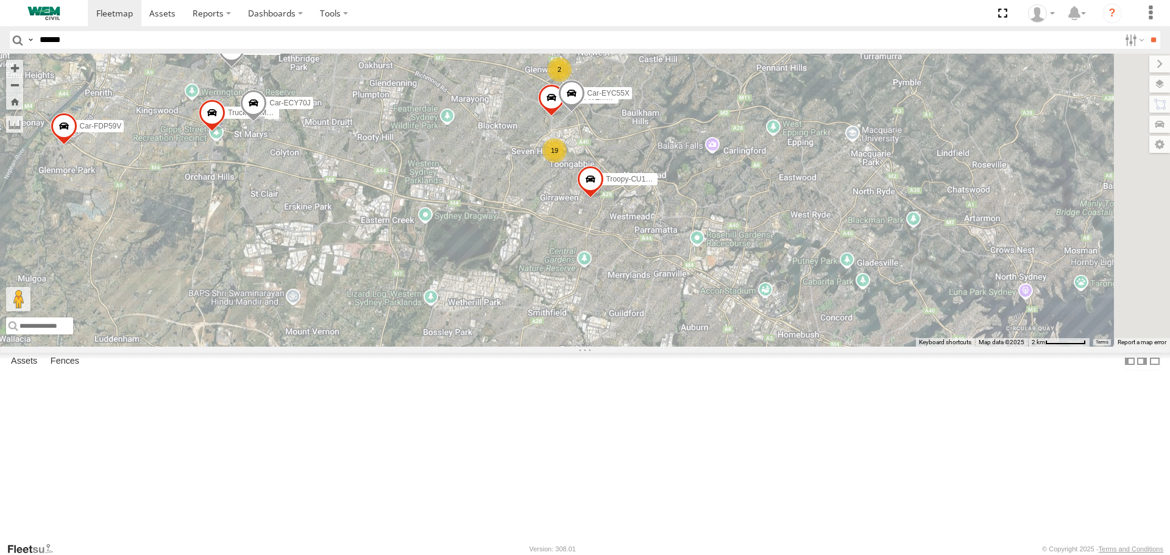
drag, startPoint x: 690, startPoint y: 288, endPoint x: 643, endPoint y: 286, distance: 47.6
click at [653, 285] on div "Car-EPA02Z Plant-915 Plant-601 Car-FDP59V Test Triton Plant-905 Troopy-CU16LP P…" at bounding box center [585, 200] width 1170 height 293
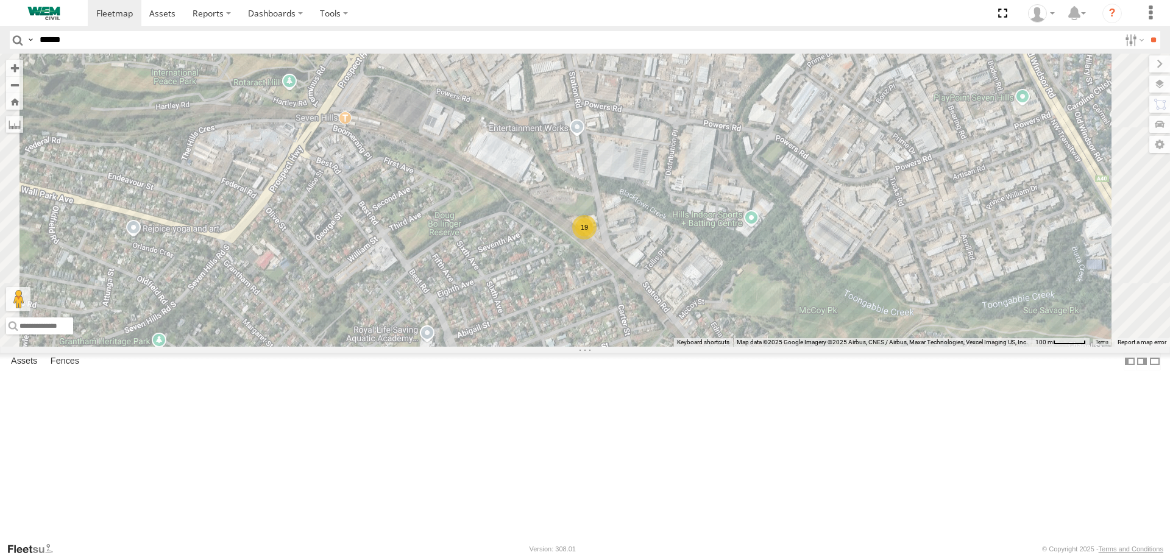
drag, startPoint x: 765, startPoint y: 365, endPoint x: 754, endPoint y: 294, distance: 71.6
click at [754, 294] on div "Car-EPA02Z Plant-915 Plant-601 Car-FDP59V Test Triton Plant-905 Troopy-CU16LP P…" at bounding box center [585, 200] width 1170 height 293
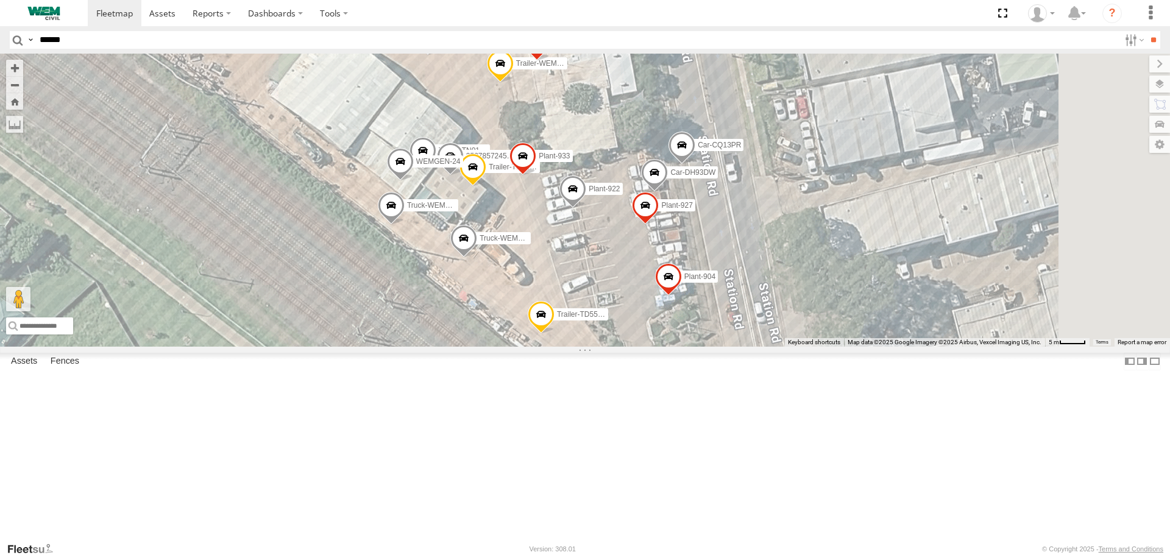
drag, startPoint x: 839, startPoint y: 300, endPoint x: 558, endPoint y: 236, distance: 288.1
click at [568, 235] on div "Car-EPA02Z Plant-915 Plant-601 Car-FDP59V Test Triton Plant-905 Troopy-CU16LP P…" at bounding box center [585, 200] width 1170 height 293
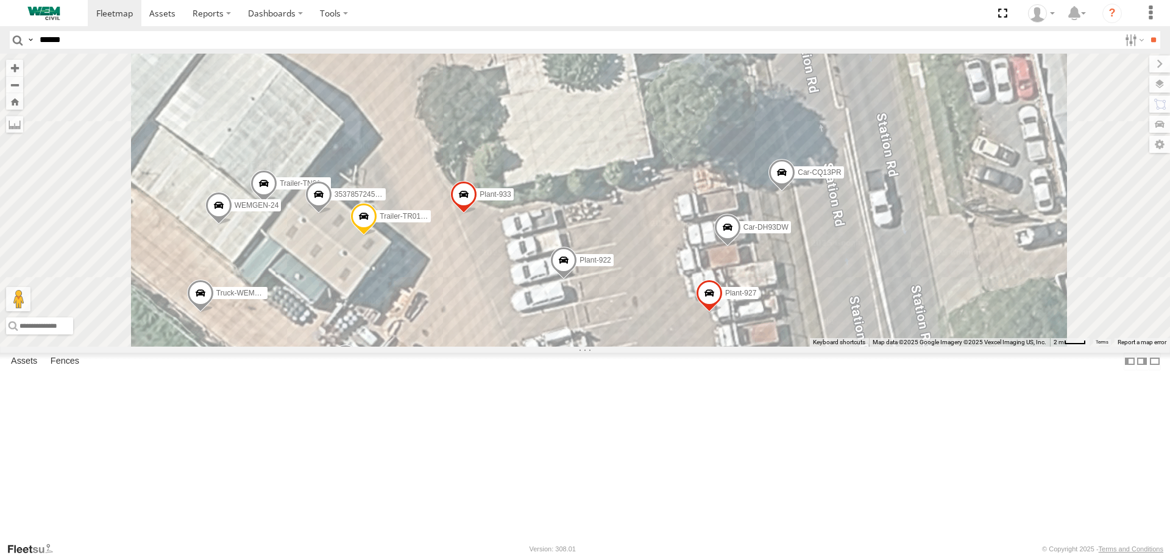
drag, startPoint x: 751, startPoint y: 327, endPoint x: 711, endPoint y: 172, distance: 159.8
click at [712, 174] on div "Car-EPA02Z Plant-915 Plant-601 Car-FDP59V Test Triton Plant-905 Troopy-CU16LP P…" at bounding box center [585, 200] width 1170 height 293
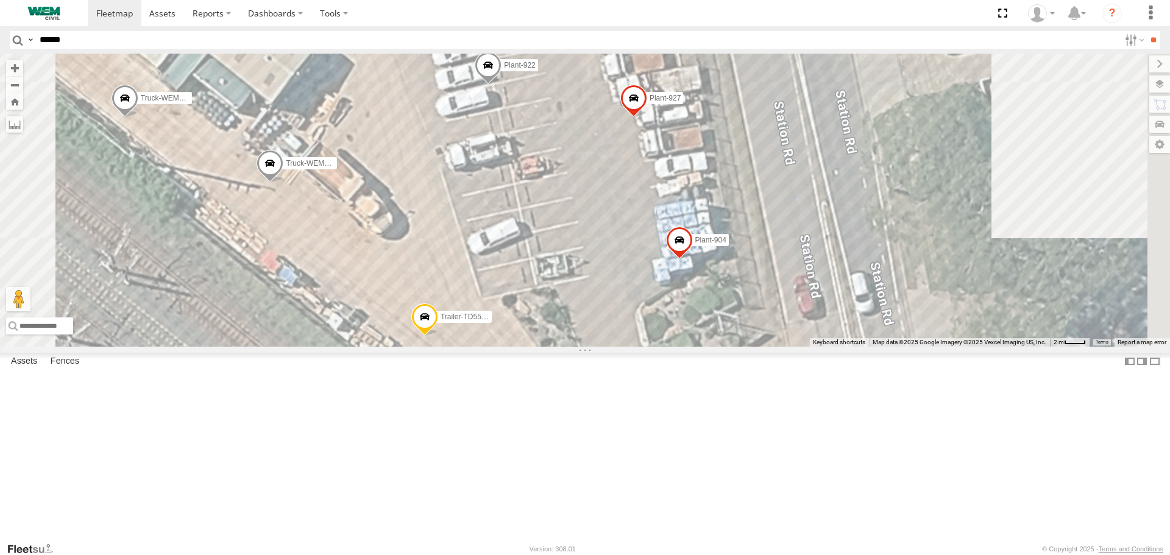
drag, startPoint x: 779, startPoint y: 328, endPoint x: 731, endPoint y: 259, distance: 84.5
click at [731, 260] on div "Car-EPA02Z Plant-915 Plant-601 Car-FDP59V Test Triton Plant-905 Troopy-CU16LP P…" at bounding box center [585, 200] width 1170 height 293
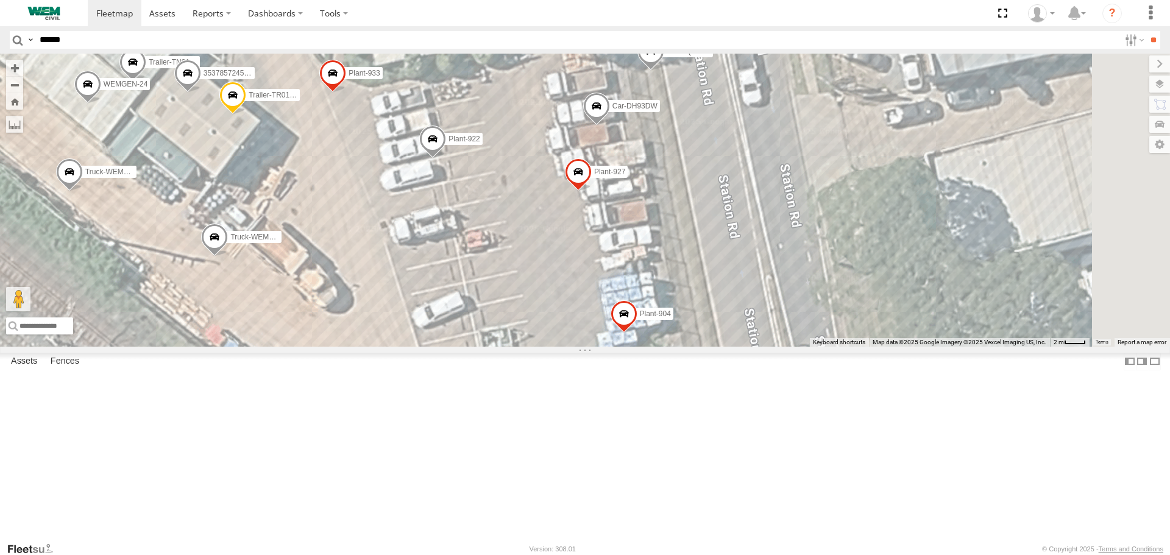
drag, startPoint x: 726, startPoint y: 204, endPoint x: 667, endPoint y: 294, distance: 107.8
click at [667, 294] on div "Car-EPA02Z Plant-915 Plant-601 Car-FDP59V Test Triton Plant-905 Troopy-CU16LP P…" at bounding box center [585, 200] width 1170 height 293
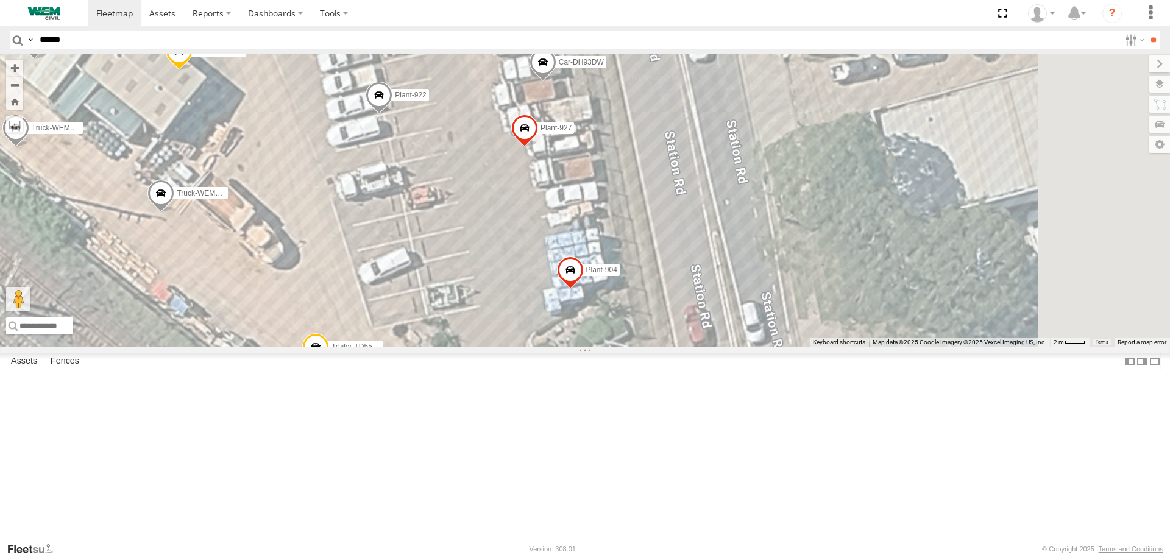
drag, startPoint x: 664, startPoint y: 260, endPoint x: 623, endPoint y: 208, distance: 66.8
click at [623, 208] on div "Car-EPA02Z Plant-915 Plant-601 Car-FDP59V Test Triton Plant-905 Troopy-CU16LP P…" at bounding box center [585, 200] width 1170 height 293
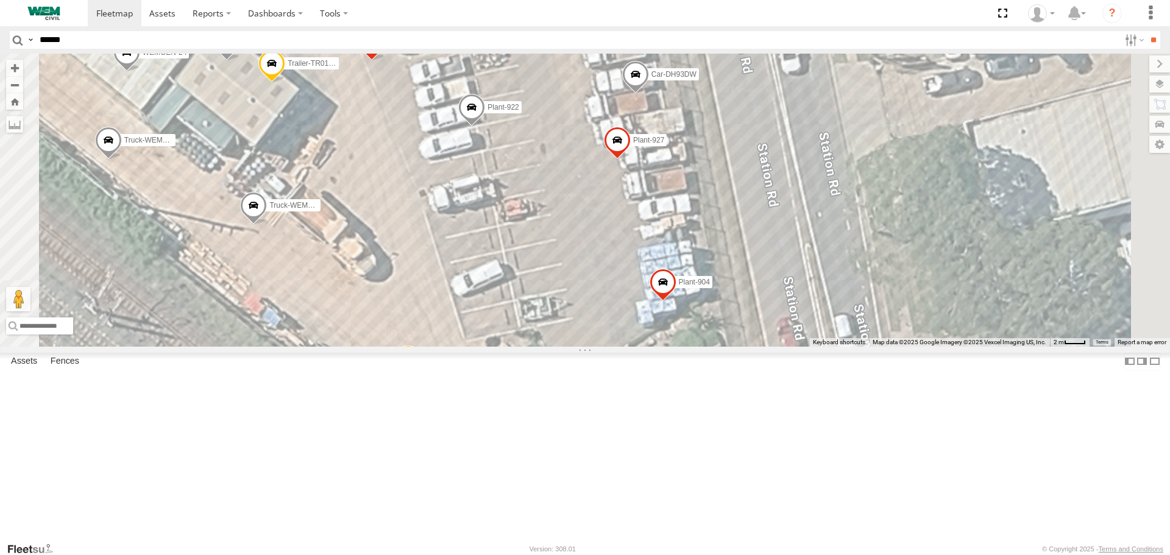
drag, startPoint x: 614, startPoint y: 271, endPoint x: 714, endPoint y: 289, distance: 101.6
click at [713, 289] on div "Car-EPA02Z Plant-915 Plant-601 Car-FDP59V Test Triton Plant-905 Troopy-CU16LP P…" at bounding box center [585, 200] width 1170 height 293
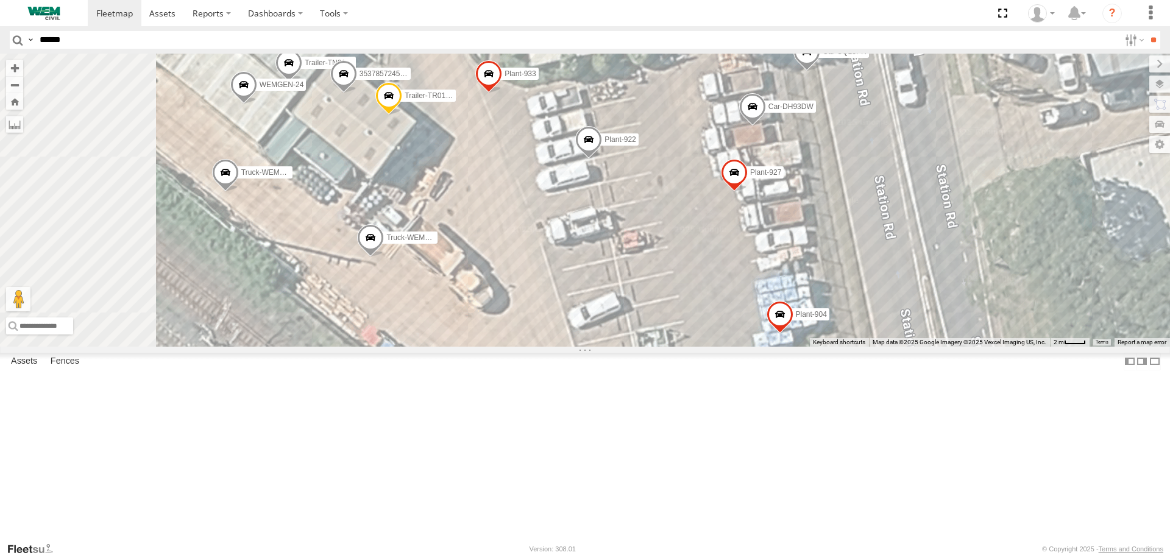
drag, startPoint x: 707, startPoint y: 319, endPoint x: 756, endPoint y: 327, distance: 49.5
click at [755, 327] on div "Car-EPA02Z Plant-915 Plant-601 Car-FDP59V Test Triton Plant-905 Troopy-CU16LP P…" at bounding box center [585, 200] width 1170 height 293
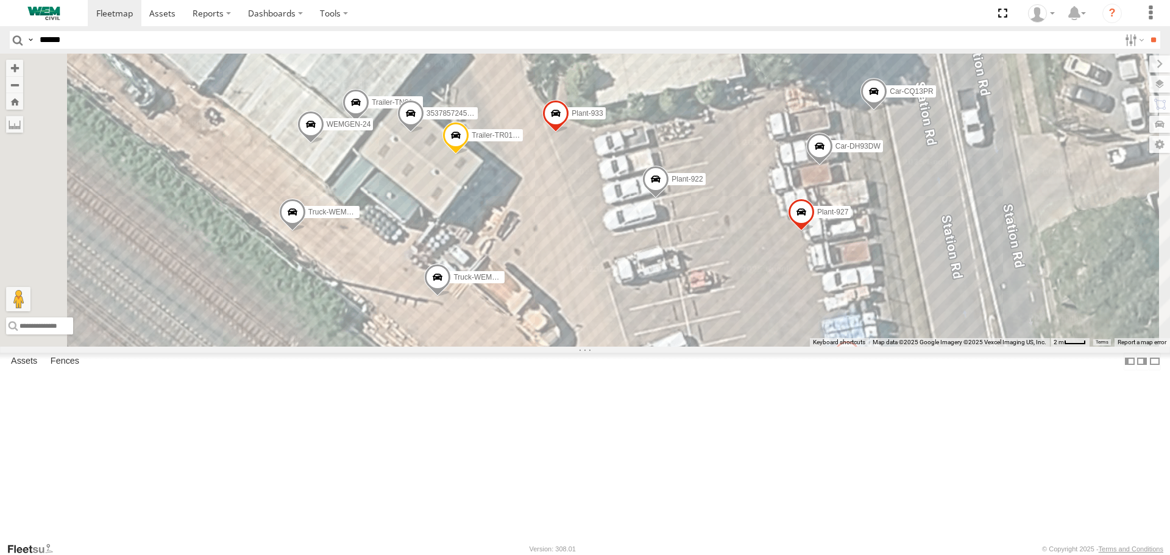
click at [504, 282] on span "Truck-WEM046" at bounding box center [478, 278] width 51 height 9
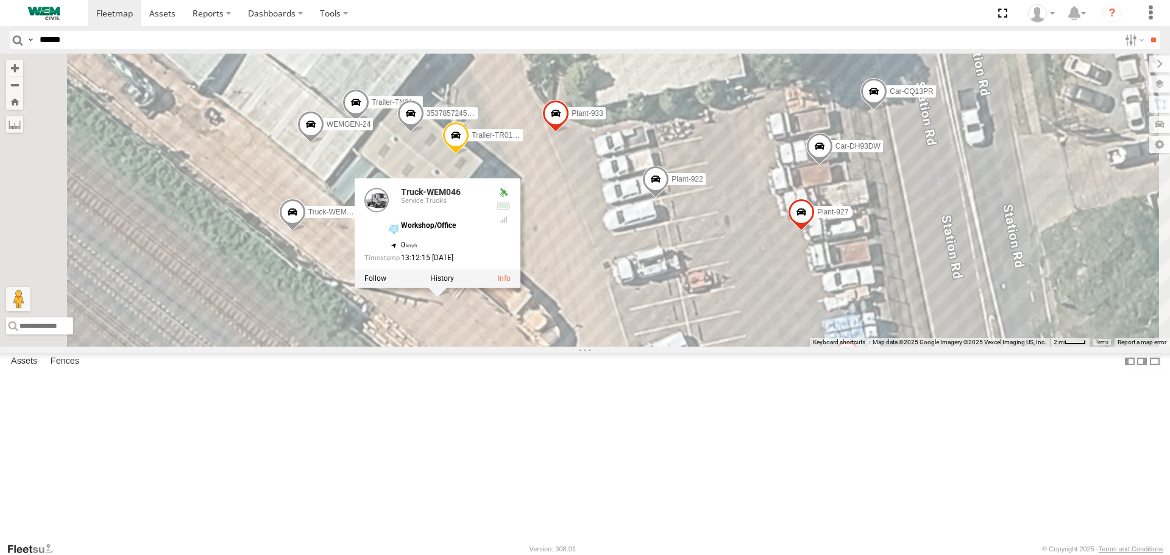
click at [633, 346] on div "Car-EPA02Z Plant-915 Plant-601 Car-FDP59V Test Triton Plant-905 Troopy-CU16LP P…" at bounding box center [585, 200] width 1170 height 293
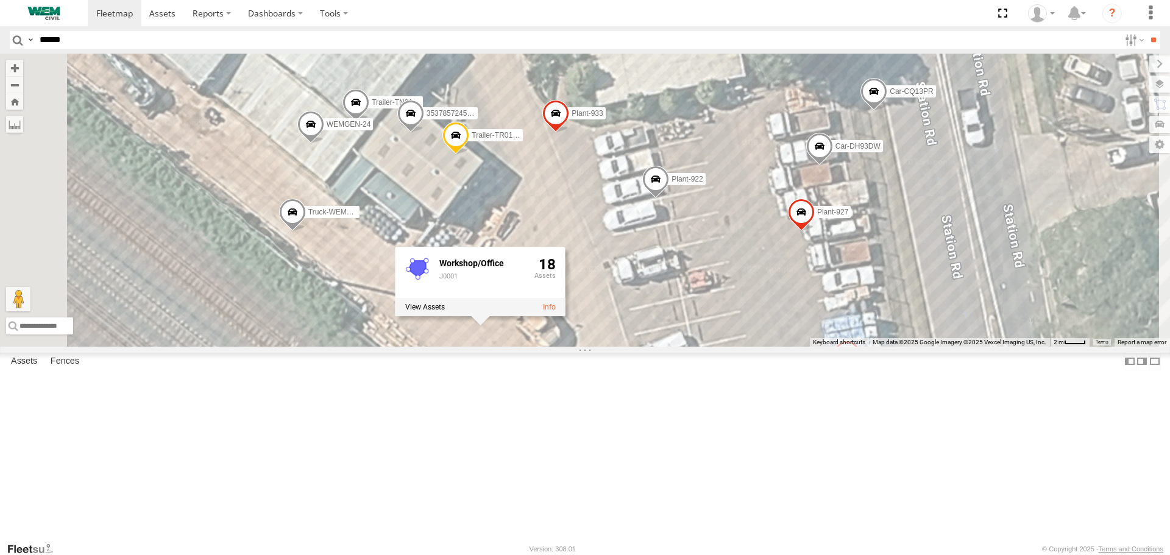
click at [359, 216] on span "Truck-WEM143" at bounding box center [333, 212] width 51 height 9
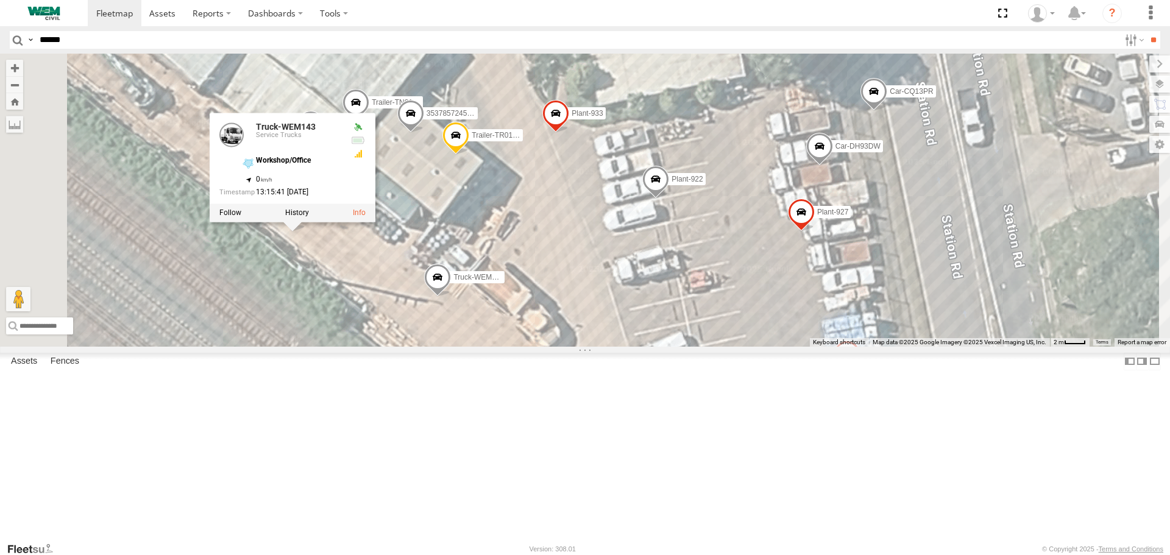
click at [519, 346] on div "Car-EPA02Z Plant-915 Plant-601 Car-FDP59V Test Triton Plant-905 Troopy-CU16LP P…" at bounding box center [585, 200] width 1170 height 293
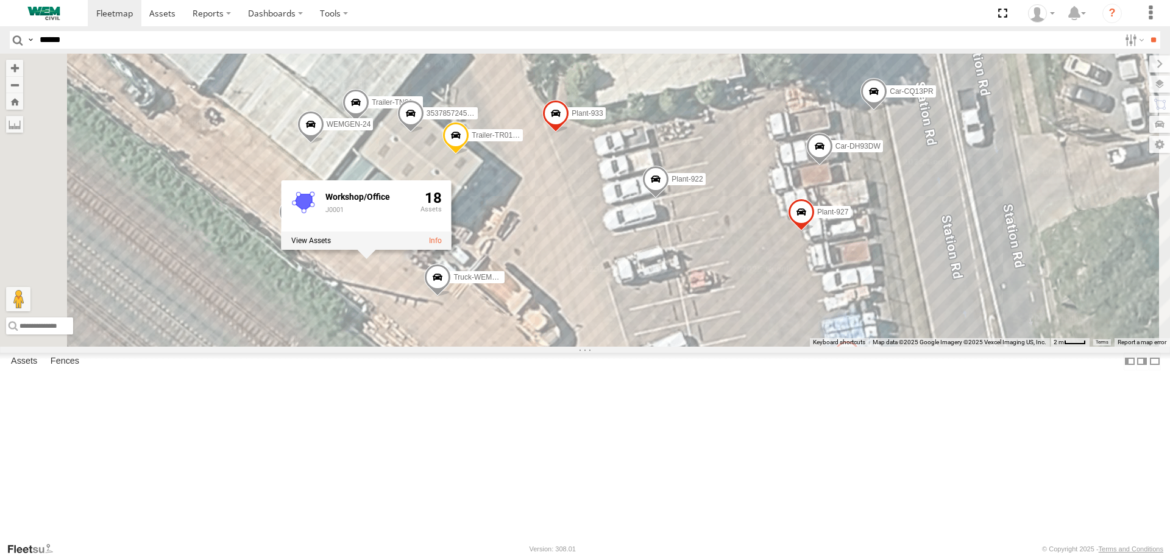
click at [369, 122] on span at bounding box center [355, 106] width 27 height 33
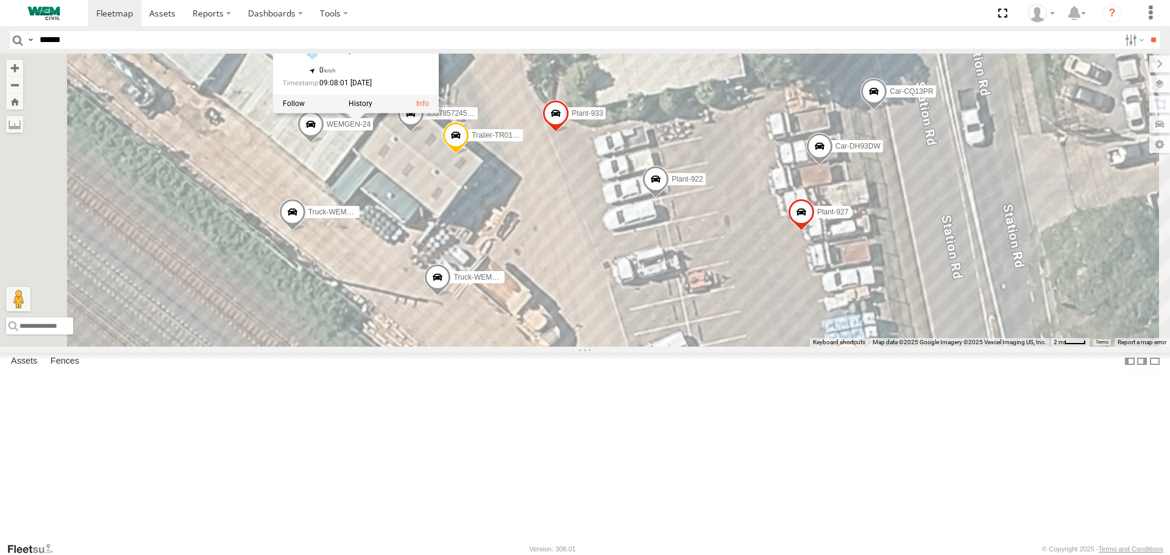
click at [549, 264] on div "Car-EPA02Z Plant-915 Plant-601 Car-FDP59V Test Triton Plant-905 Troopy-CU16LP P…" at bounding box center [585, 200] width 1170 height 293
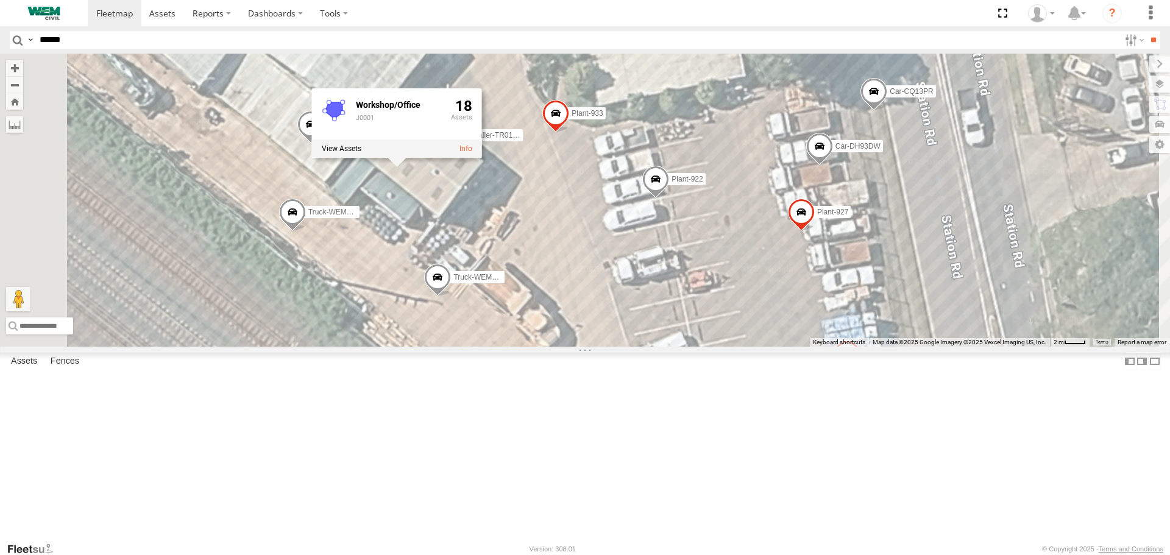
click at [522, 140] on span "Trailer-TR01BE" at bounding box center [497, 136] width 51 height 9
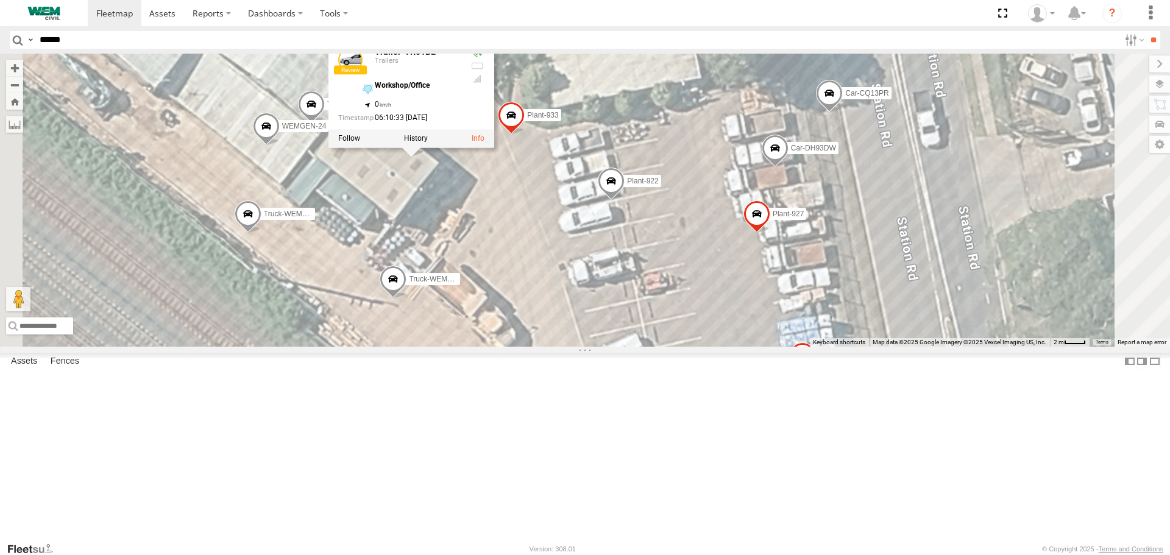
drag, startPoint x: 898, startPoint y: 252, endPoint x: 797, endPoint y: 252, distance: 101.2
click at [797, 252] on div "Car-EPA02Z Plant-915 Plant-601 Car-FDP59V Test Triton Plant-905 Troopy-CU16LP P…" at bounding box center [585, 200] width 1170 height 293
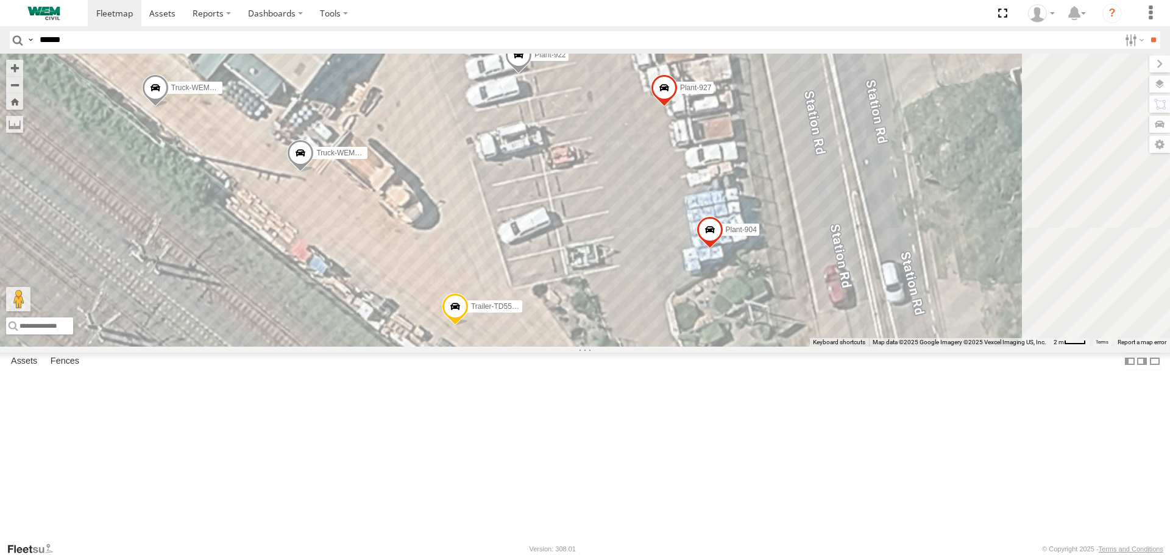
drag, startPoint x: 750, startPoint y: 399, endPoint x: 728, endPoint y: 296, distance: 105.4
click at [728, 300] on div "Car-EPA02Z Plant-915 Plant-601 Car-FDP59V Test Triton Plant-905 Troopy-CU16LP P…" at bounding box center [585, 200] width 1170 height 293
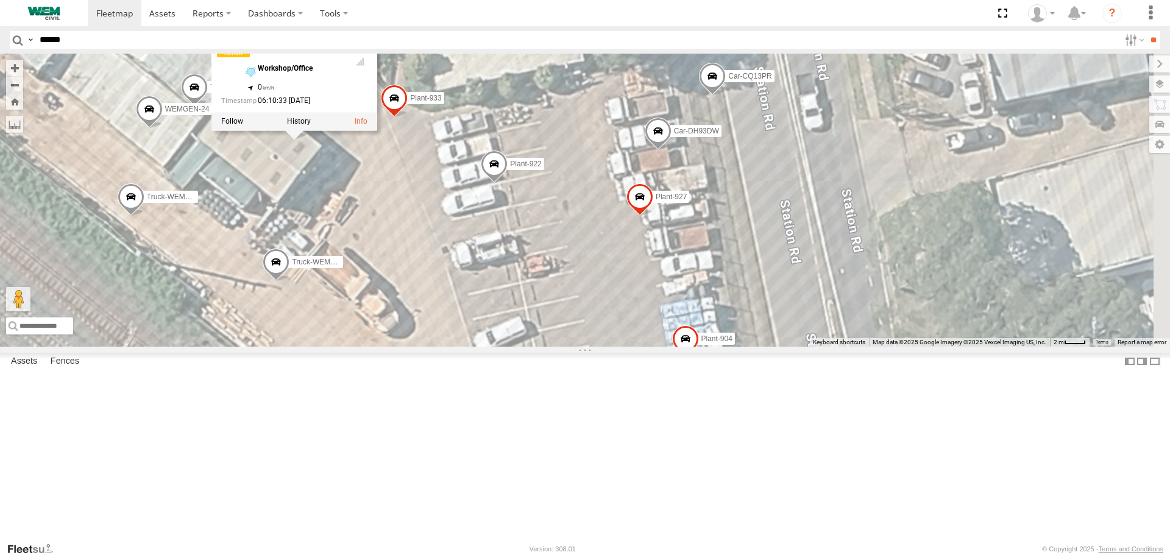
drag, startPoint x: 738, startPoint y: 256, endPoint x: 714, endPoint y: 374, distance: 120.6
click at [714, 346] on div "Car-EPA02Z Plant-915 Plant-601 Car-FDP59V Test Triton Plant-905 Troopy-CU16LP P…" at bounding box center [585, 200] width 1170 height 293
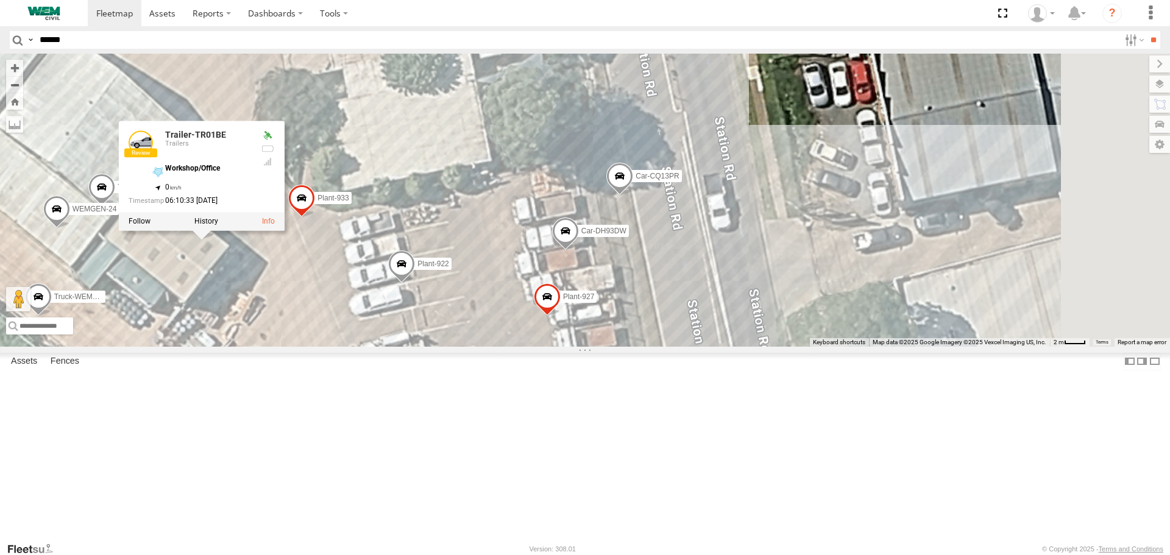
drag, startPoint x: 748, startPoint y: 275, endPoint x: 631, endPoint y: 364, distance: 147.5
click at [635, 346] on div "Car-EPA02Z Plant-915 Plant-601 Car-FDP59V Test Triton Plant-905 Troopy-CU16LP P…" at bounding box center [585, 200] width 1170 height 293
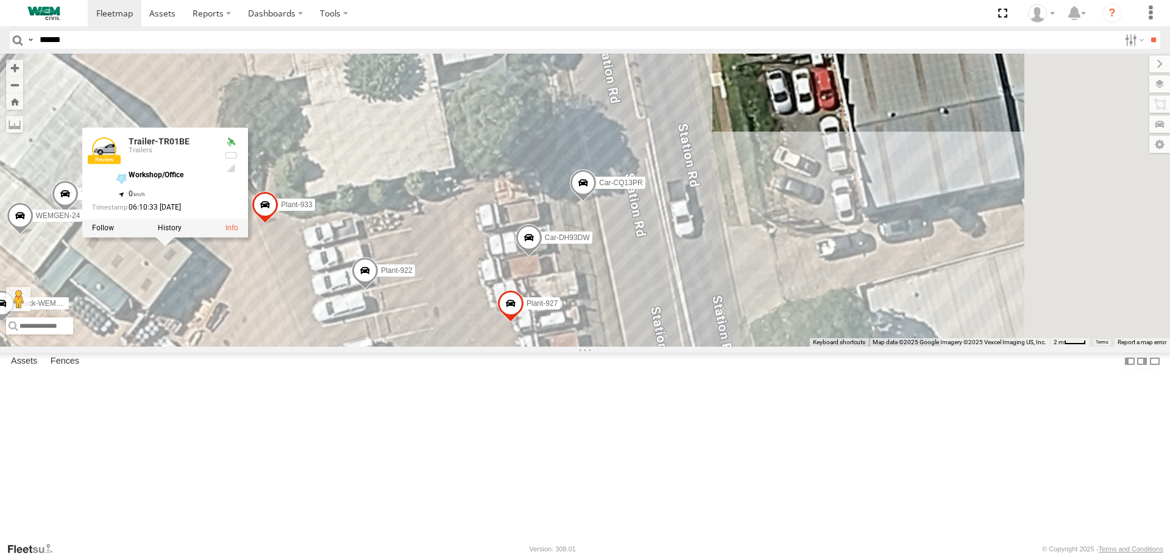
click at [642, 188] on span "Car-CQ13PR" at bounding box center [620, 183] width 43 height 9
